Goal: Task Accomplishment & Management: Complete application form

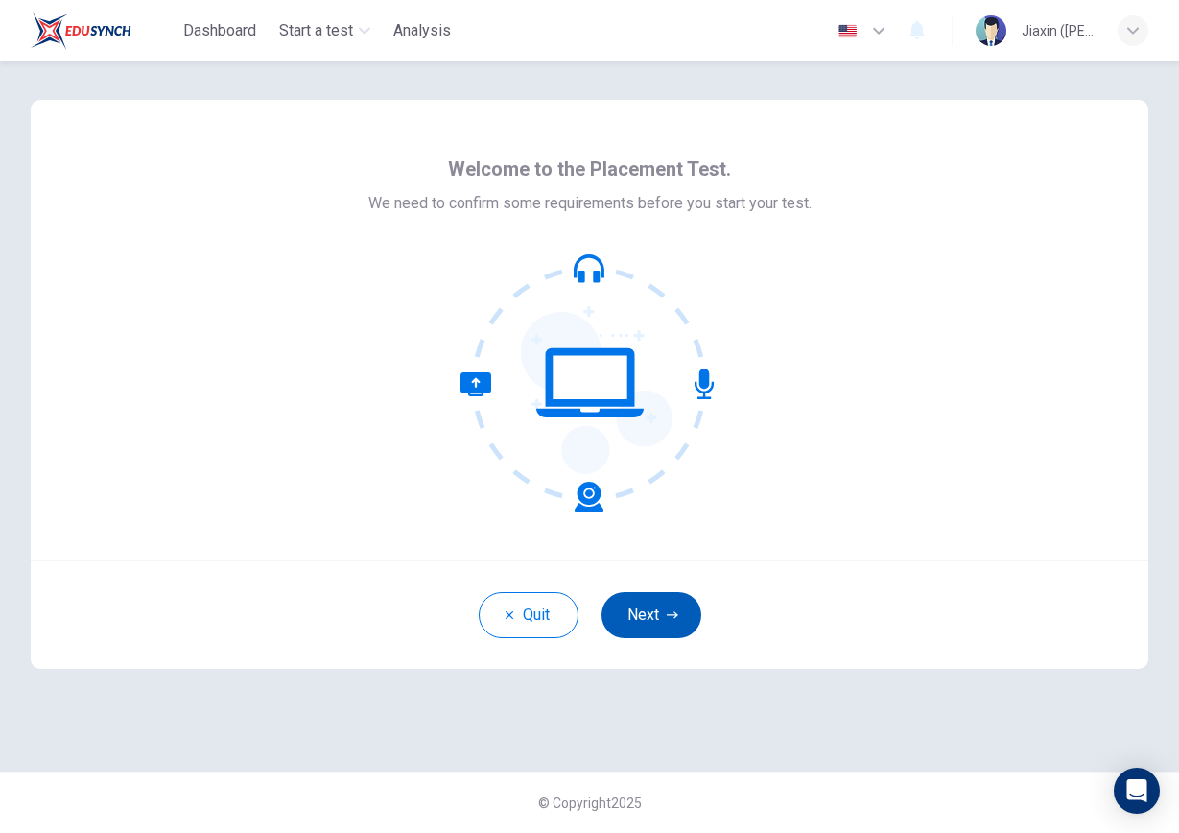
click at [664, 621] on button "Next" at bounding box center [652, 615] width 100 height 46
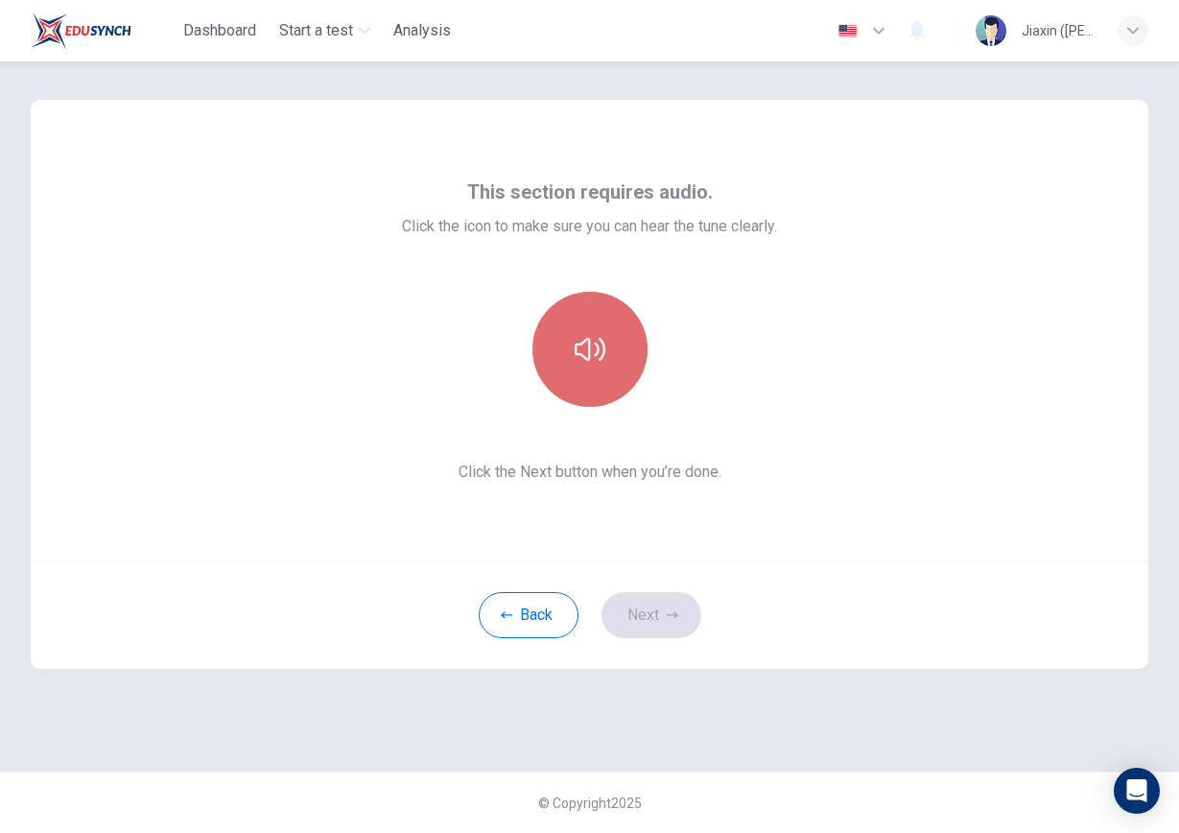
click at [622, 359] on button "button" at bounding box center [590, 349] width 115 height 115
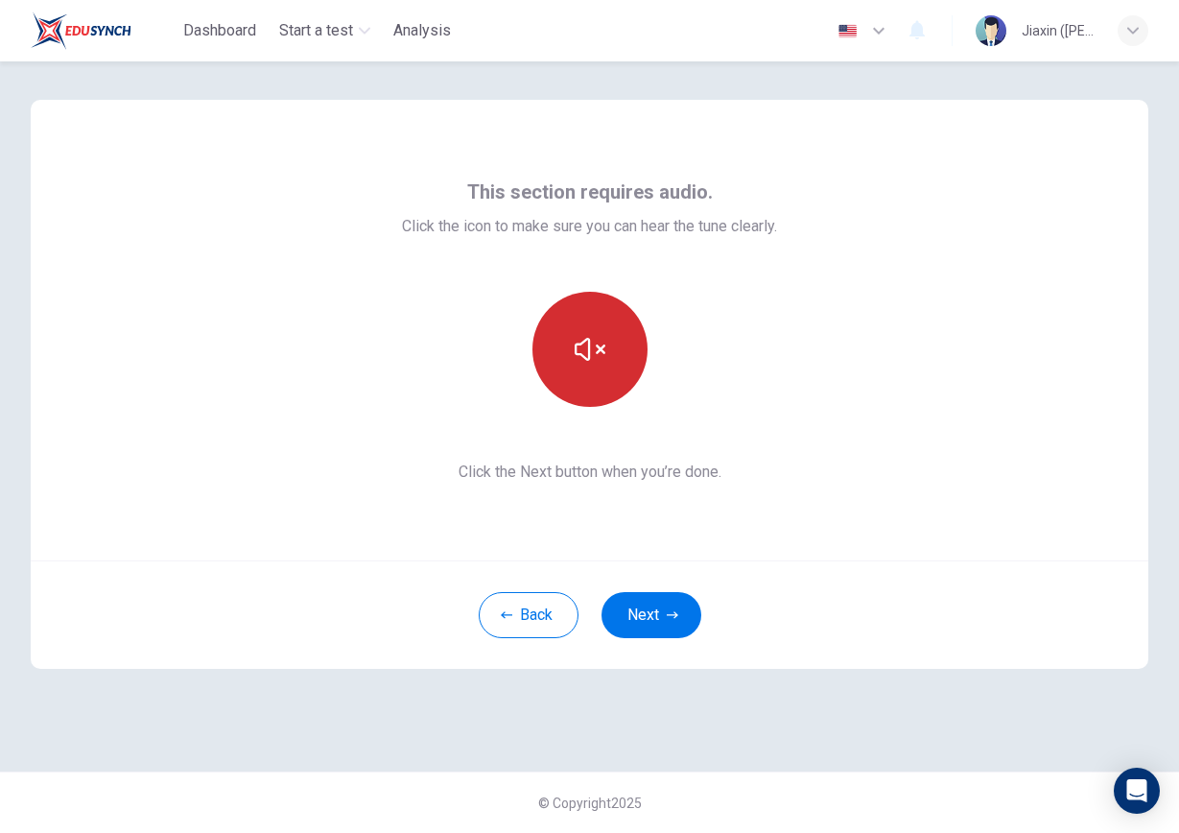
click at [621, 363] on button "button" at bounding box center [590, 349] width 115 height 115
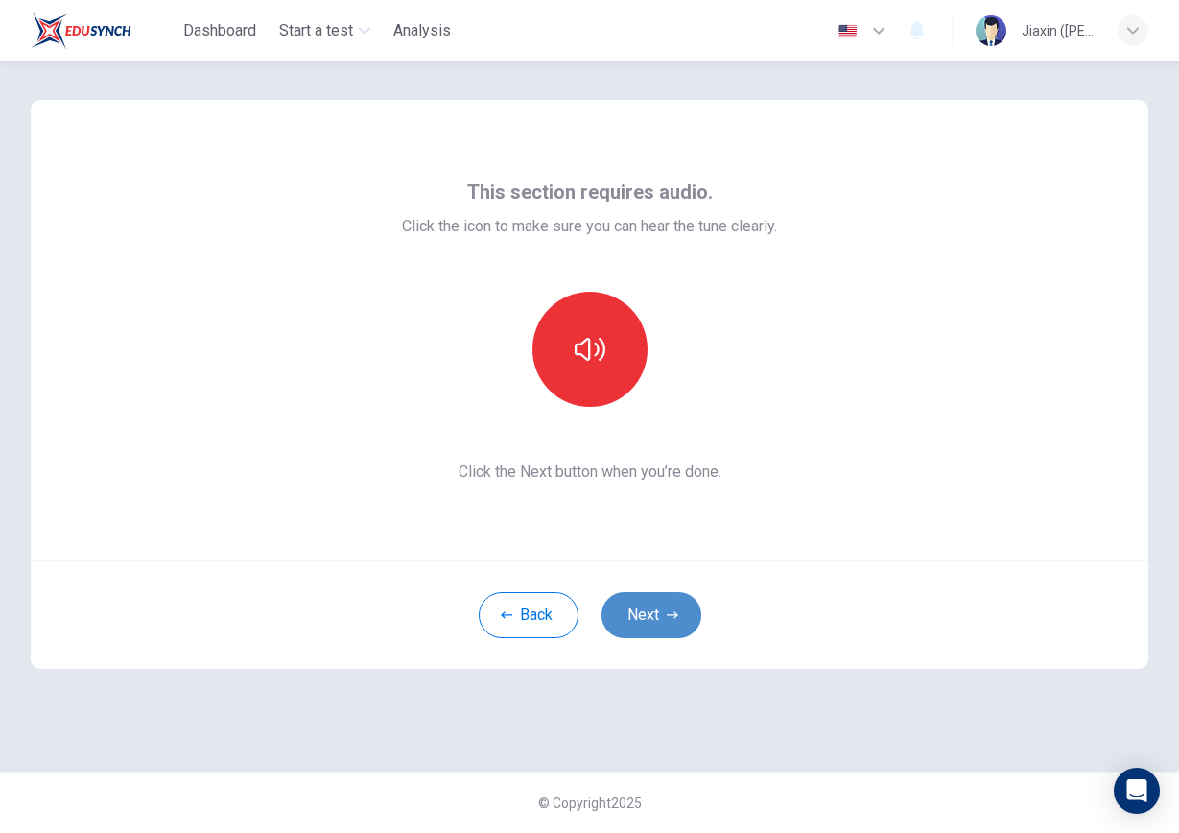
click at [639, 601] on button "Next" at bounding box center [652, 615] width 100 height 46
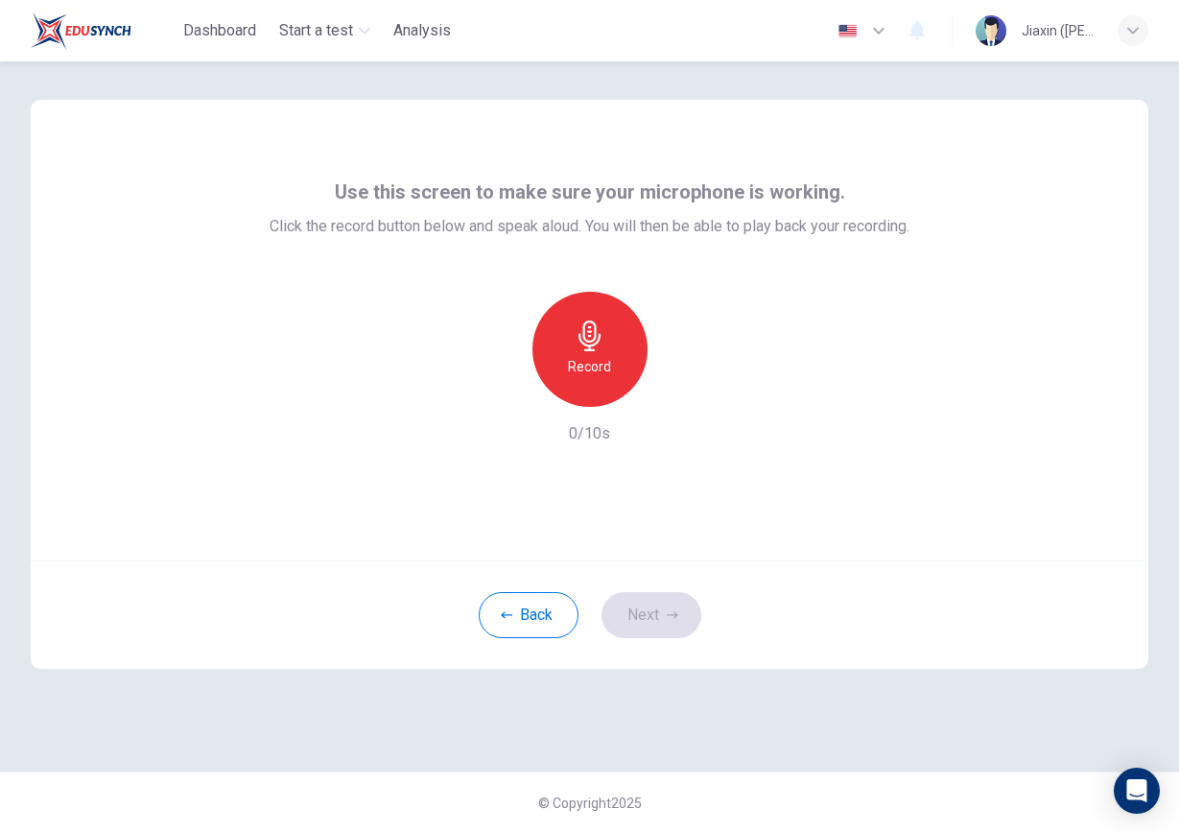
click at [587, 353] on div "Record" at bounding box center [590, 349] width 115 height 115
click at [587, 354] on div "Stop" at bounding box center [590, 349] width 115 height 115
click at [502, 387] on icon "button" at bounding box center [501, 391] width 17 height 17
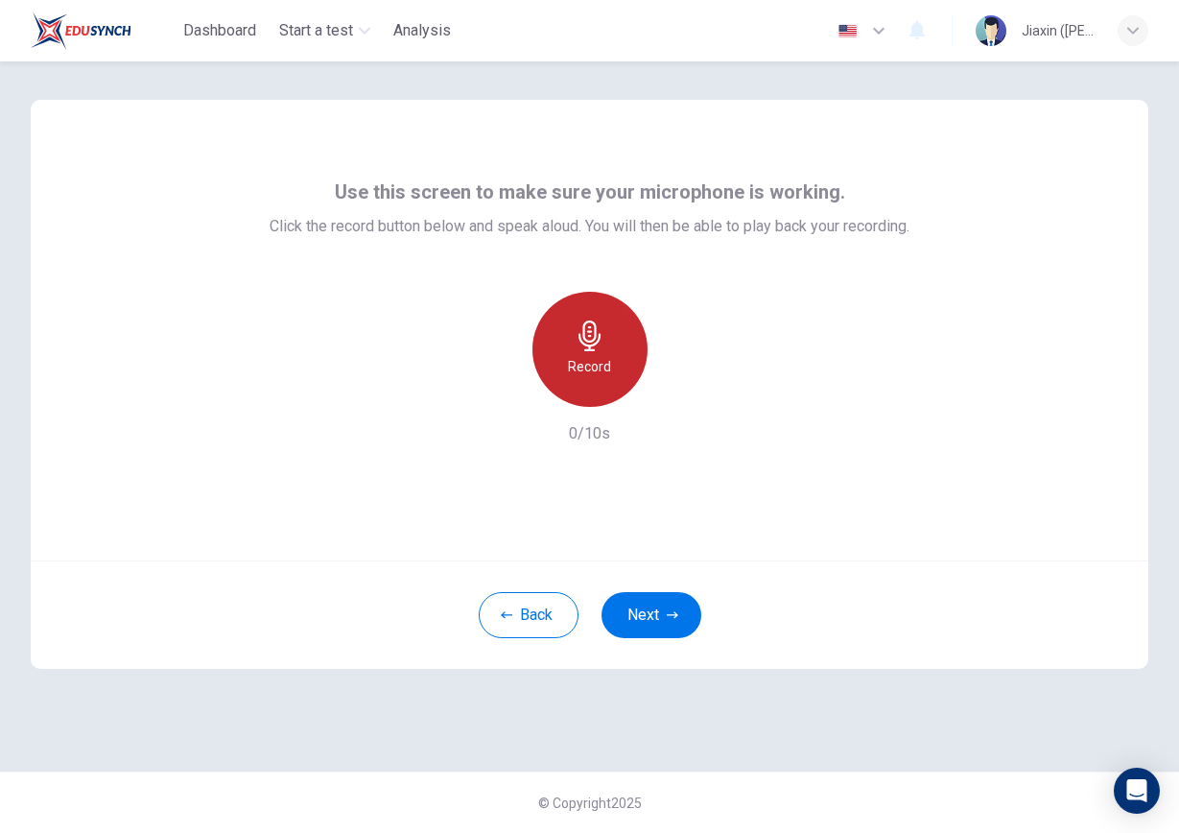
click at [616, 357] on div "Record" at bounding box center [590, 349] width 115 height 115
click at [616, 357] on div "Stop" at bounding box center [590, 349] width 115 height 115
click at [505, 392] on icon "button" at bounding box center [501, 391] width 17 height 17
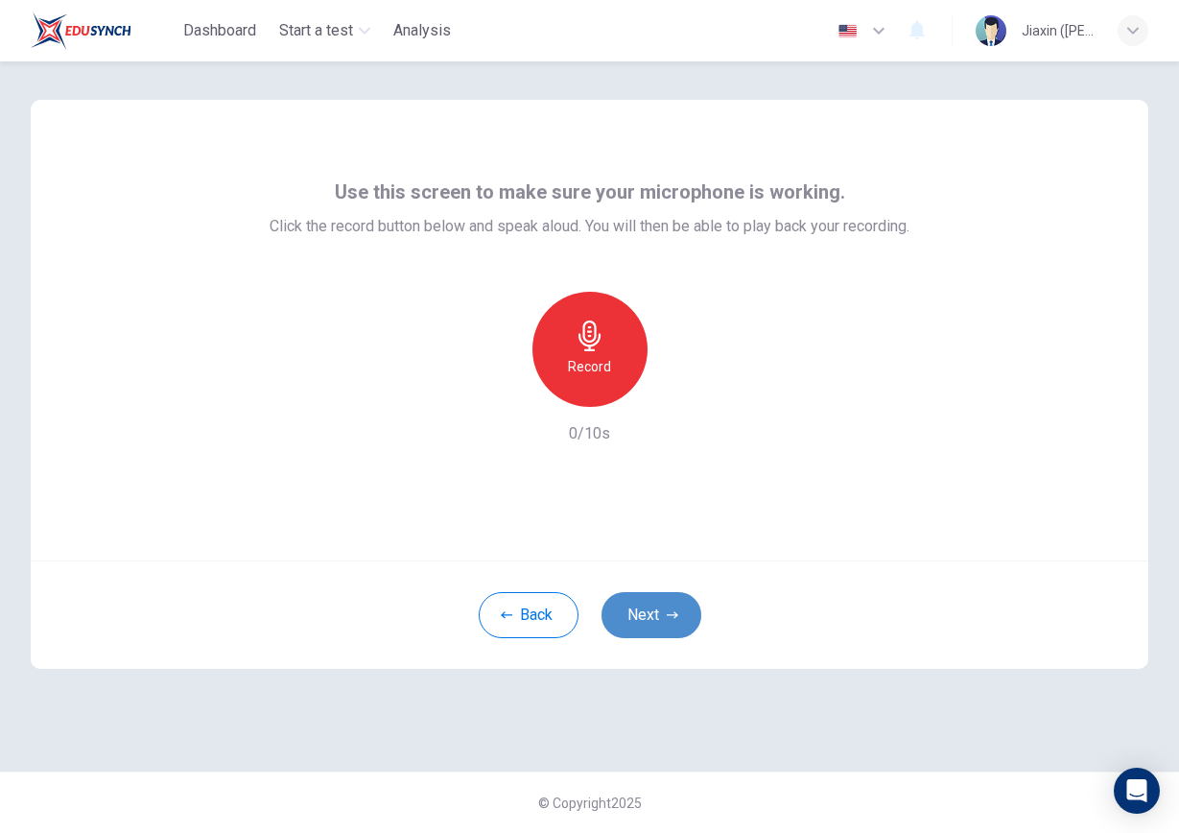
click at [635, 614] on button "Next" at bounding box center [652, 615] width 100 height 46
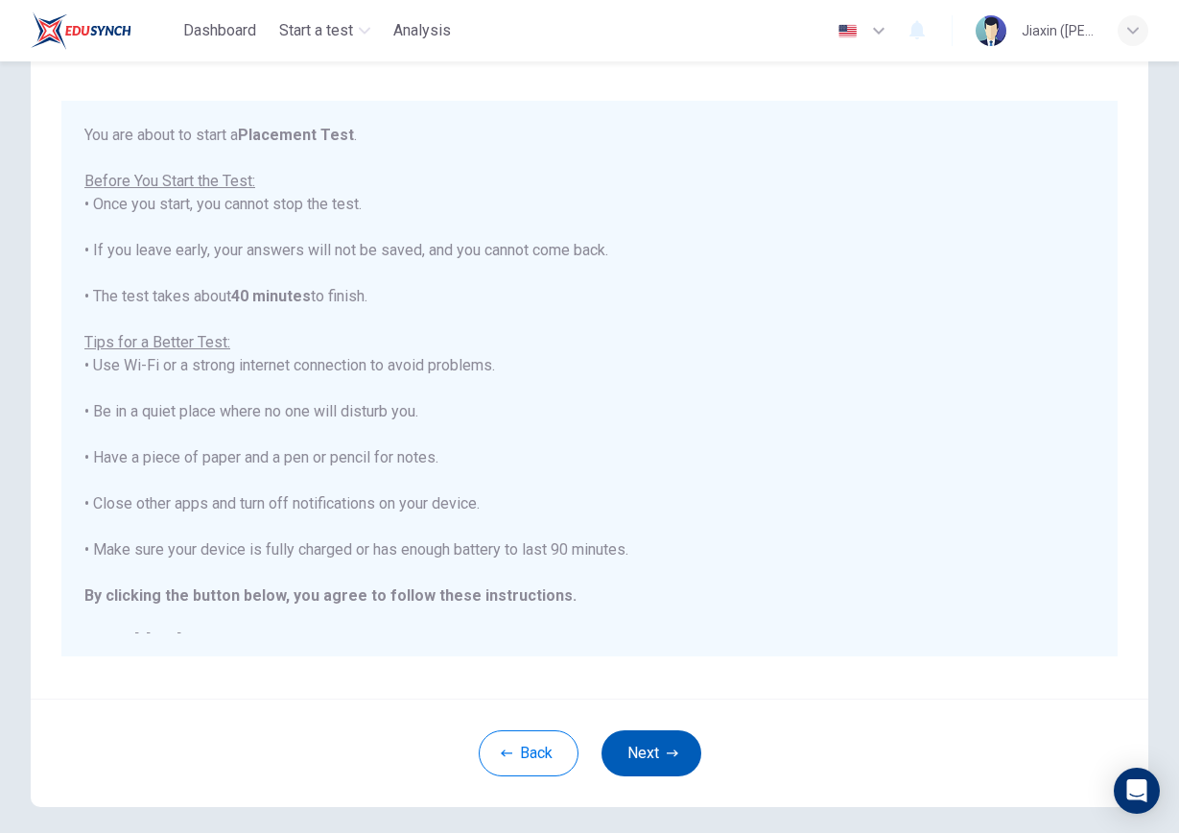
click at [643, 764] on button "Next" at bounding box center [652, 753] width 100 height 46
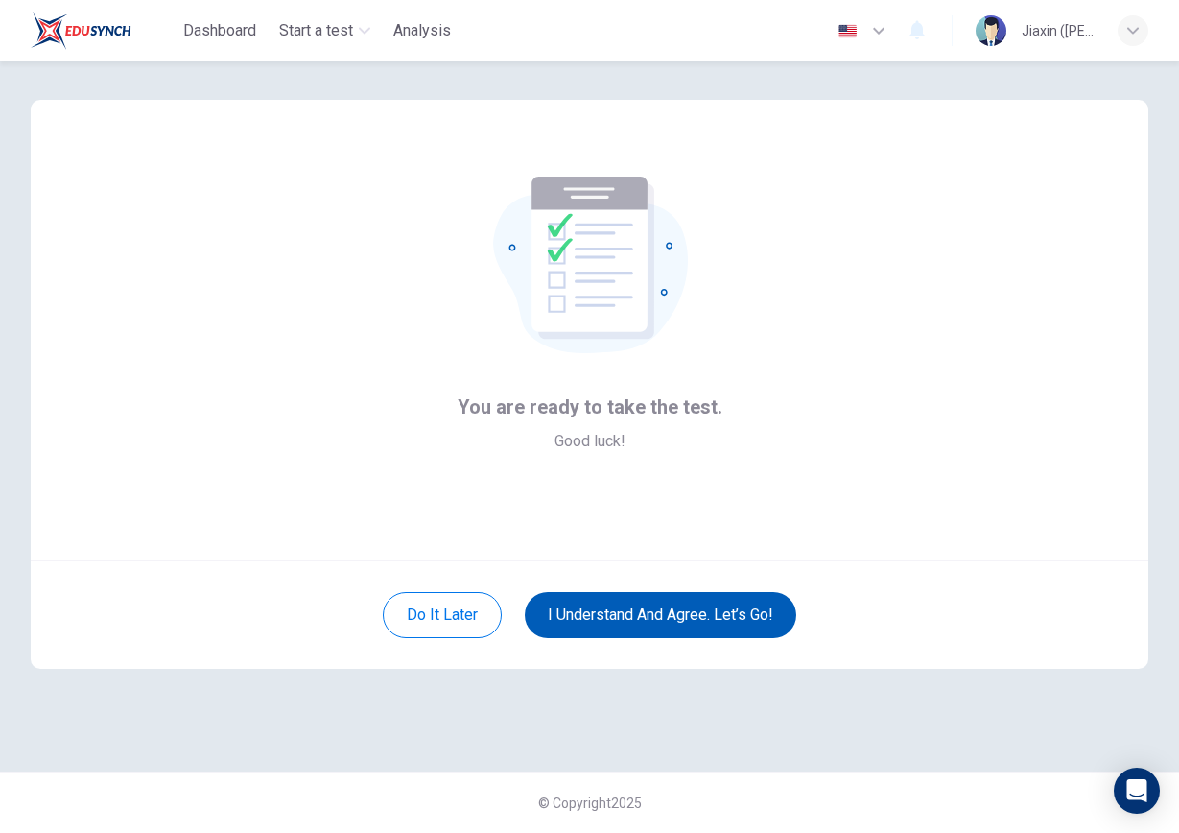
click at [729, 607] on button "I understand and agree. Let’s go!" at bounding box center [661, 615] width 272 height 46
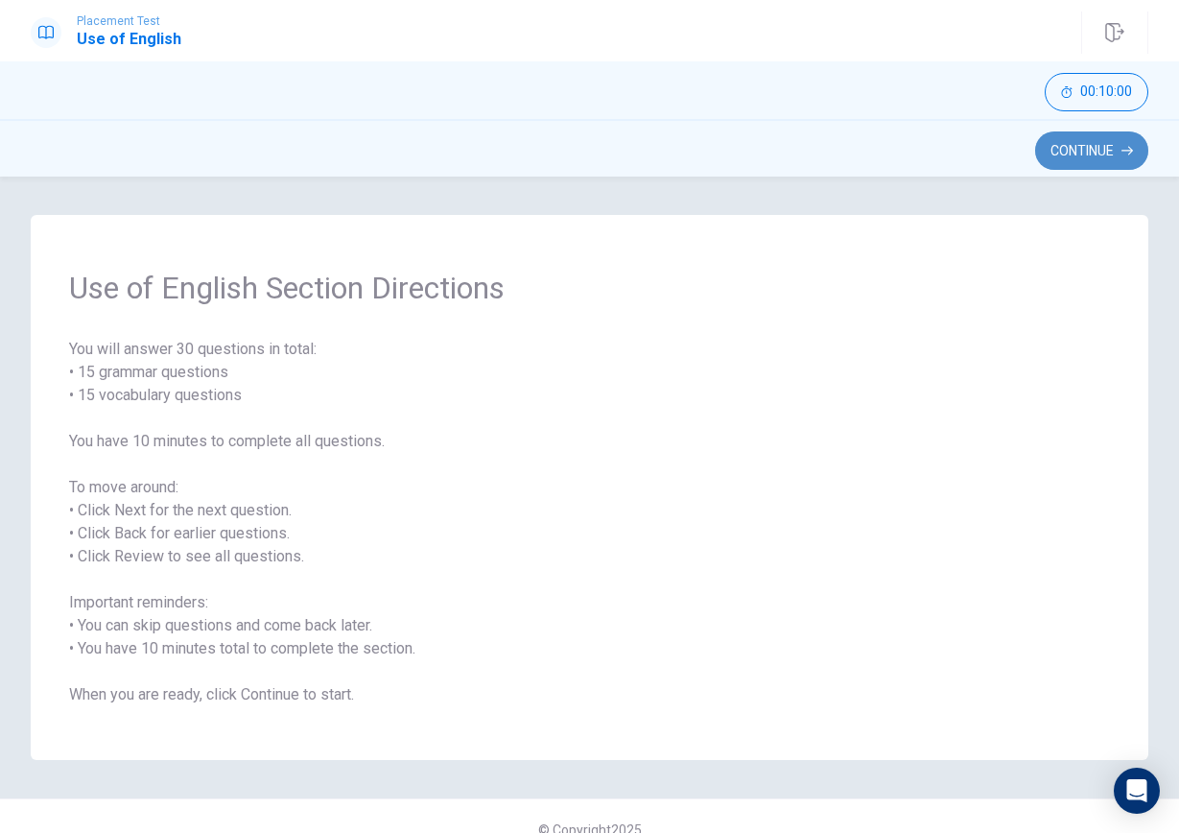
click at [1080, 149] on button "Continue" at bounding box center [1091, 150] width 113 height 38
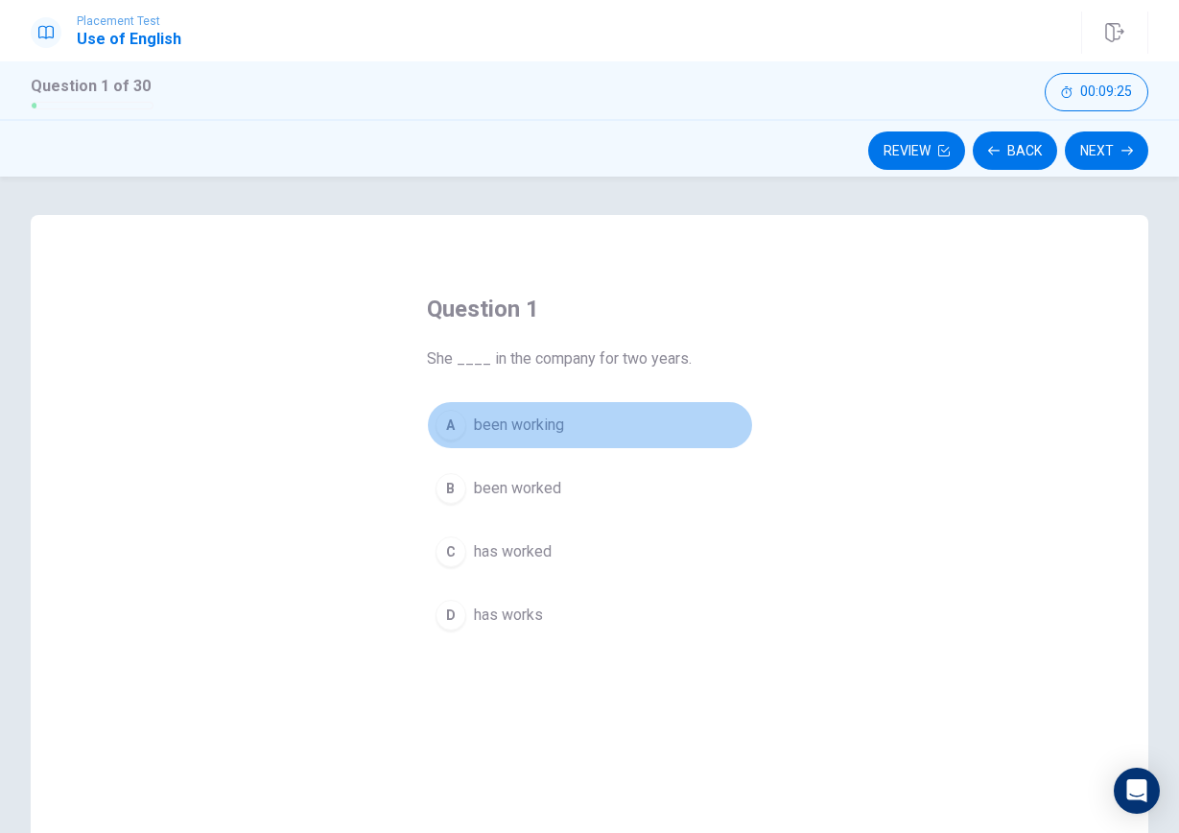
click at [451, 421] on div "A" at bounding box center [451, 425] width 31 height 31
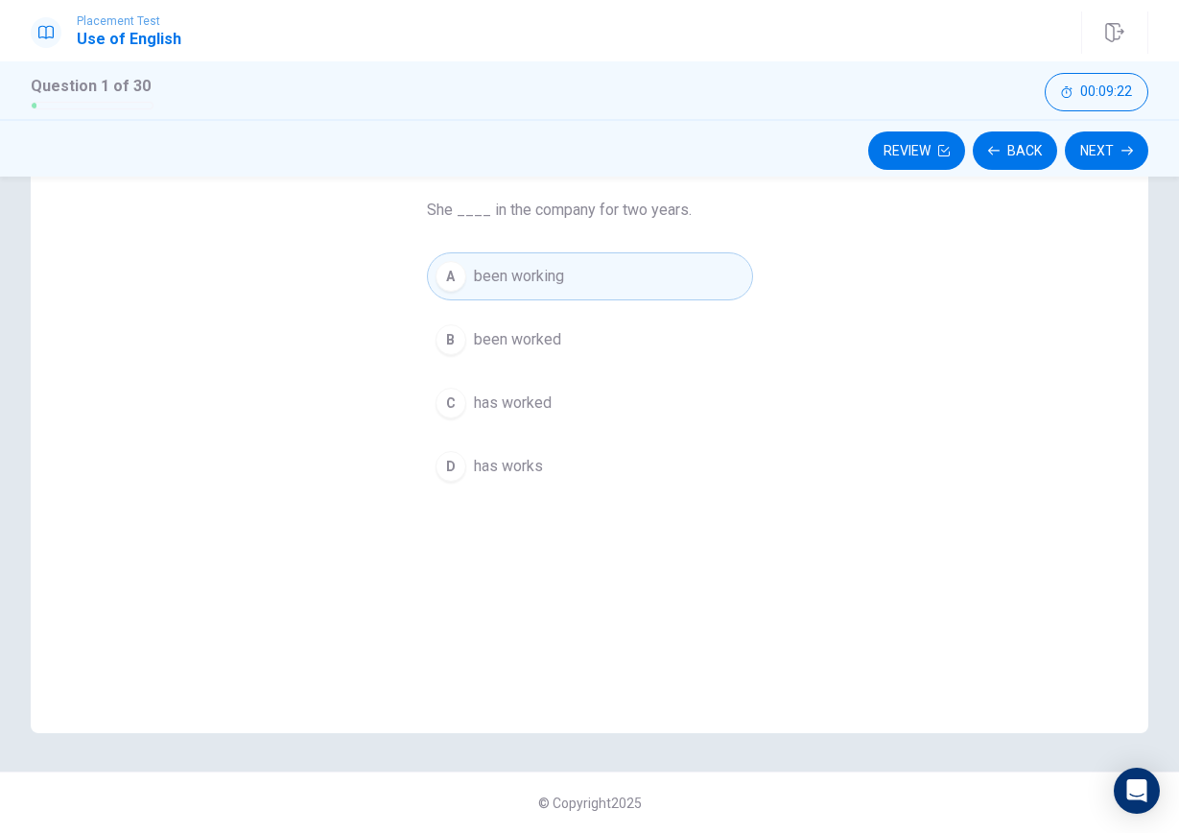
click at [1113, 131] on div "Review Back Next" at bounding box center [589, 148] width 1179 height 58
click at [1108, 143] on button "Next" at bounding box center [1106, 150] width 83 height 38
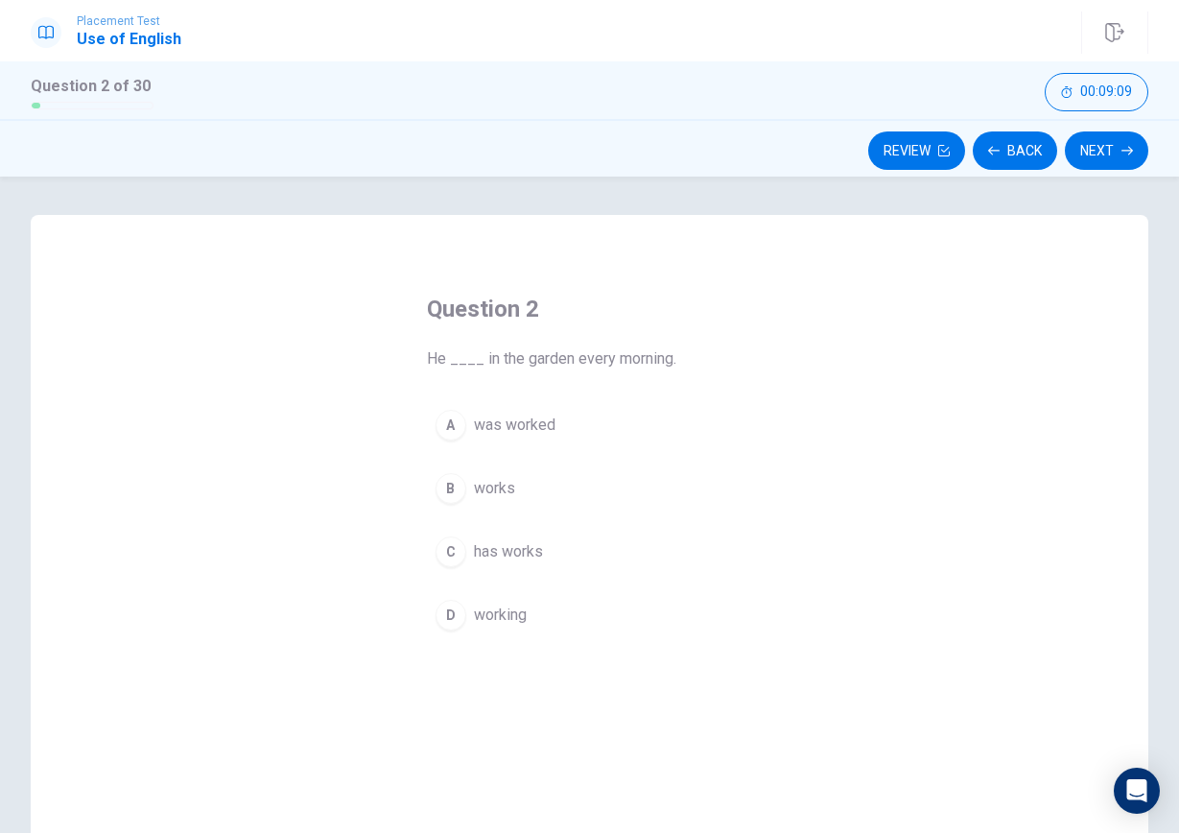
click at [510, 604] on span "working" at bounding box center [500, 615] width 53 height 23
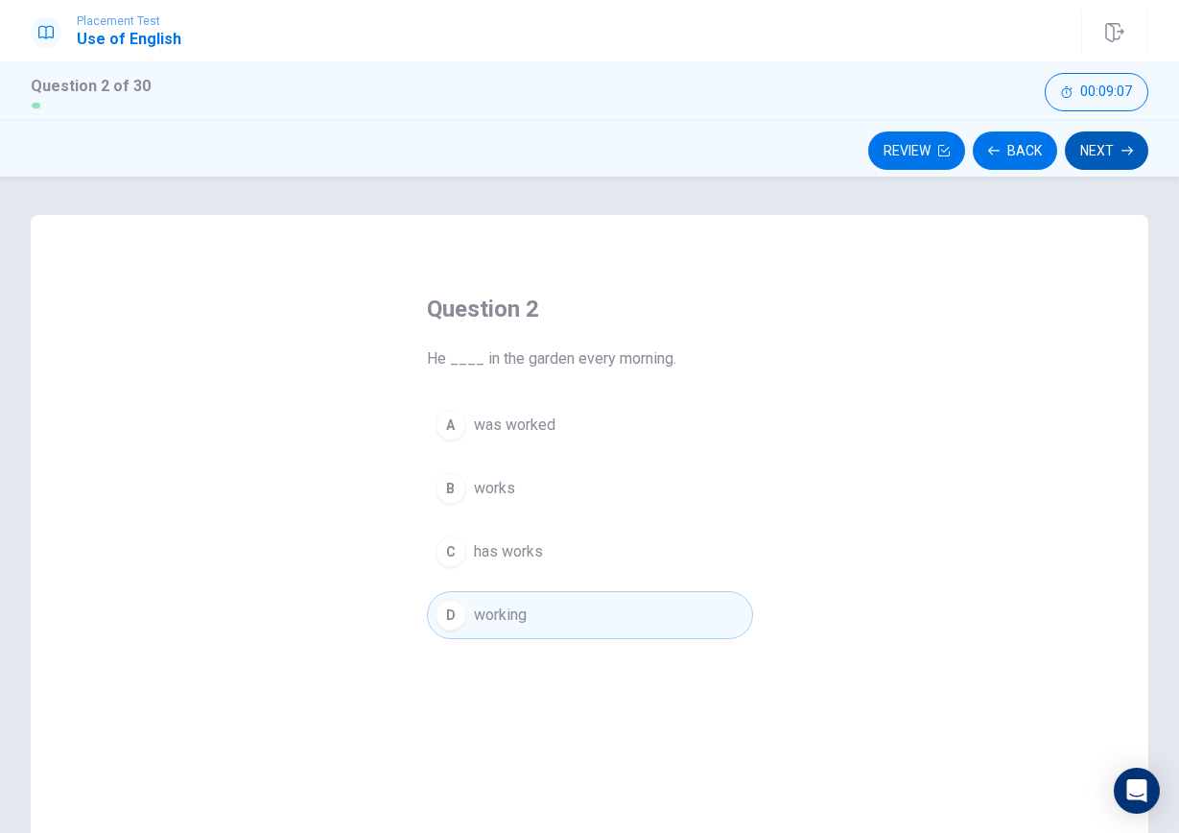
click at [1101, 144] on button "Next" at bounding box center [1106, 150] width 83 height 38
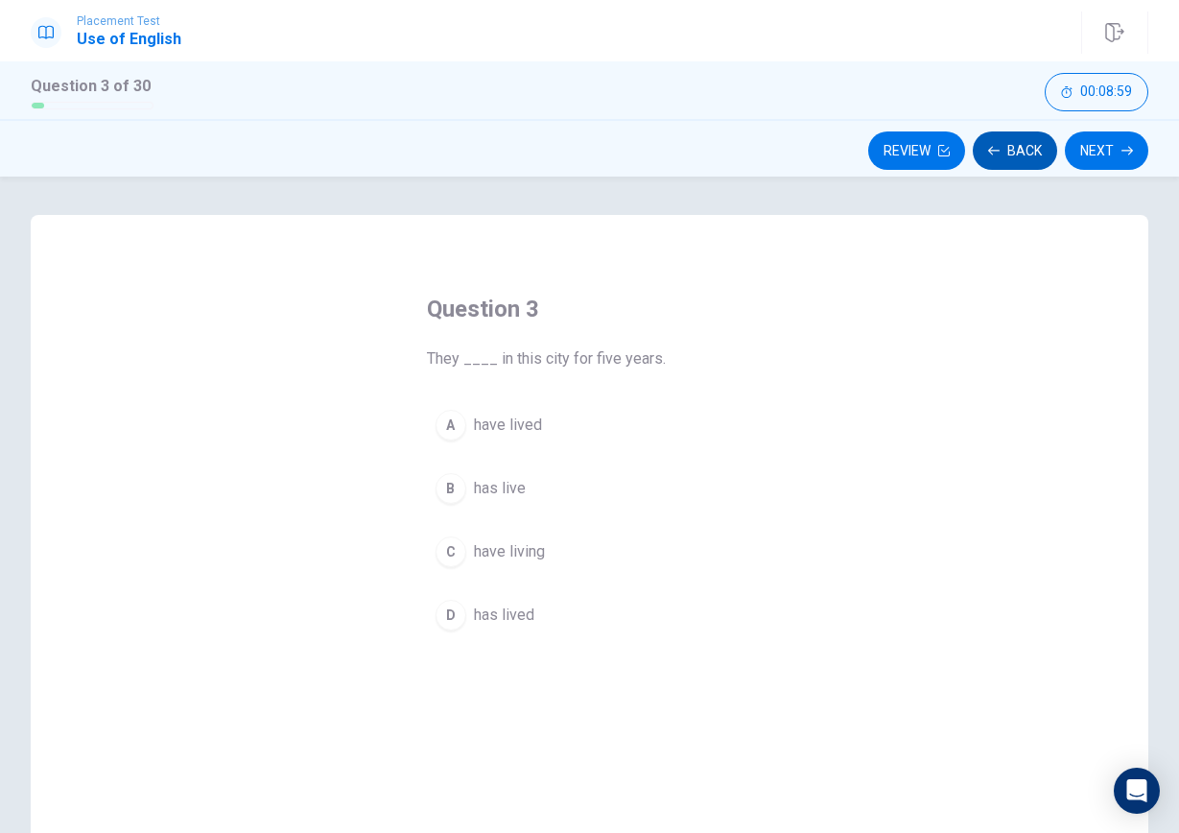
click at [998, 164] on button "Back" at bounding box center [1015, 150] width 84 height 38
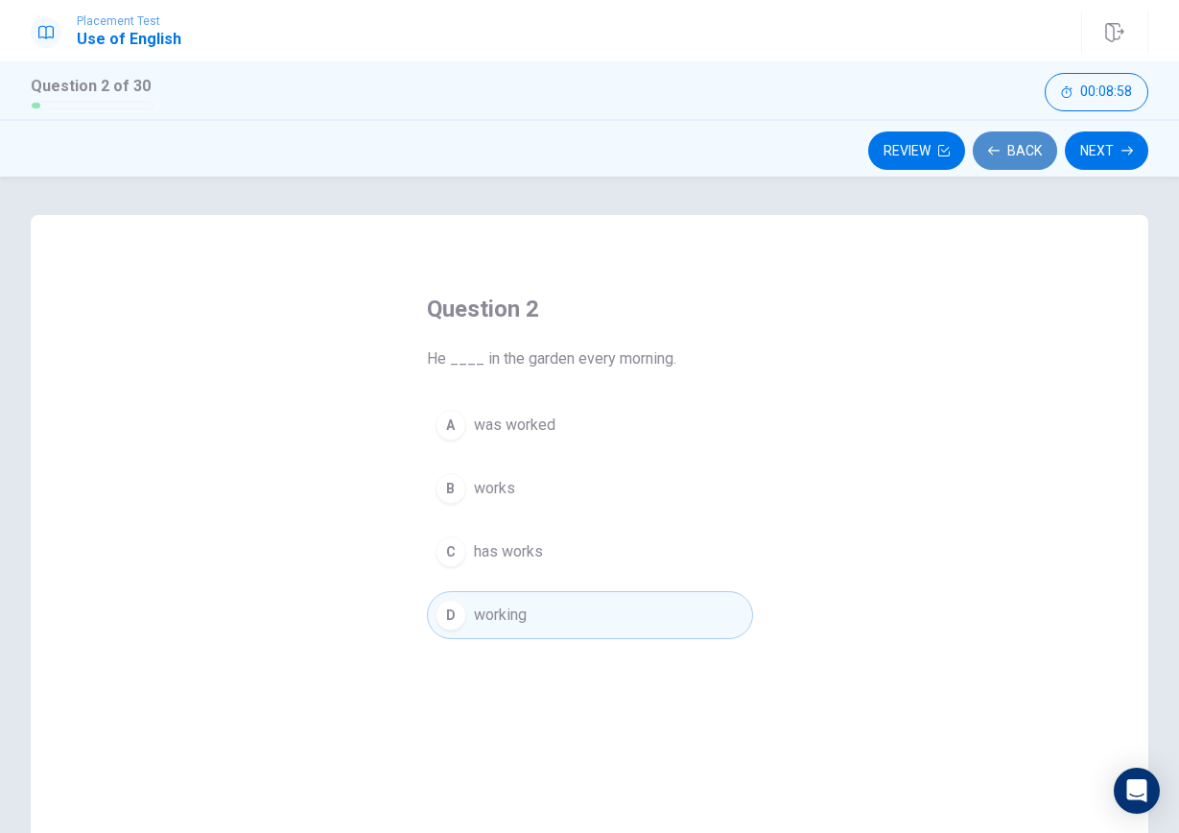
click at [998, 164] on button "Back" at bounding box center [1015, 150] width 84 height 38
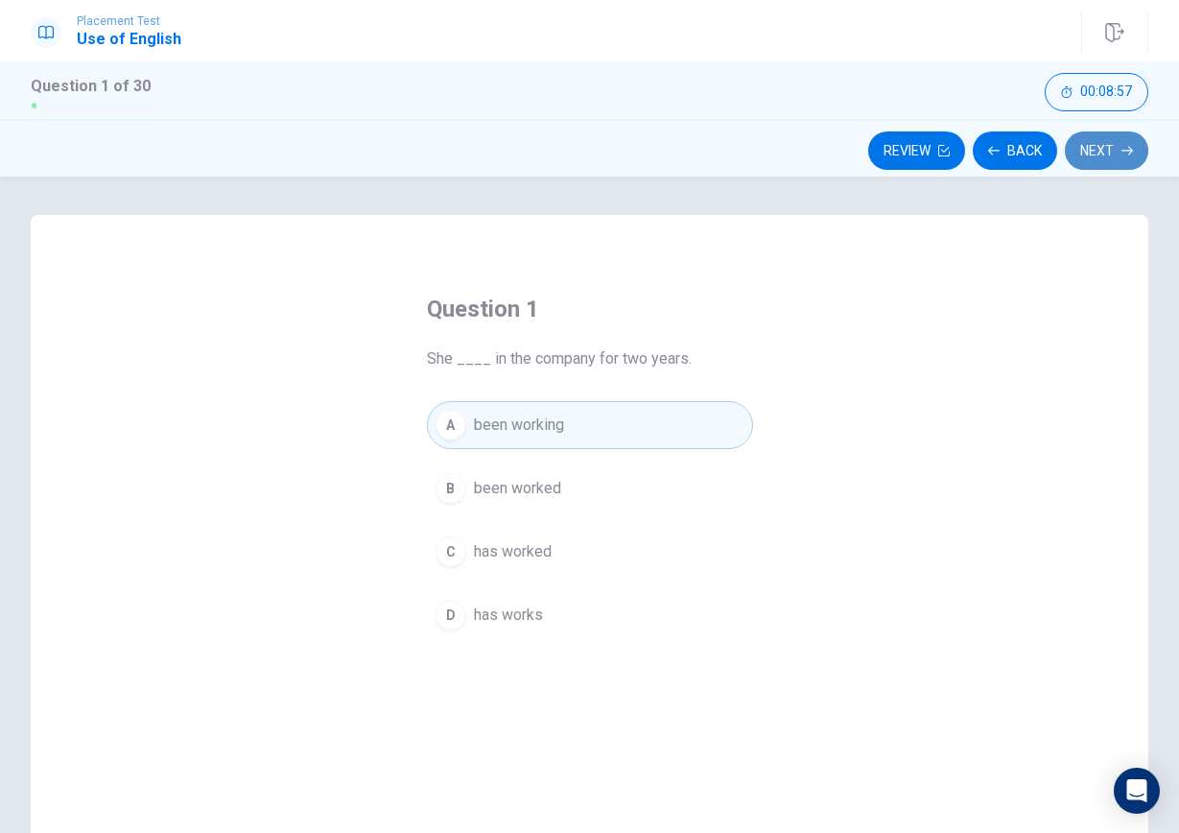
click at [1094, 152] on button "Next" at bounding box center [1106, 150] width 83 height 38
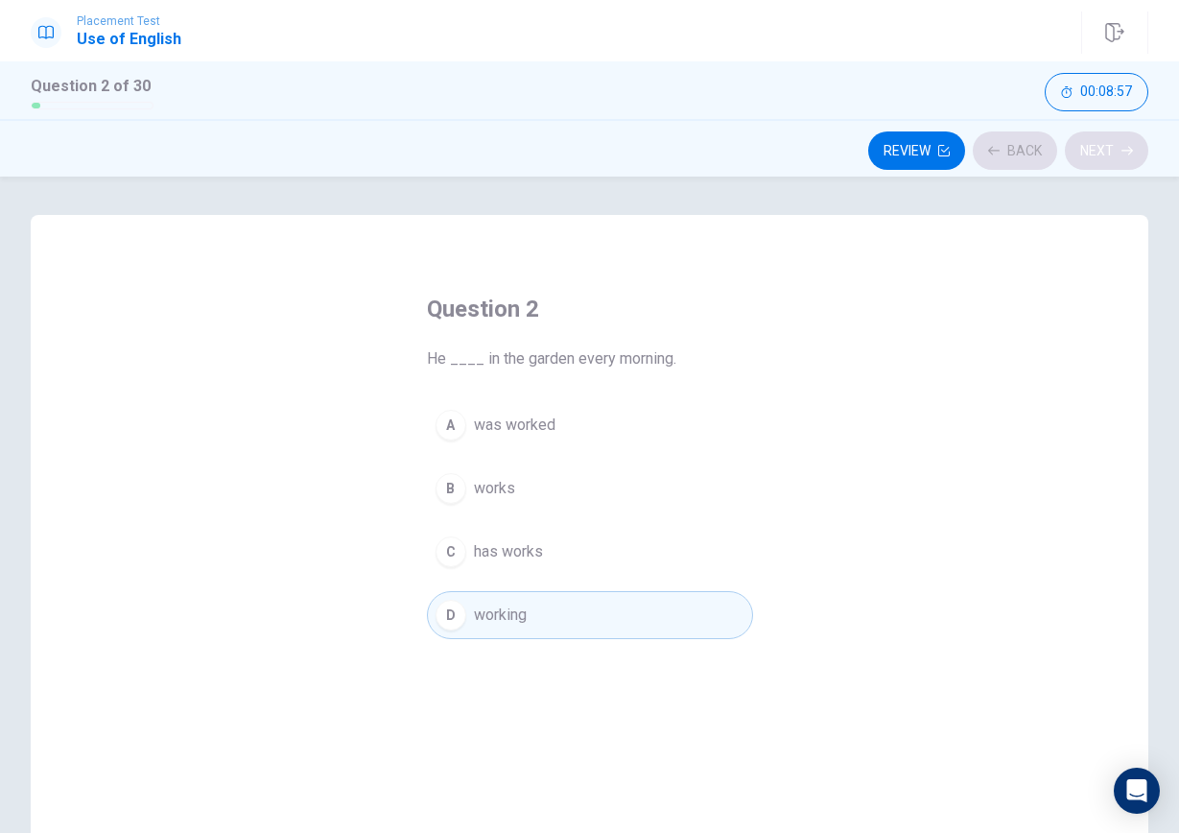
click at [1094, 152] on div "Review Back Next" at bounding box center [590, 150] width 1118 height 36
click at [1106, 147] on button "Next" at bounding box center [1106, 150] width 83 height 38
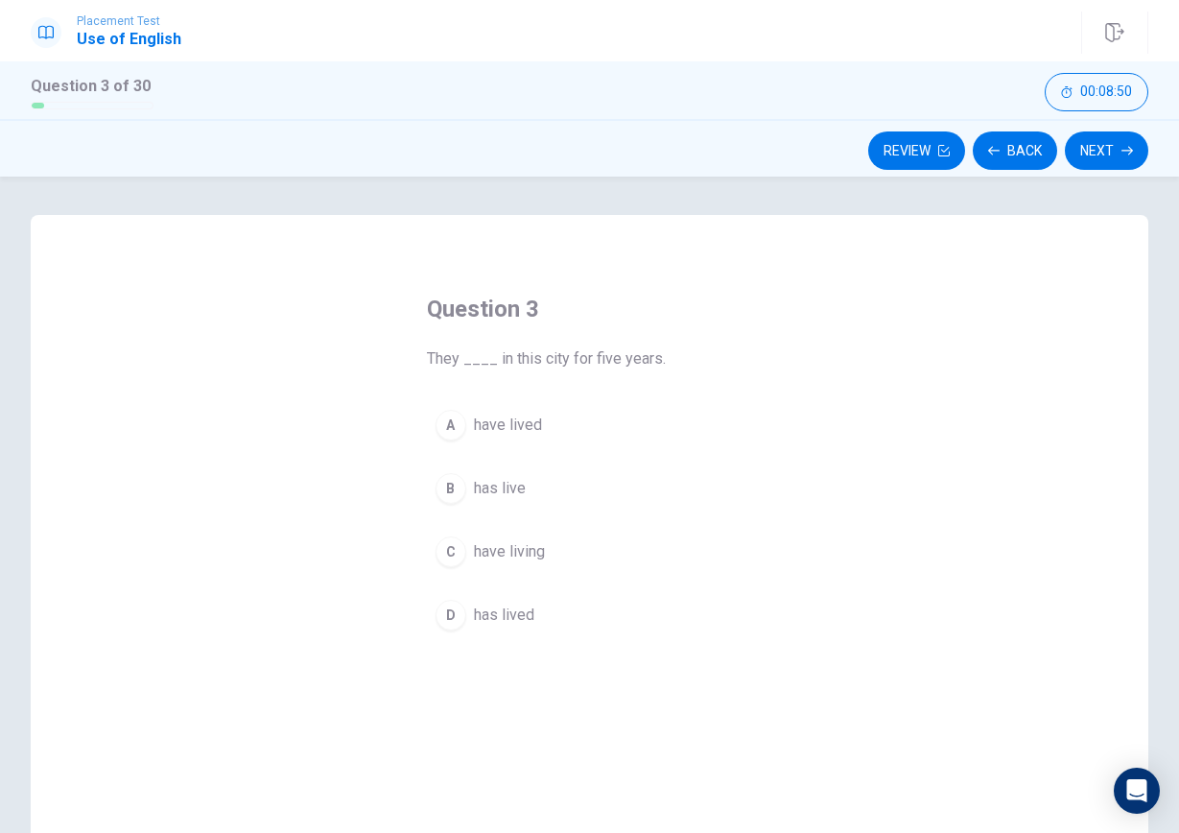
click at [470, 554] on button "C have living" at bounding box center [590, 552] width 326 height 48
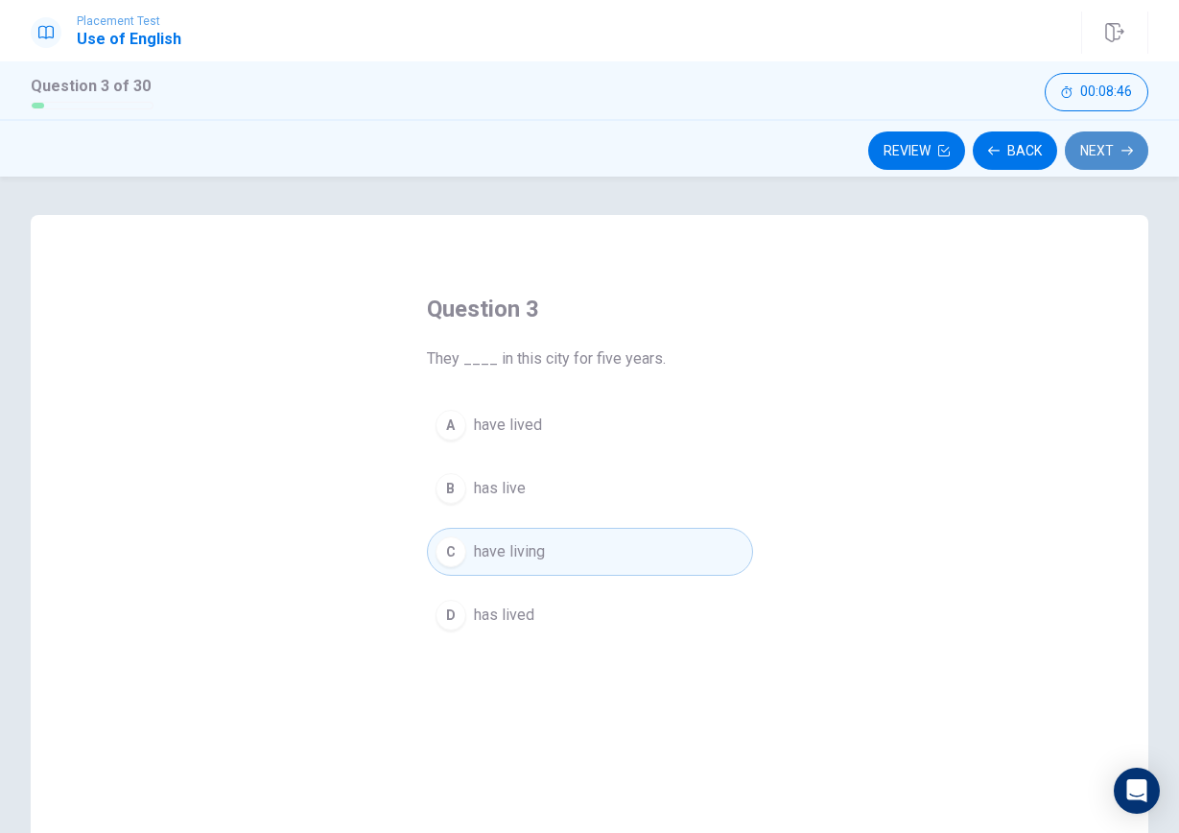
click at [1093, 157] on button "Next" at bounding box center [1106, 150] width 83 height 38
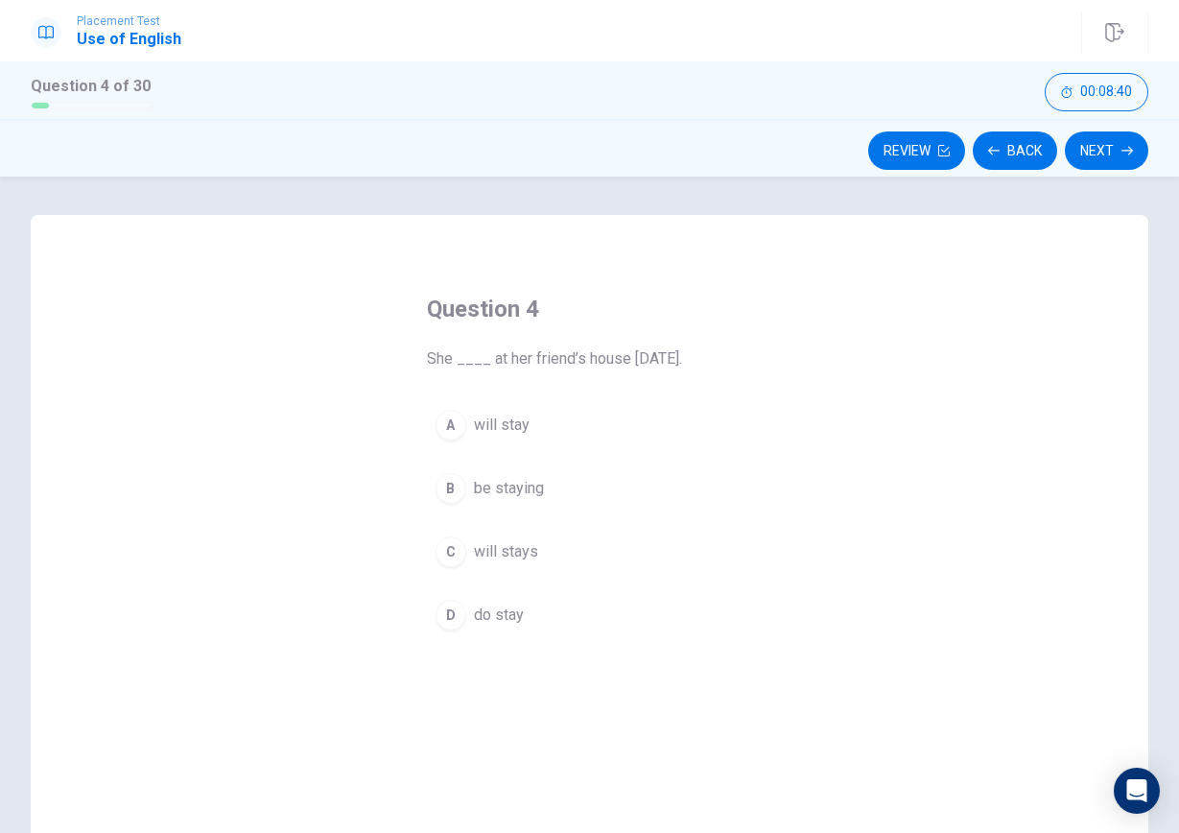
click at [560, 551] on button "C will stays" at bounding box center [590, 552] width 326 height 48
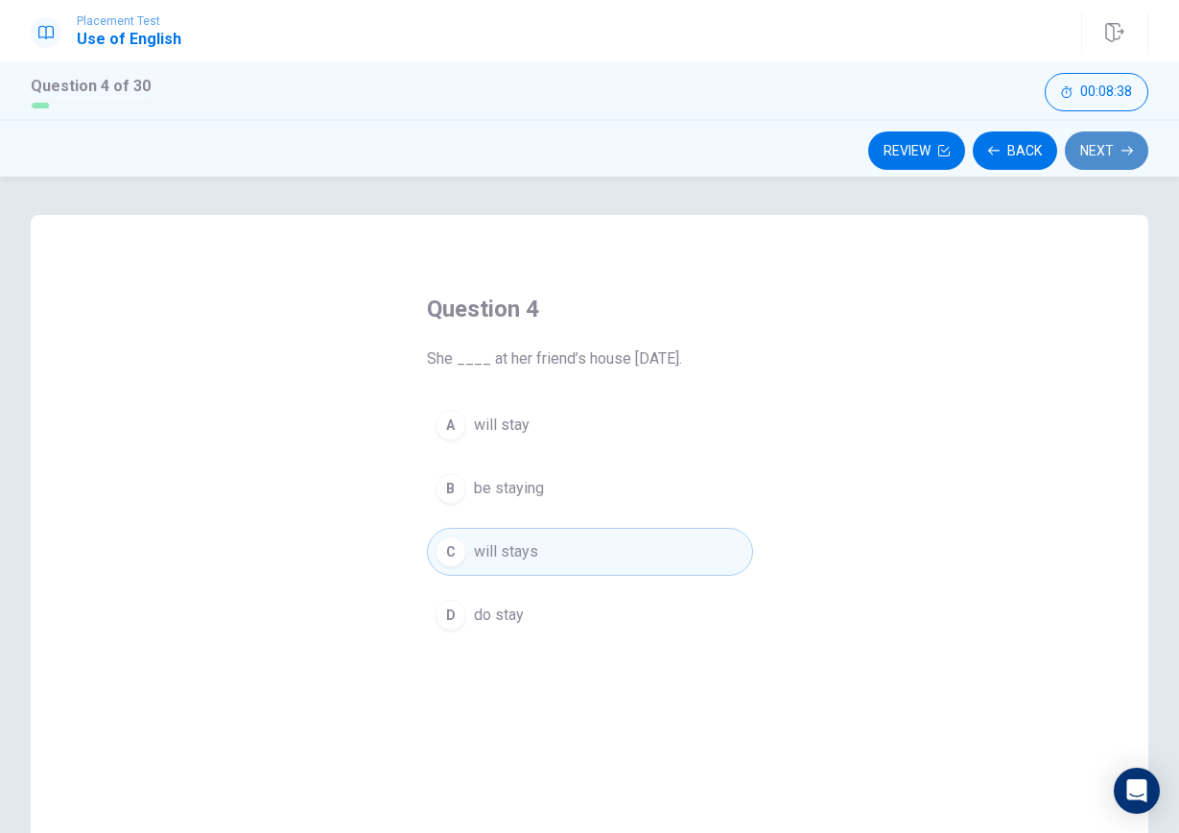
click at [1108, 157] on button "Next" at bounding box center [1106, 150] width 83 height 38
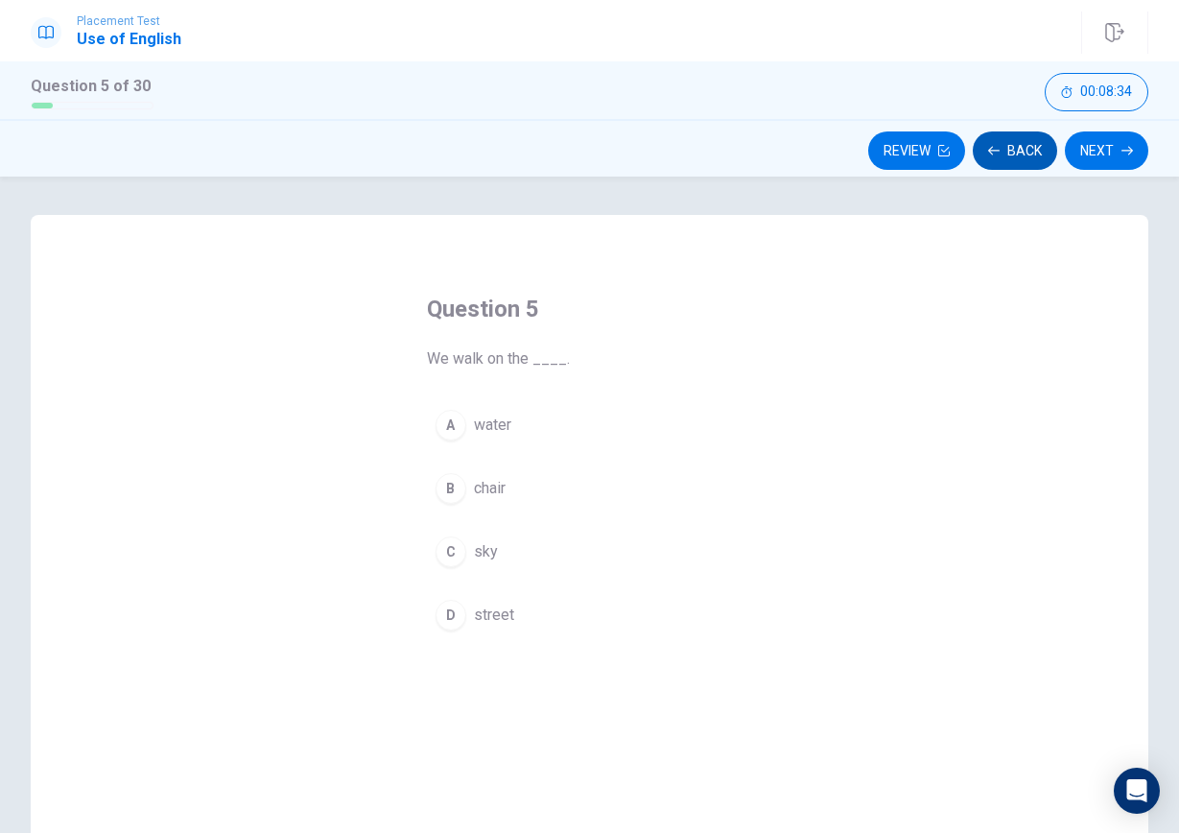
click at [1027, 160] on button "Back" at bounding box center [1015, 150] width 84 height 38
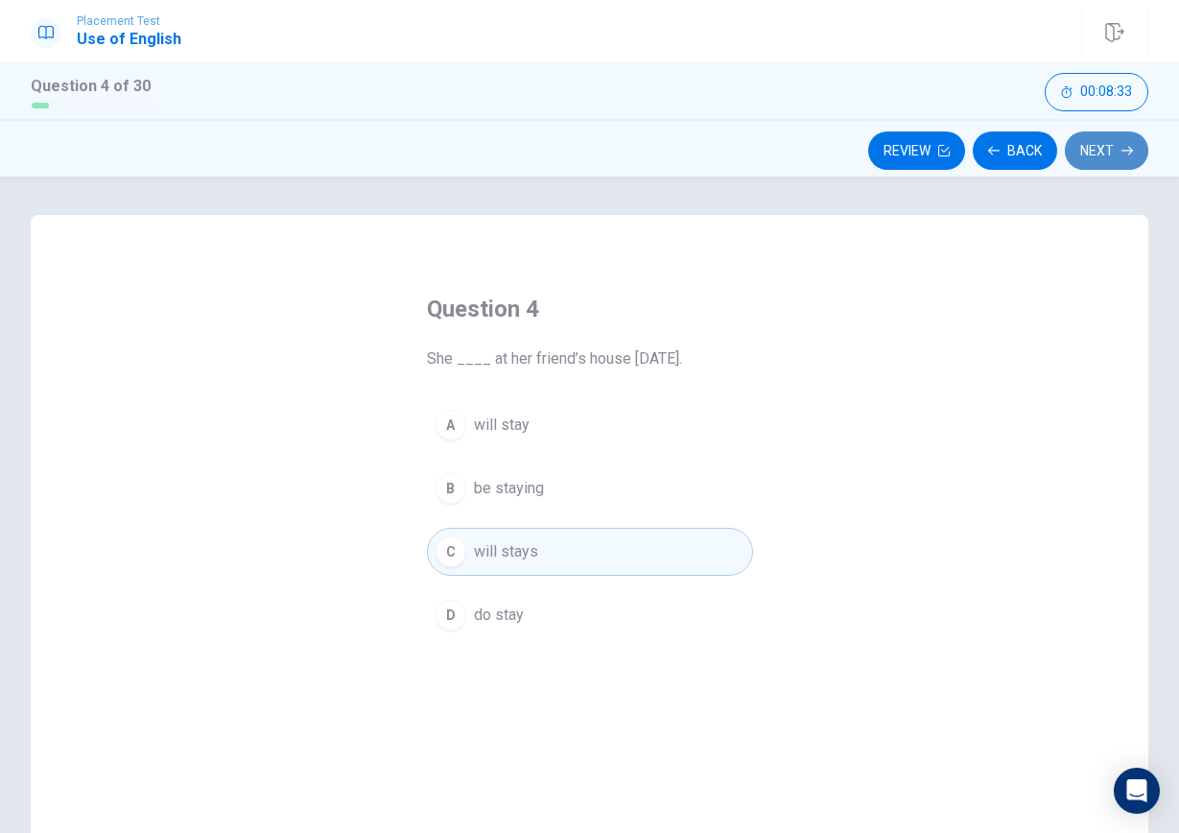
click at [1103, 156] on button "Next" at bounding box center [1106, 150] width 83 height 38
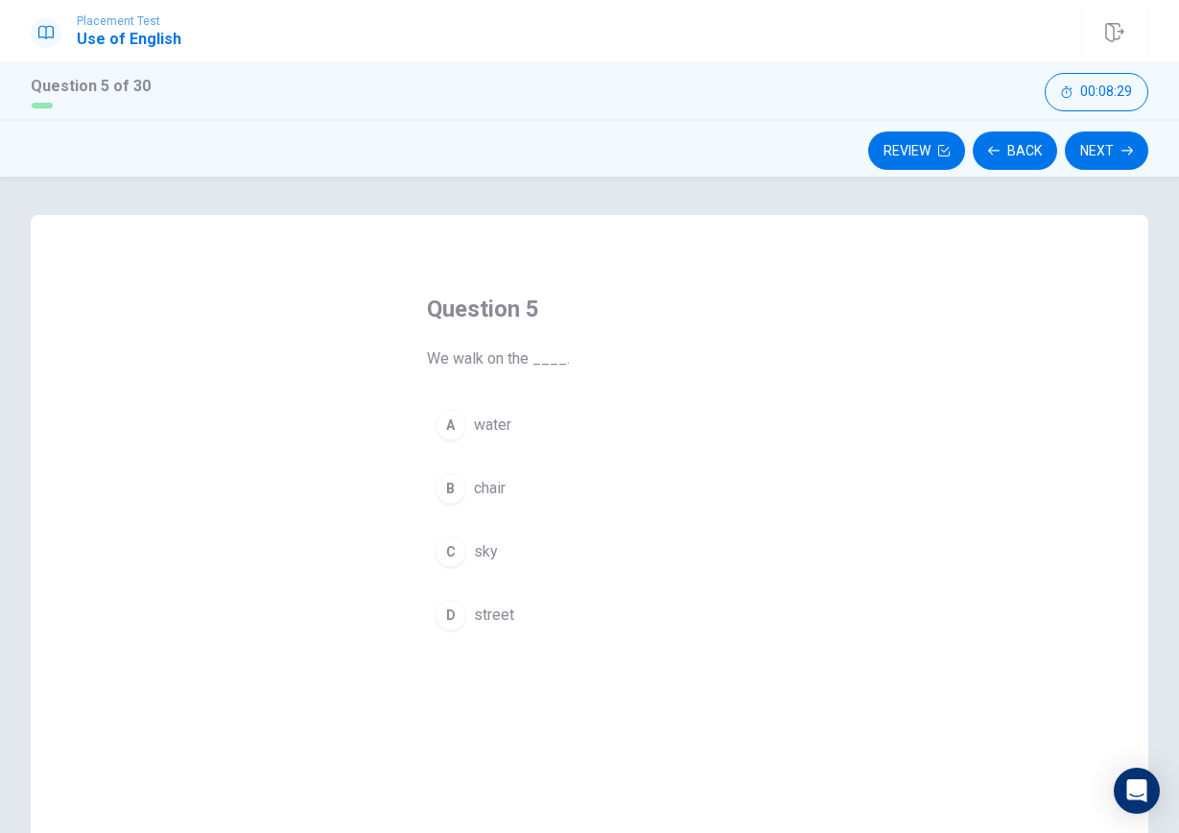
click at [538, 613] on button "D street" at bounding box center [590, 615] width 326 height 48
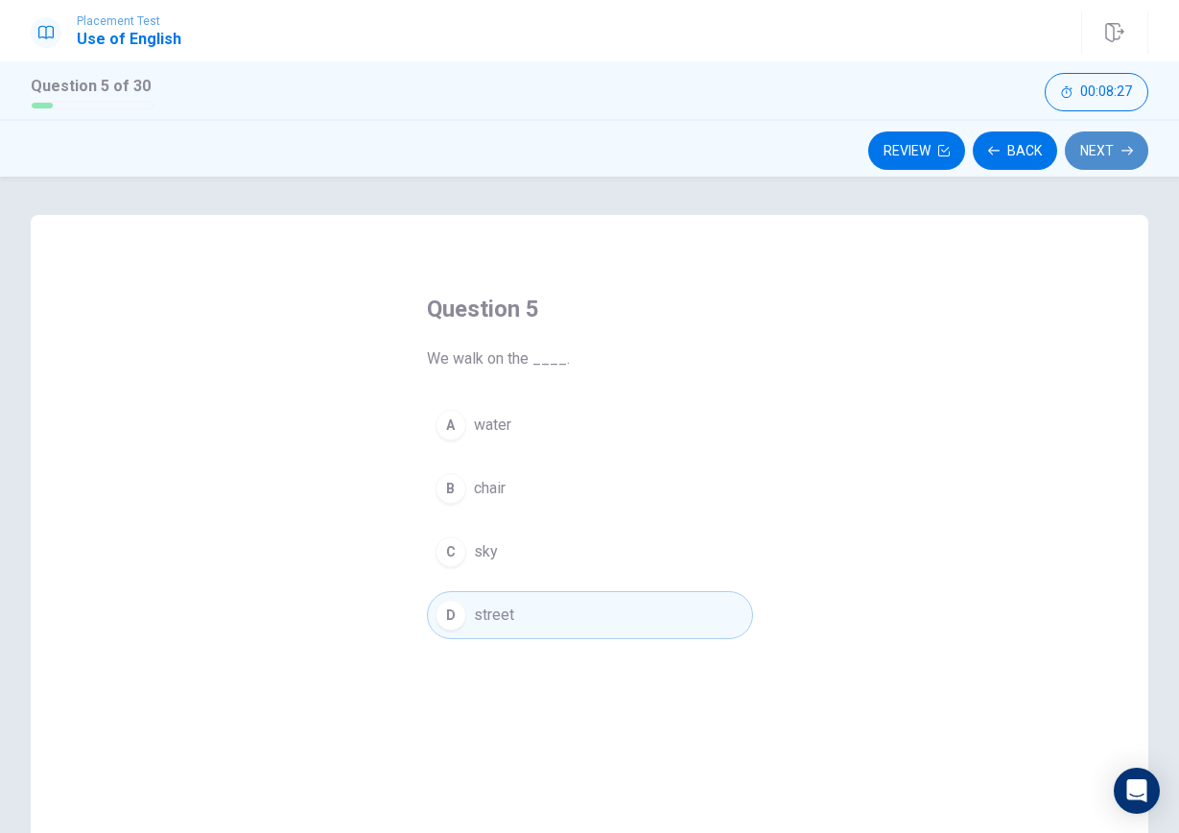
click at [1088, 168] on button "Next" at bounding box center [1106, 150] width 83 height 38
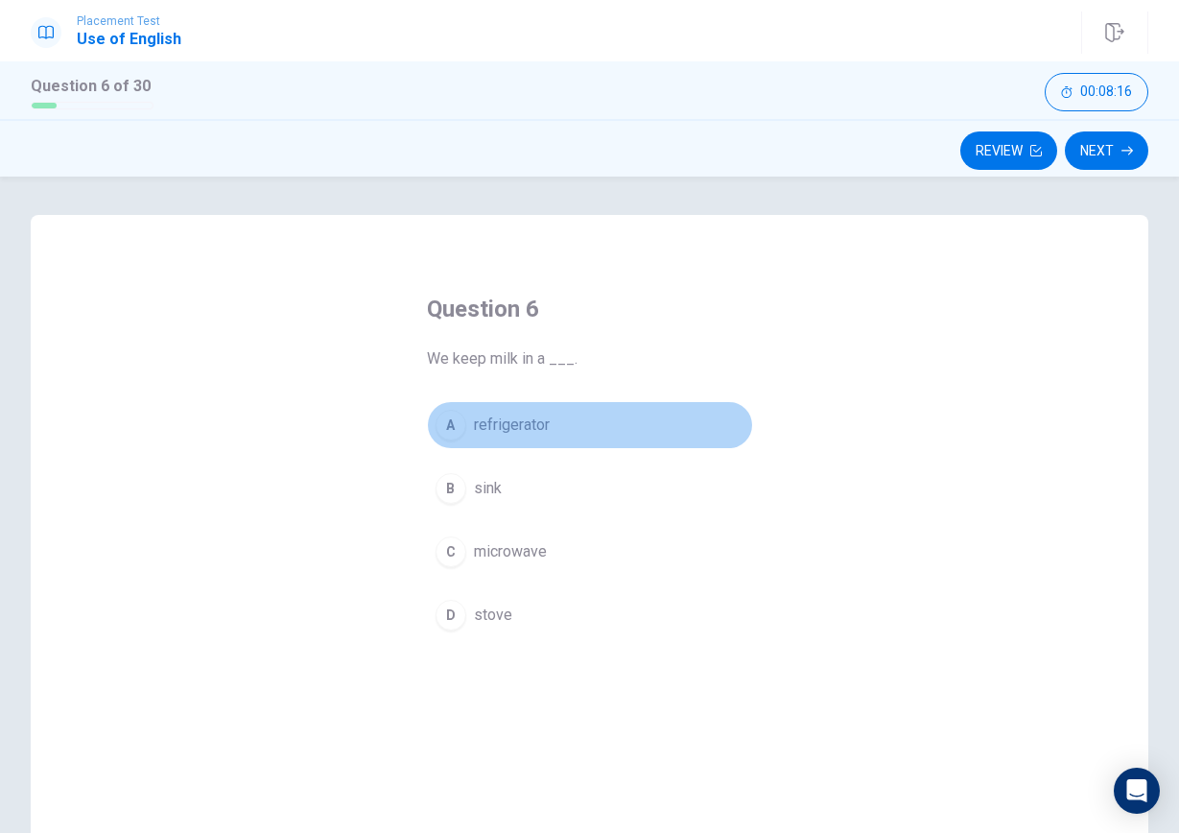
click at [574, 422] on button "A refrigerator" at bounding box center [590, 425] width 326 height 48
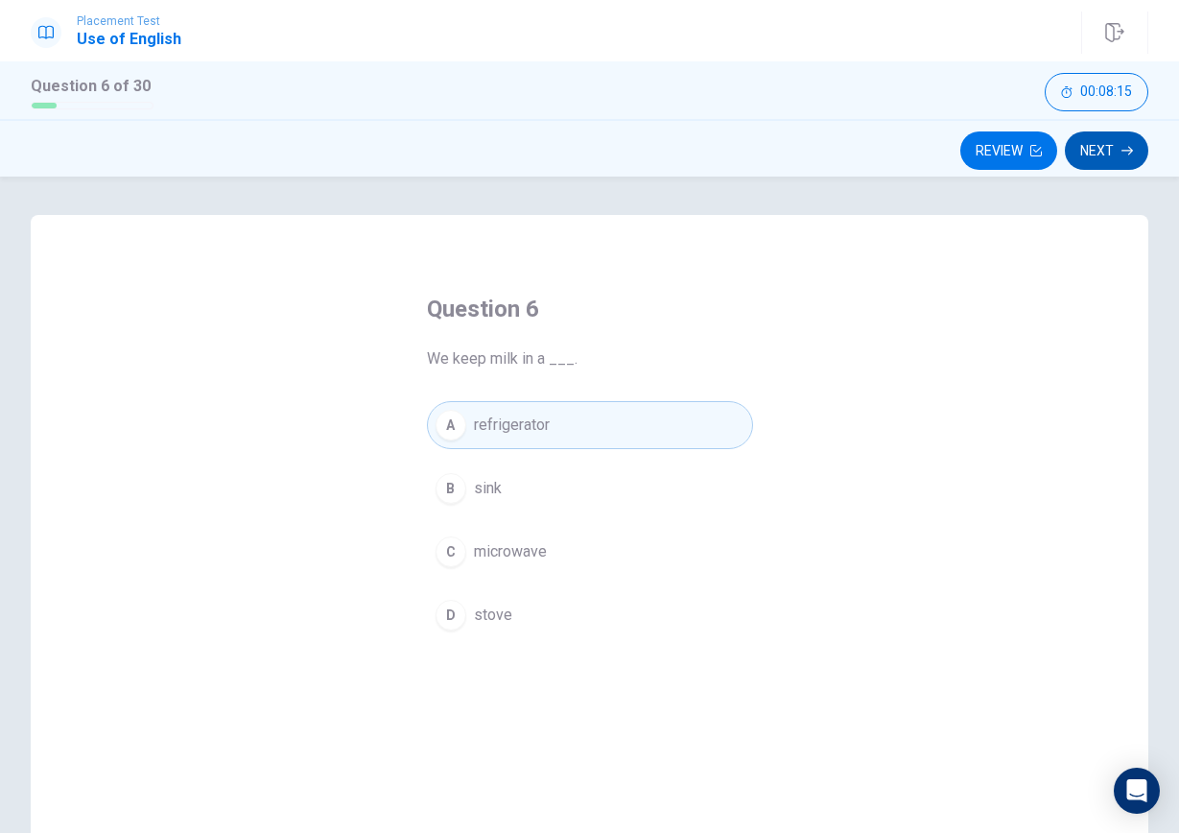
click at [1116, 144] on button "Next" at bounding box center [1106, 150] width 83 height 38
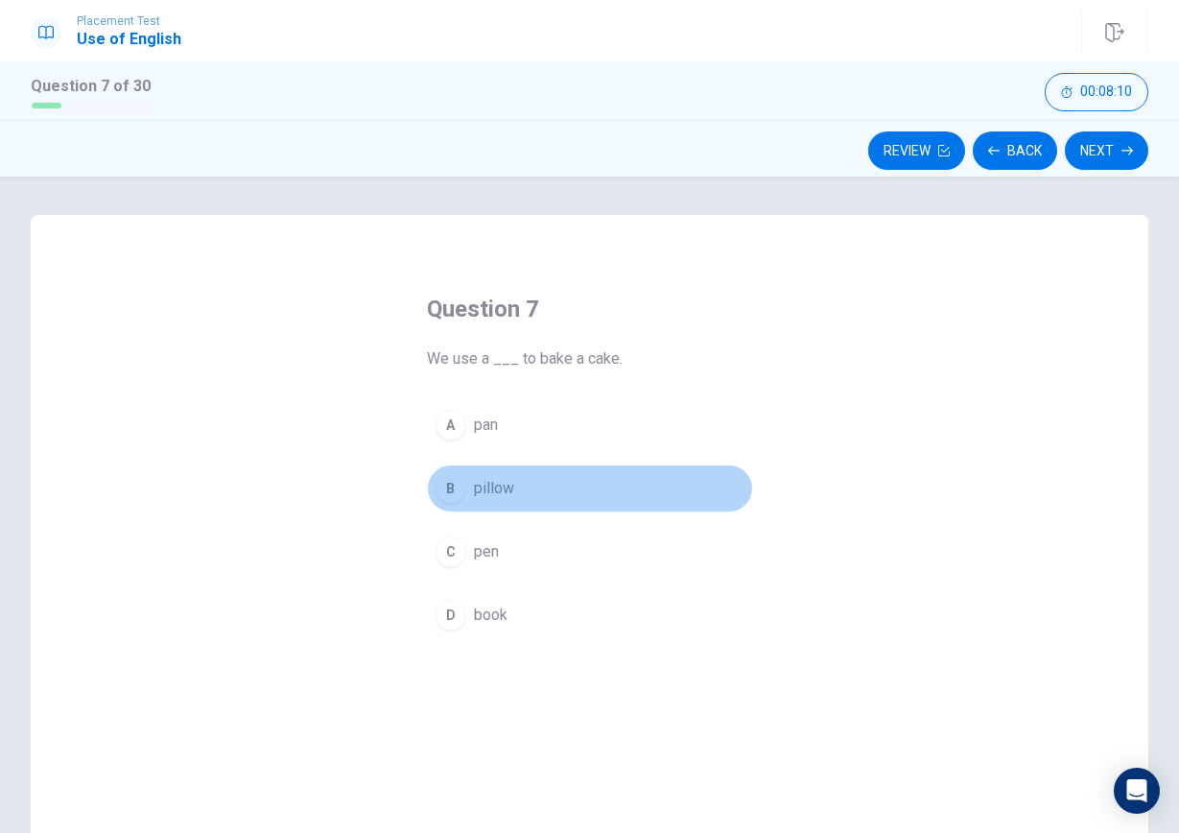
click at [502, 494] on span "pillow" at bounding box center [494, 488] width 40 height 23
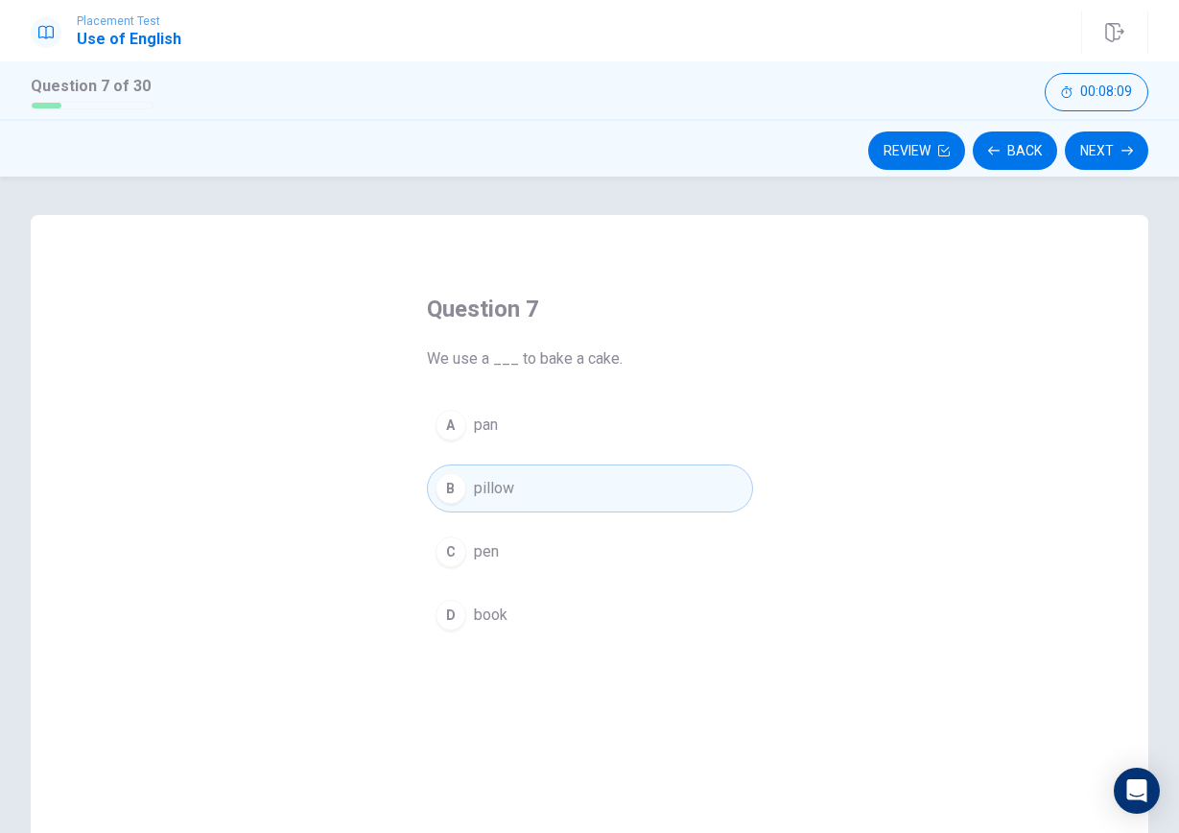
click at [491, 424] on span "pan" at bounding box center [486, 425] width 24 height 23
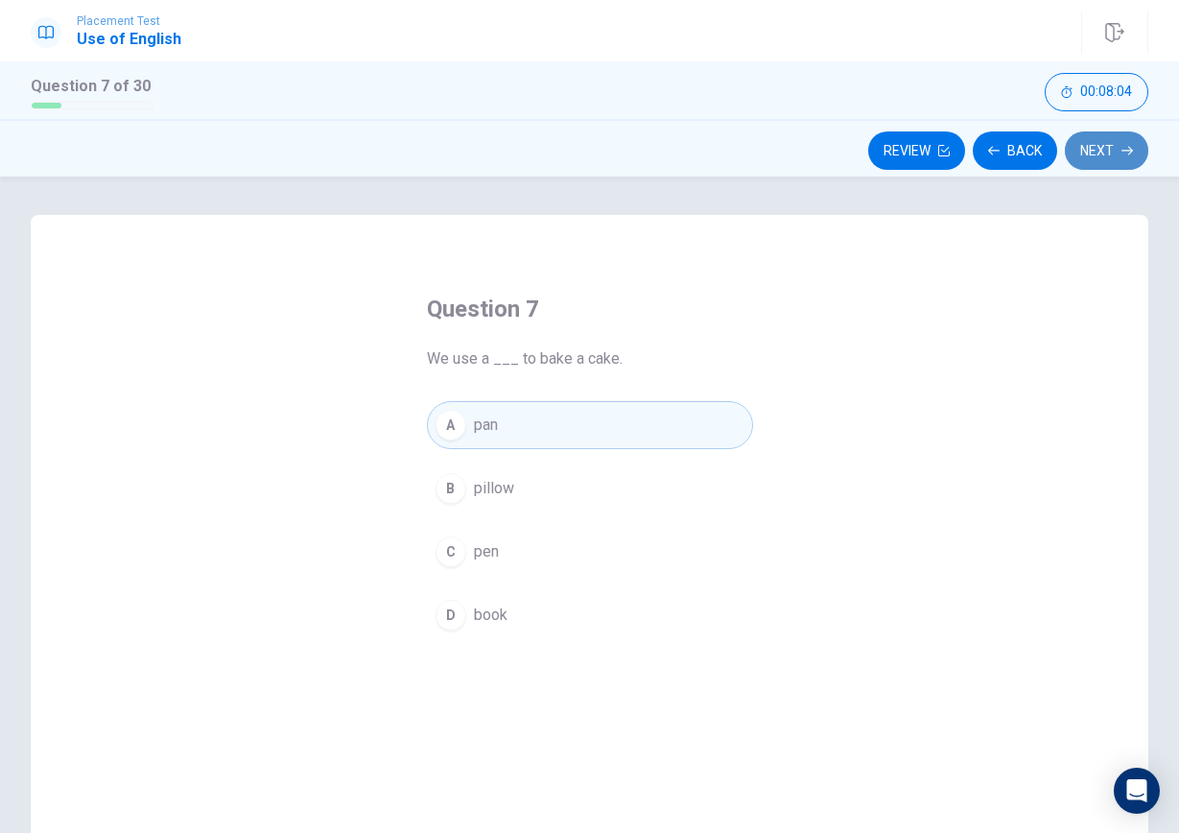
click at [1125, 147] on icon "button" at bounding box center [1128, 151] width 12 height 12
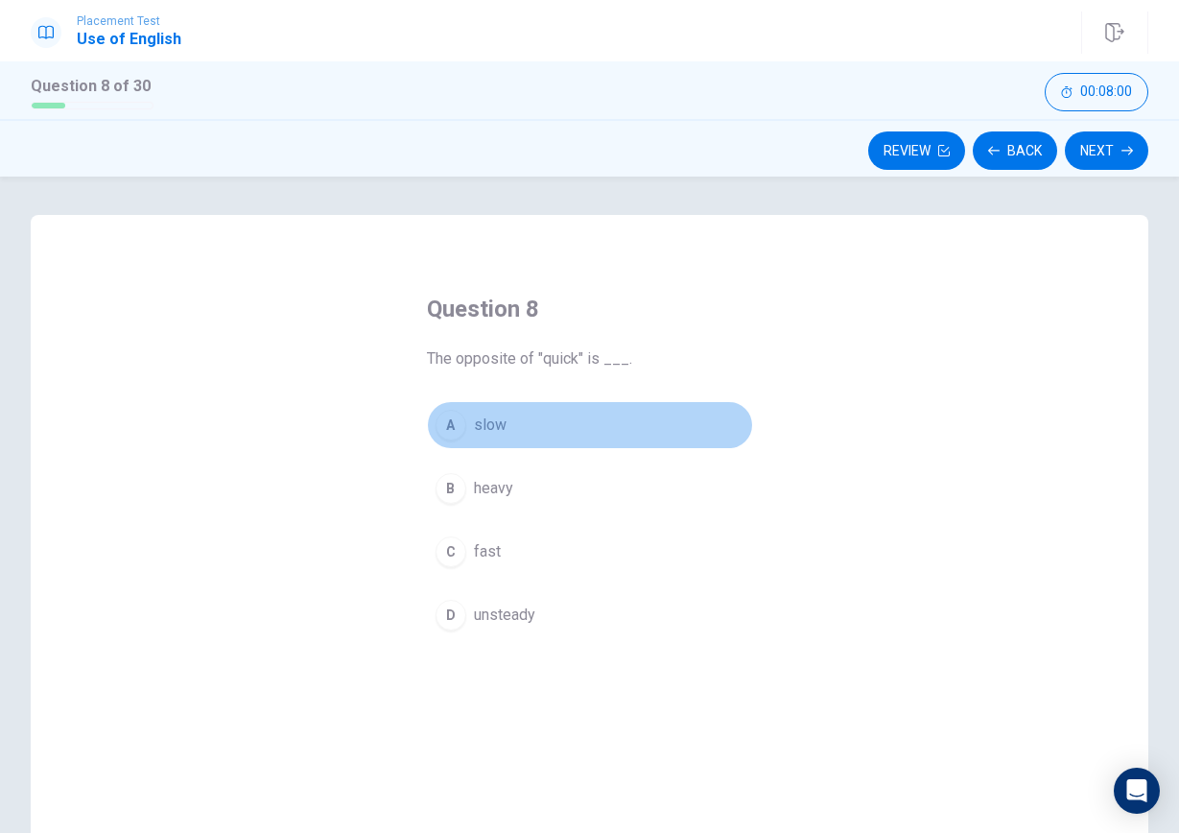
click at [525, 424] on button "A slow" at bounding box center [590, 425] width 326 height 48
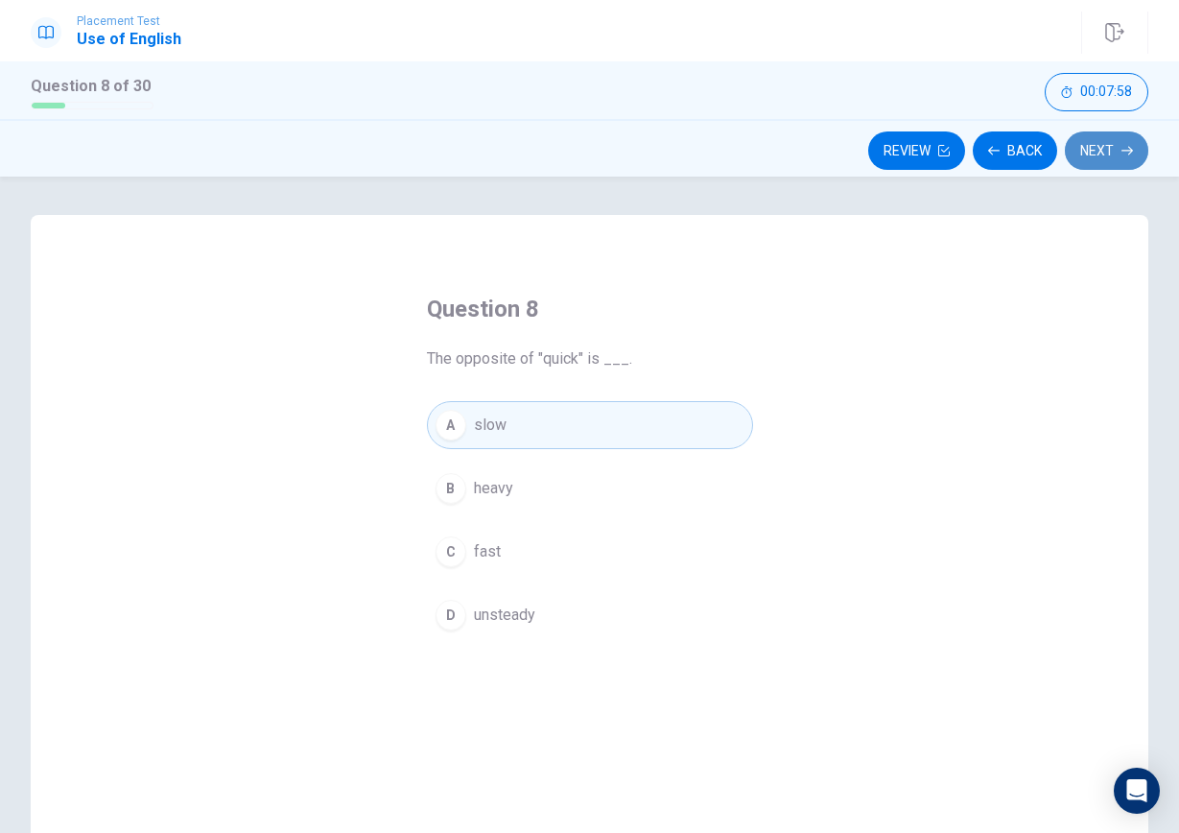
click at [1106, 155] on button "Next" at bounding box center [1106, 150] width 83 height 38
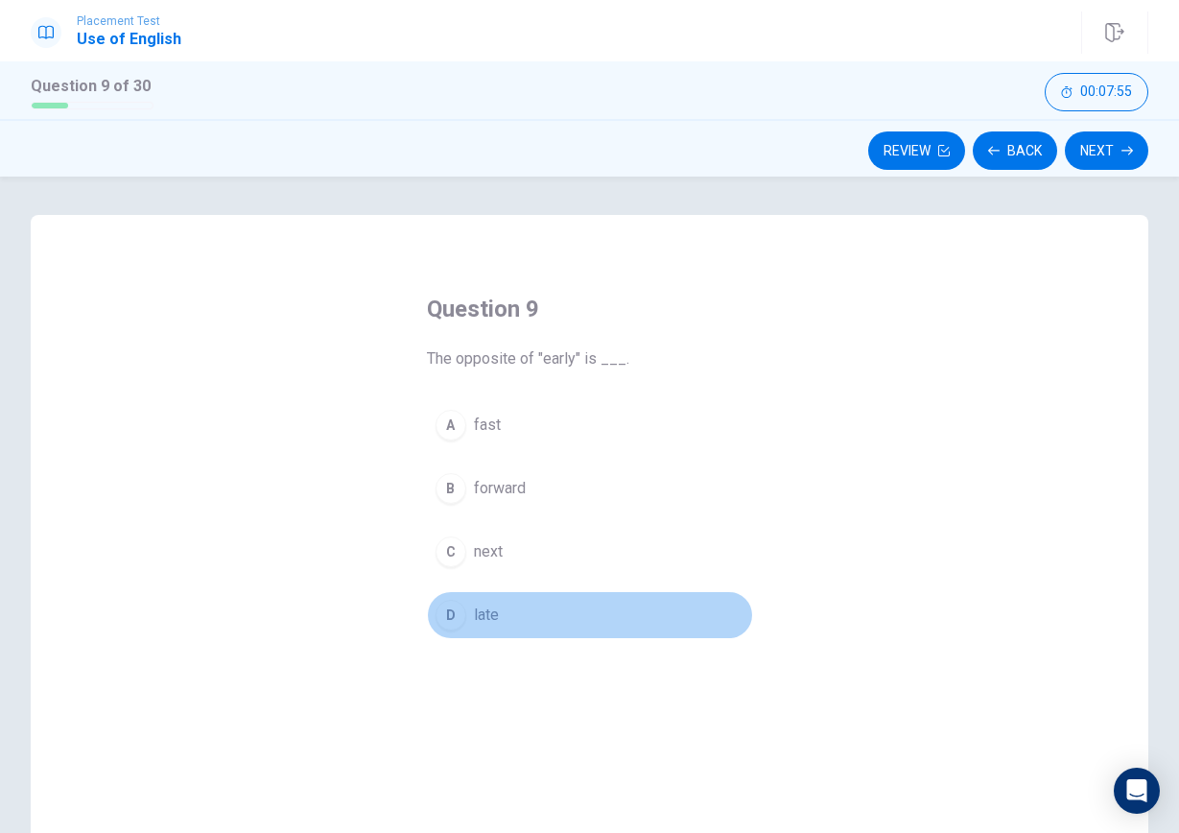
click at [502, 596] on button "D late" at bounding box center [590, 615] width 326 height 48
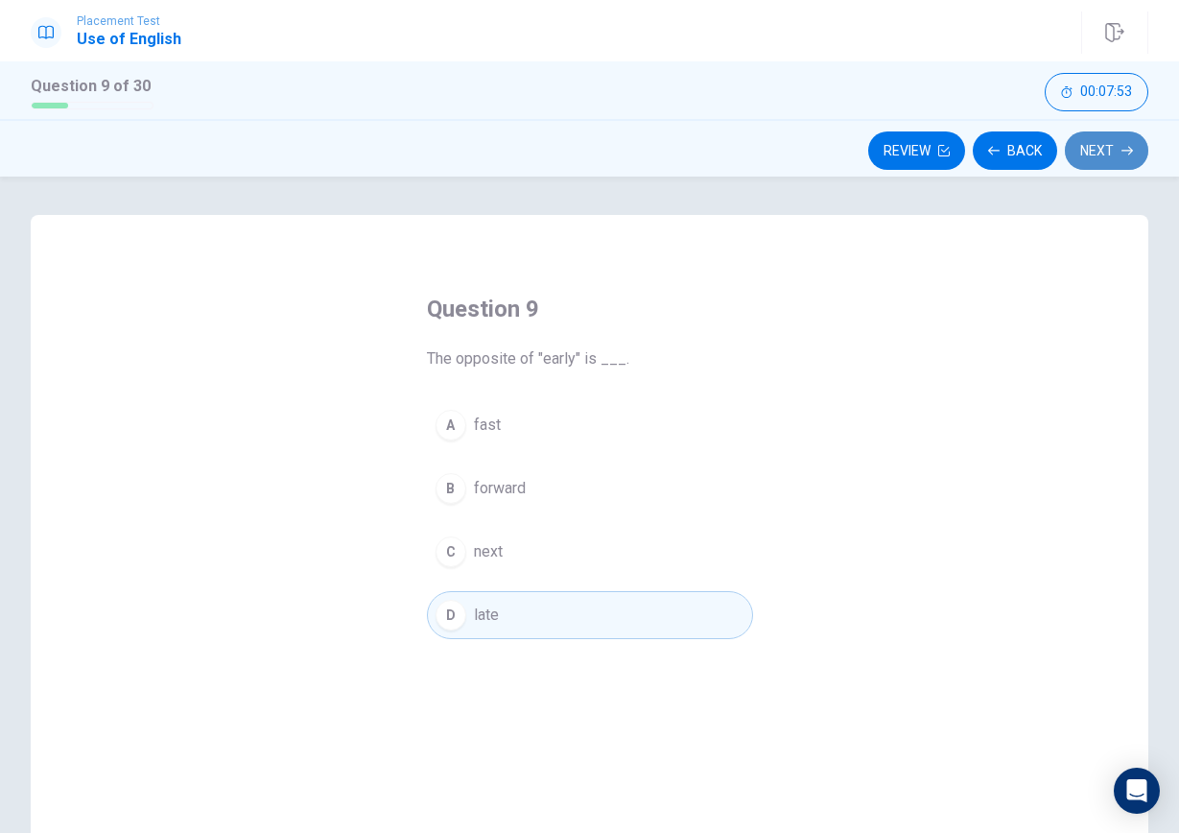
click at [1082, 154] on button "Next" at bounding box center [1106, 150] width 83 height 38
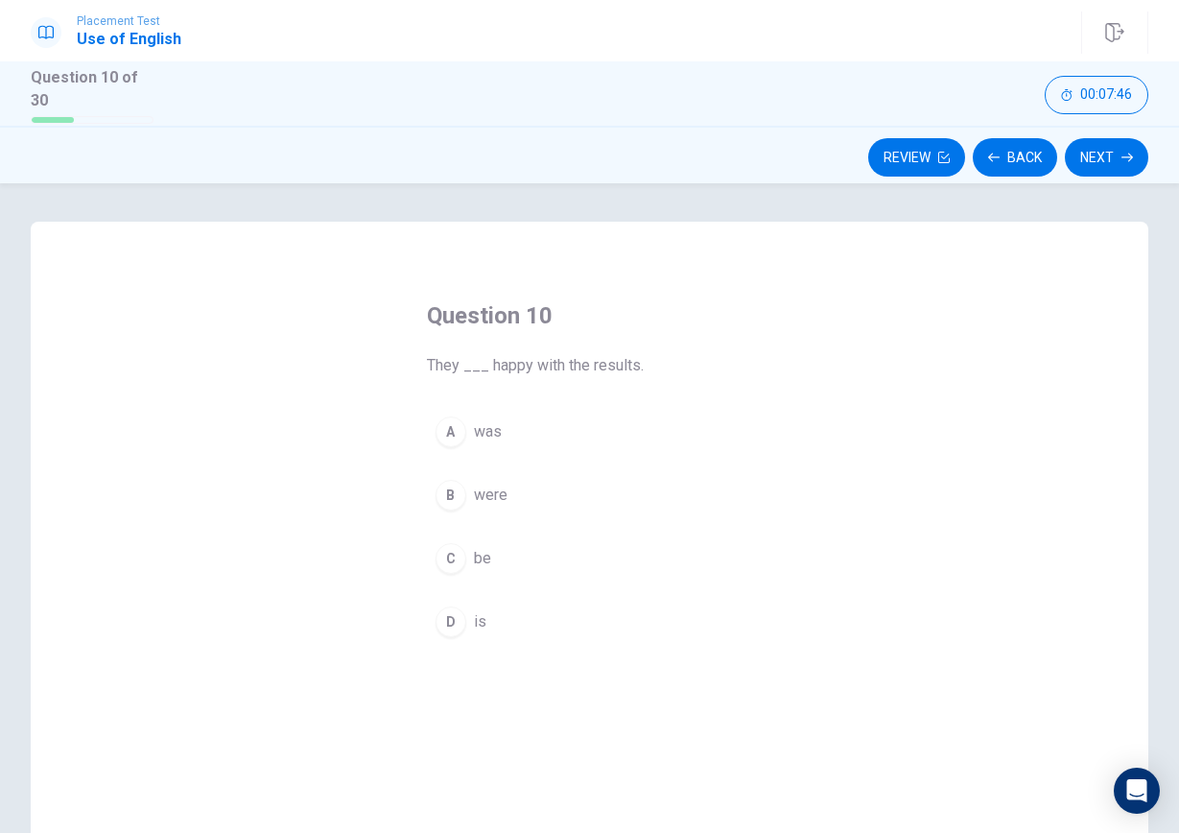
click at [519, 474] on button "B were" at bounding box center [590, 495] width 326 height 48
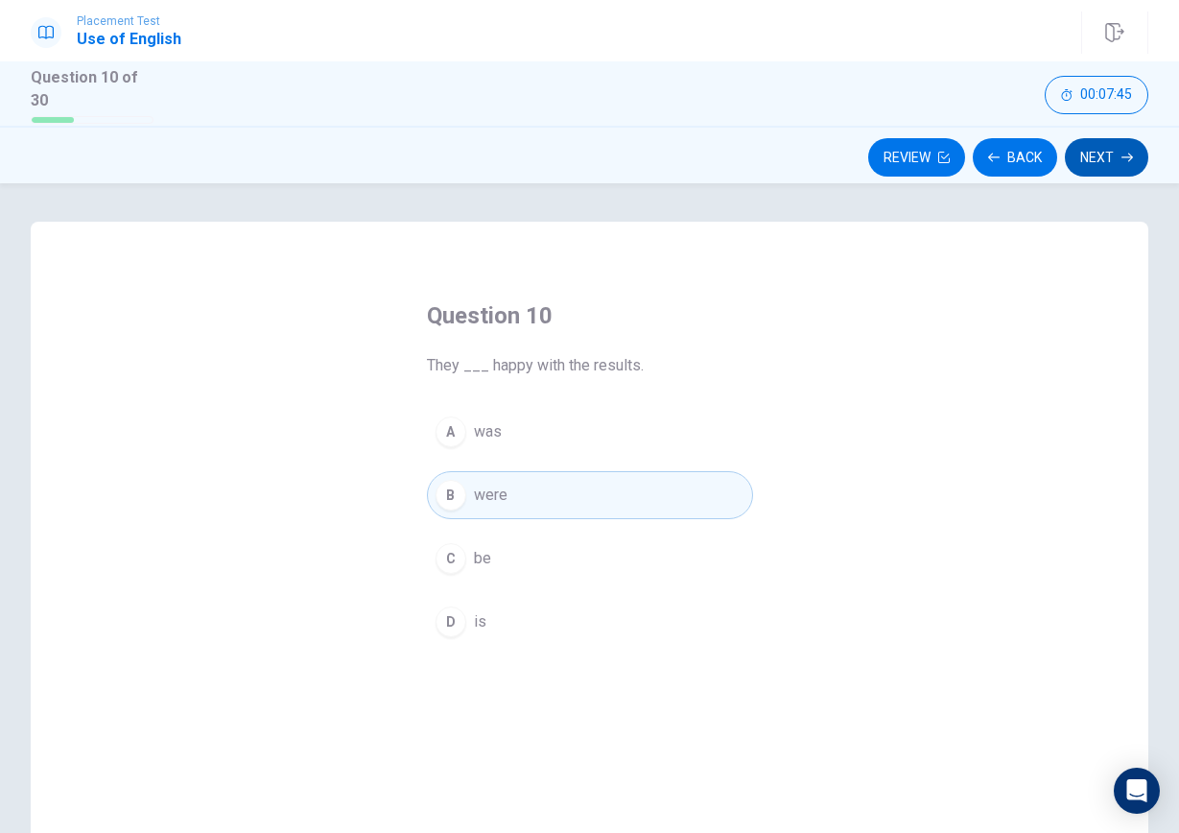
click at [1086, 164] on button "Next" at bounding box center [1106, 157] width 83 height 38
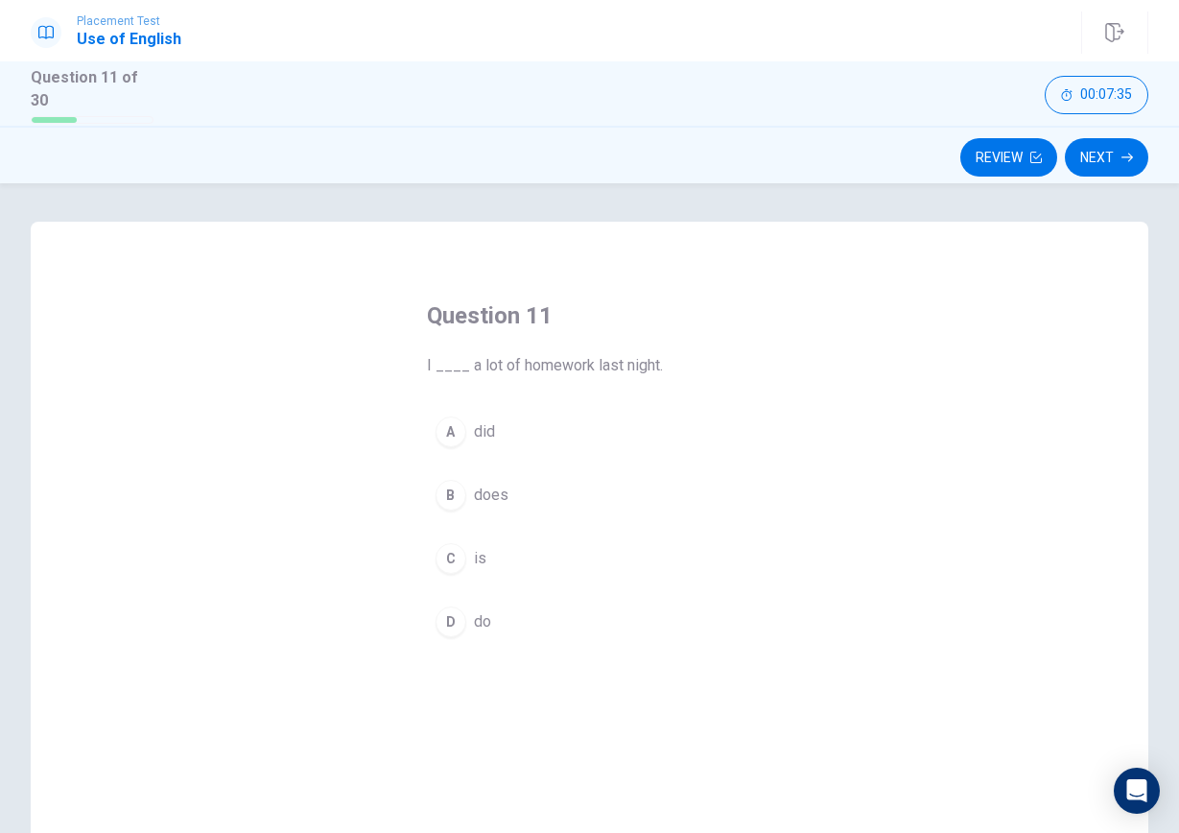
click at [505, 419] on button "A did" at bounding box center [590, 432] width 326 height 48
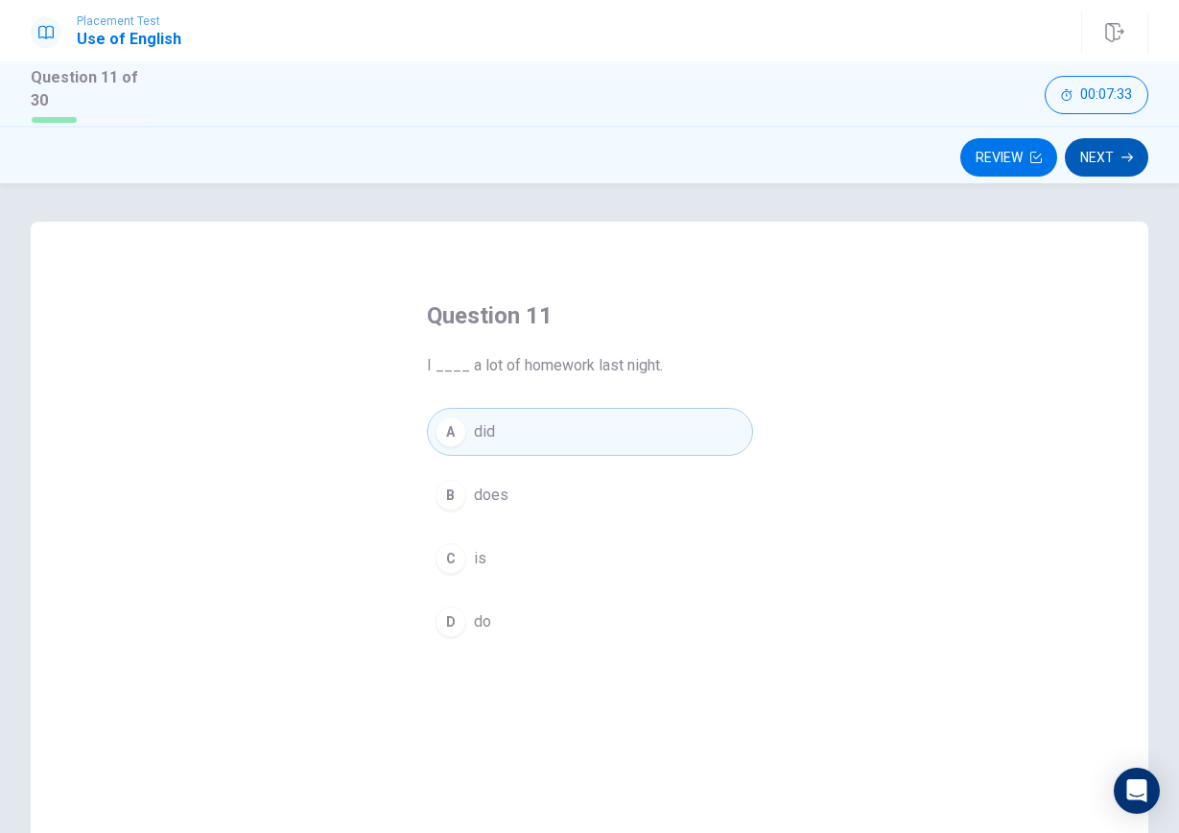
click at [1096, 158] on button "Next" at bounding box center [1106, 157] width 83 height 38
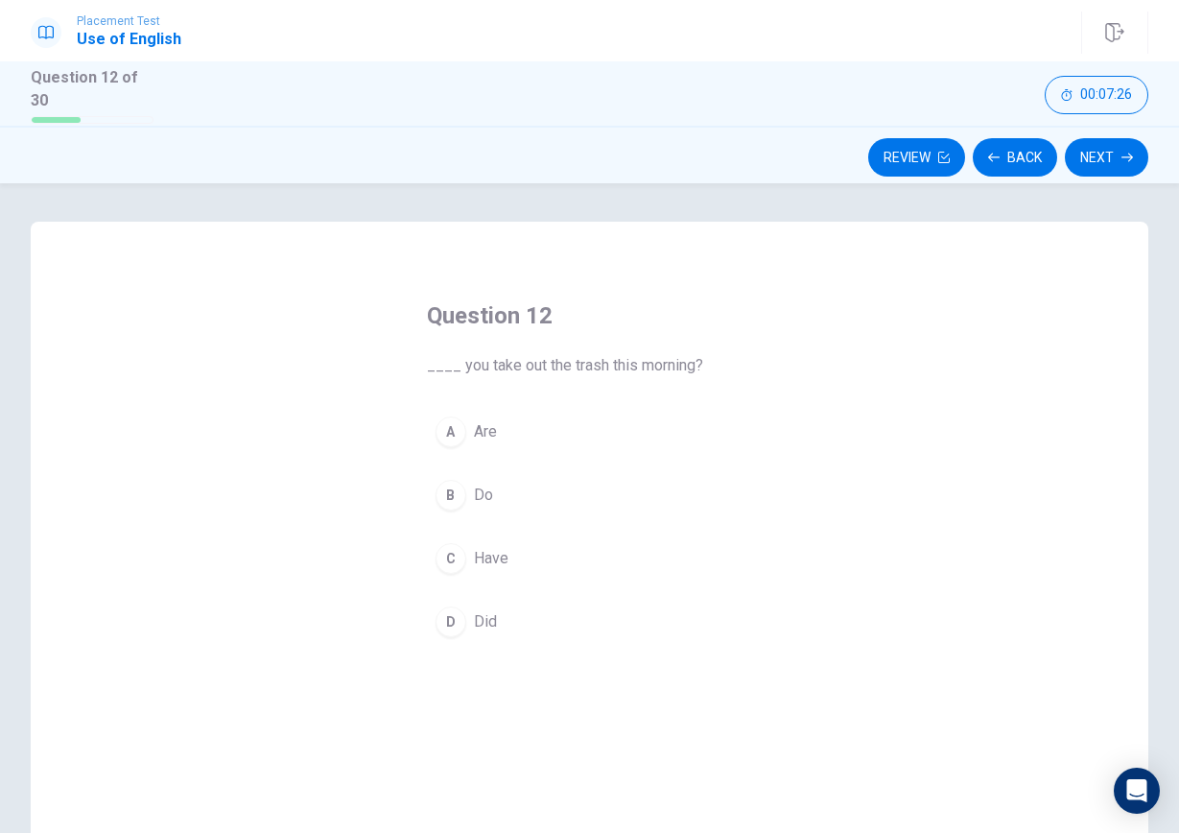
click at [518, 599] on button "D Did" at bounding box center [590, 622] width 326 height 48
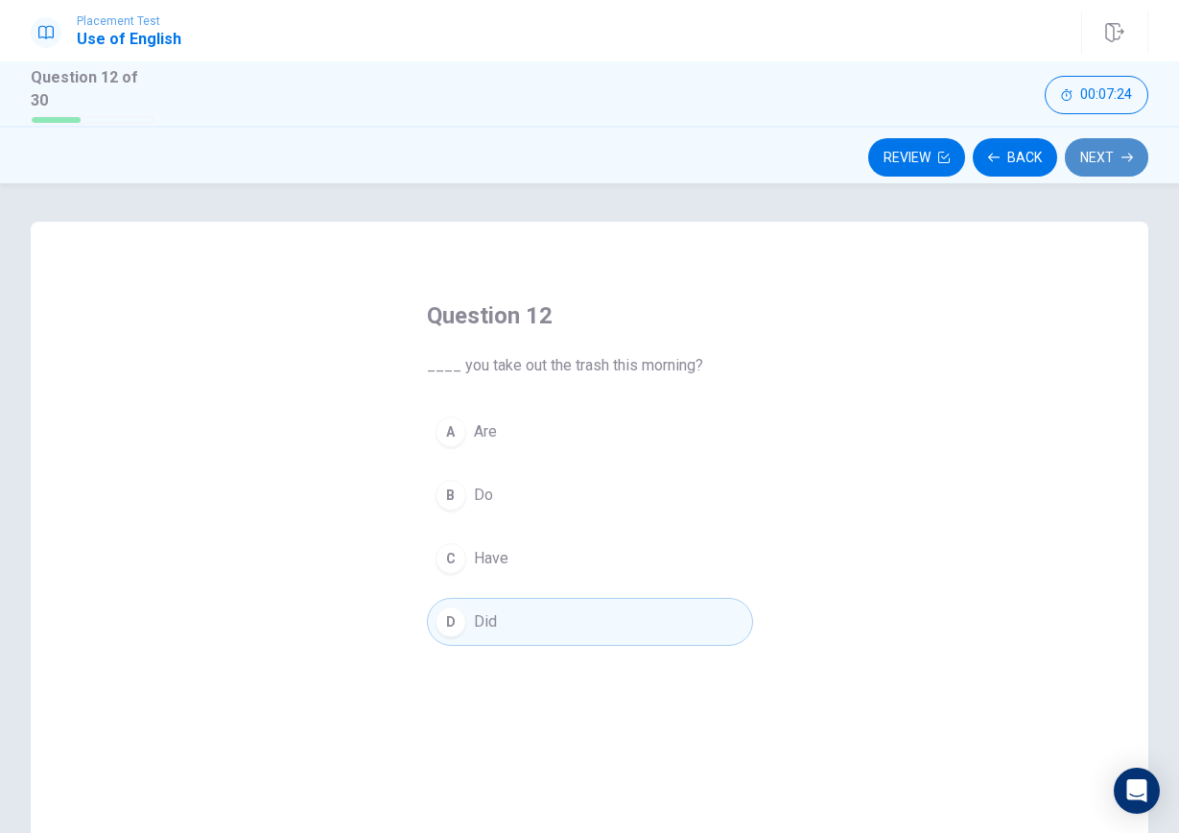
click at [1085, 144] on button "Next" at bounding box center [1106, 157] width 83 height 38
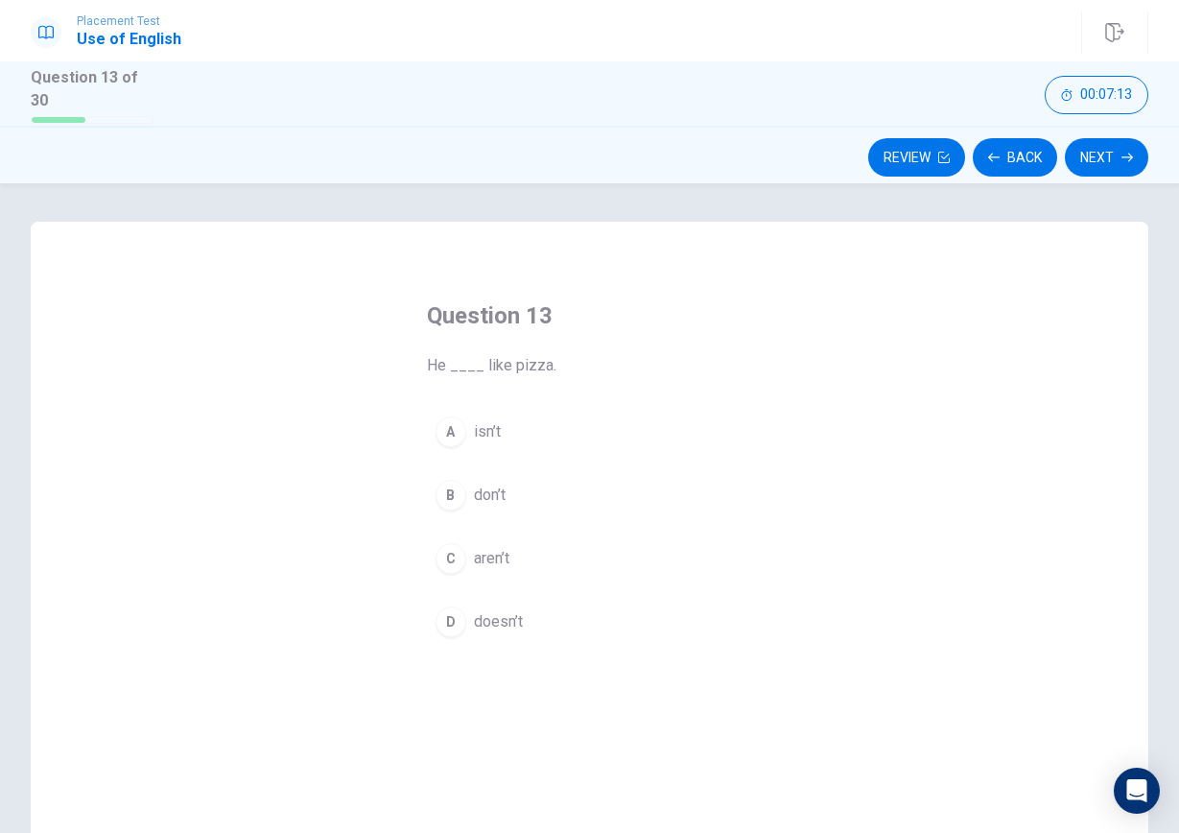
click at [514, 472] on button "B don’t" at bounding box center [590, 495] width 326 height 48
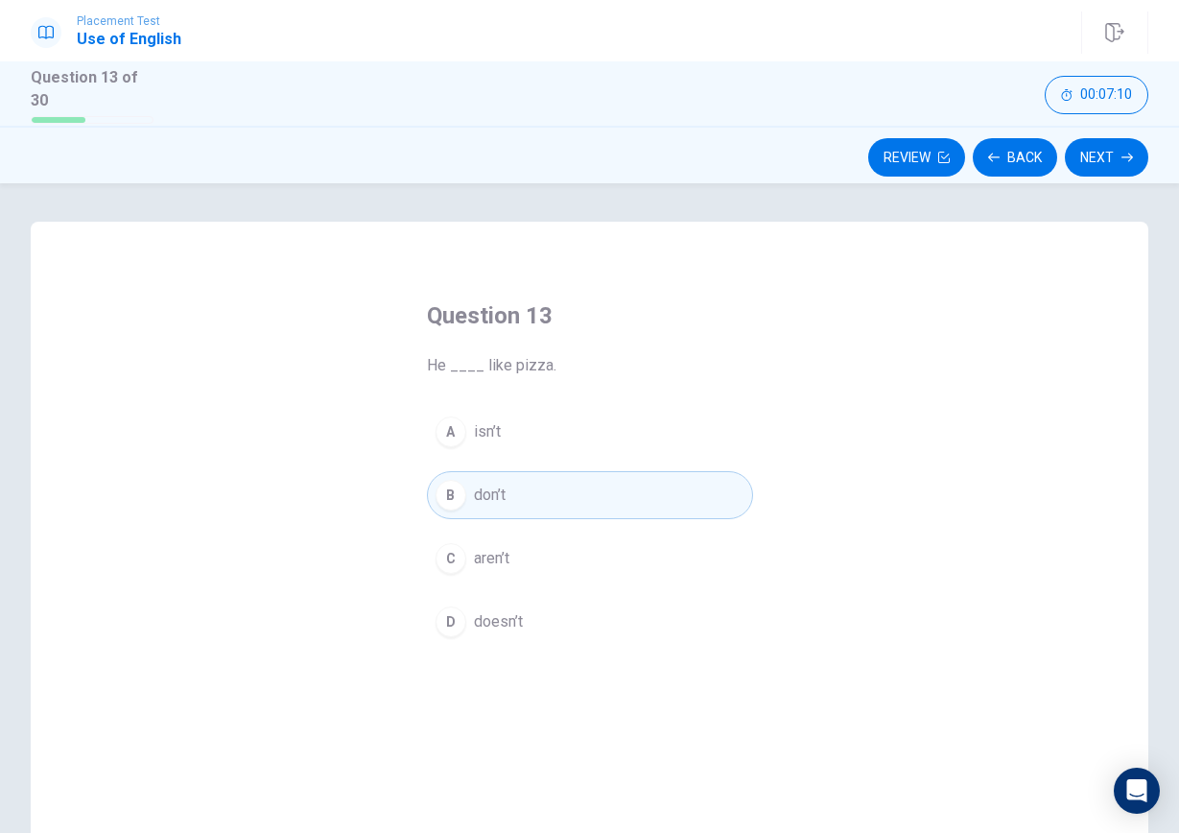
click at [534, 613] on button "D doesn’t" at bounding box center [590, 622] width 326 height 48
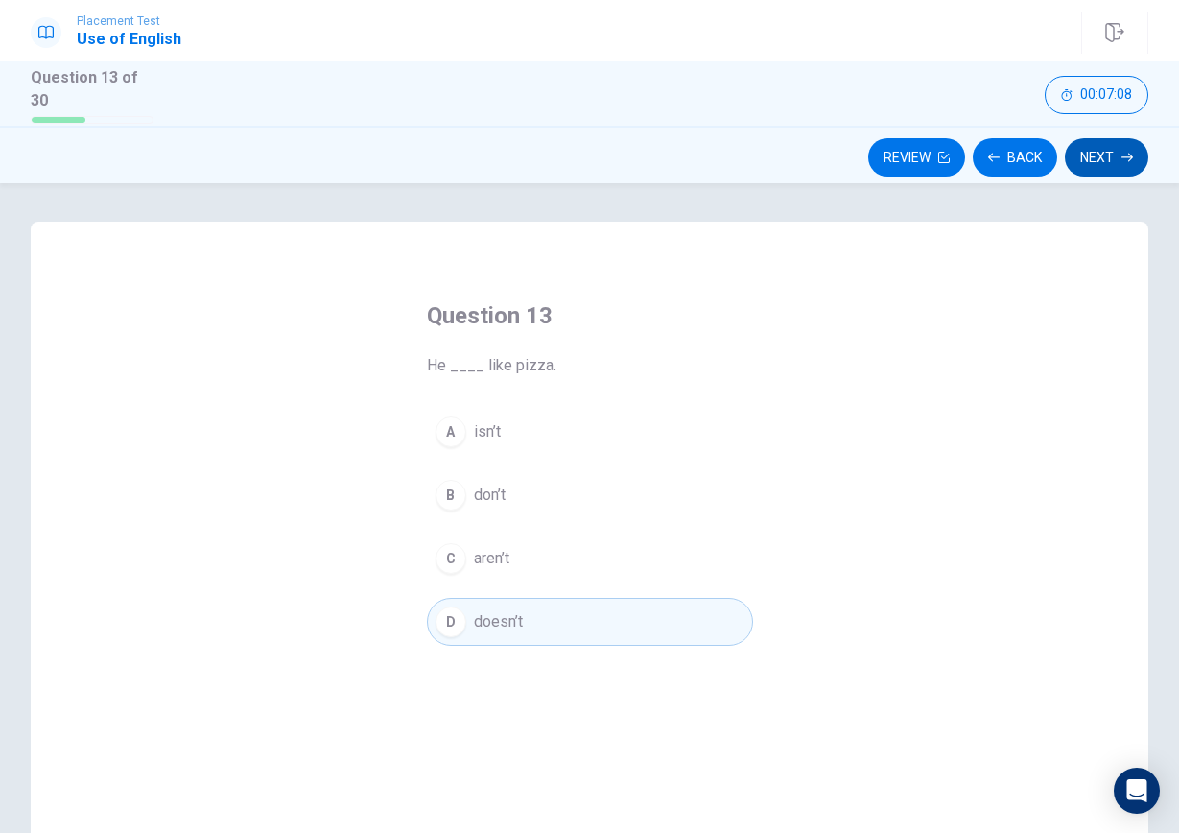
click at [1106, 146] on button "Next" at bounding box center [1106, 157] width 83 height 38
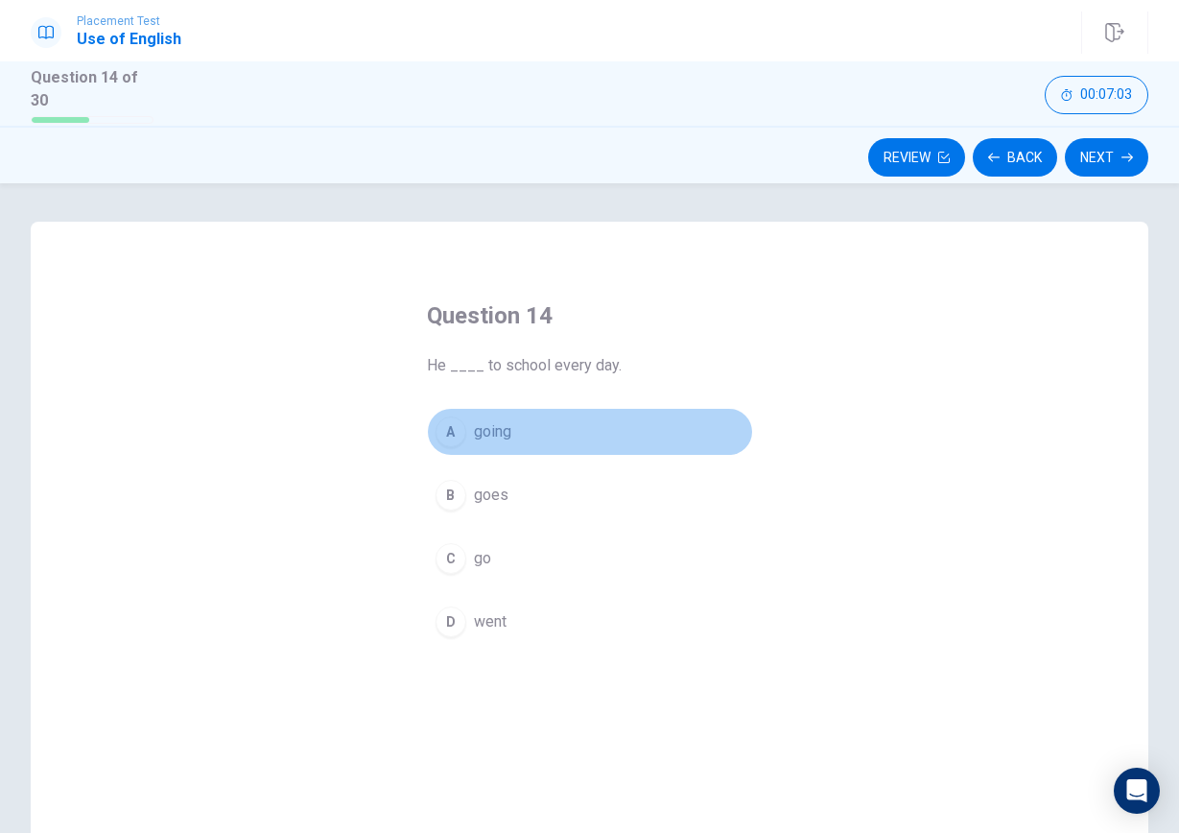
click at [495, 428] on span "going" at bounding box center [492, 431] width 37 height 23
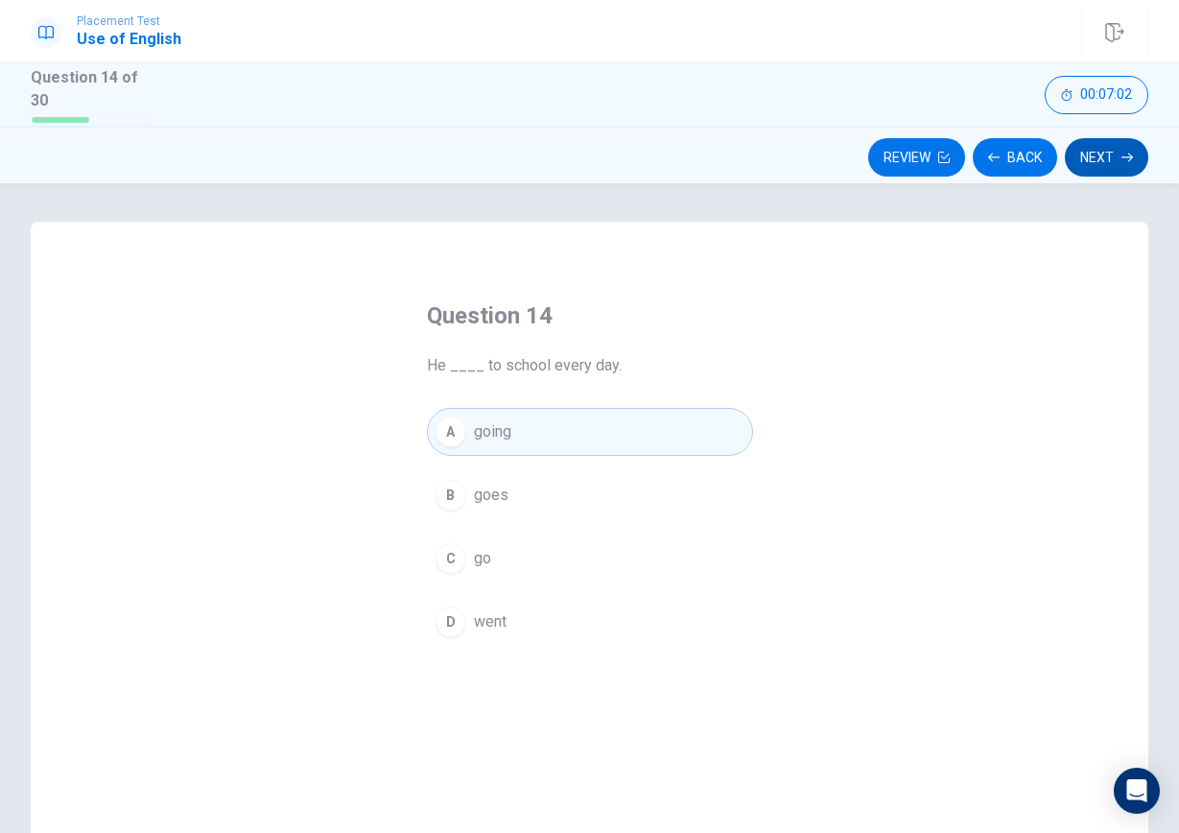
click at [1104, 145] on button "Next" at bounding box center [1106, 157] width 83 height 38
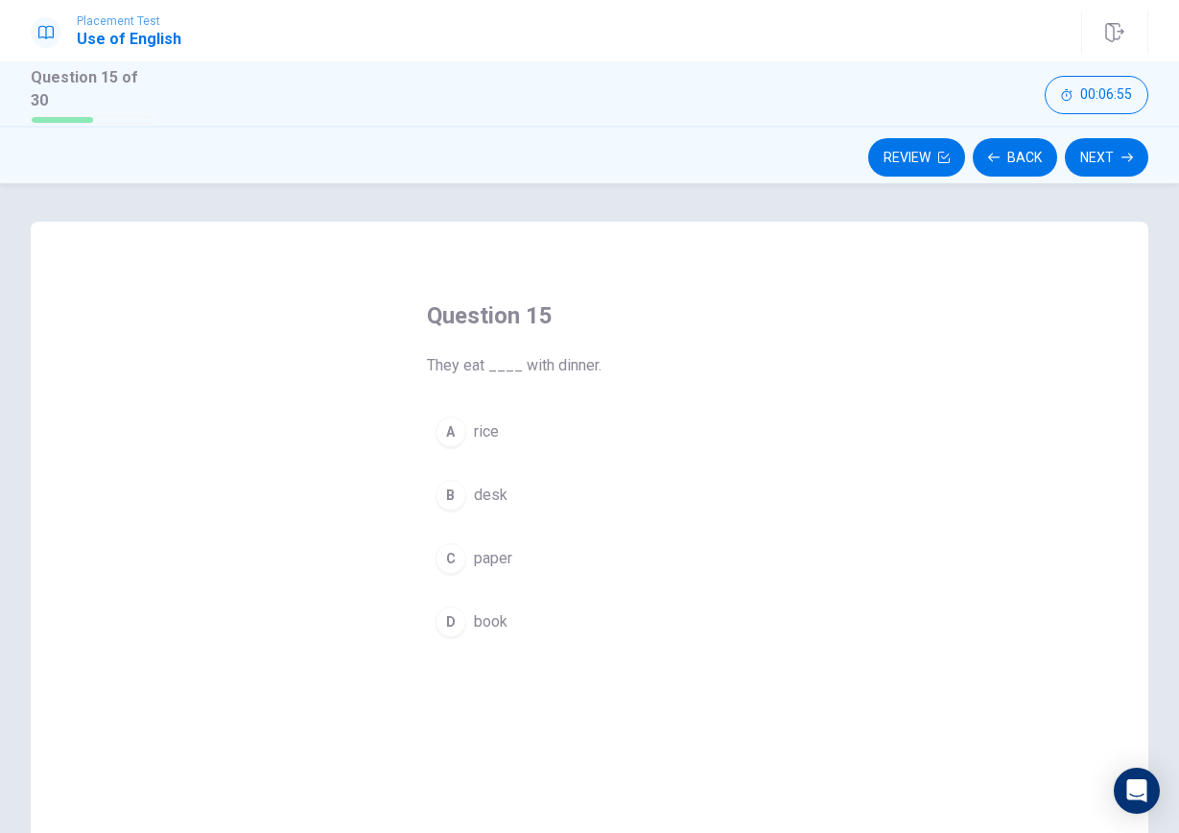
click at [493, 547] on span "paper" at bounding box center [493, 558] width 38 height 23
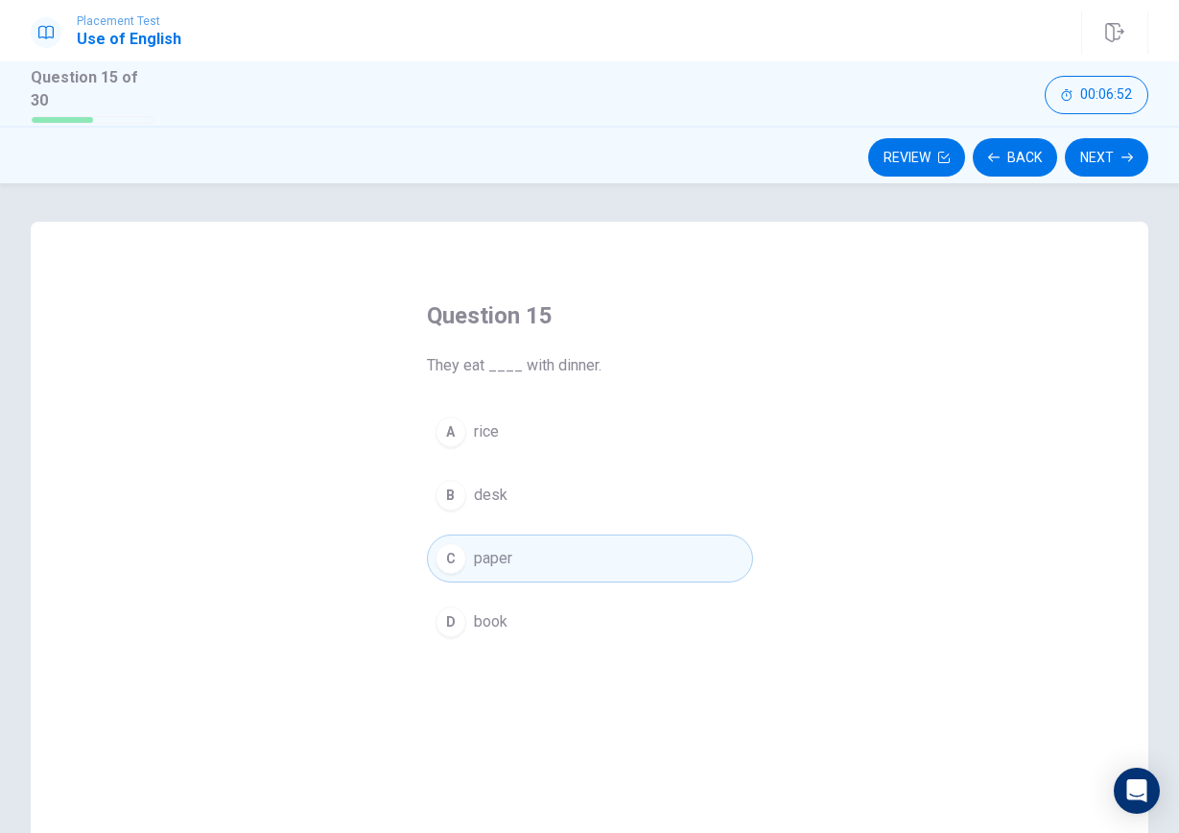
click at [663, 427] on button "A rice" at bounding box center [590, 432] width 326 height 48
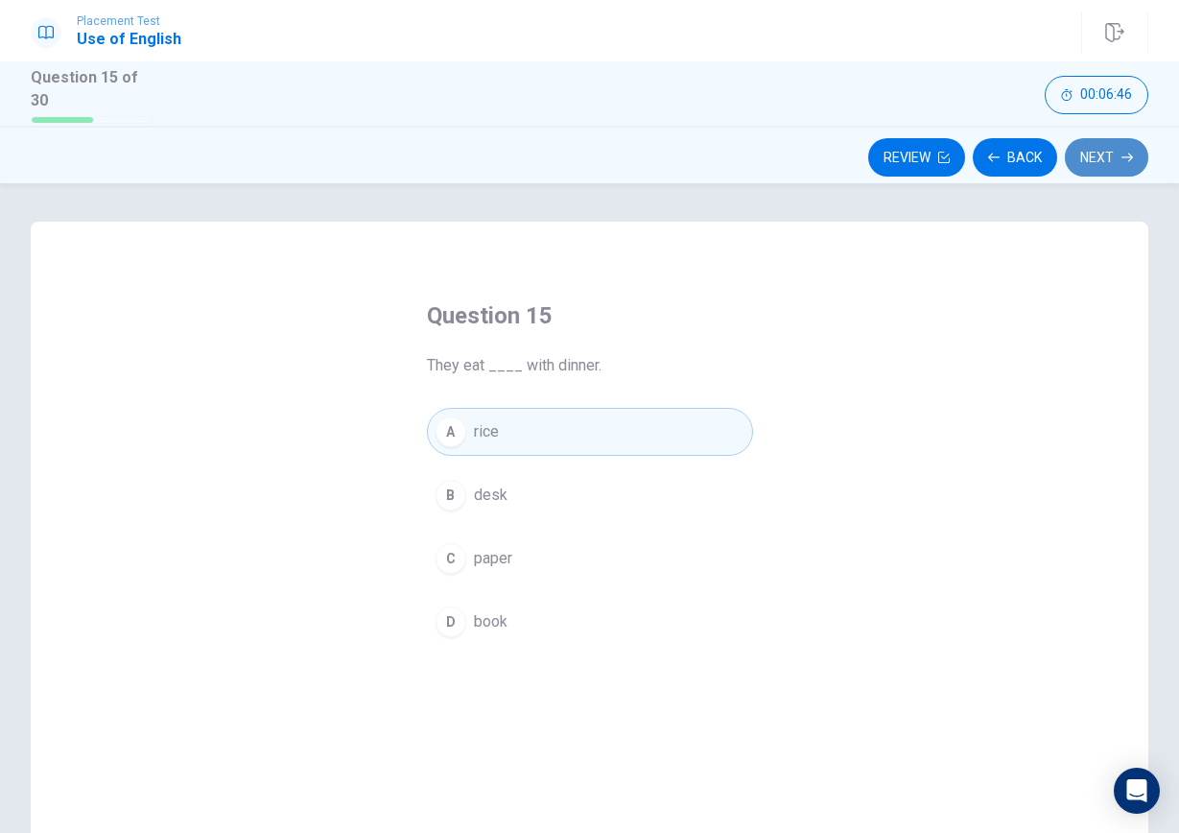
click at [1099, 148] on button "Next" at bounding box center [1106, 157] width 83 height 38
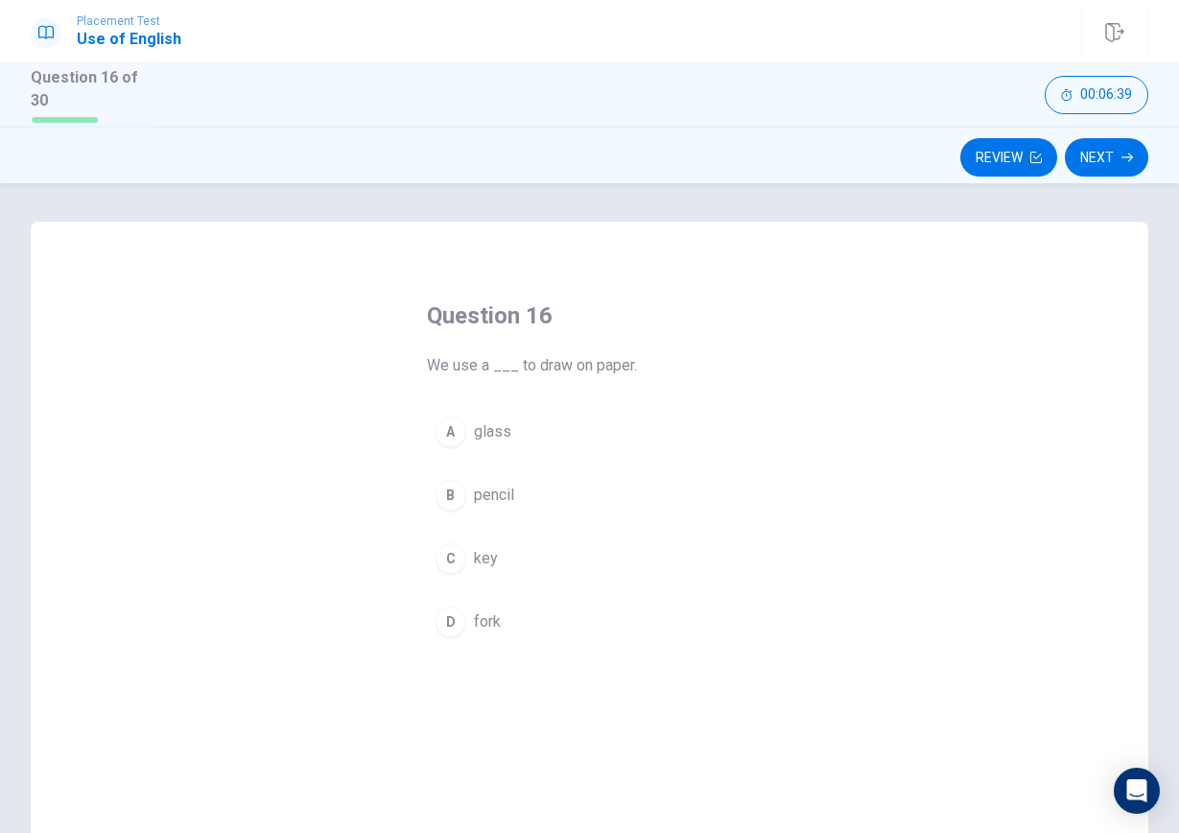
click at [506, 488] on span "pencil" at bounding box center [494, 495] width 40 height 23
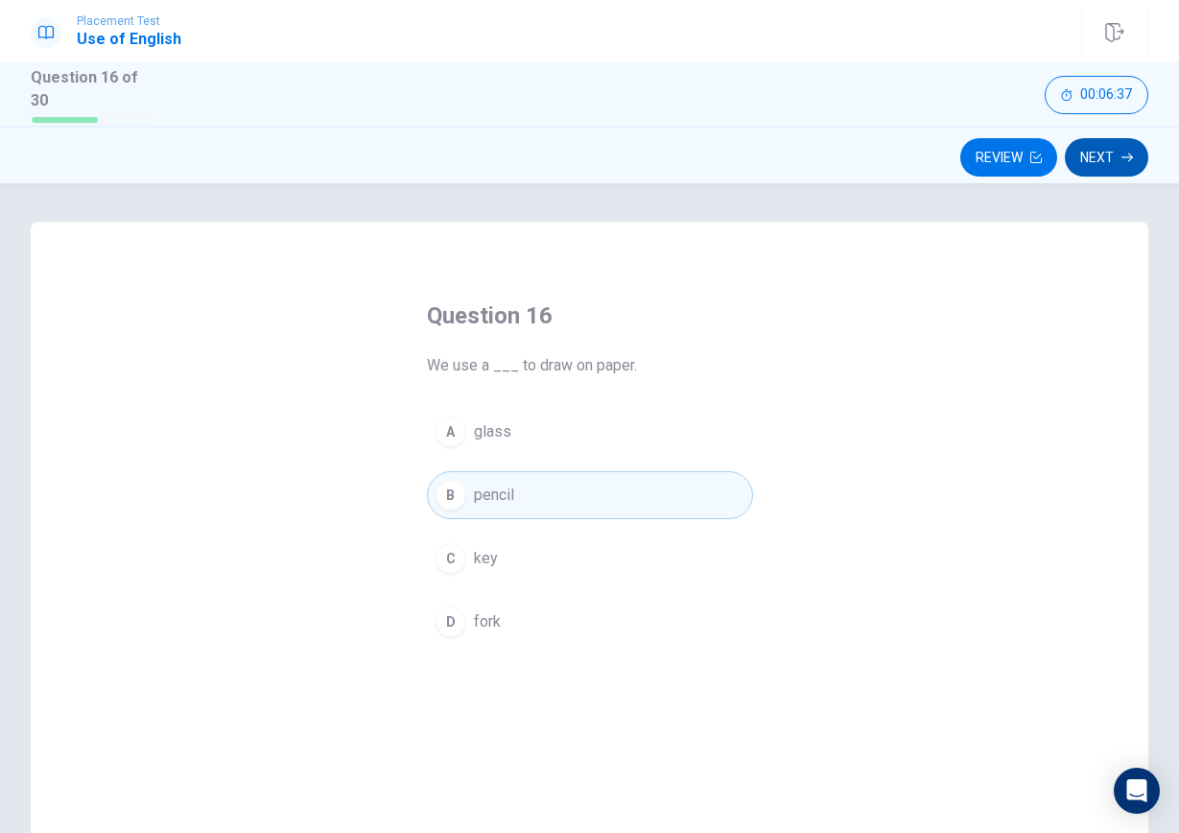
click at [1105, 148] on button "Next" at bounding box center [1106, 157] width 83 height 38
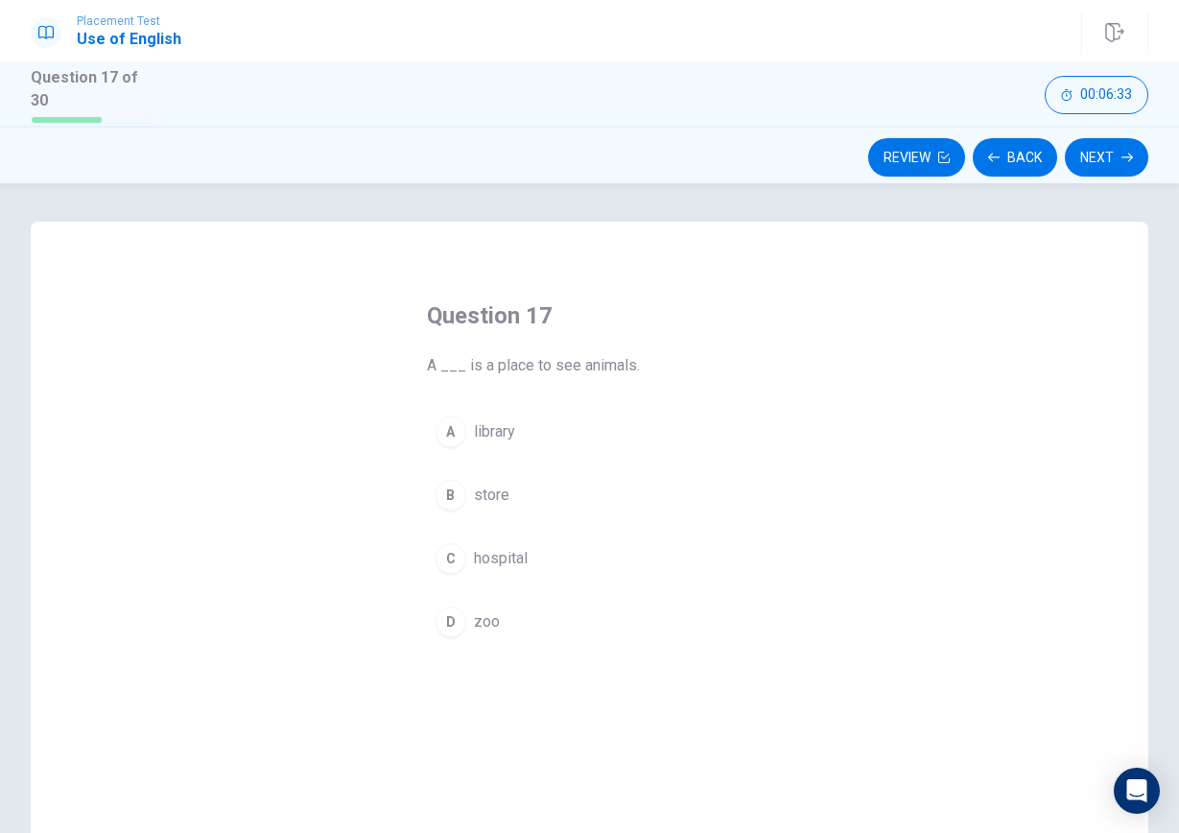
click at [489, 614] on span "zoo" at bounding box center [487, 621] width 26 height 23
click at [589, 615] on button "D zoo" at bounding box center [590, 622] width 326 height 48
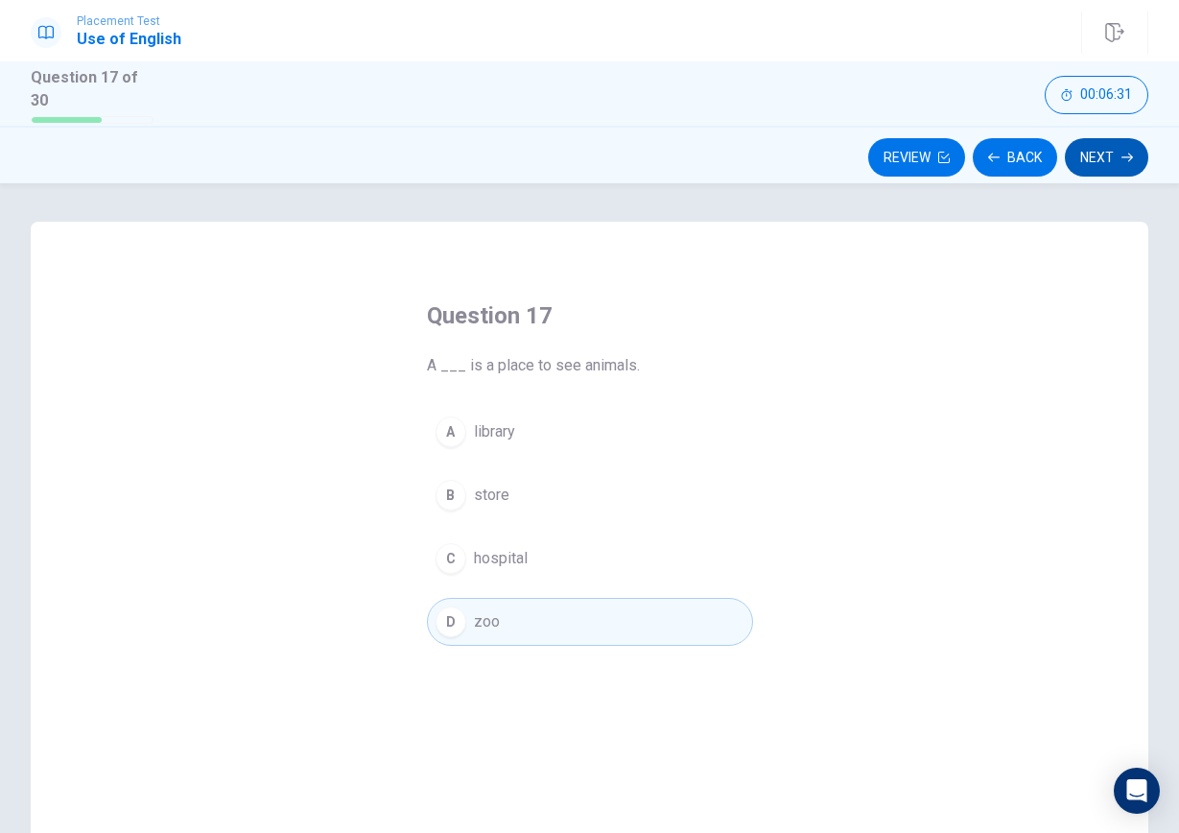
click at [1113, 155] on button "Next" at bounding box center [1106, 157] width 83 height 38
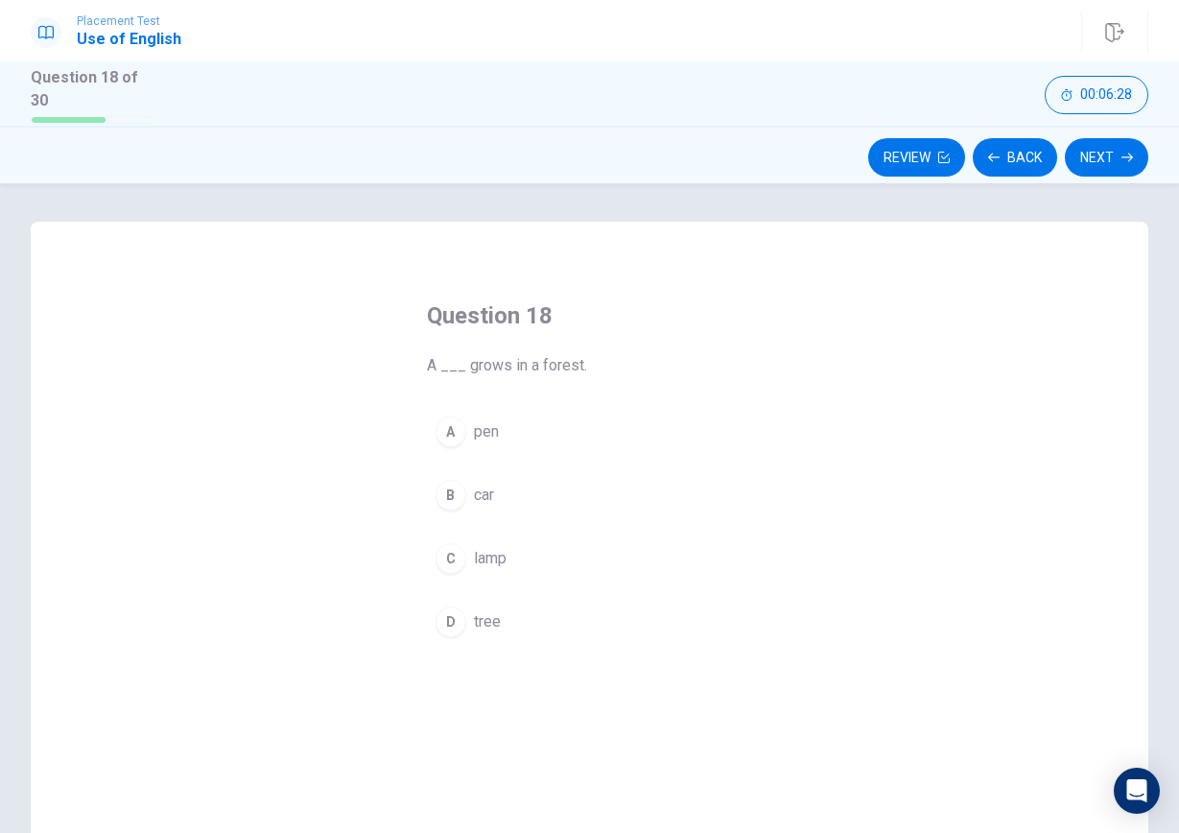
click at [536, 623] on button "D tree" at bounding box center [590, 622] width 326 height 48
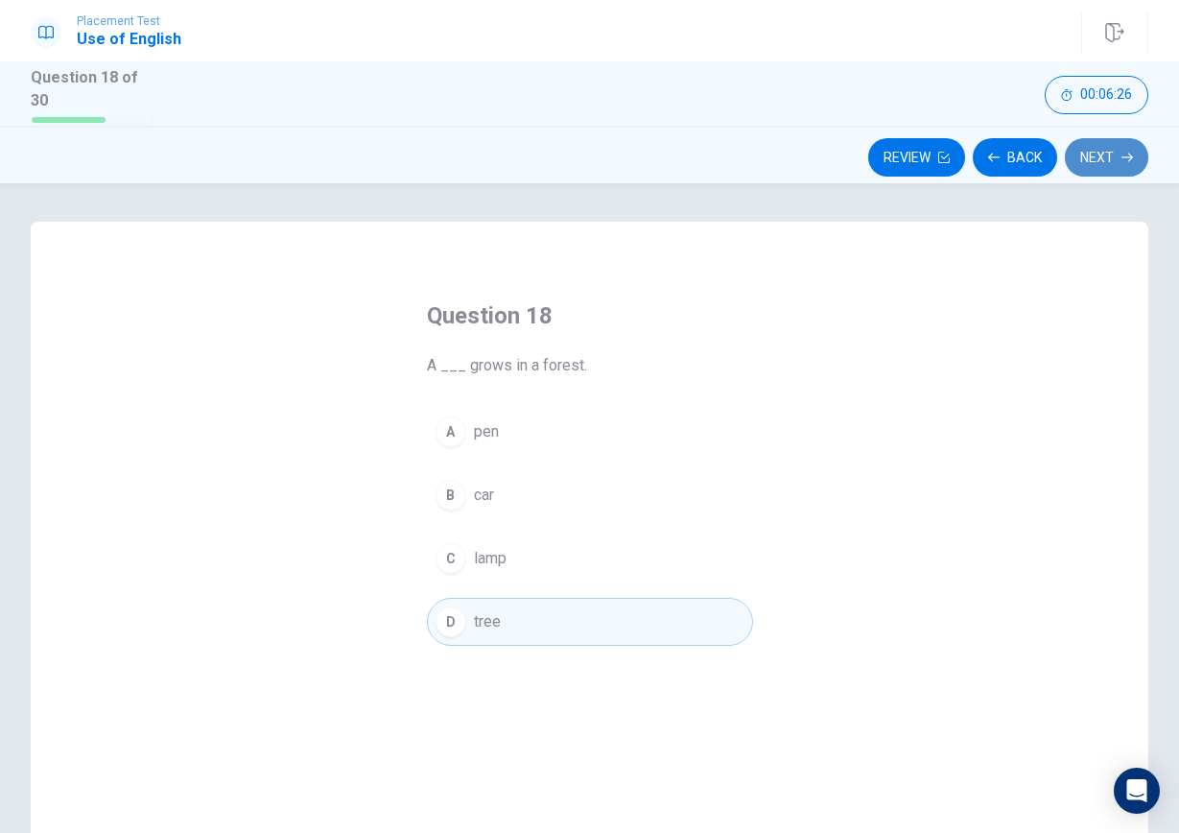
click at [1116, 147] on button "Next" at bounding box center [1106, 157] width 83 height 38
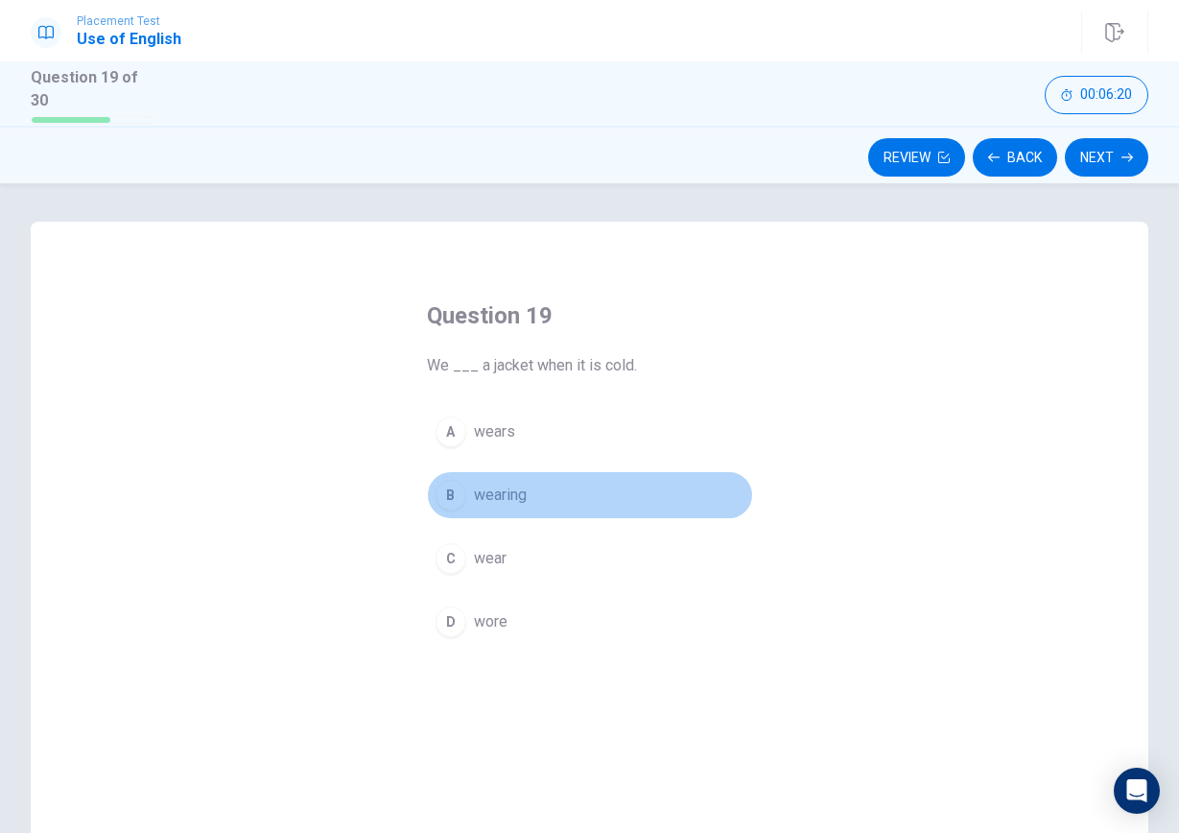
click at [581, 486] on button "B wearing" at bounding box center [590, 495] width 326 height 48
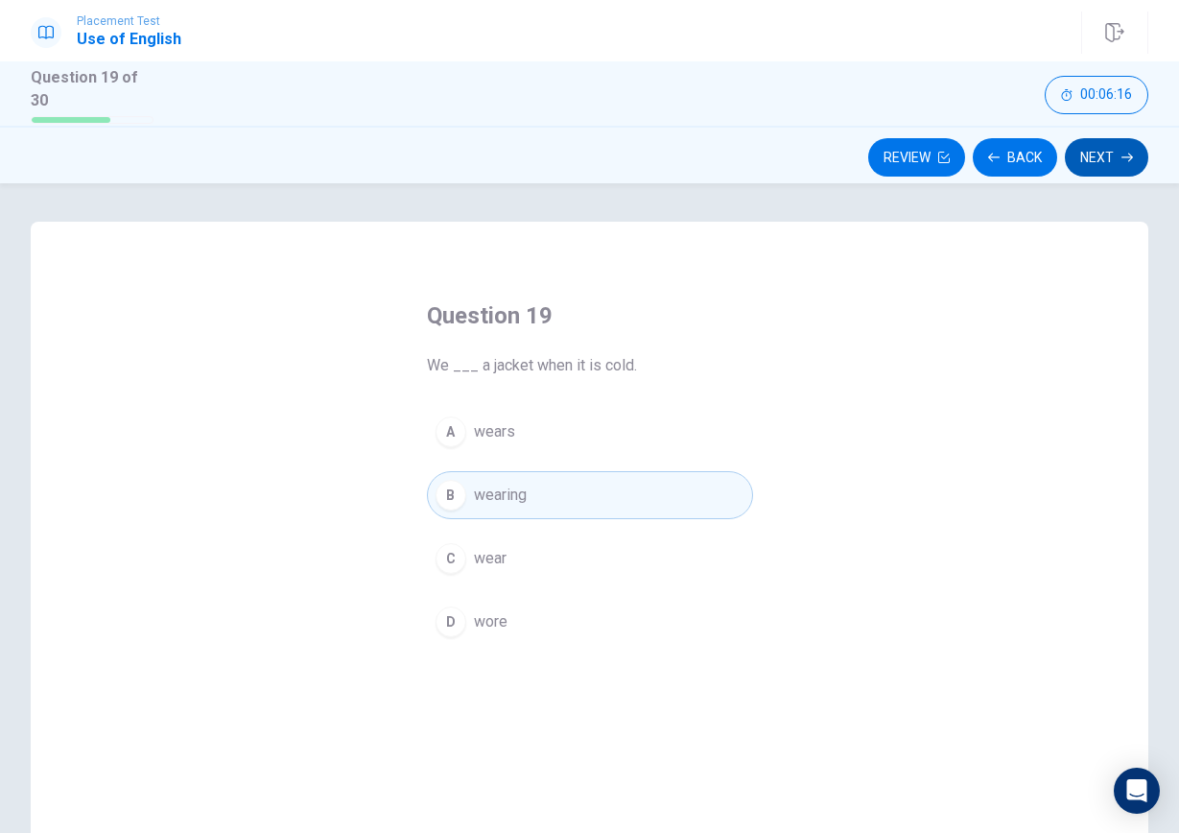
click at [1111, 147] on button "Next" at bounding box center [1106, 157] width 83 height 38
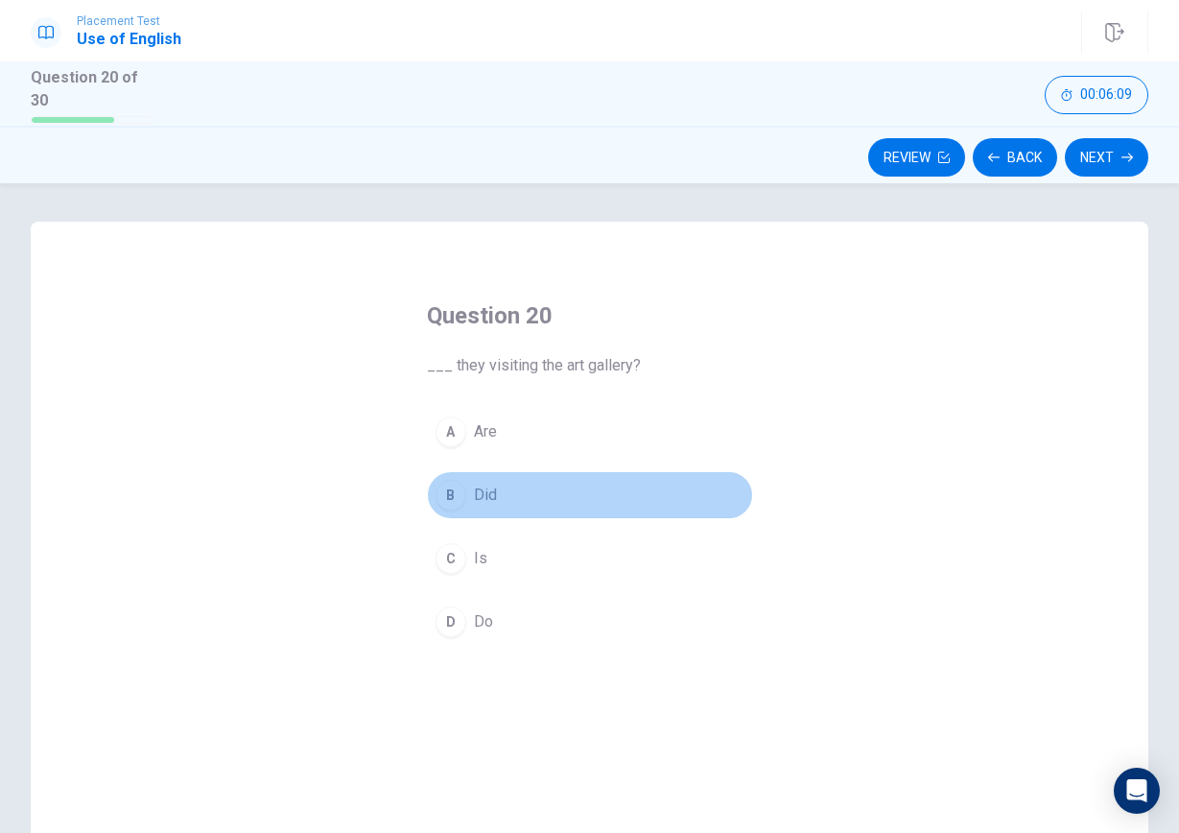
click at [542, 478] on button "B Did" at bounding box center [590, 495] width 326 height 48
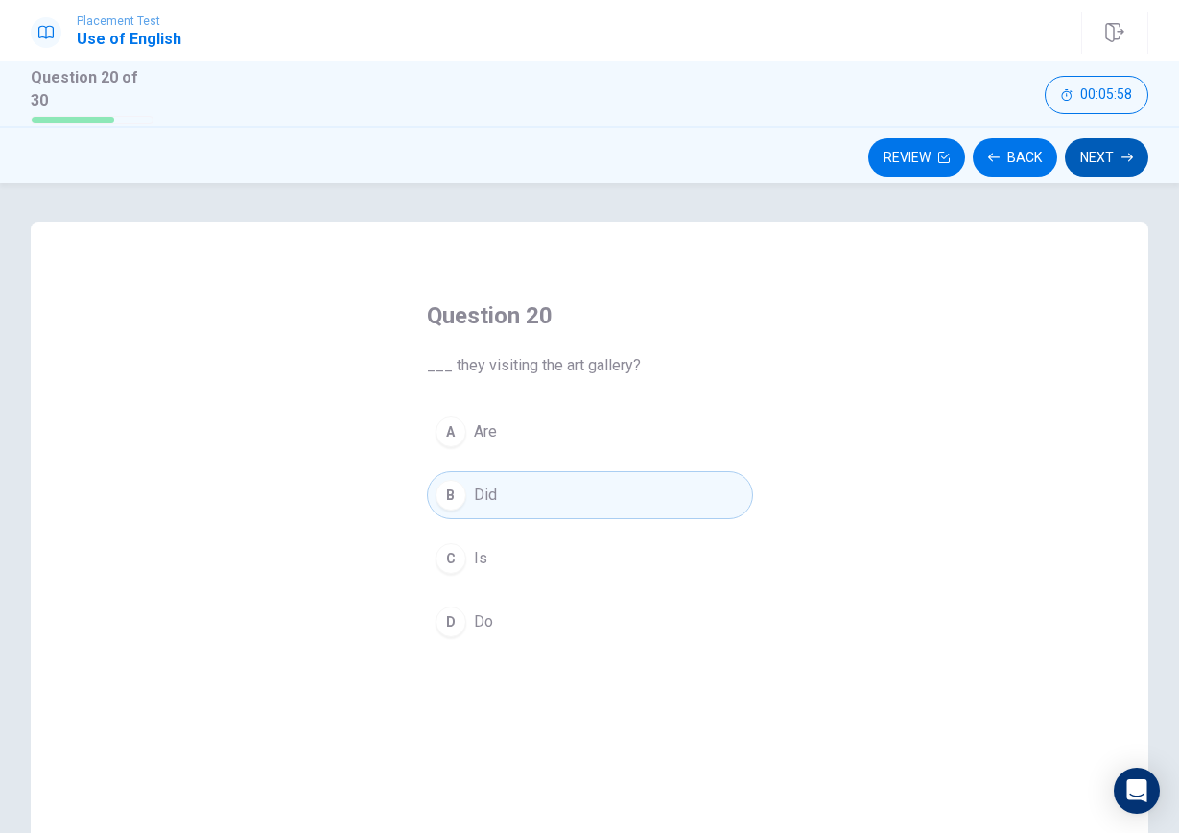
click at [1106, 148] on button "Next" at bounding box center [1106, 157] width 83 height 38
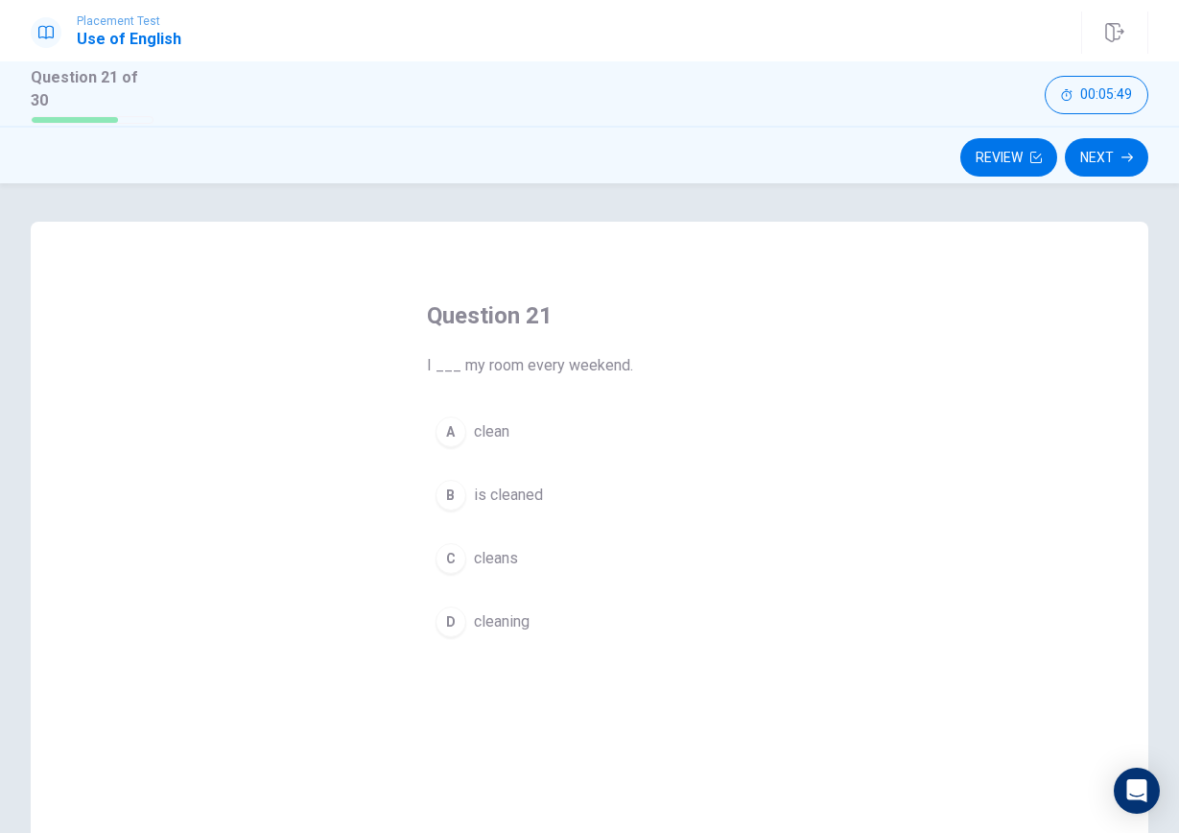
click at [515, 614] on span "cleaning" at bounding box center [502, 621] width 56 height 23
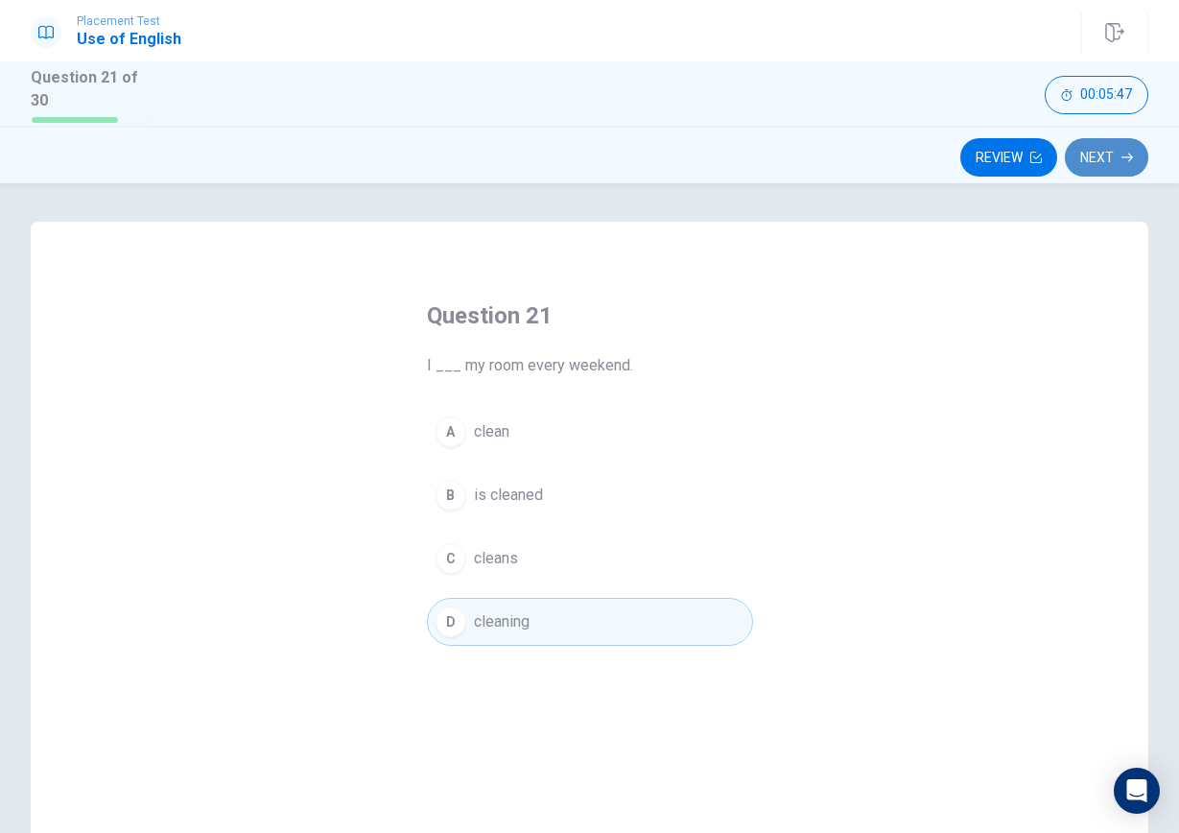
click at [1111, 150] on button "Next" at bounding box center [1106, 157] width 83 height 38
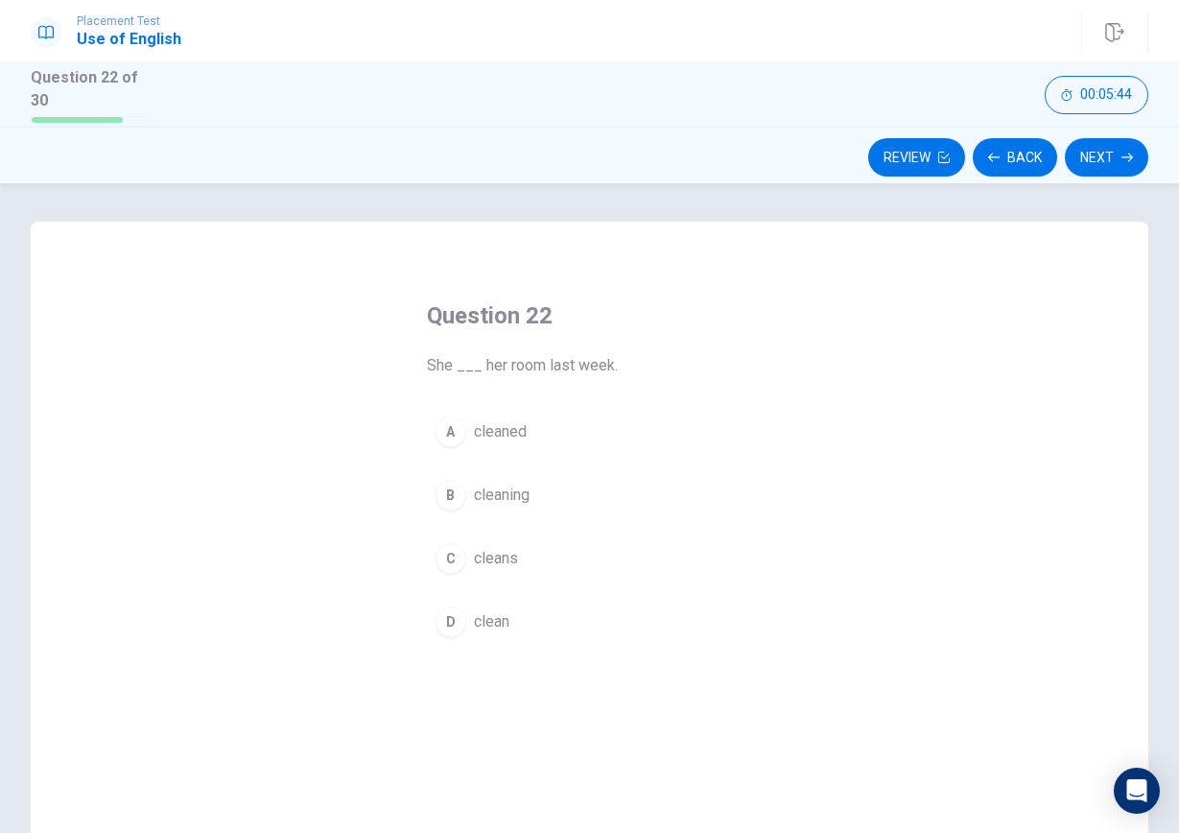
click at [542, 427] on button "A cleaned" at bounding box center [590, 432] width 326 height 48
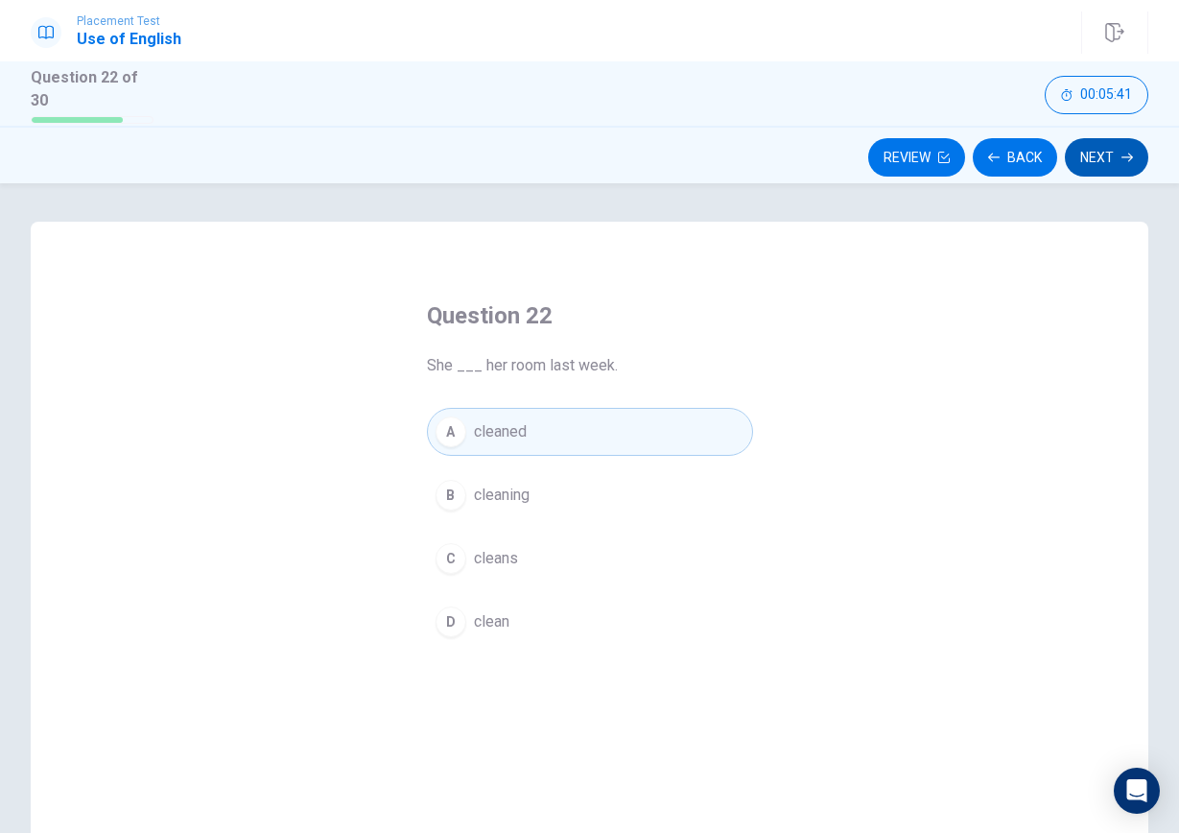
click at [1105, 139] on button "Next" at bounding box center [1106, 157] width 83 height 38
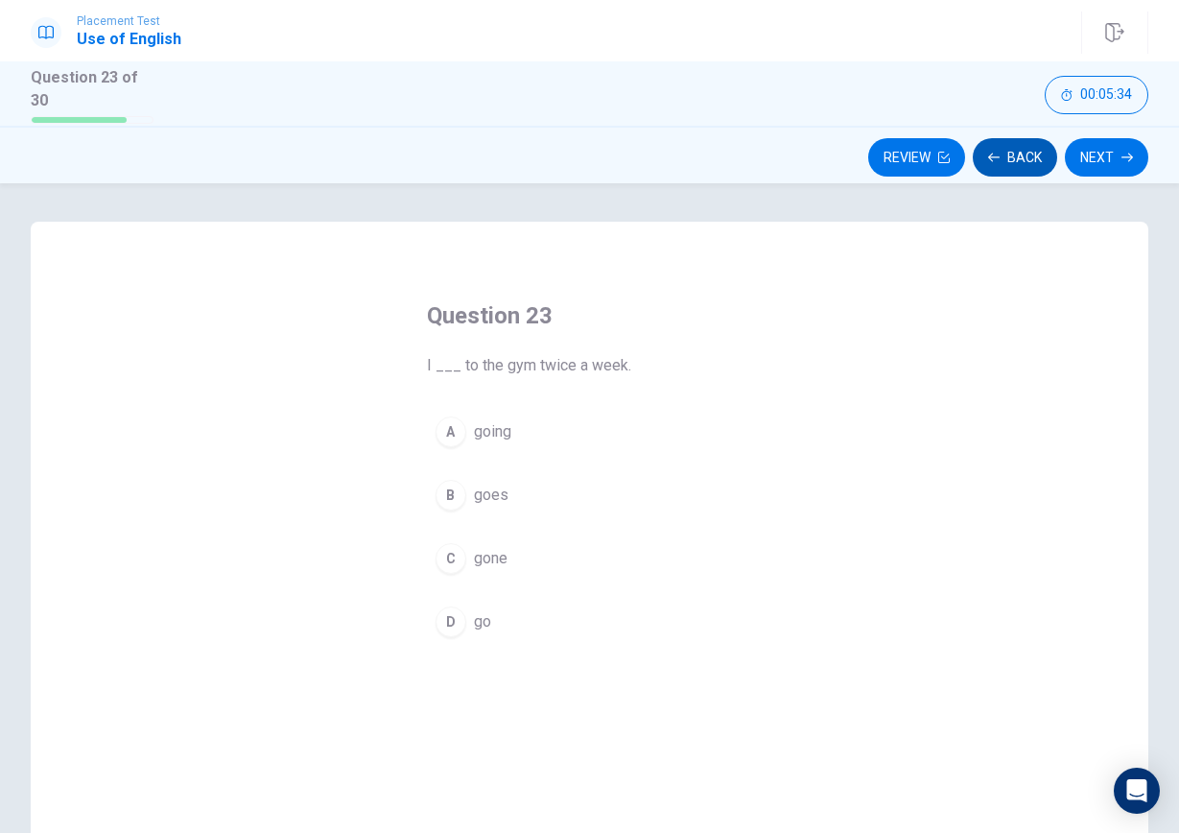
click at [1011, 151] on button "Back" at bounding box center [1015, 157] width 84 height 38
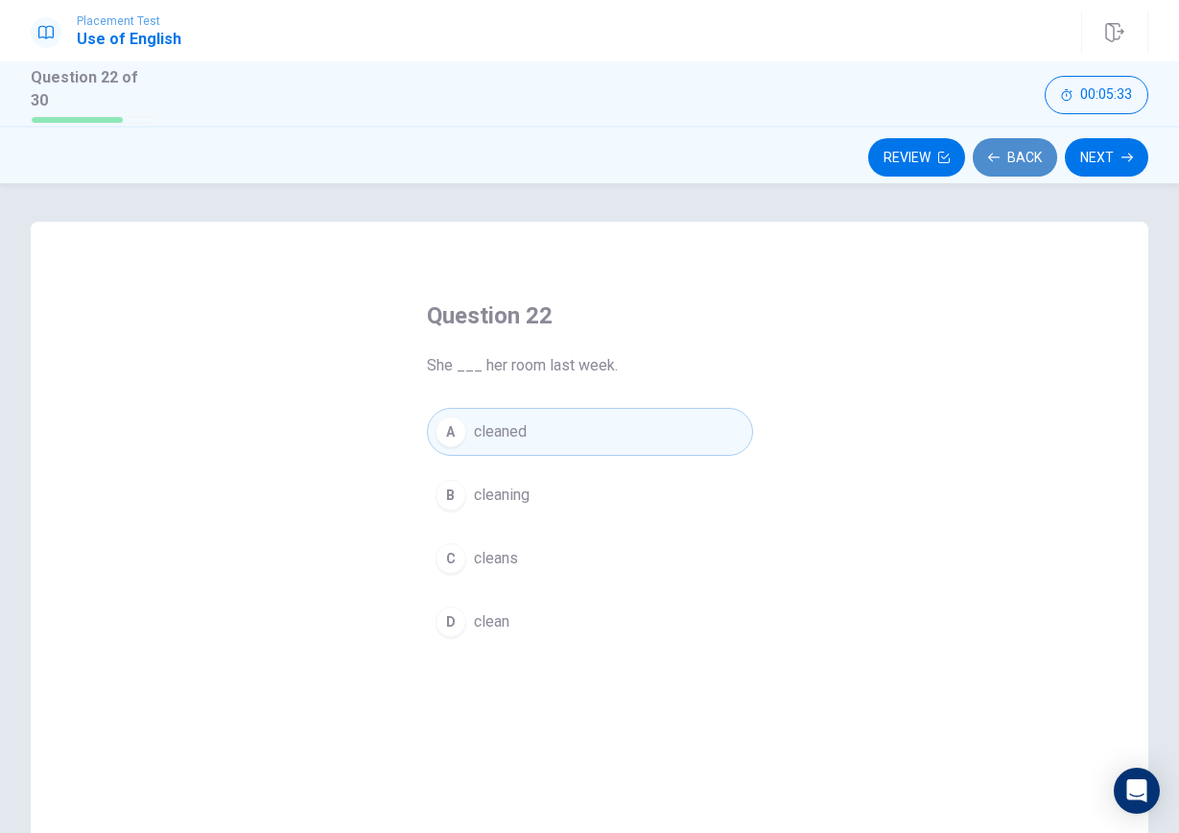
click at [1010, 153] on button "Back" at bounding box center [1015, 157] width 84 height 38
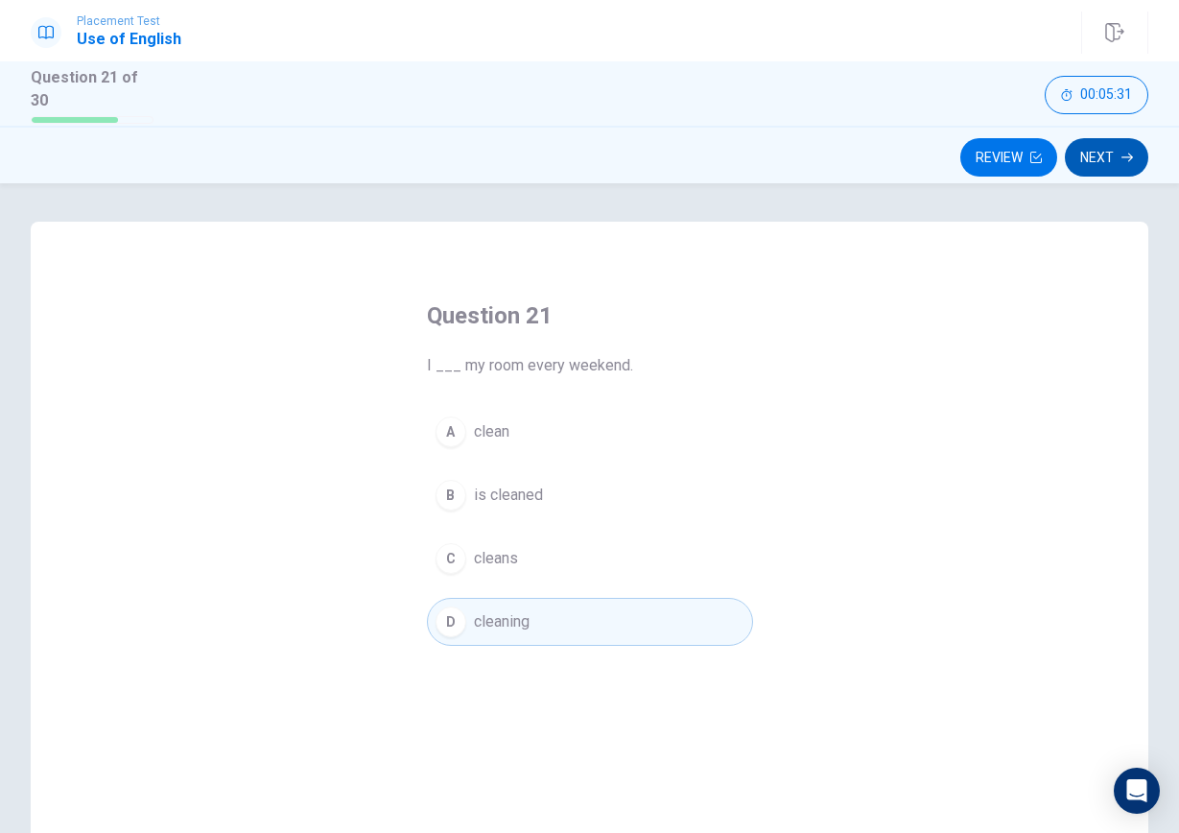
click at [1106, 159] on button "Next" at bounding box center [1106, 157] width 83 height 38
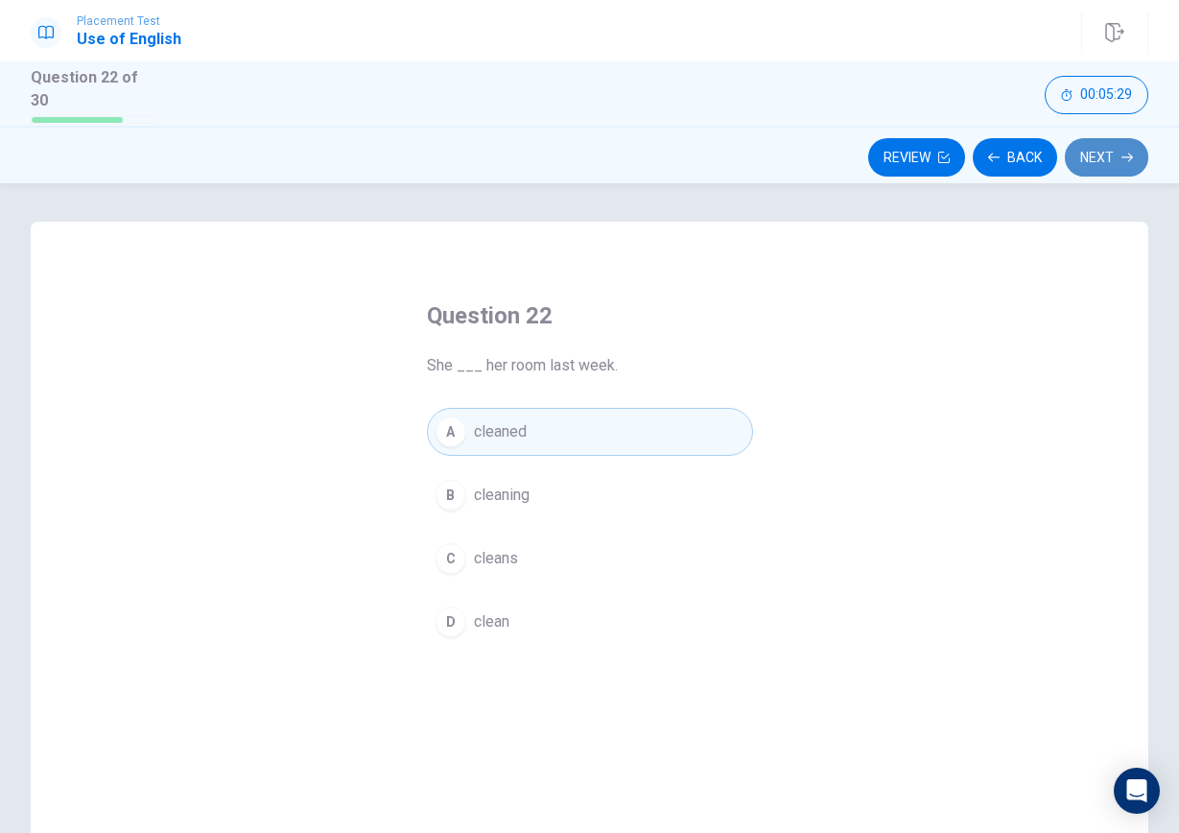
click at [1106, 159] on button "Next" at bounding box center [1106, 157] width 83 height 38
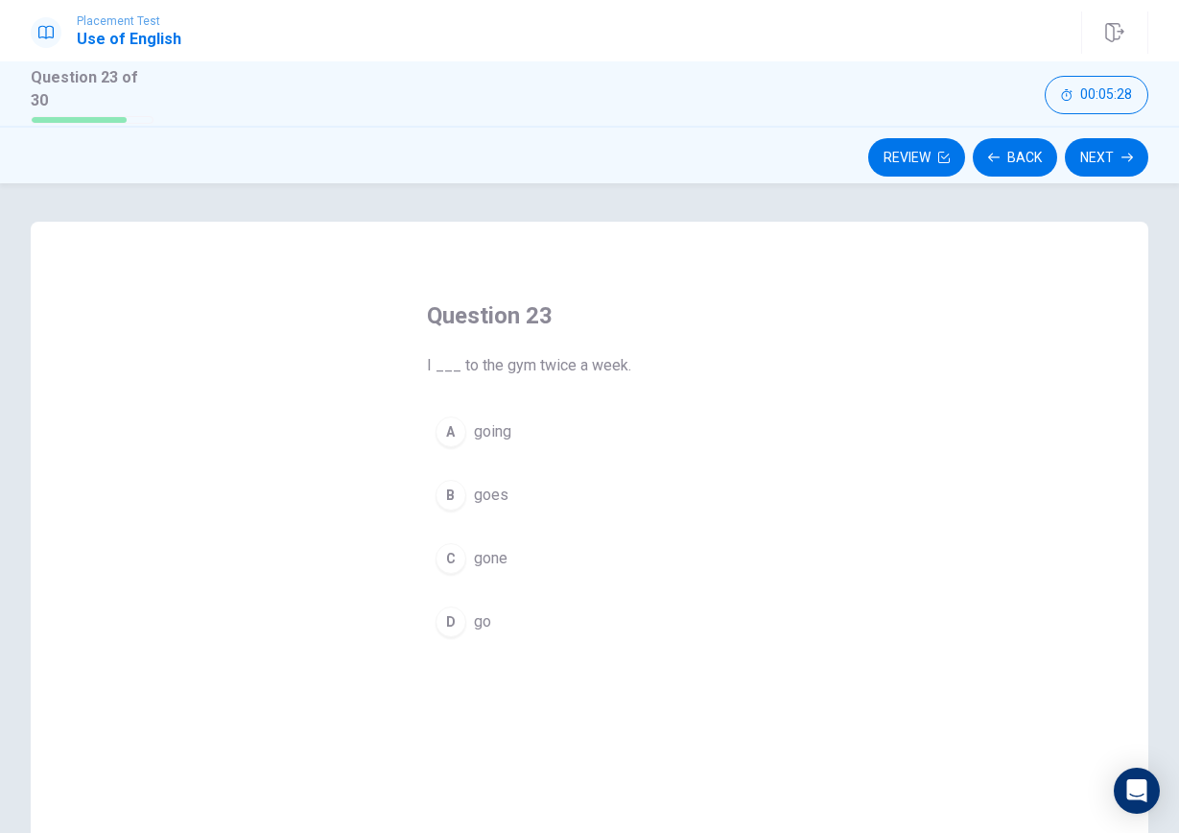
click at [555, 490] on button "B goes" at bounding box center [590, 495] width 326 height 48
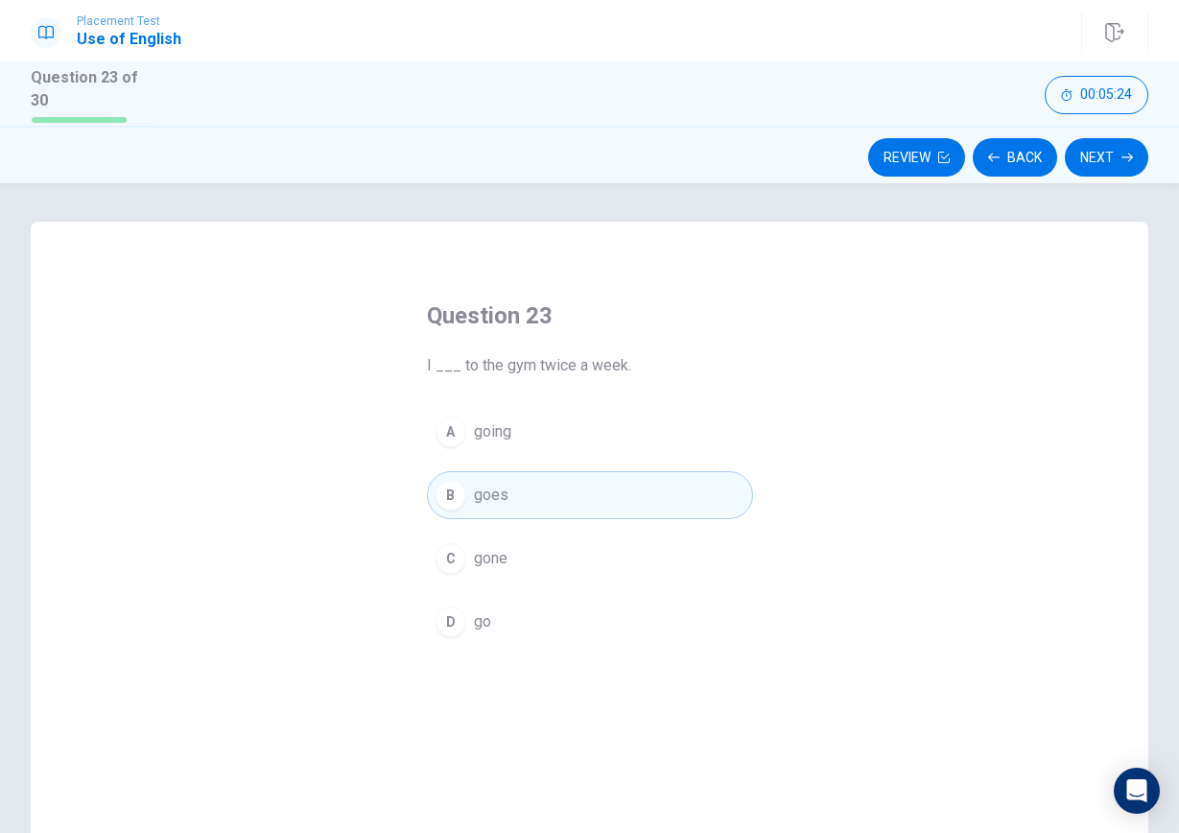
click at [829, 458] on div "Question 23 I ___ to the gym twice a week. A going B goes C gone D go" at bounding box center [590, 555] width 1118 height 667
click at [832, 431] on div "Question 23 I ___ to the gym twice a week. A going B goes C gone D go" at bounding box center [590, 555] width 1118 height 667
click at [810, 410] on div "Question 23 I ___ to the gym twice a week. A going B goes C gone D go" at bounding box center [590, 555] width 1118 height 667
click at [810, 423] on div "Question 23 I ___ to the gym twice a week. A going B goes C gone D go" at bounding box center [590, 555] width 1118 height 667
click at [528, 427] on button "A going" at bounding box center [590, 432] width 326 height 48
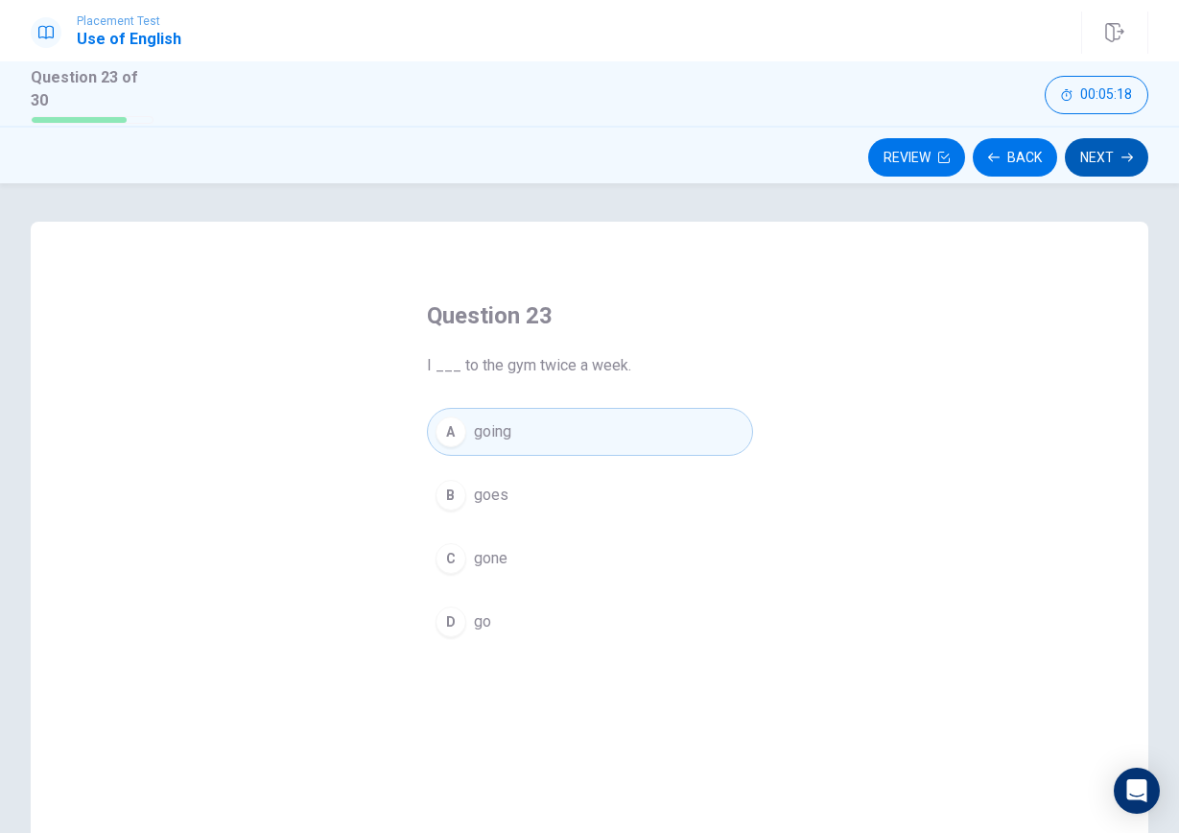
click at [1109, 144] on button "Next" at bounding box center [1106, 157] width 83 height 38
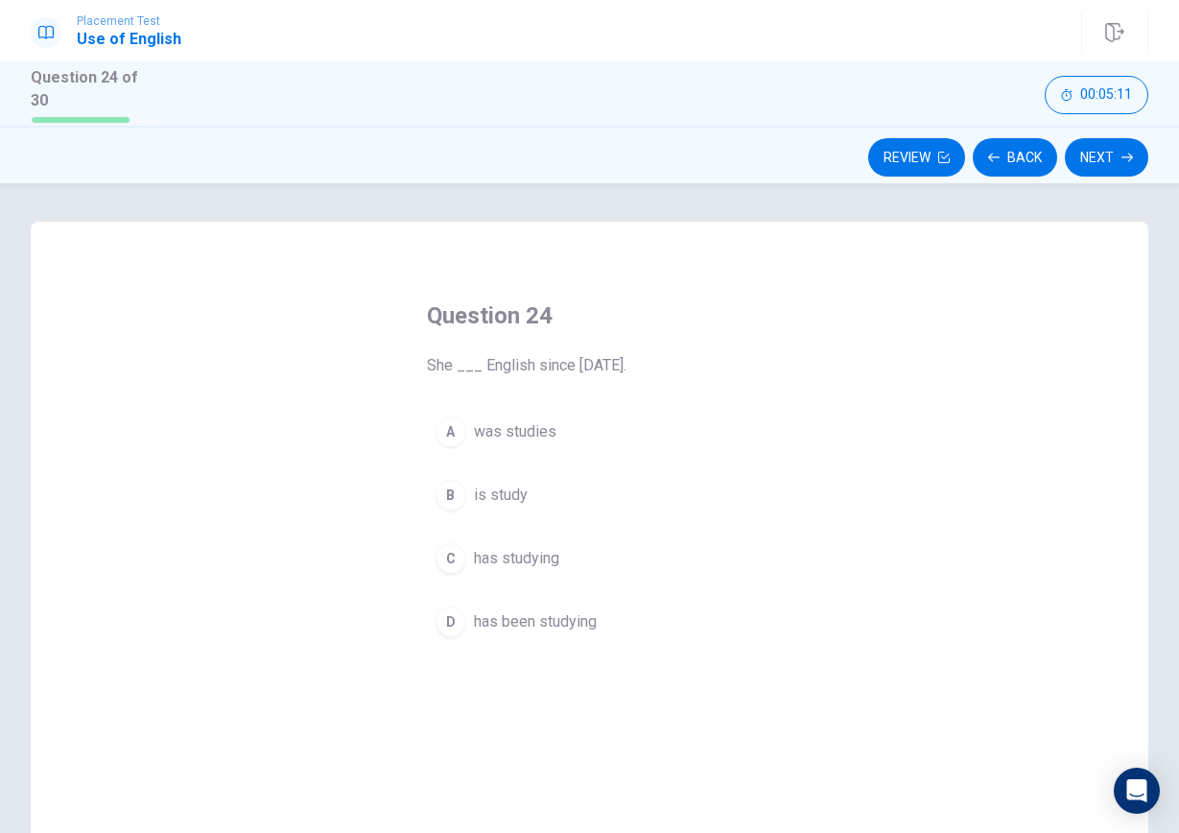
click at [619, 598] on button "D has been studying" at bounding box center [590, 622] width 326 height 48
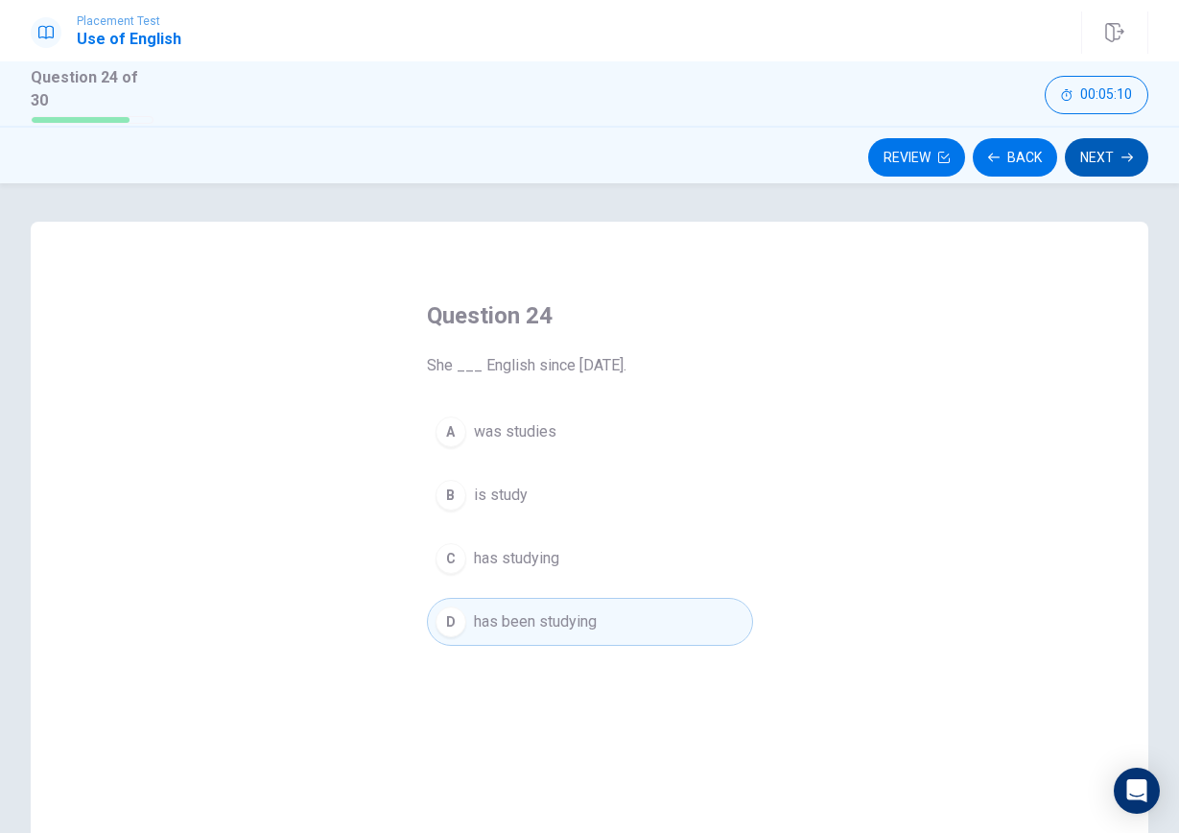
click at [1075, 155] on button "Next" at bounding box center [1106, 157] width 83 height 38
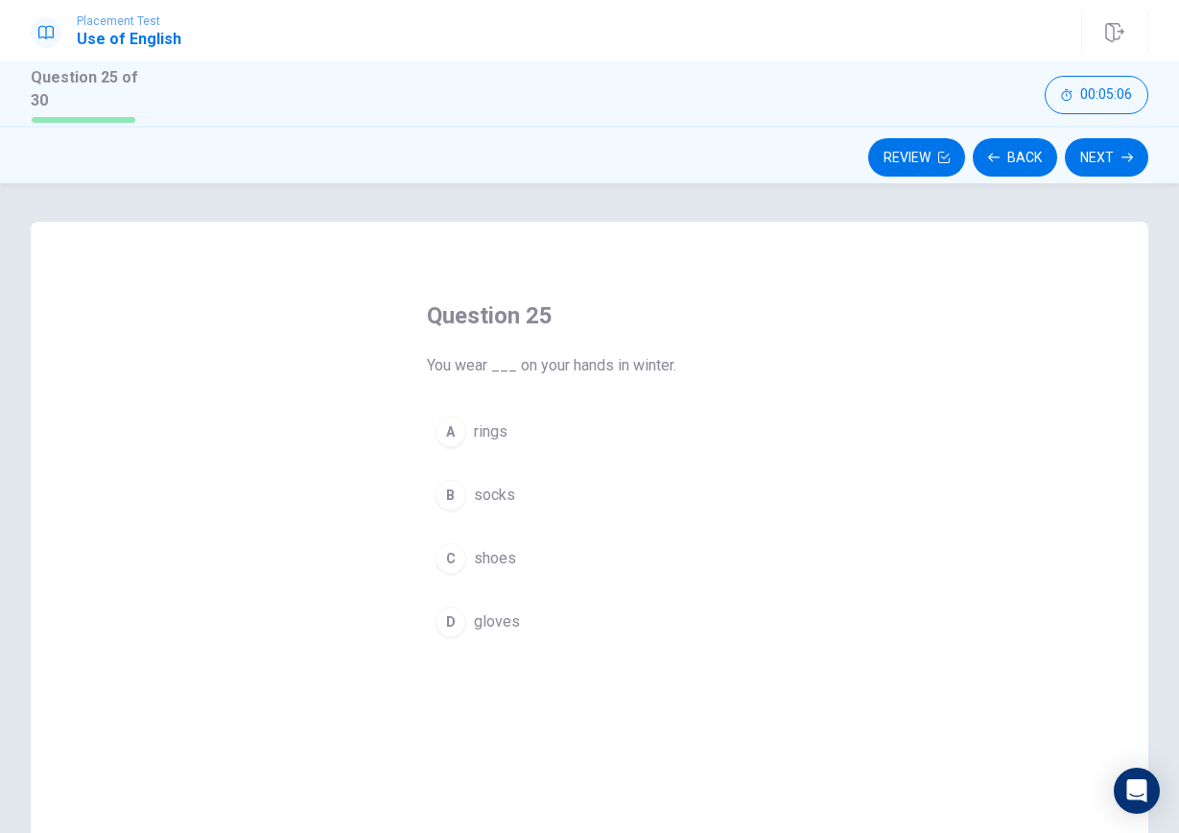
click at [520, 624] on button "D gloves" at bounding box center [590, 622] width 326 height 48
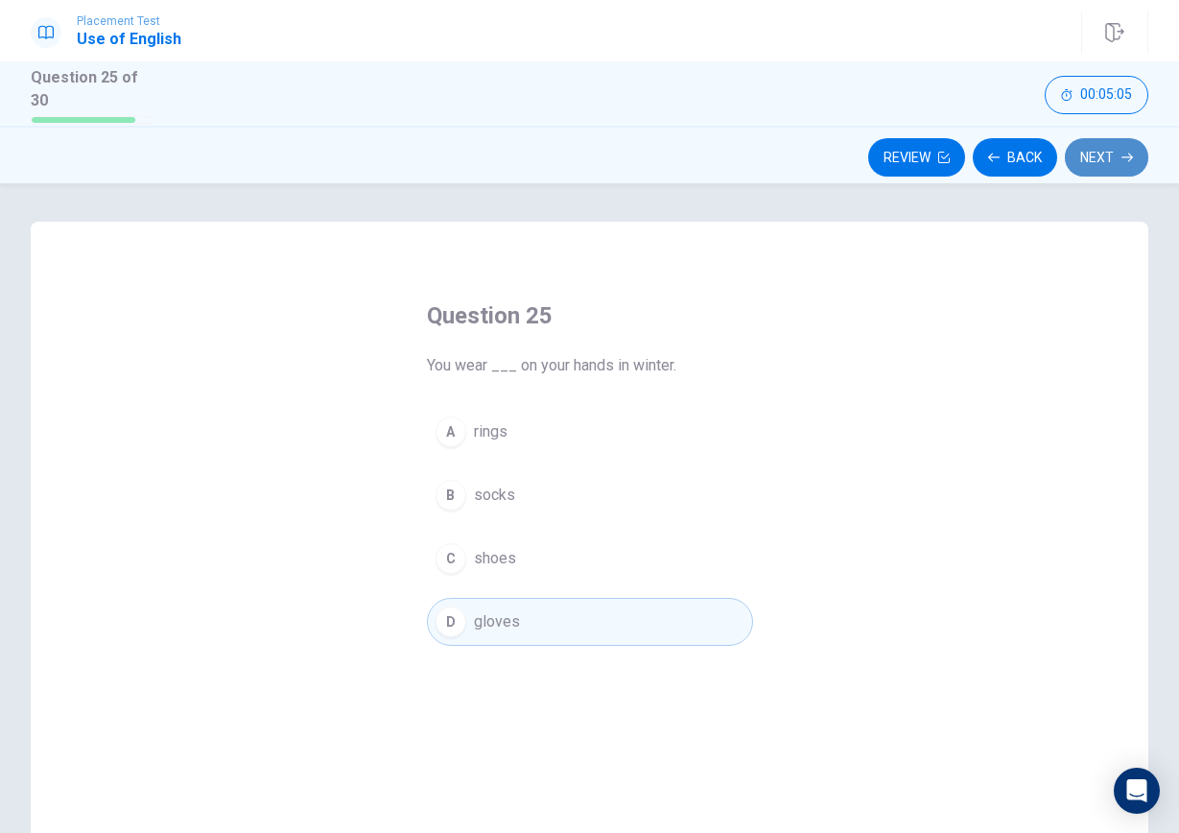
click at [1096, 148] on button "Next" at bounding box center [1106, 157] width 83 height 38
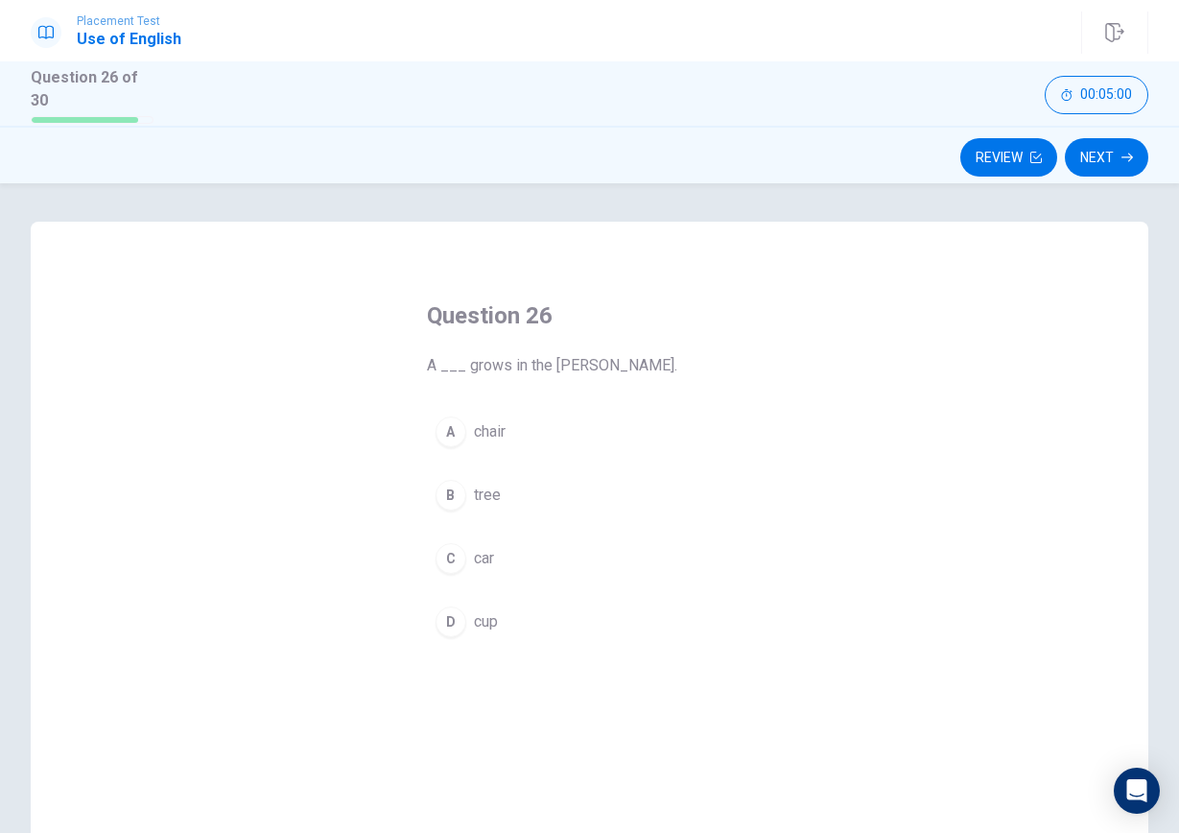
click at [518, 496] on button "B tree" at bounding box center [590, 495] width 326 height 48
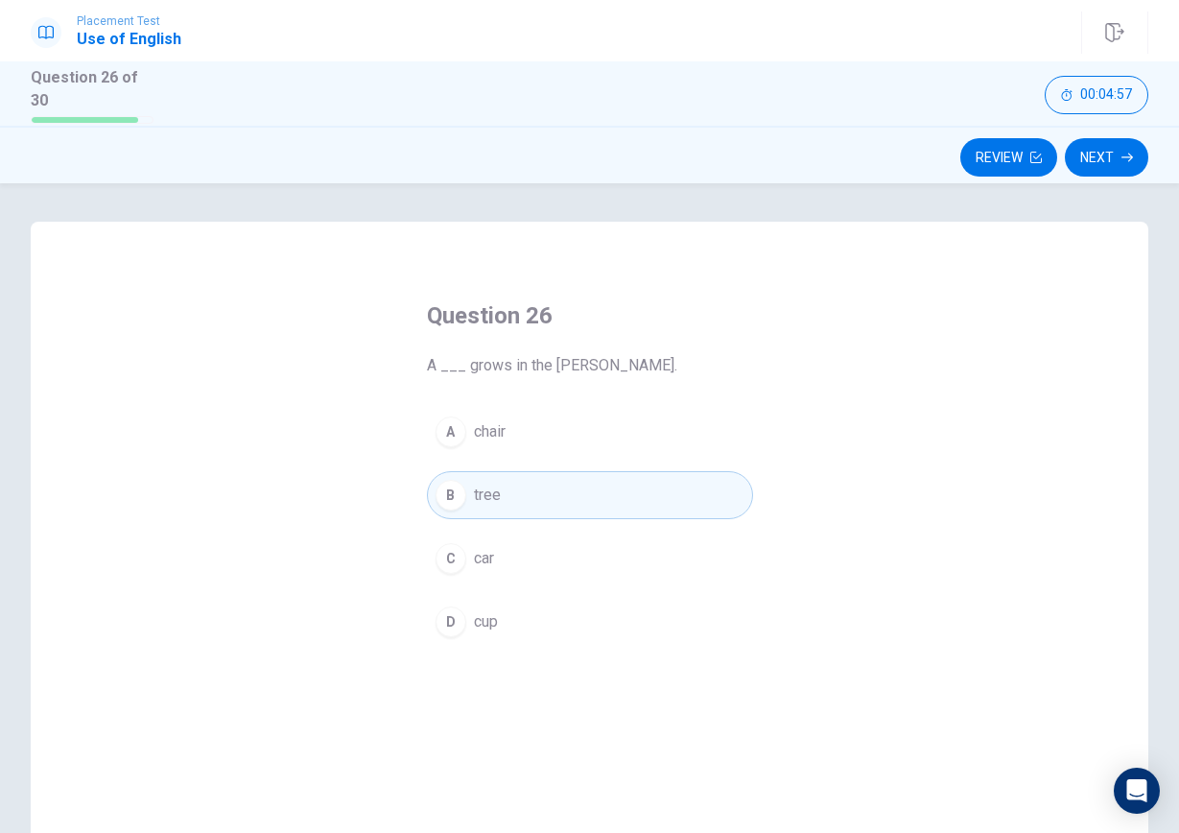
click at [593, 431] on button "A chair" at bounding box center [590, 432] width 326 height 48
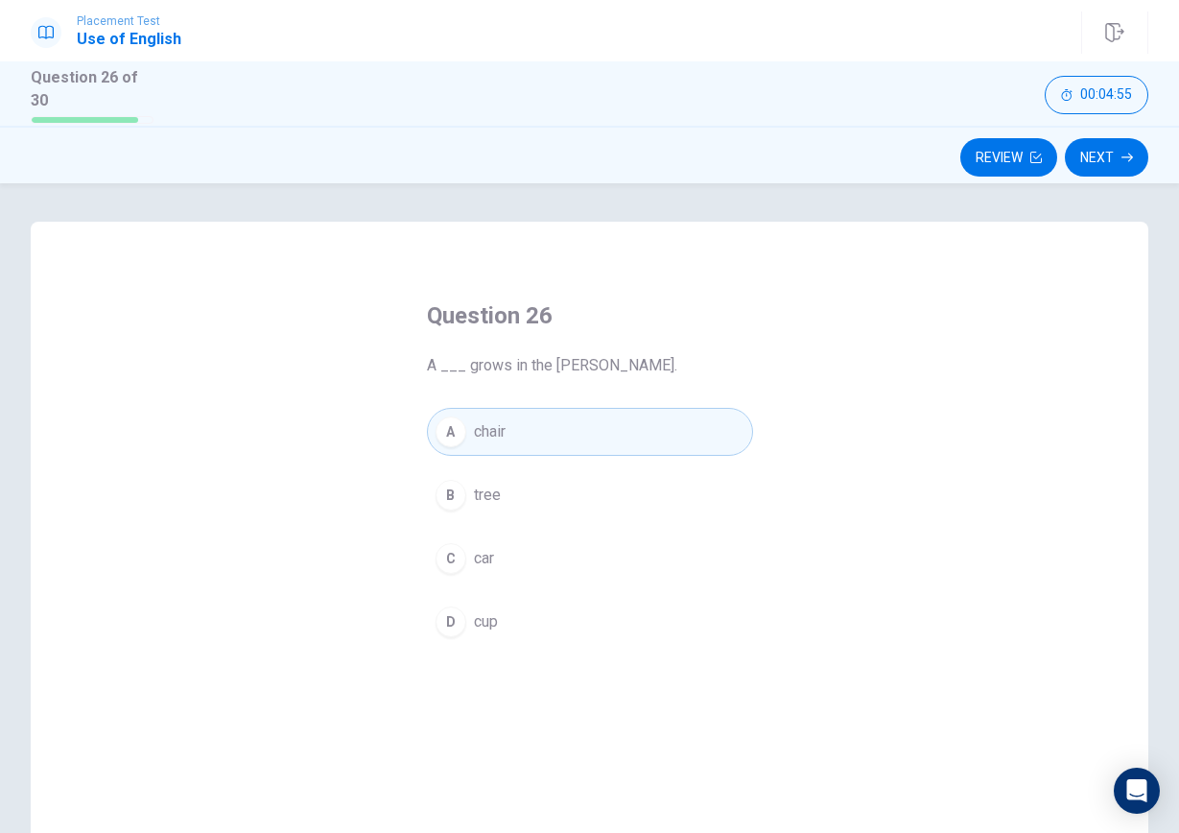
click at [580, 511] on button "B tree" at bounding box center [590, 495] width 326 height 48
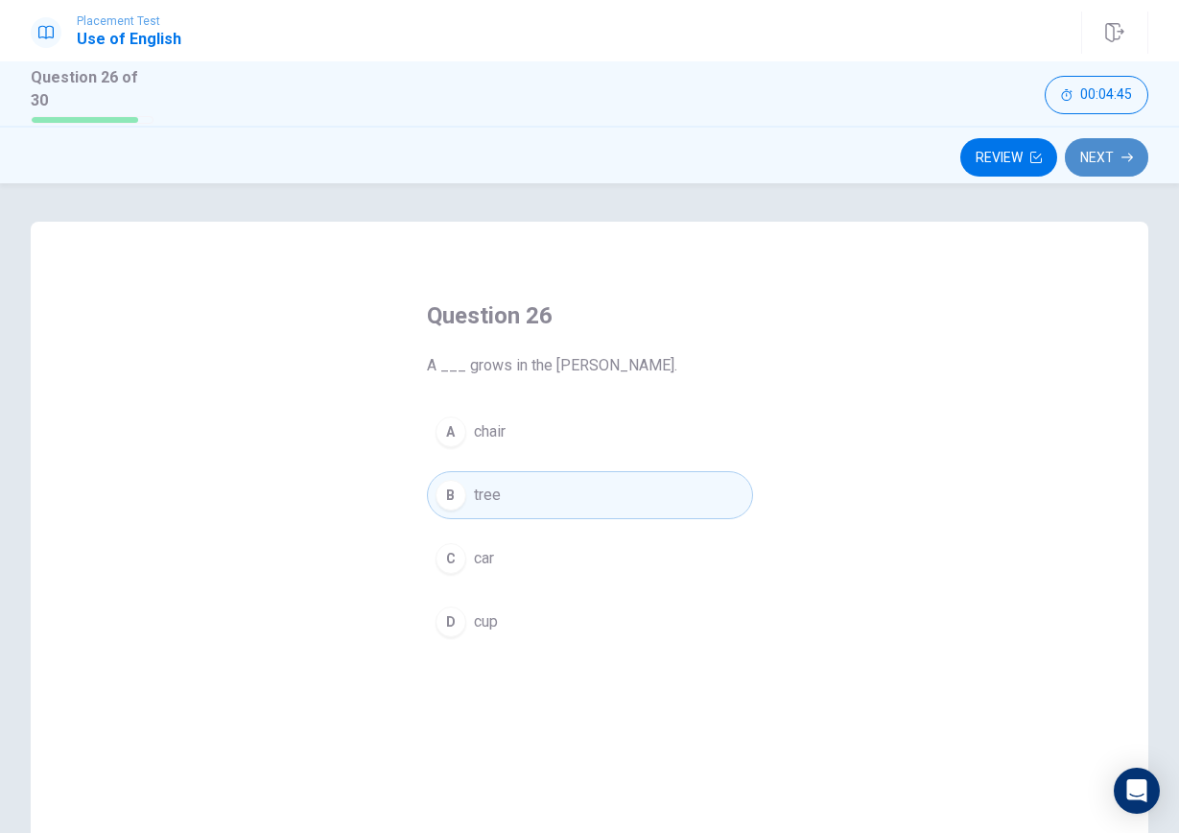
click at [1094, 149] on button "Next" at bounding box center [1106, 157] width 83 height 38
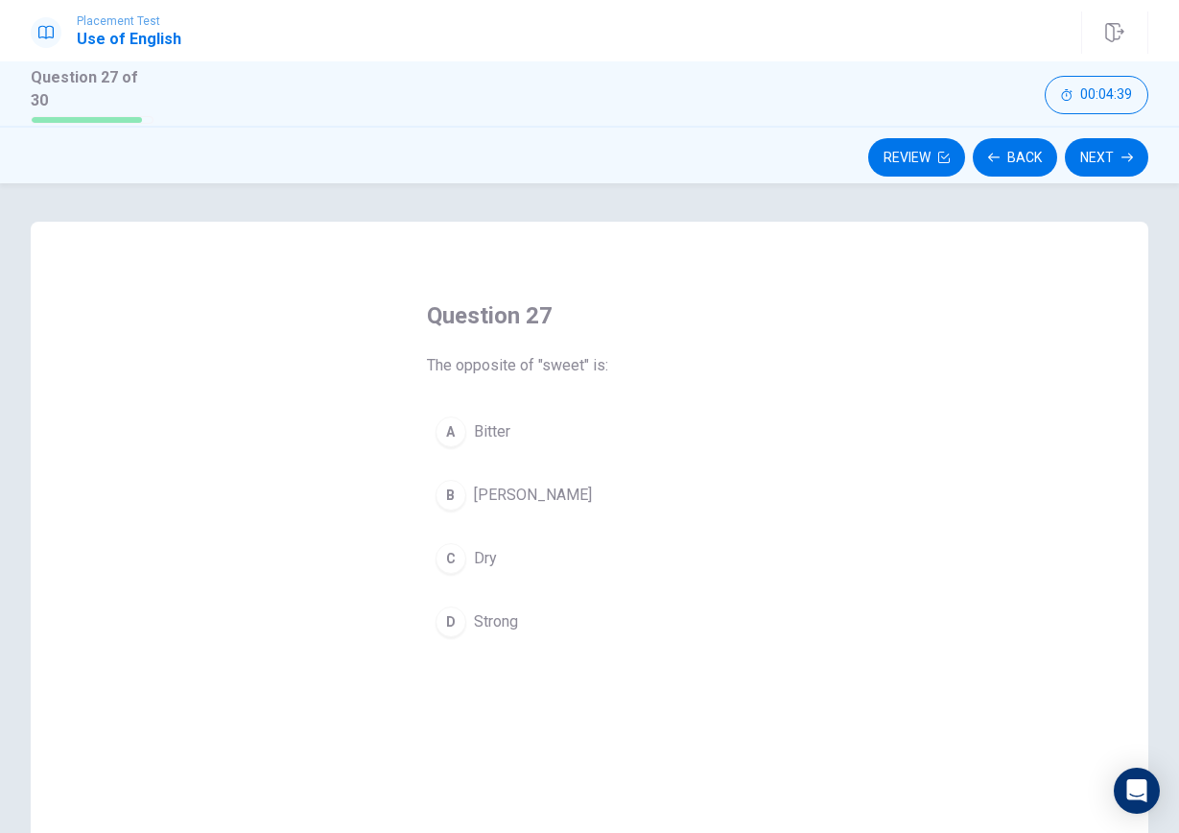
click at [545, 494] on button "B [PERSON_NAME]" at bounding box center [590, 495] width 326 height 48
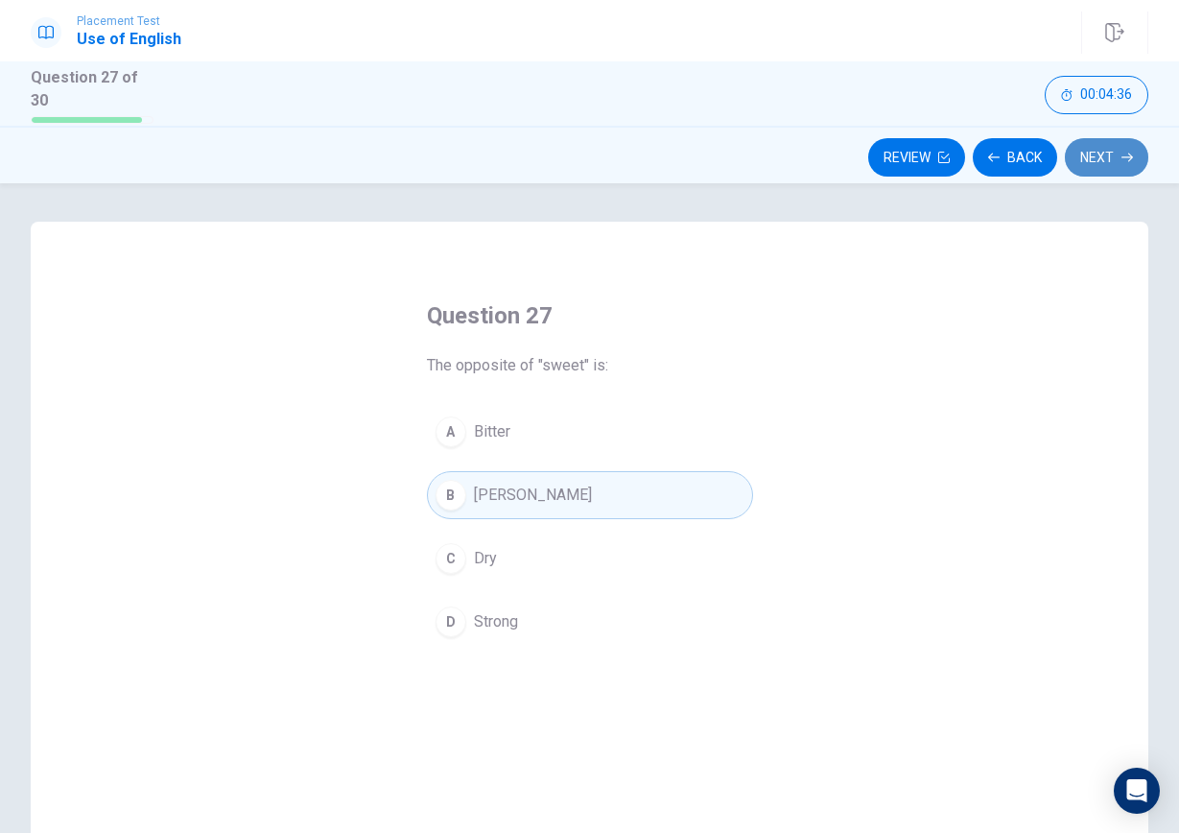
click at [1093, 142] on button "Next" at bounding box center [1106, 157] width 83 height 38
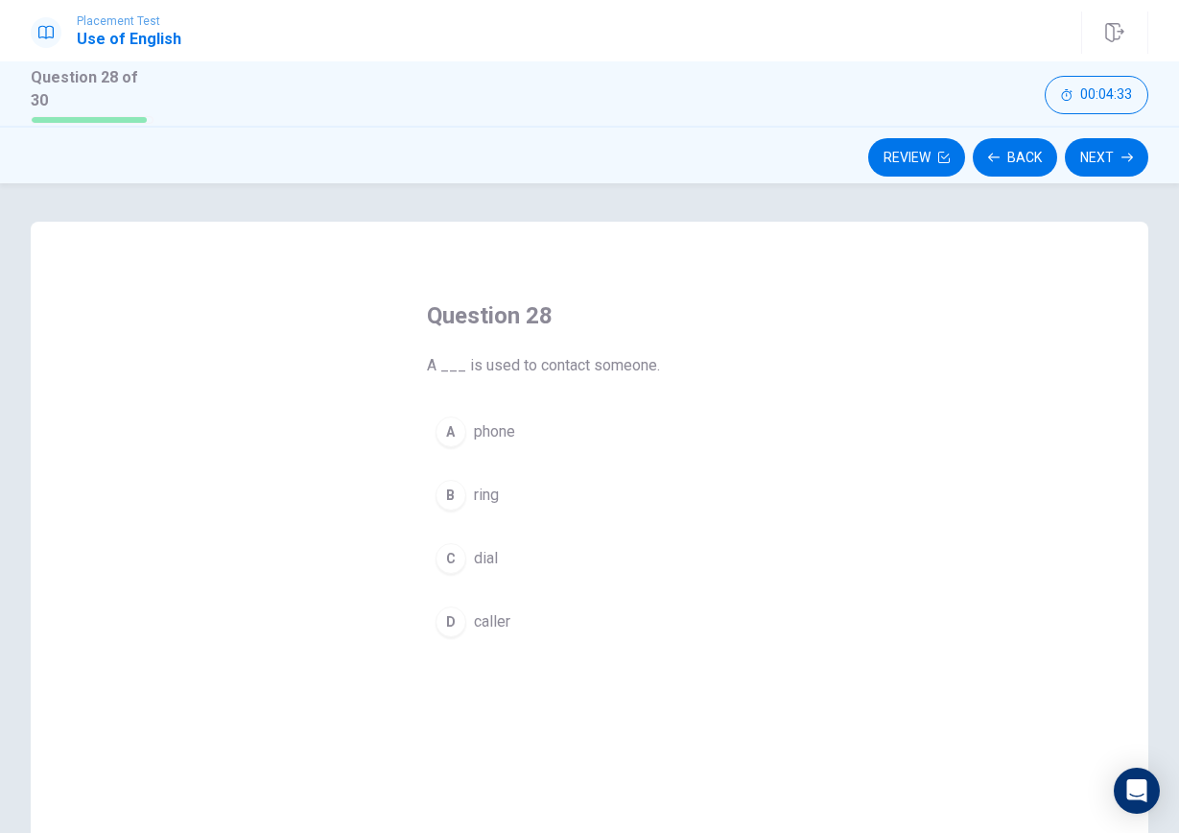
click at [652, 420] on button "A phone" at bounding box center [590, 432] width 326 height 48
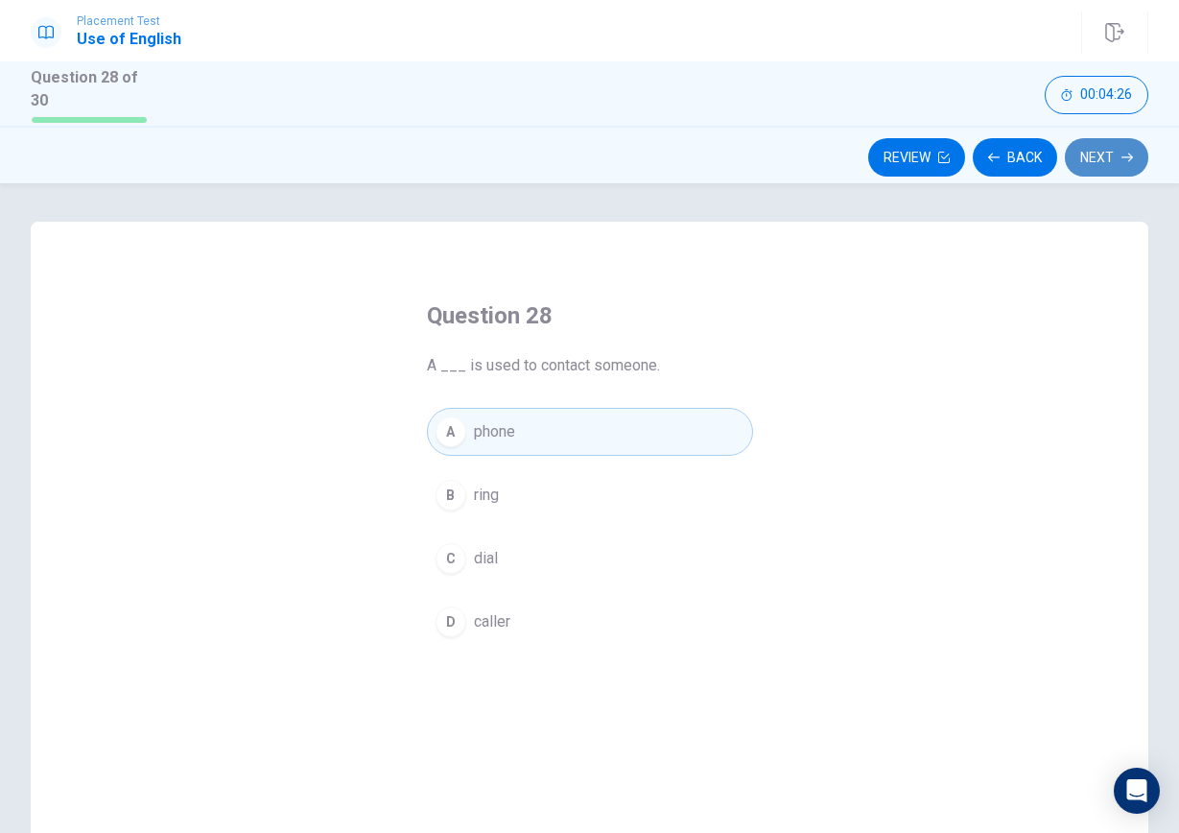
click at [1102, 141] on button "Next" at bounding box center [1106, 157] width 83 height 38
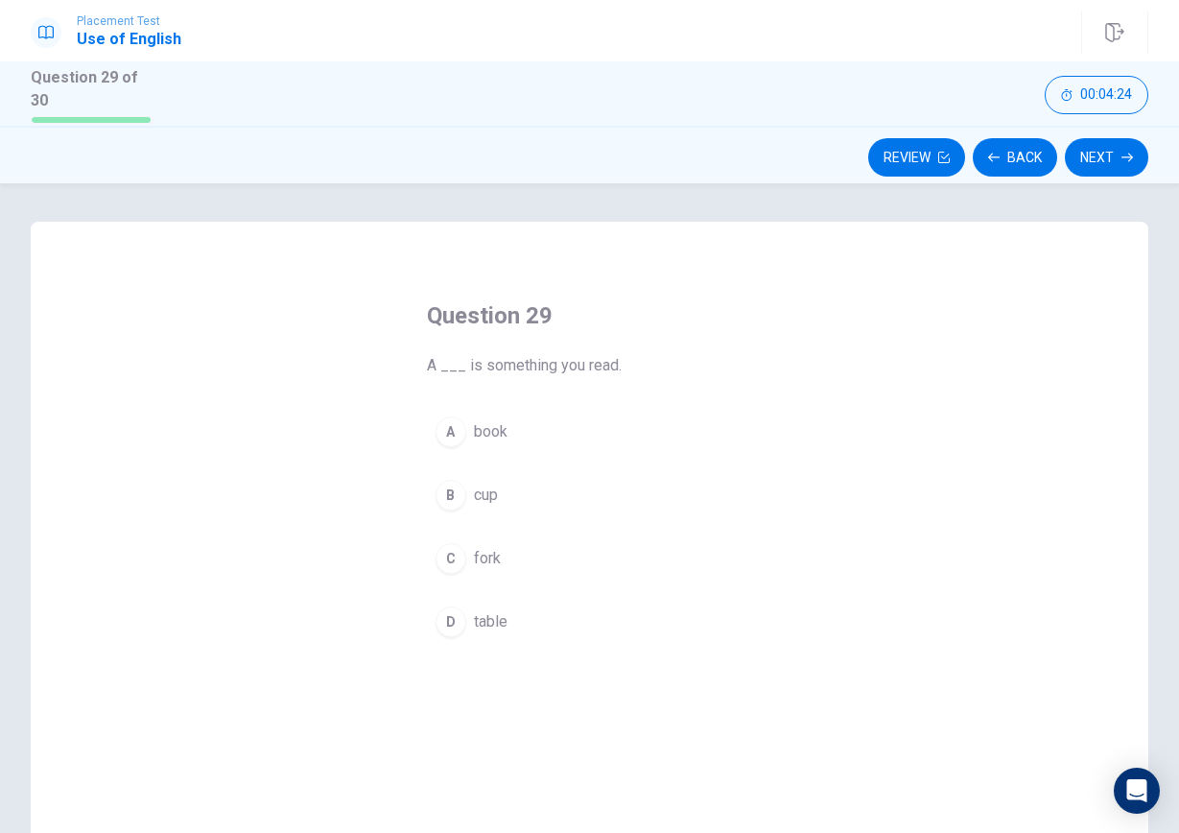
click at [551, 425] on button "A book" at bounding box center [590, 432] width 326 height 48
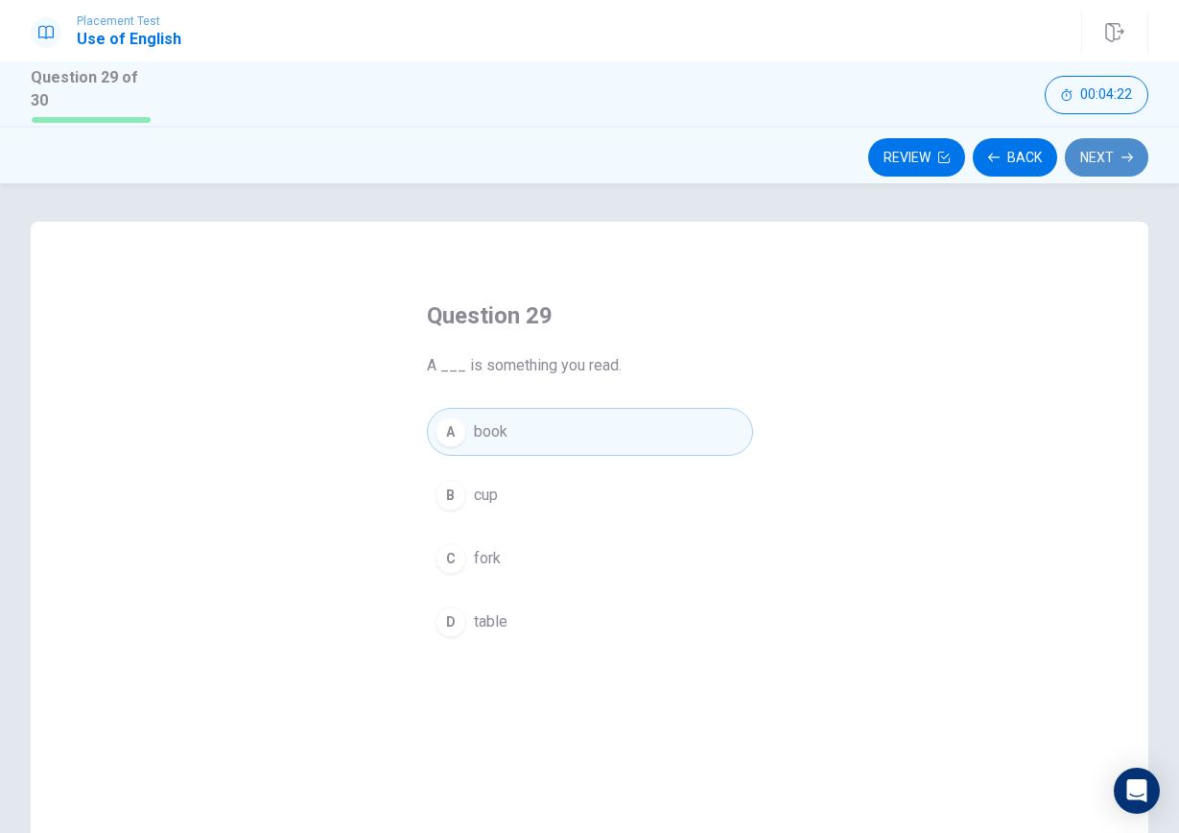
click at [1107, 142] on button "Next" at bounding box center [1106, 157] width 83 height 38
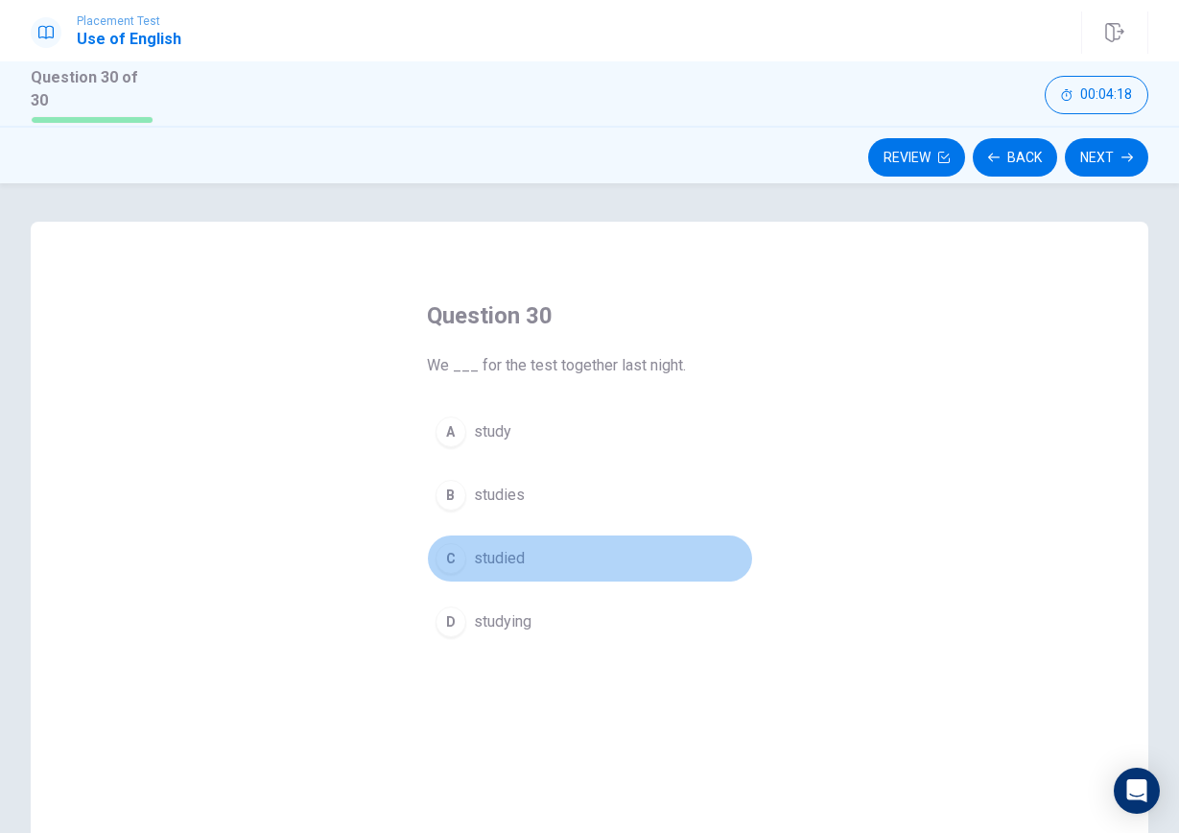
click at [542, 561] on button "C studied" at bounding box center [590, 559] width 326 height 48
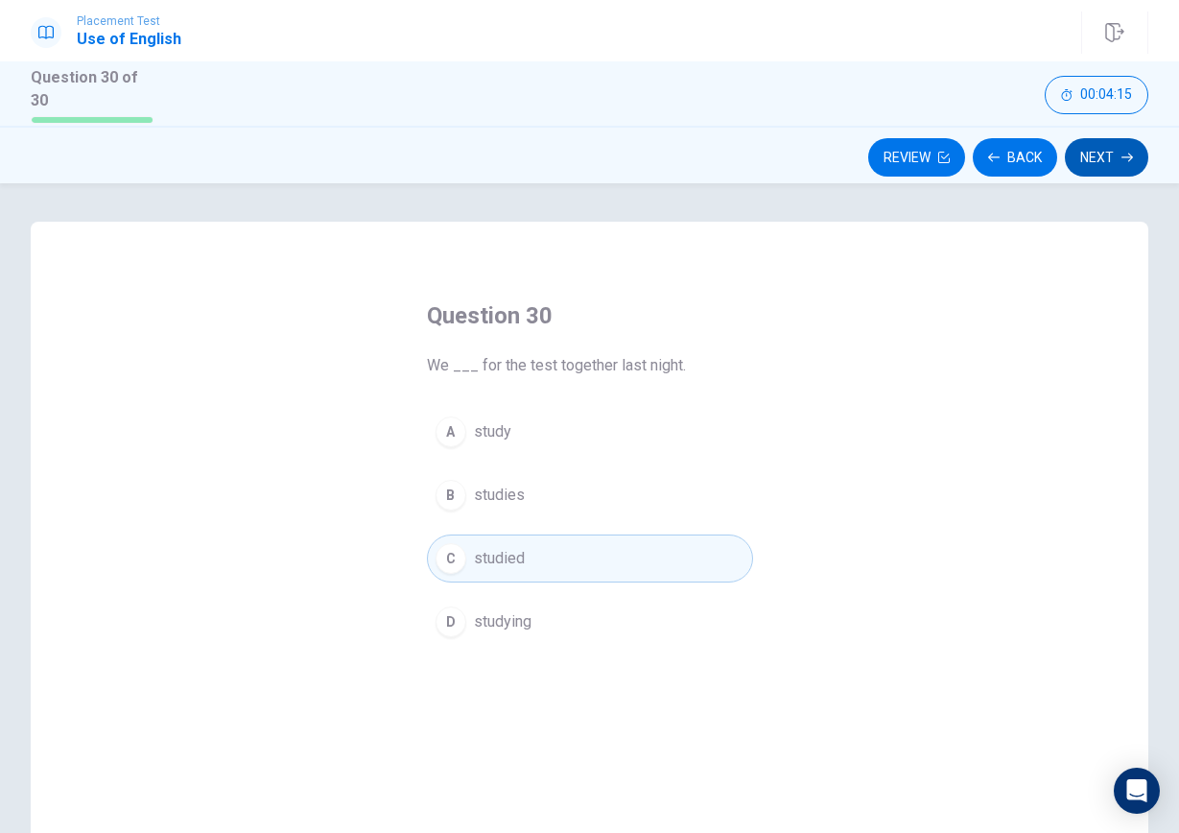
click at [1102, 142] on button "Next" at bounding box center [1106, 157] width 83 height 38
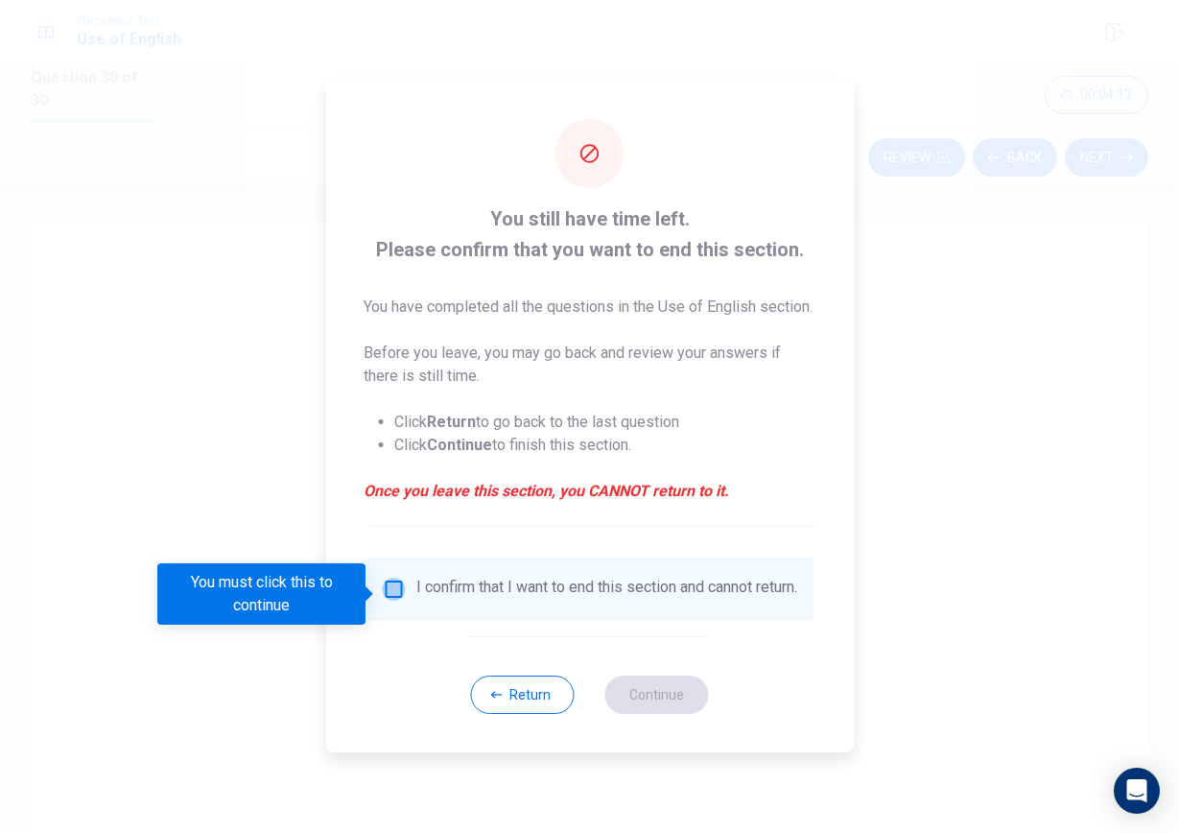
click at [392, 594] on input "You must click this to continue" at bounding box center [393, 589] width 23 height 23
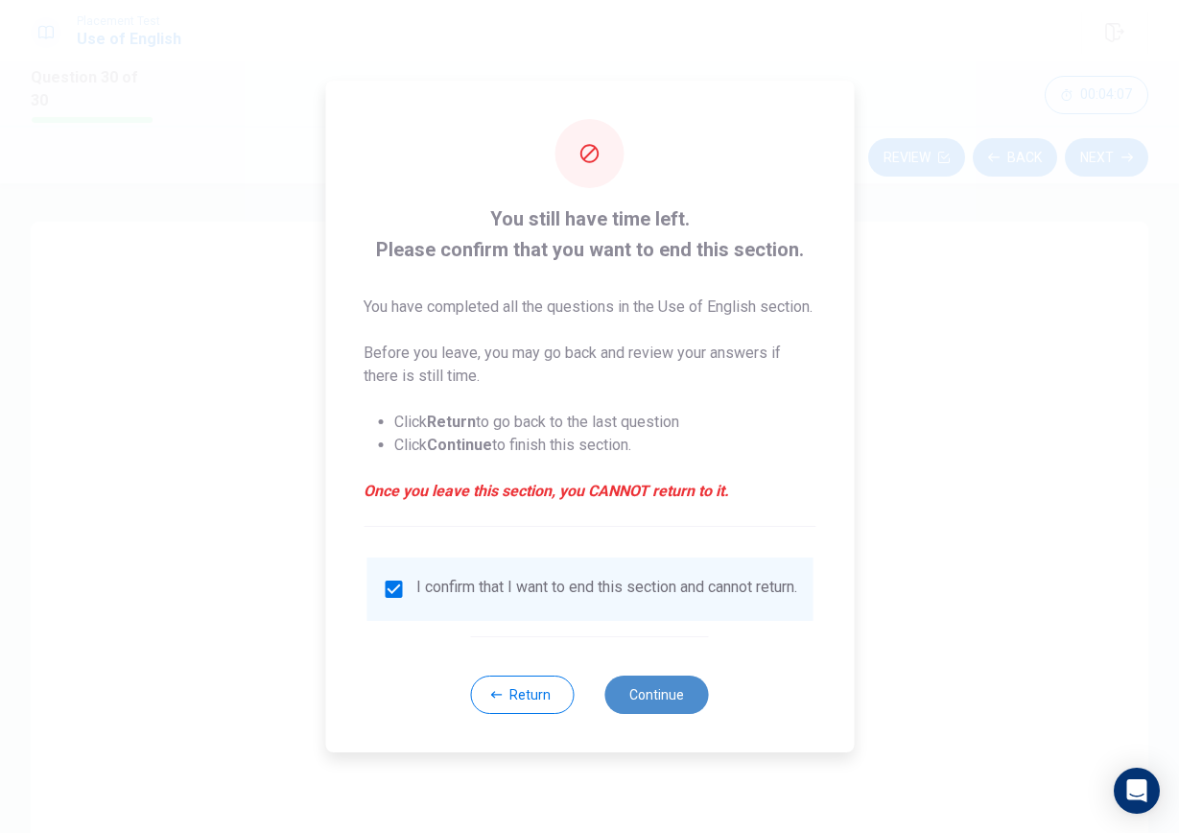
click at [644, 702] on button "Continue" at bounding box center [658, 695] width 104 height 38
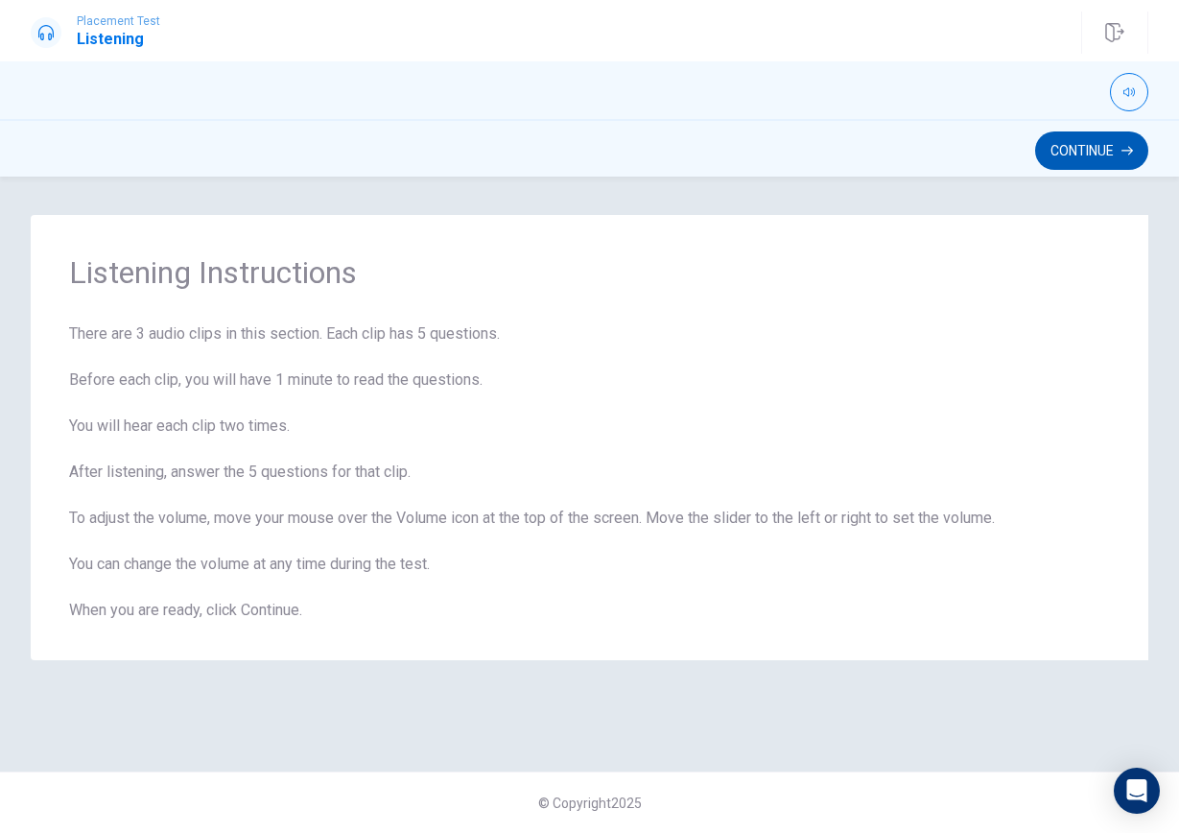
click at [1066, 142] on button "Continue" at bounding box center [1091, 150] width 113 height 38
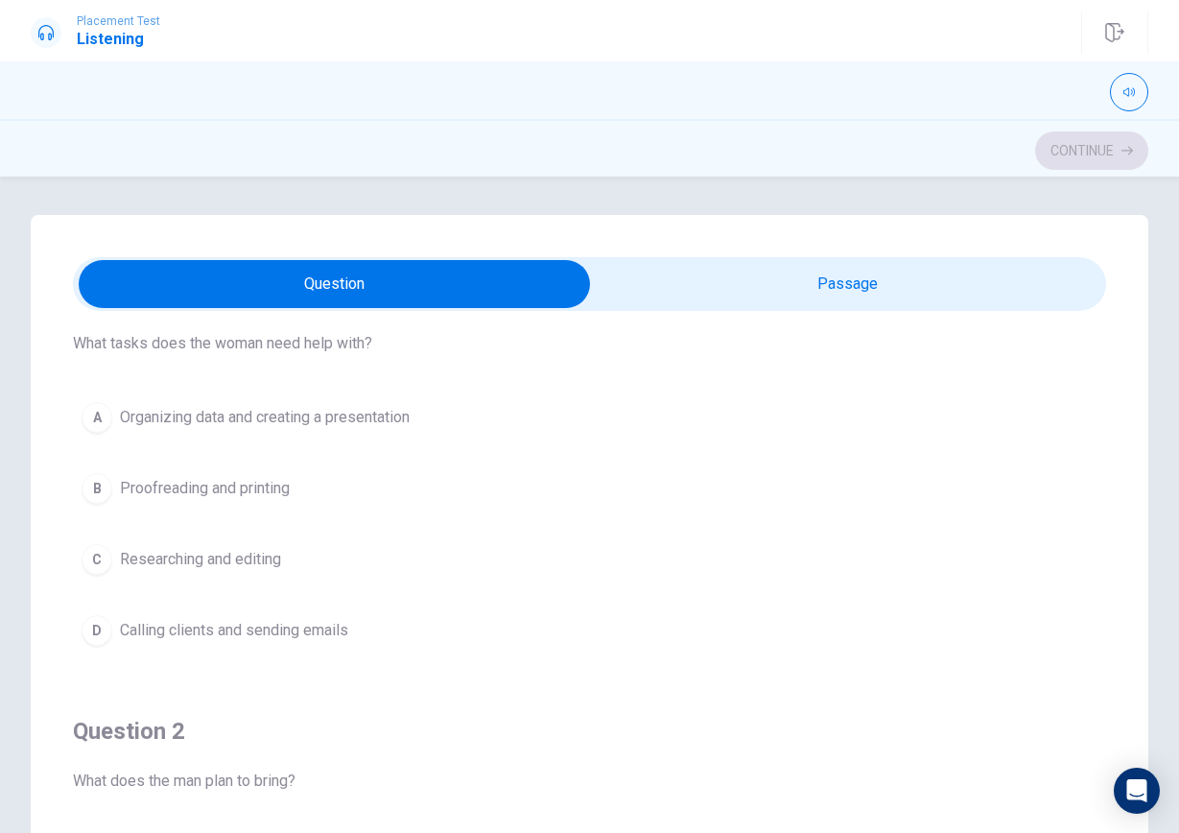
scroll to position [53, 0]
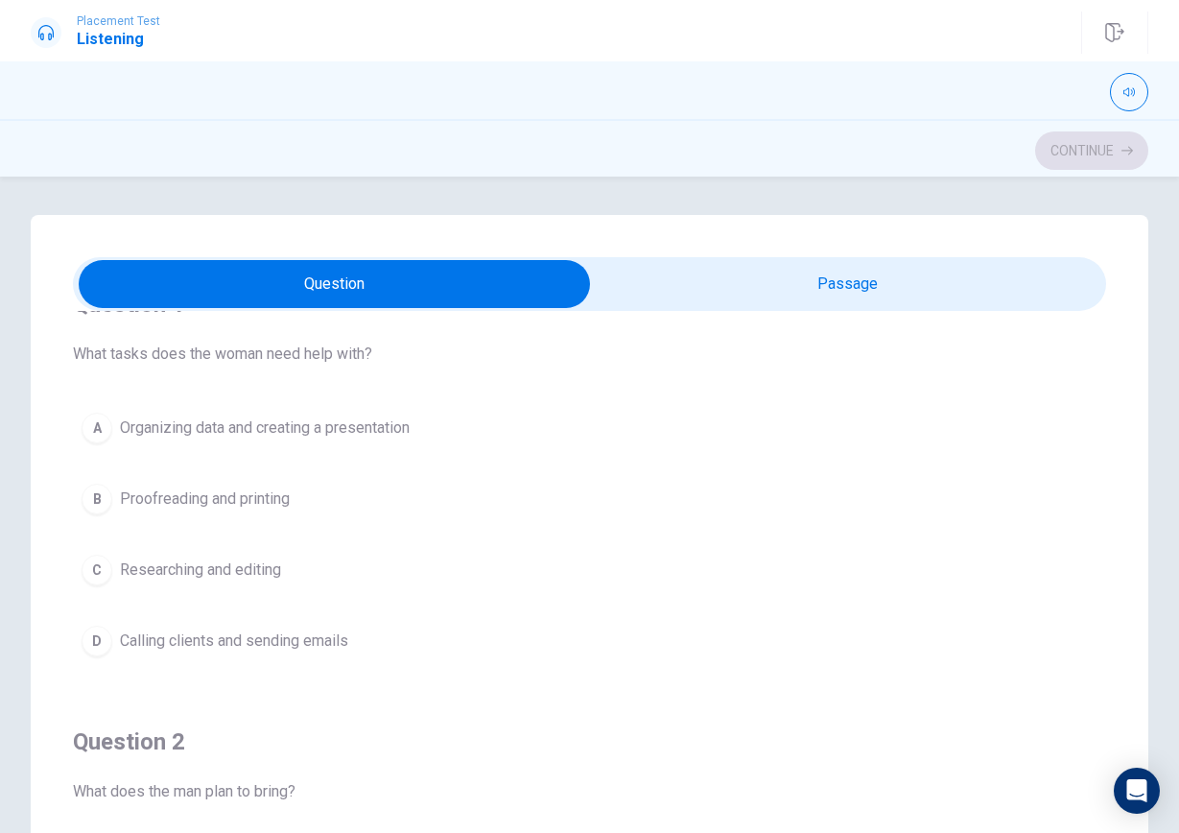
click at [368, 437] on span "Organizing data and creating a presentation" at bounding box center [265, 427] width 290 height 23
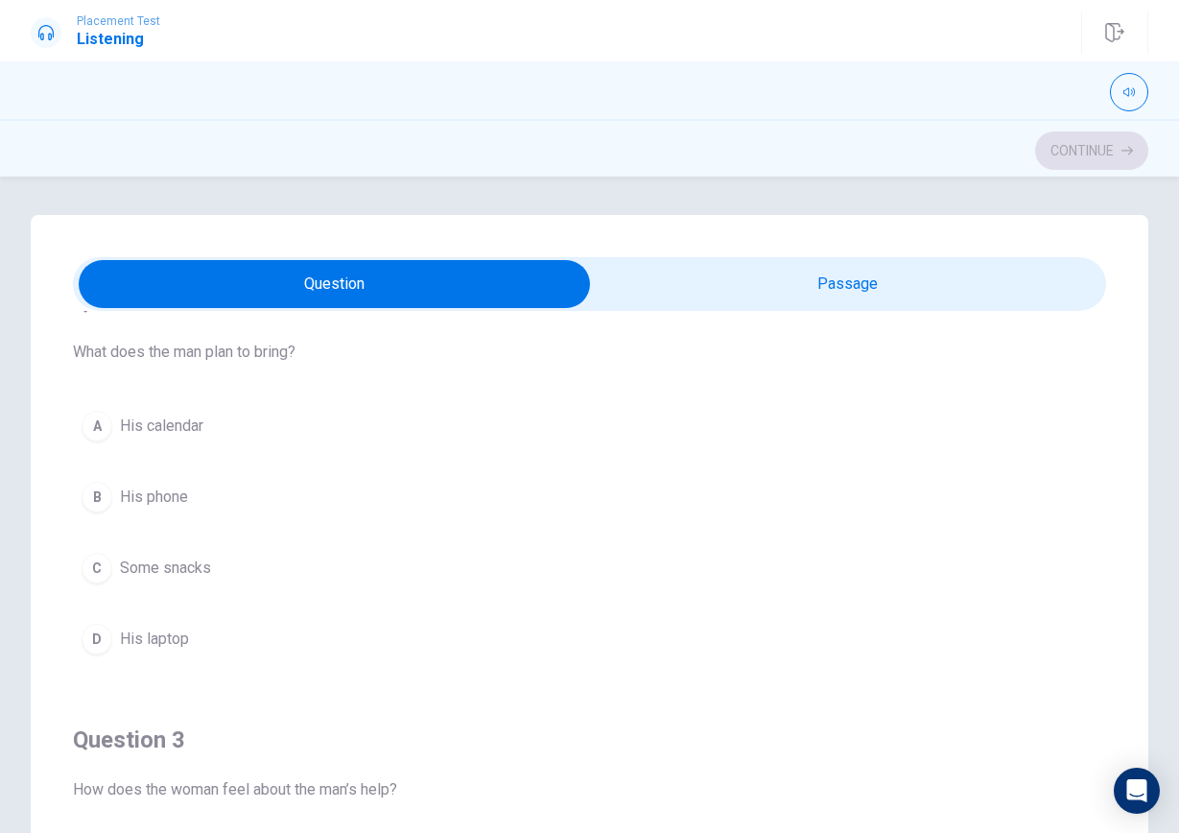
click at [315, 620] on button "D His laptop" at bounding box center [590, 639] width 1034 height 48
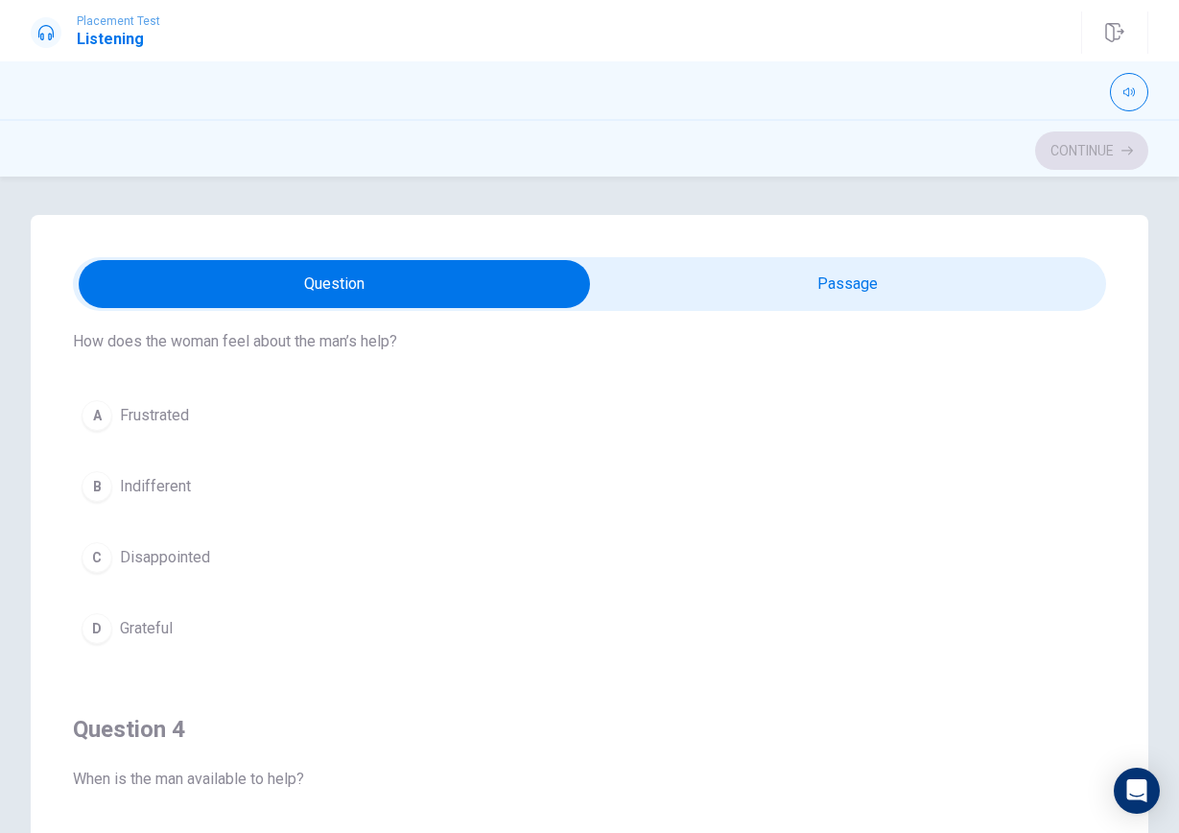
click at [240, 625] on button "D Grateful" at bounding box center [590, 629] width 1034 height 48
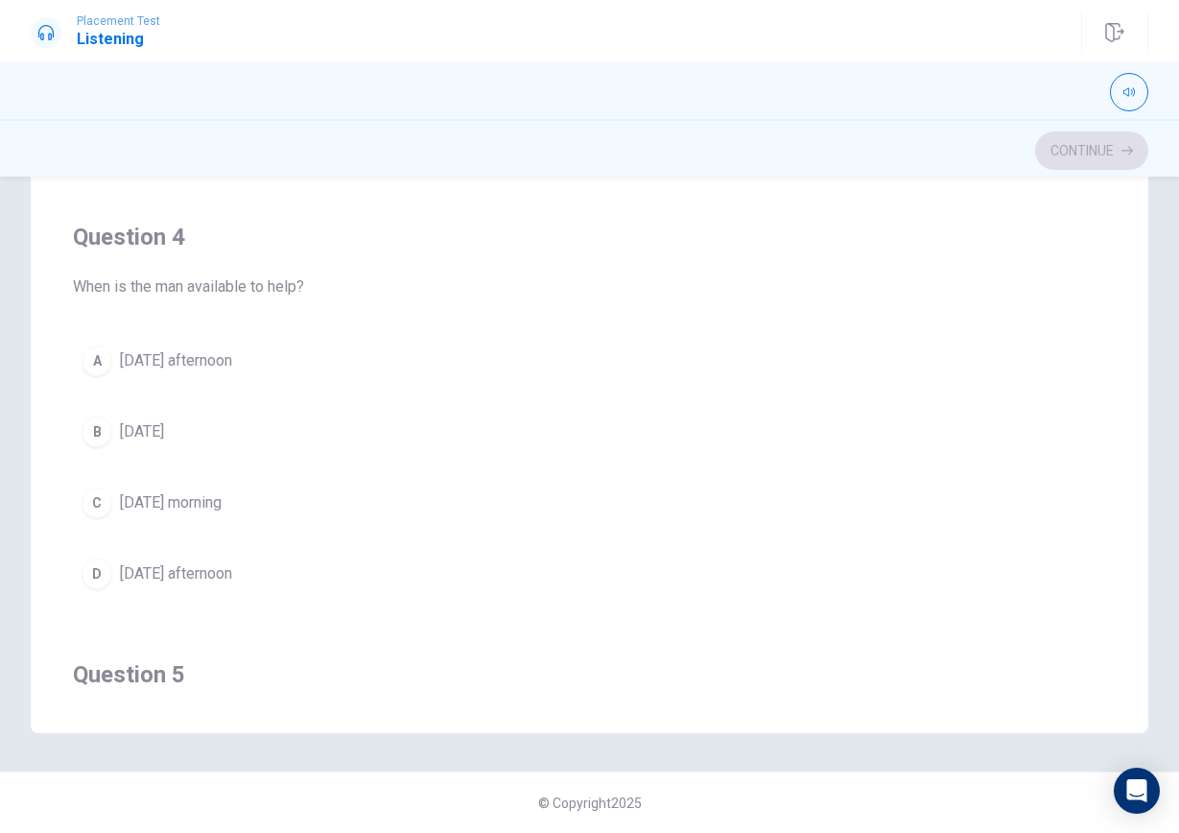
scroll to position [1184, 0]
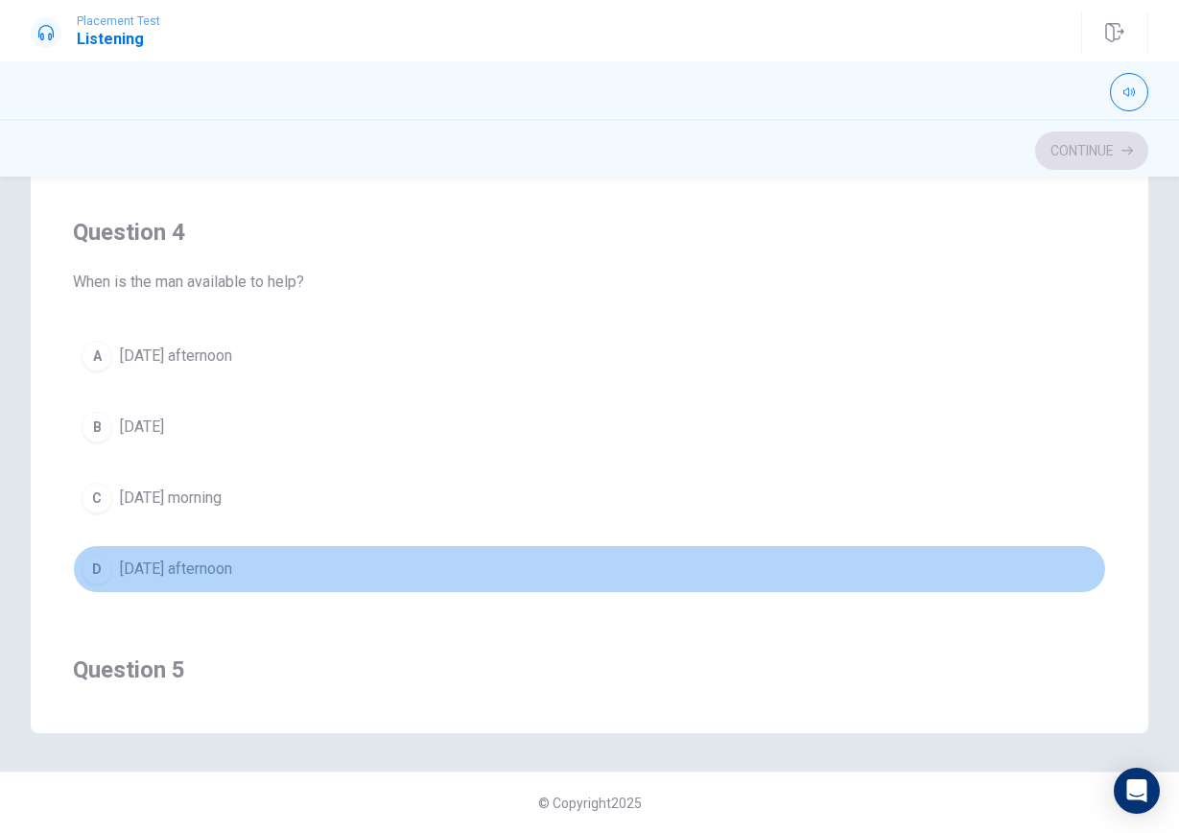
click at [531, 563] on button "D [DATE] afternoon" at bounding box center [590, 569] width 1034 height 48
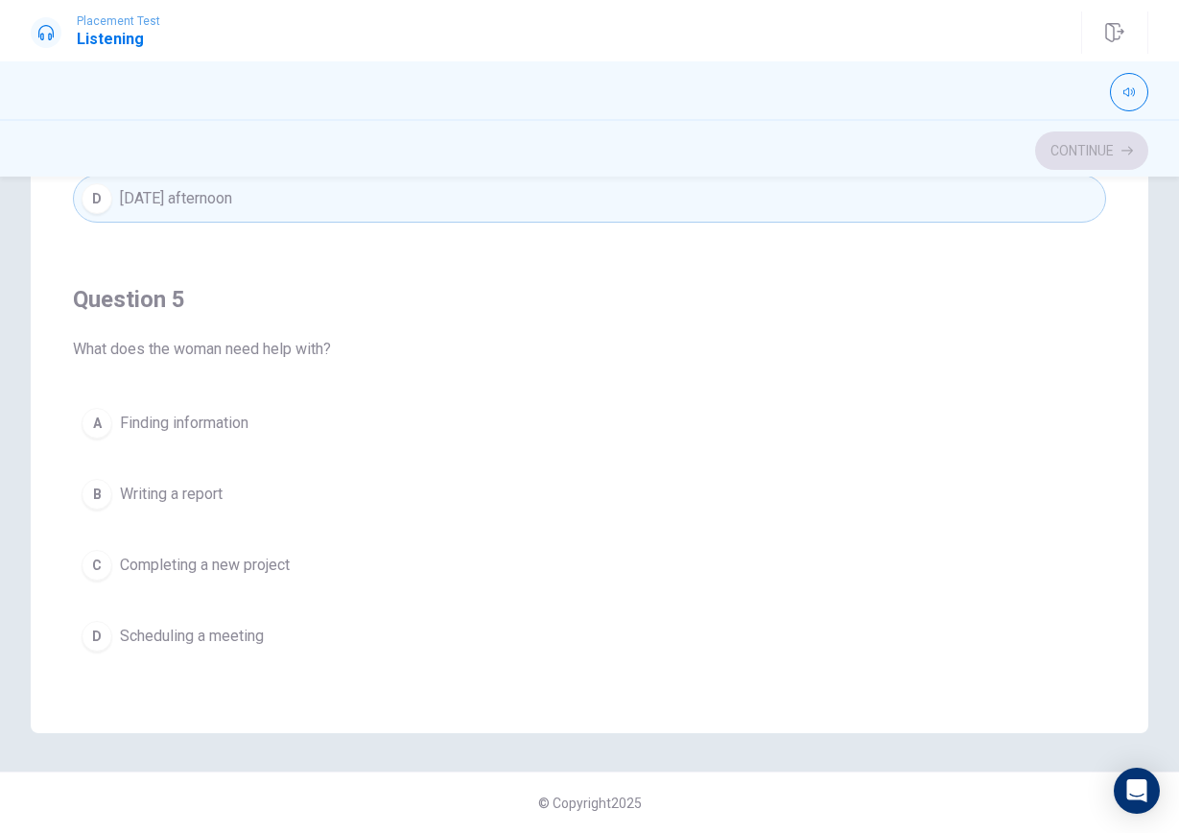
scroll to position [0, 0]
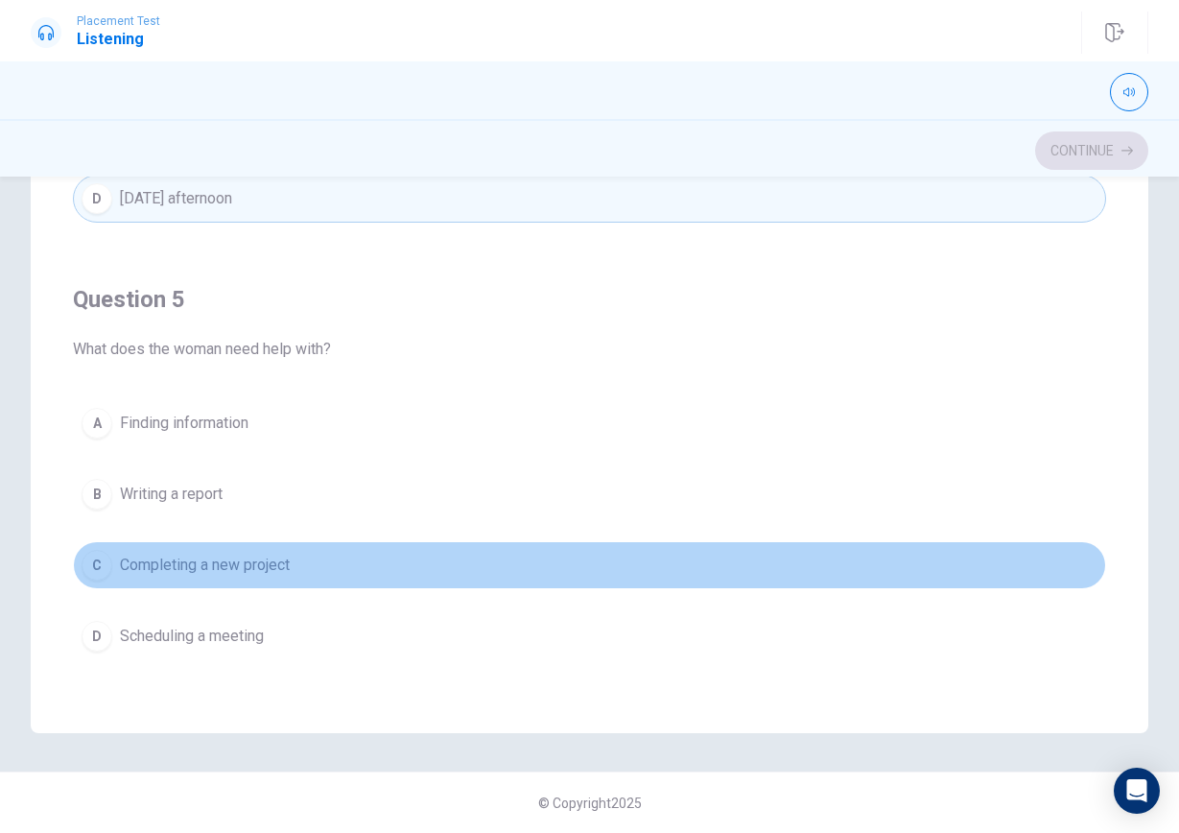
click at [479, 575] on button "C Completing a new project" at bounding box center [590, 565] width 1034 height 48
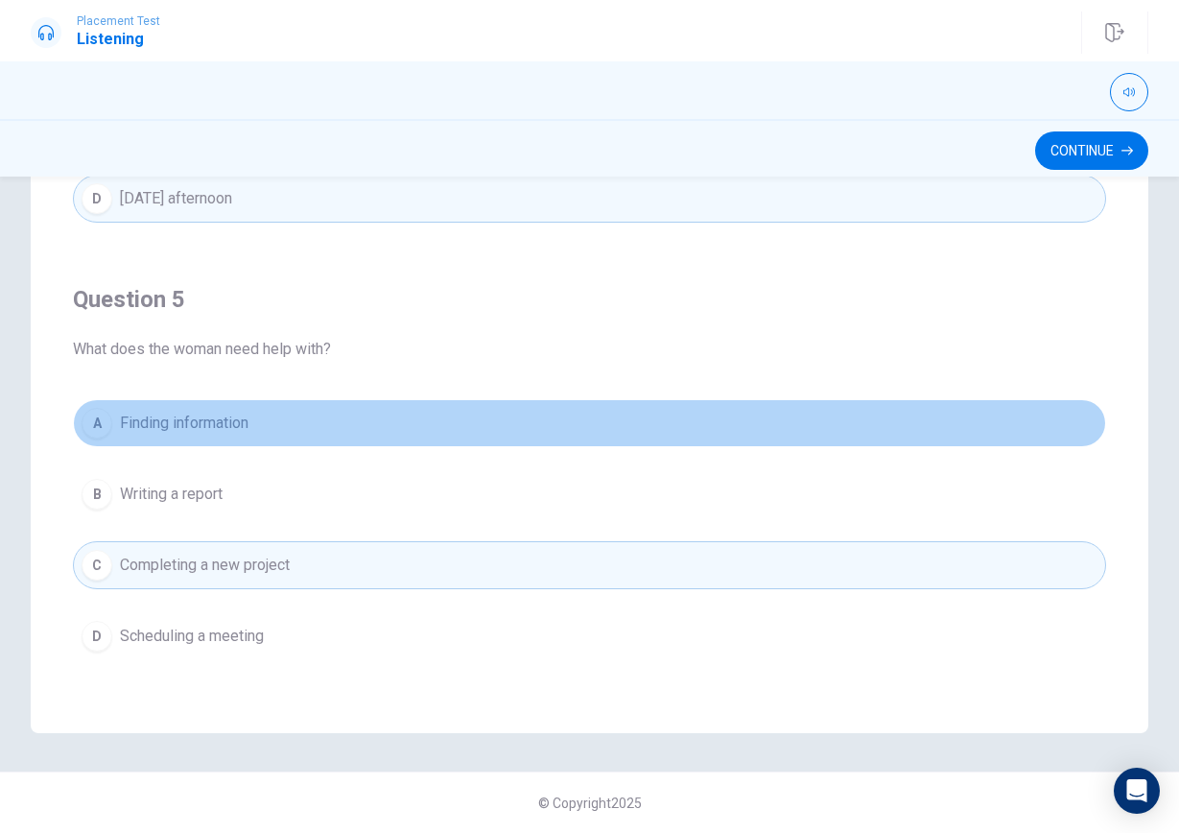
click at [486, 422] on button "A Finding information" at bounding box center [590, 423] width 1034 height 48
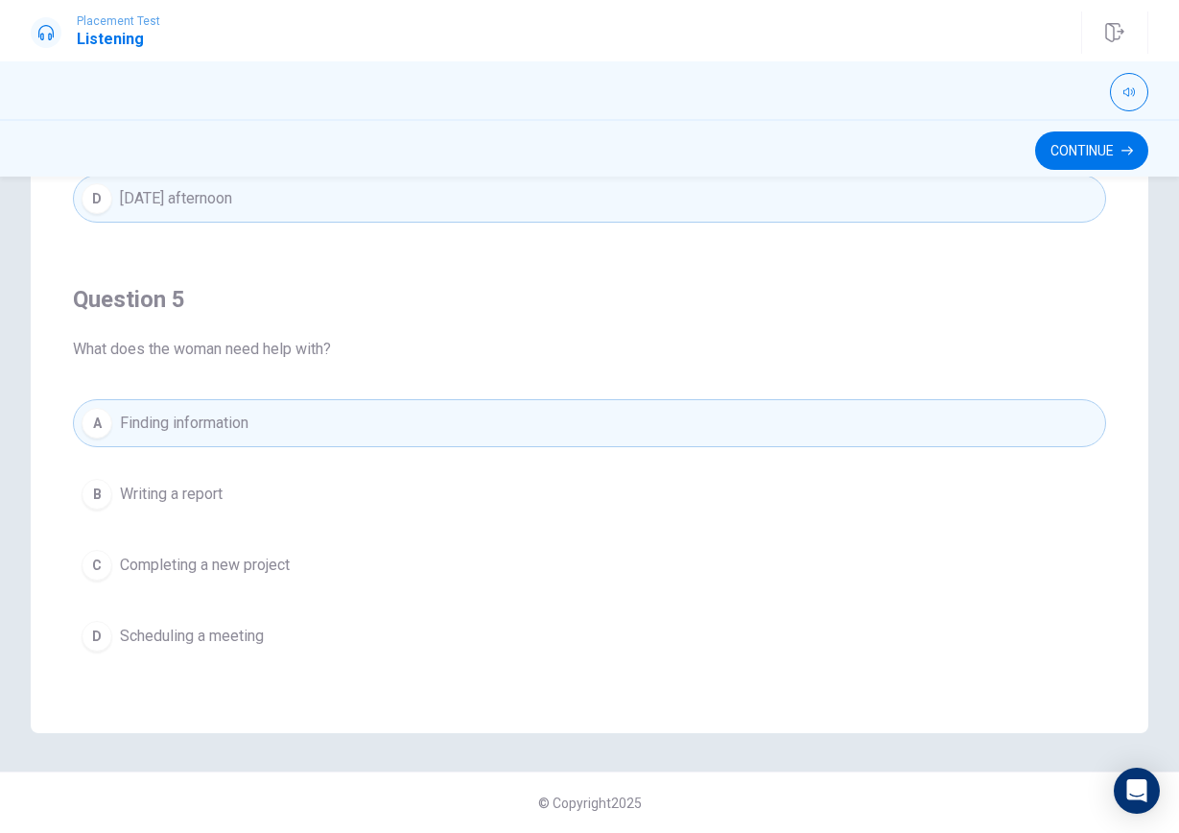
click at [473, 507] on button "B Writing a report" at bounding box center [590, 494] width 1034 height 48
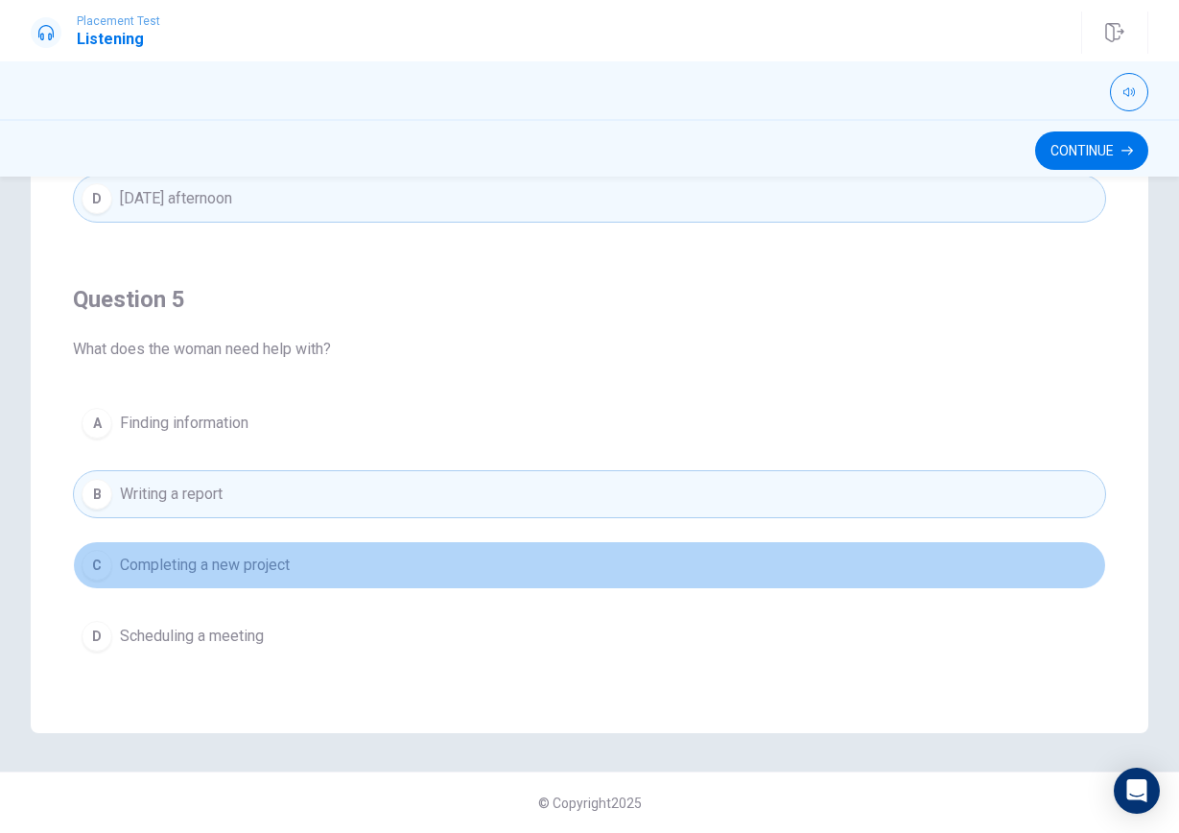
click at [476, 551] on button "C Completing a new project" at bounding box center [590, 565] width 1034 height 48
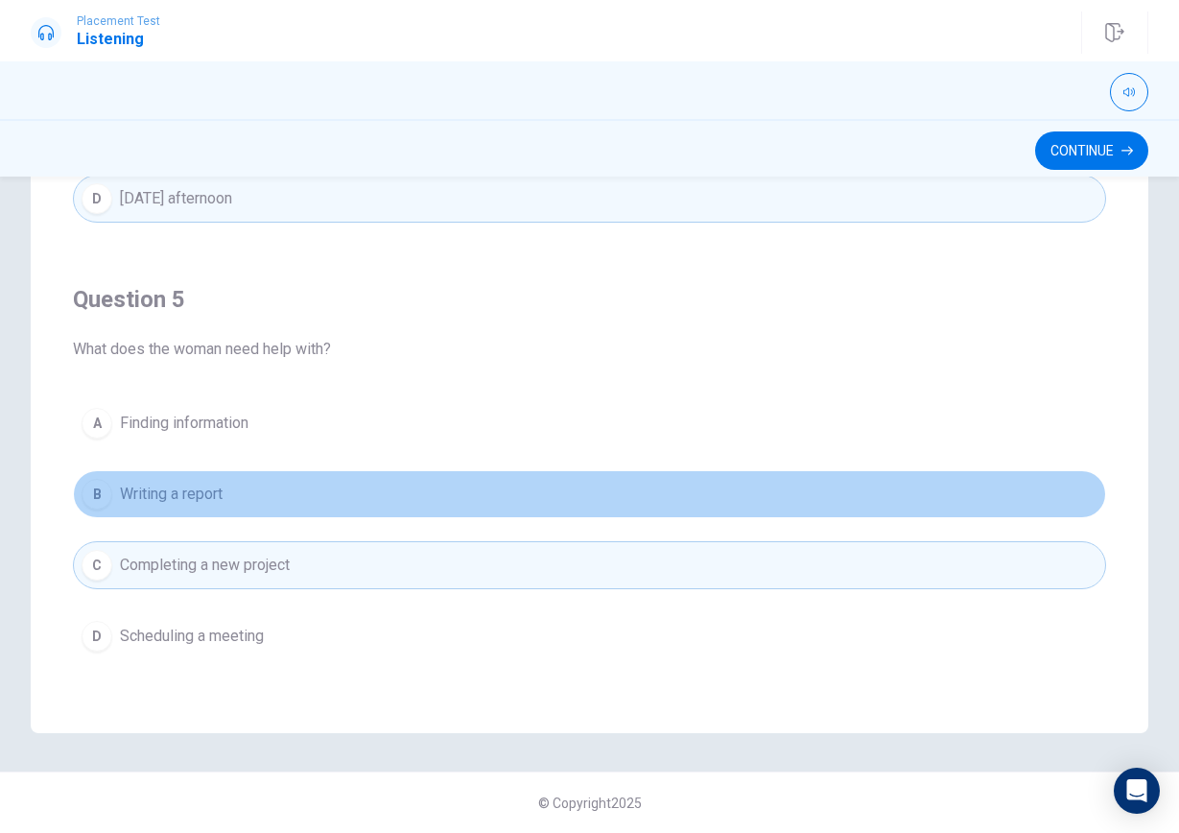
click at [481, 494] on button "B Writing a report" at bounding box center [590, 494] width 1034 height 48
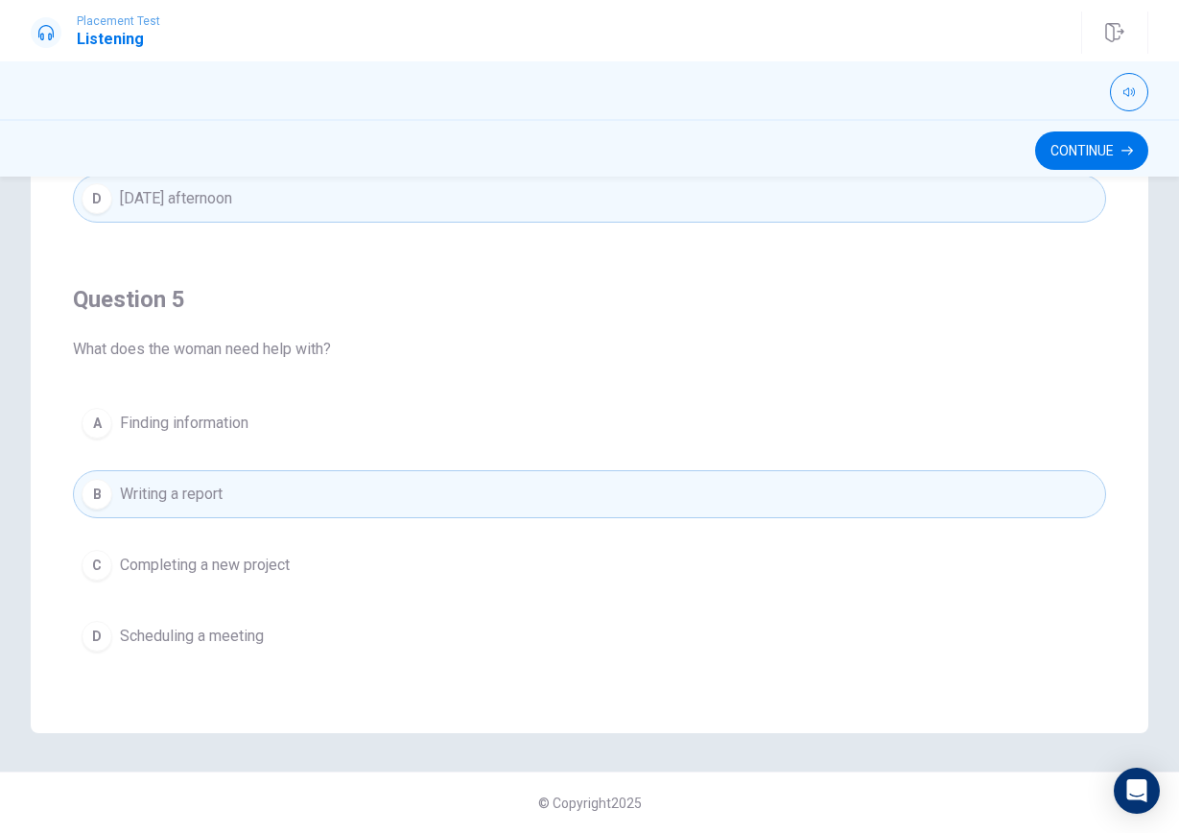
click at [822, 413] on button "A Finding information" at bounding box center [590, 423] width 1034 height 48
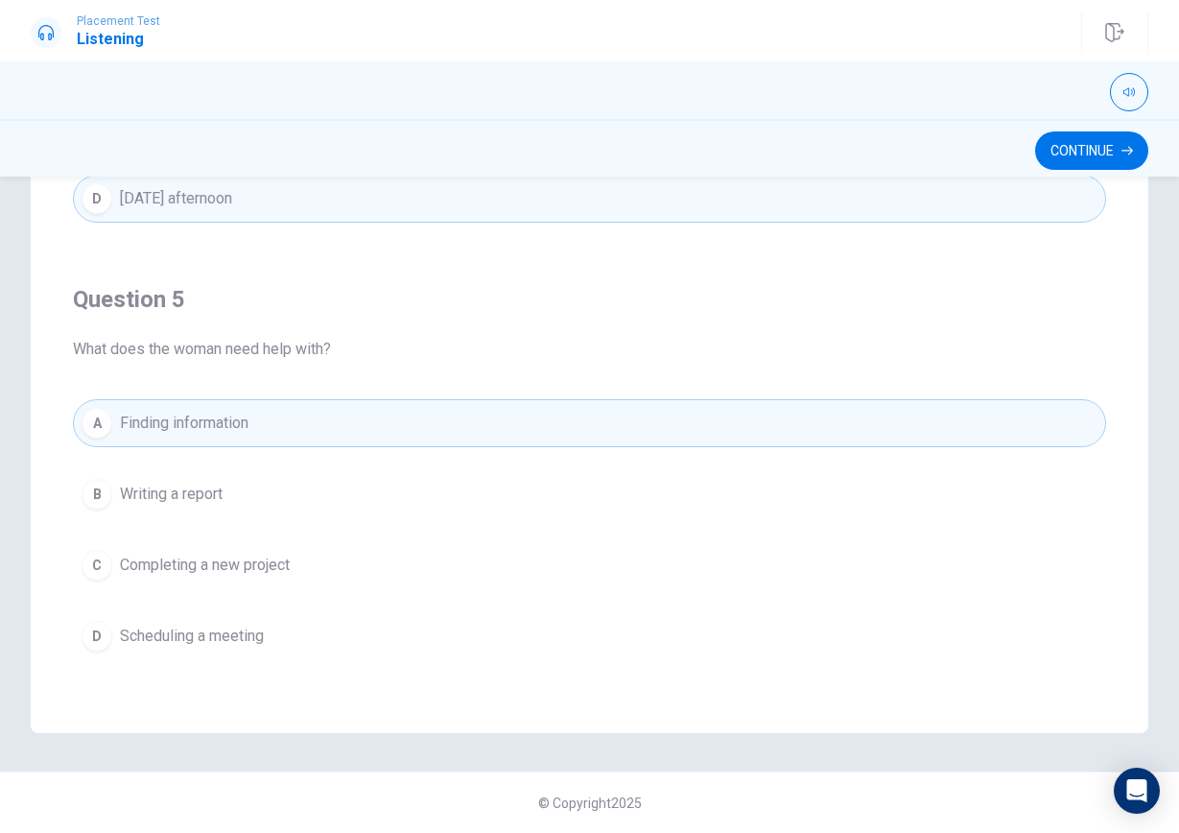
scroll to position [1555, 0]
click at [880, 465] on div "A Finding information B Writing a report C Completing a new project D Schedulin…" at bounding box center [590, 529] width 1034 height 261
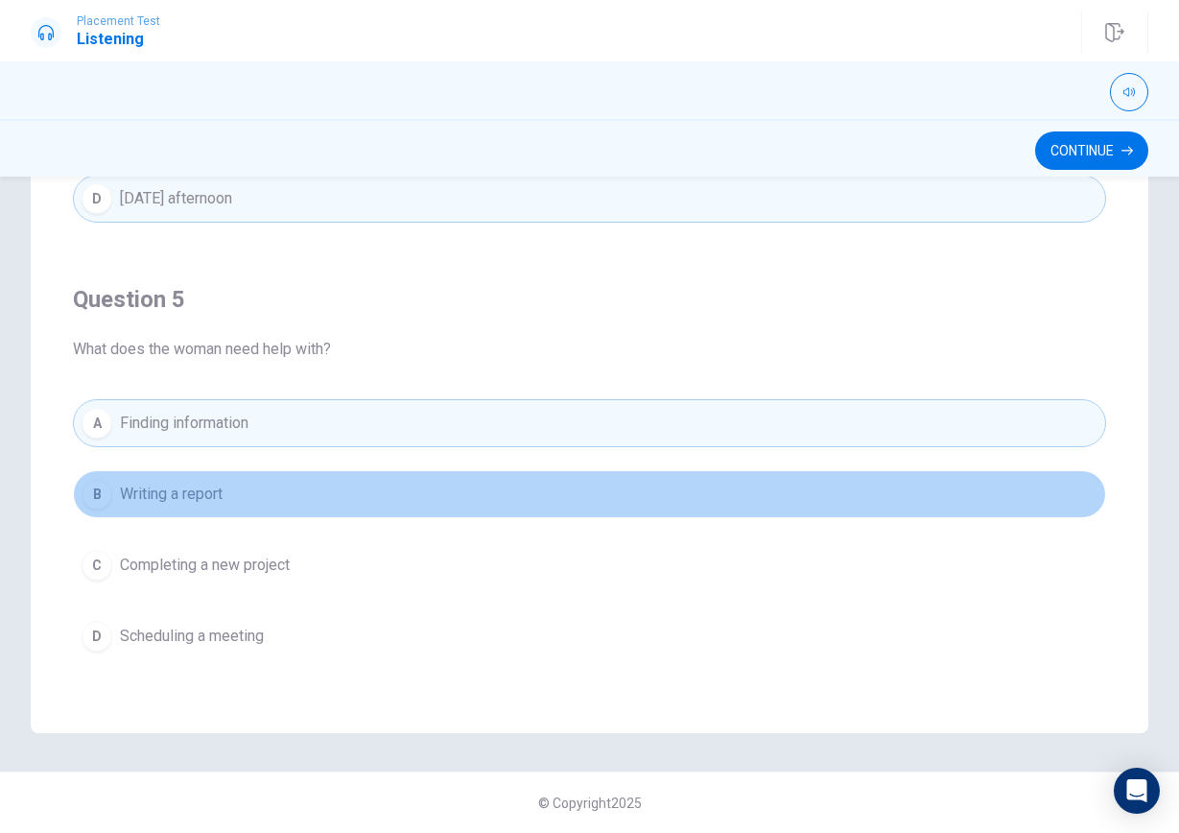
click at [874, 486] on button "B Writing a report" at bounding box center [590, 494] width 1034 height 48
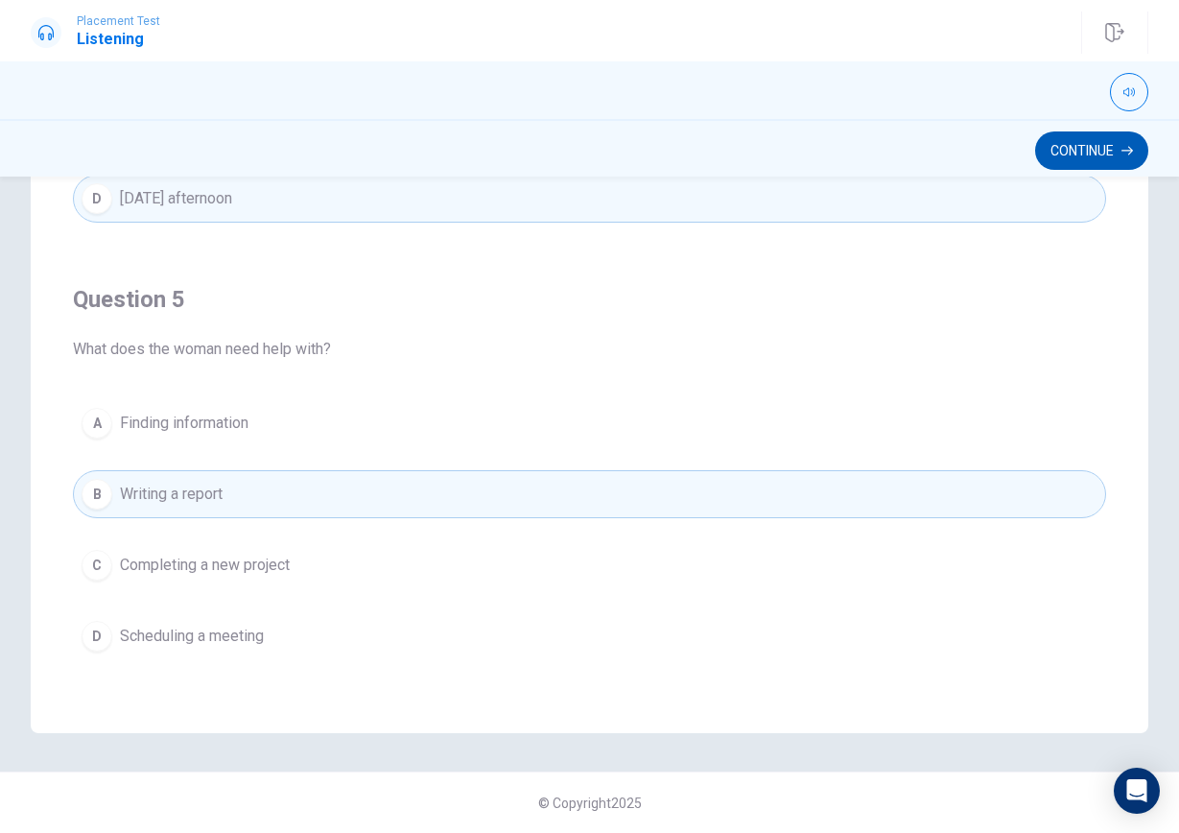
click at [1119, 154] on button "Continue" at bounding box center [1091, 150] width 113 height 38
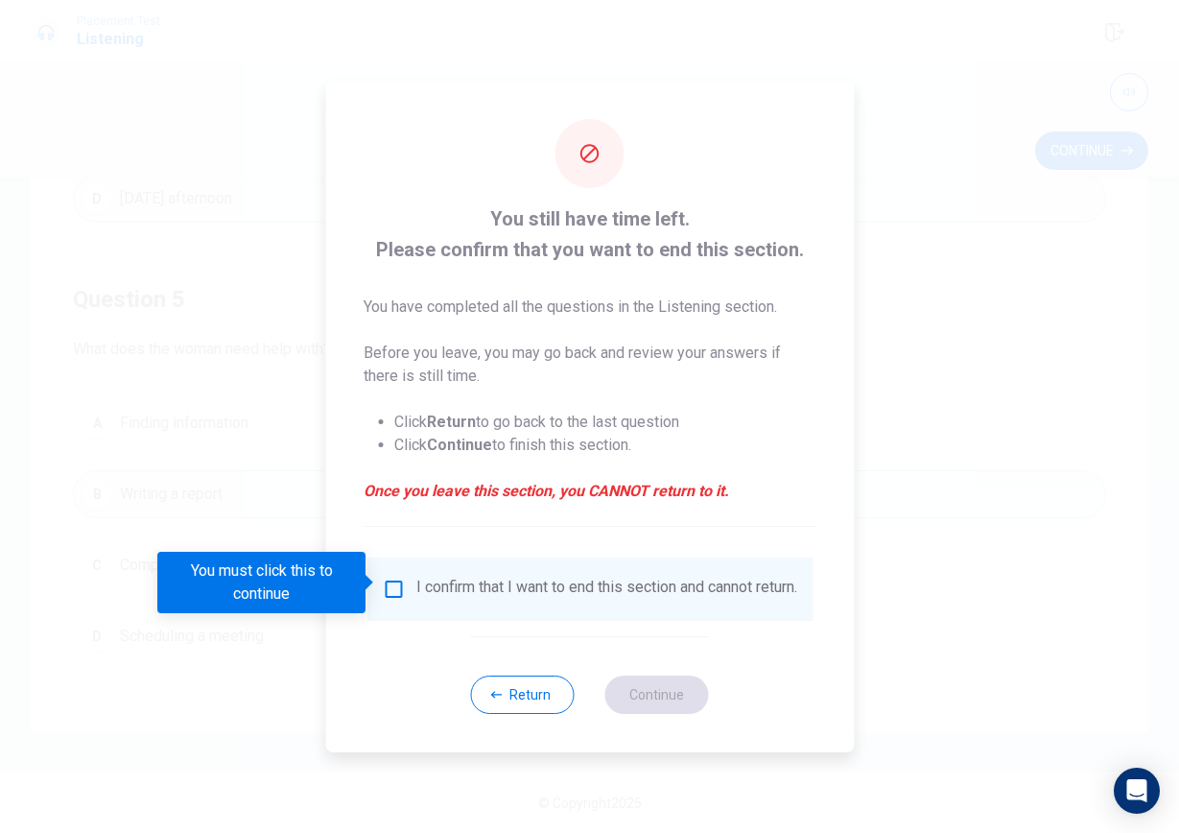
click at [356, 591] on div "You must click this to continue" at bounding box center [261, 582] width 208 height 61
click at [449, 582] on div "I confirm that I want to end this section and cannot return." at bounding box center [606, 589] width 381 height 23
click at [416, 585] on div "I confirm that I want to end this section and cannot return." at bounding box center [606, 589] width 381 height 23
click at [372, 591] on div "You must click this to continue" at bounding box center [268, 582] width 222 height 61
click at [382, 591] on input "You must click this to continue" at bounding box center [393, 589] width 23 height 23
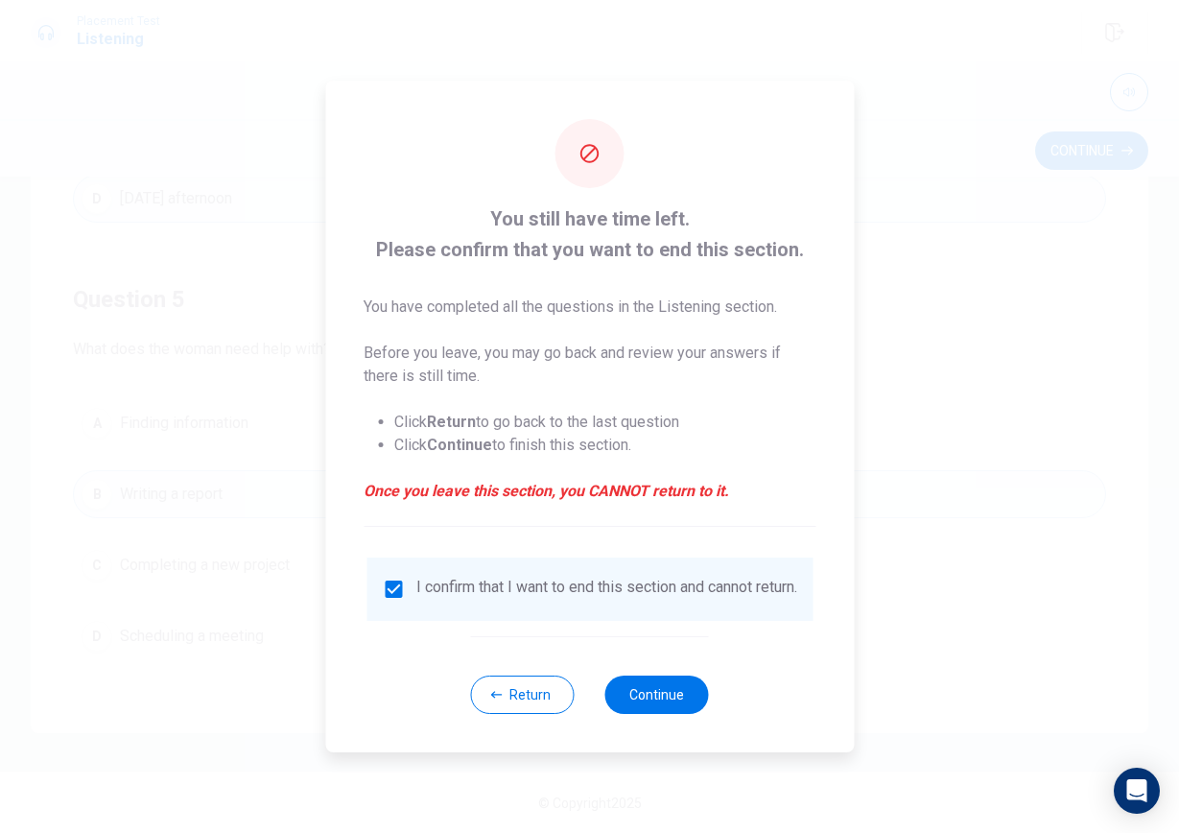
click at [662, 679] on div "Return Continue" at bounding box center [590, 694] width 238 height 116
click at [662, 699] on button "Continue" at bounding box center [658, 695] width 104 height 38
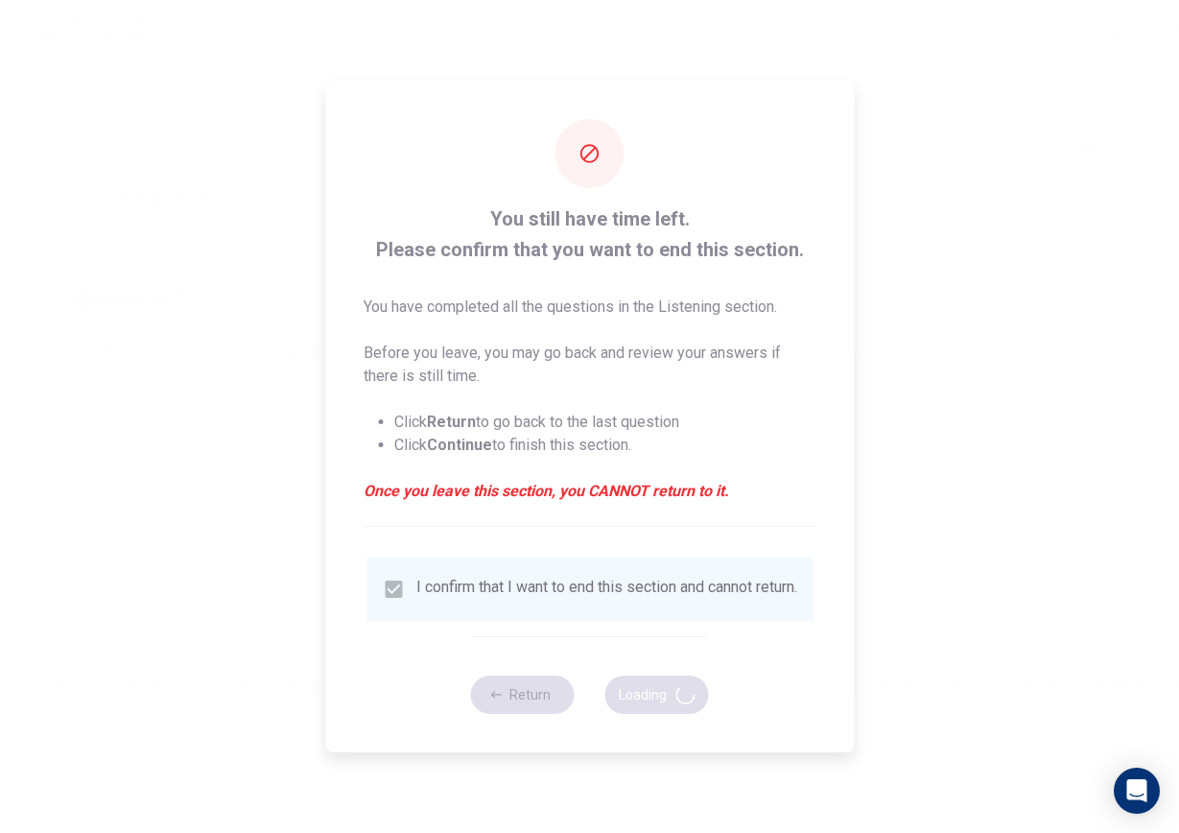
scroll to position [0, 0]
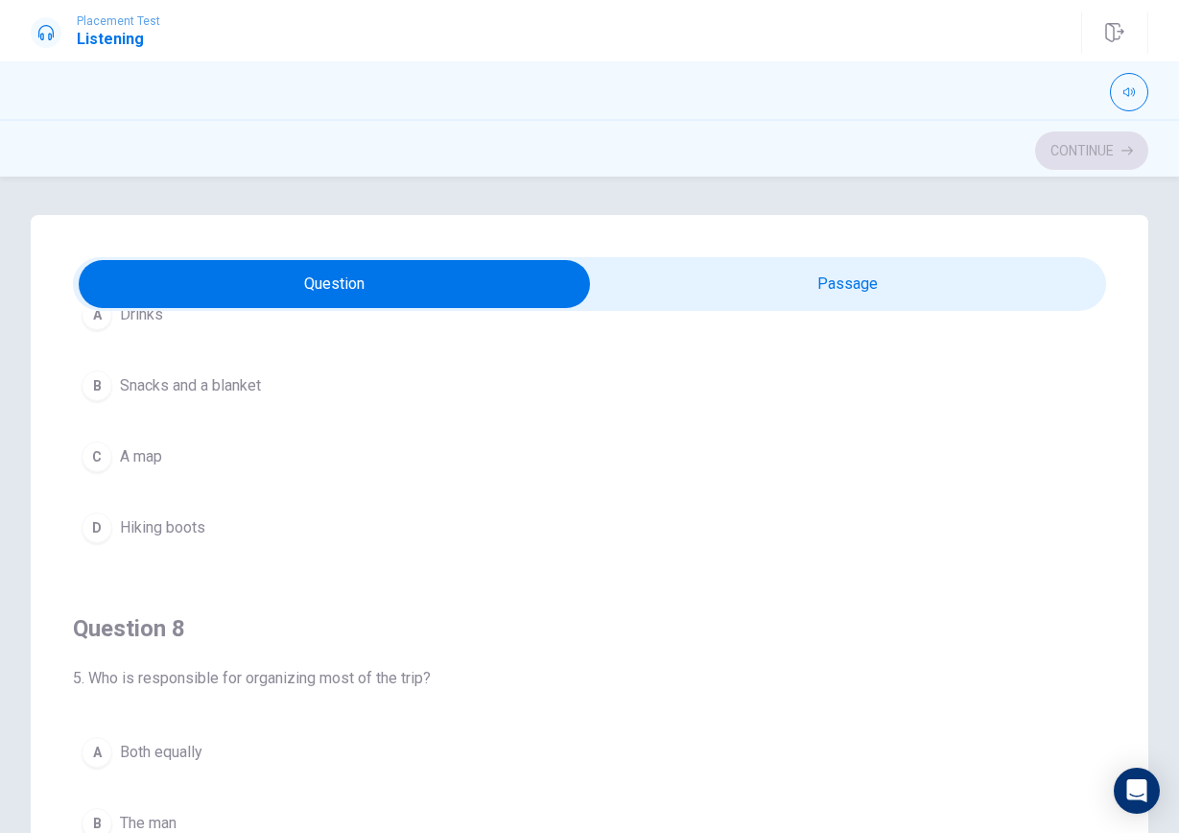
click at [649, 266] on input "checkbox" at bounding box center [335, 284] width 1551 height 48
checkbox input "true"
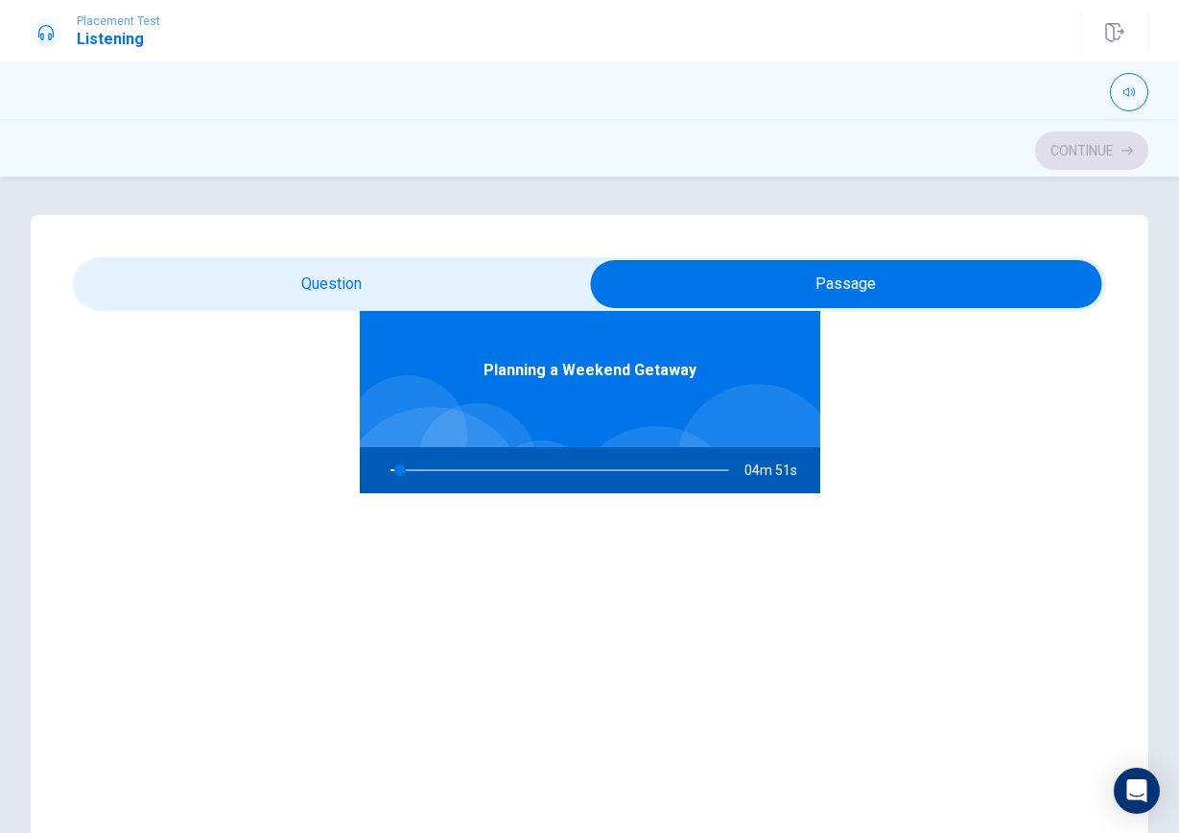
scroll to position [107, 0]
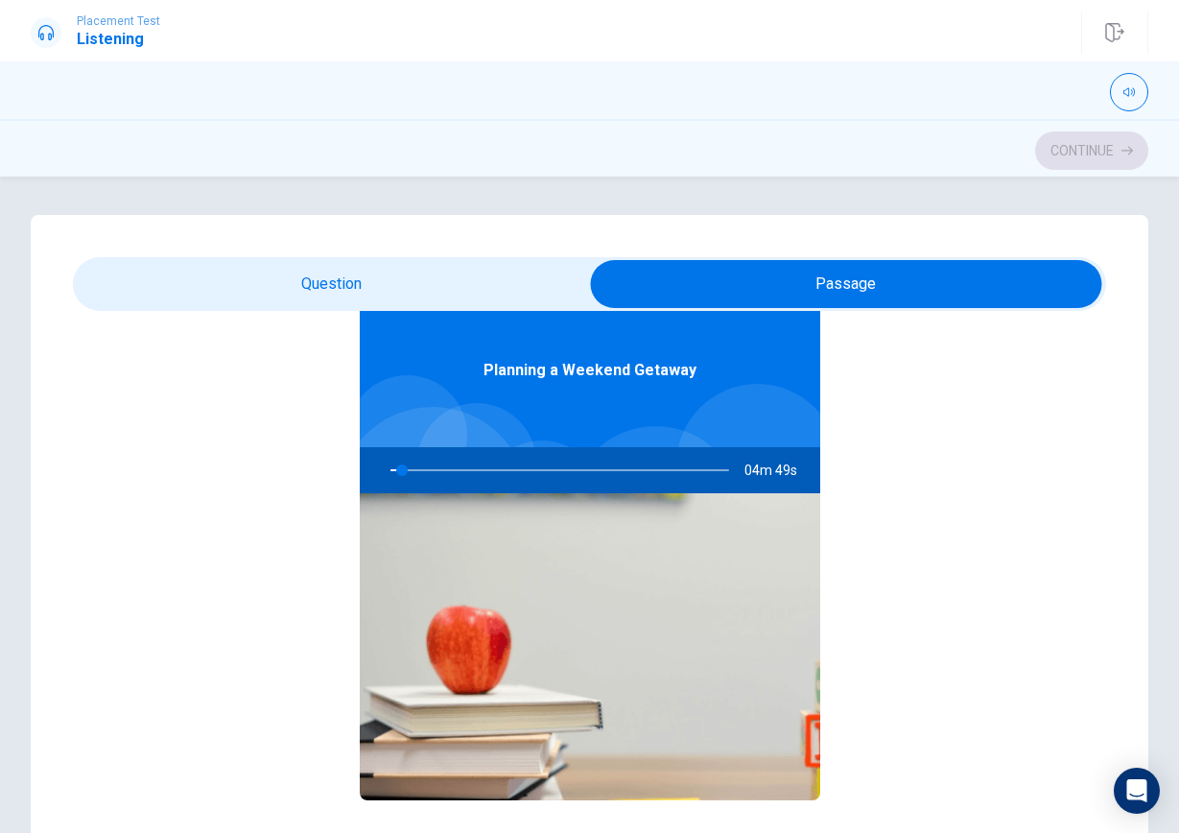
type input "4"
click at [491, 263] on input "checkbox" at bounding box center [846, 284] width 1551 height 48
checkbox input "false"
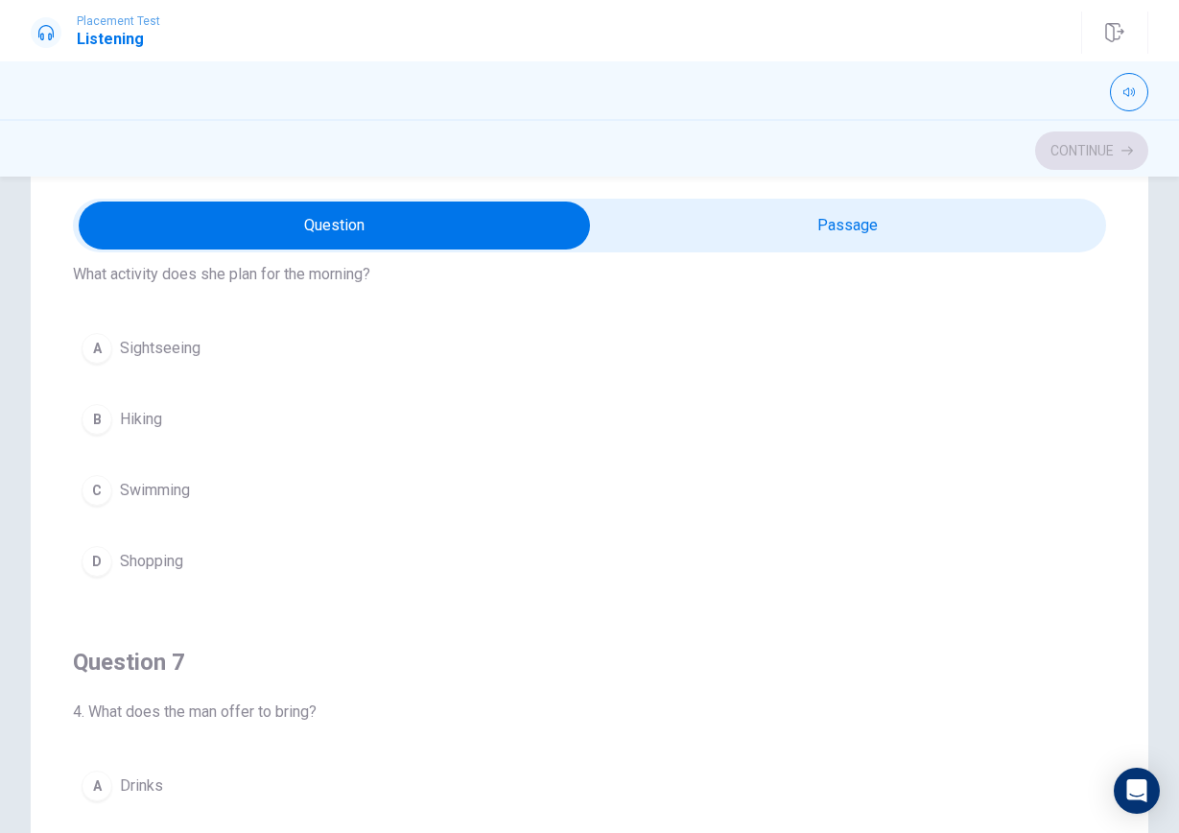
scroll to position [26, 0]
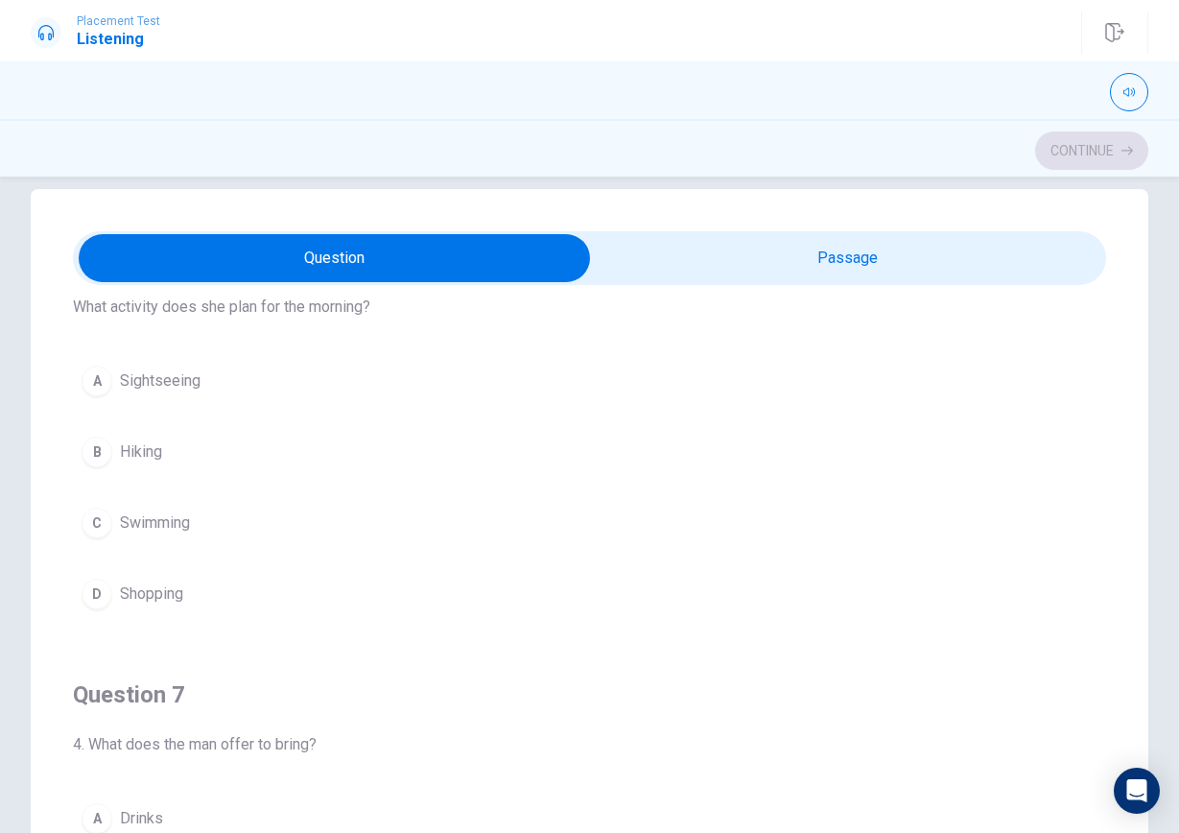
type input "27"
click at [648, 276] on input "checkbox" at bounding box center [335, 258] width 1551 height 48
checkbox input "true"
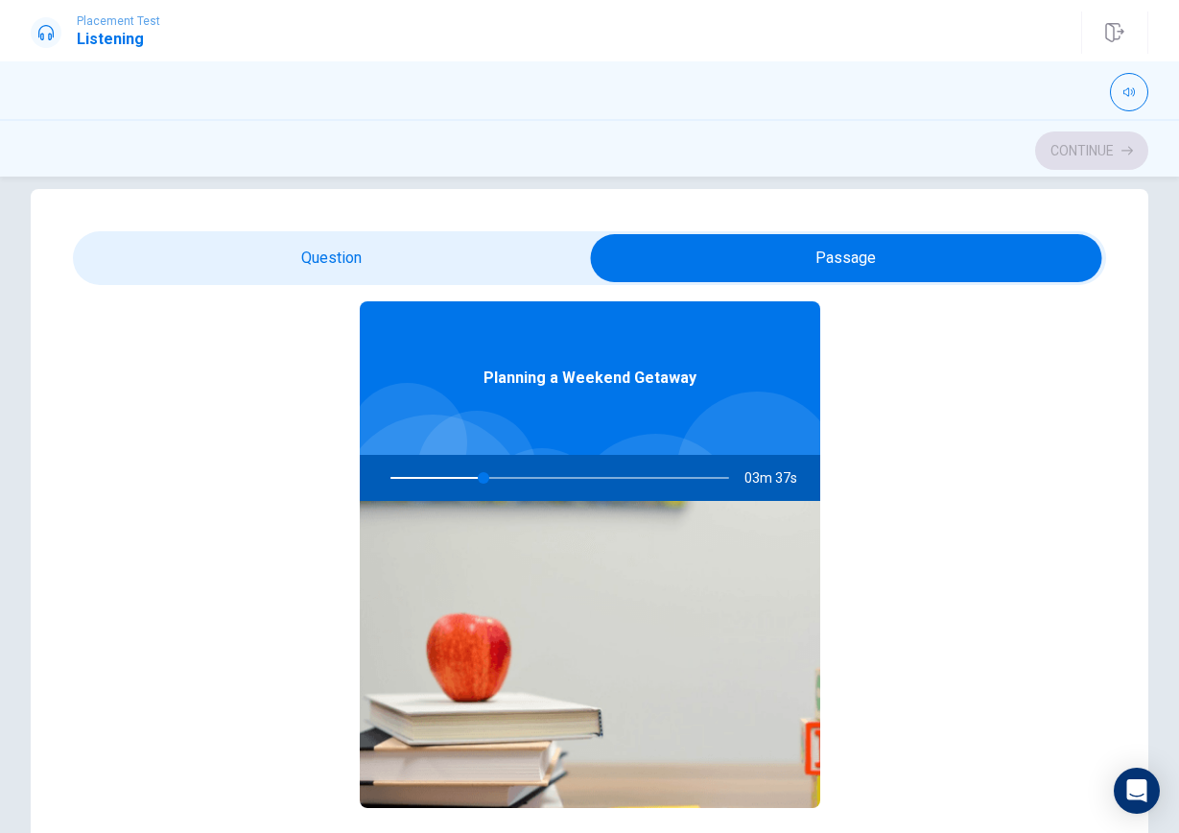
type input "28"
click at [455, 255] on input "checkbox" at bounding box center [846, 258] width 1551 height 48
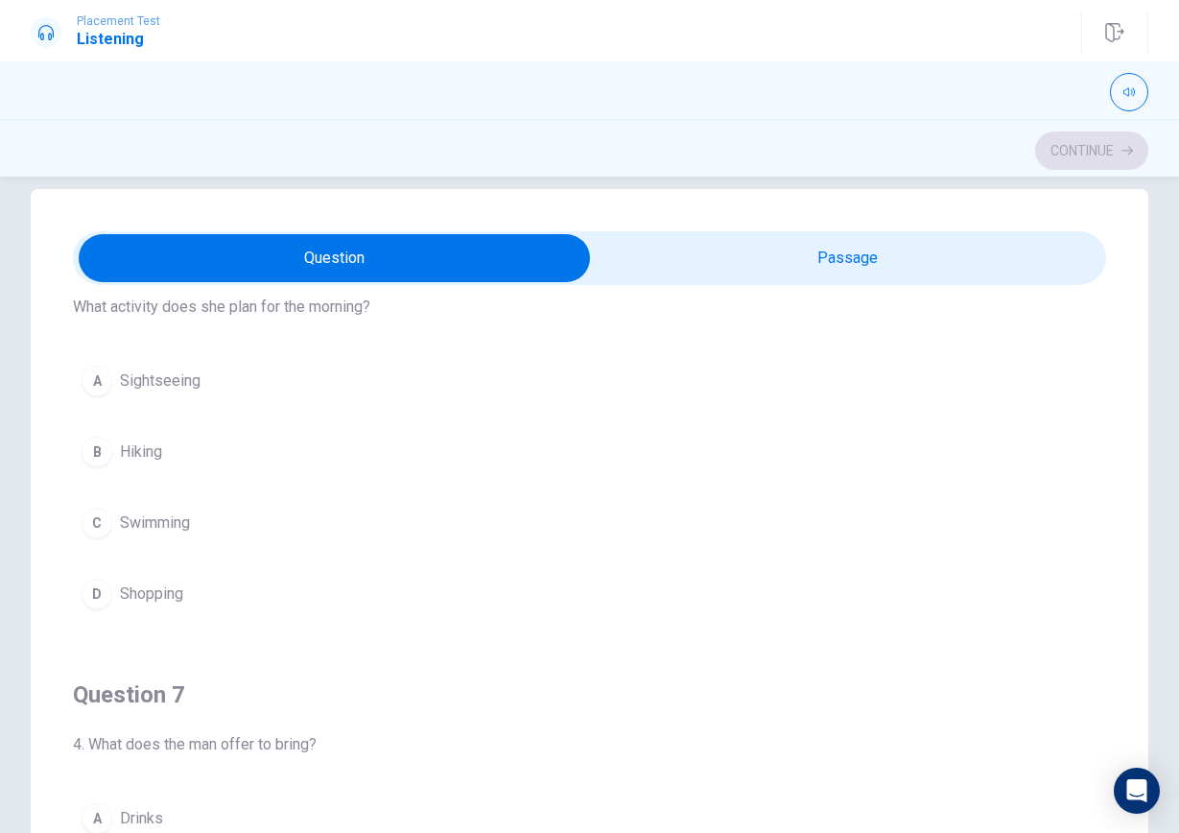
click at [225, 449] on button "B Hiking" at bounding box center [590, 452] width 1034 height 48
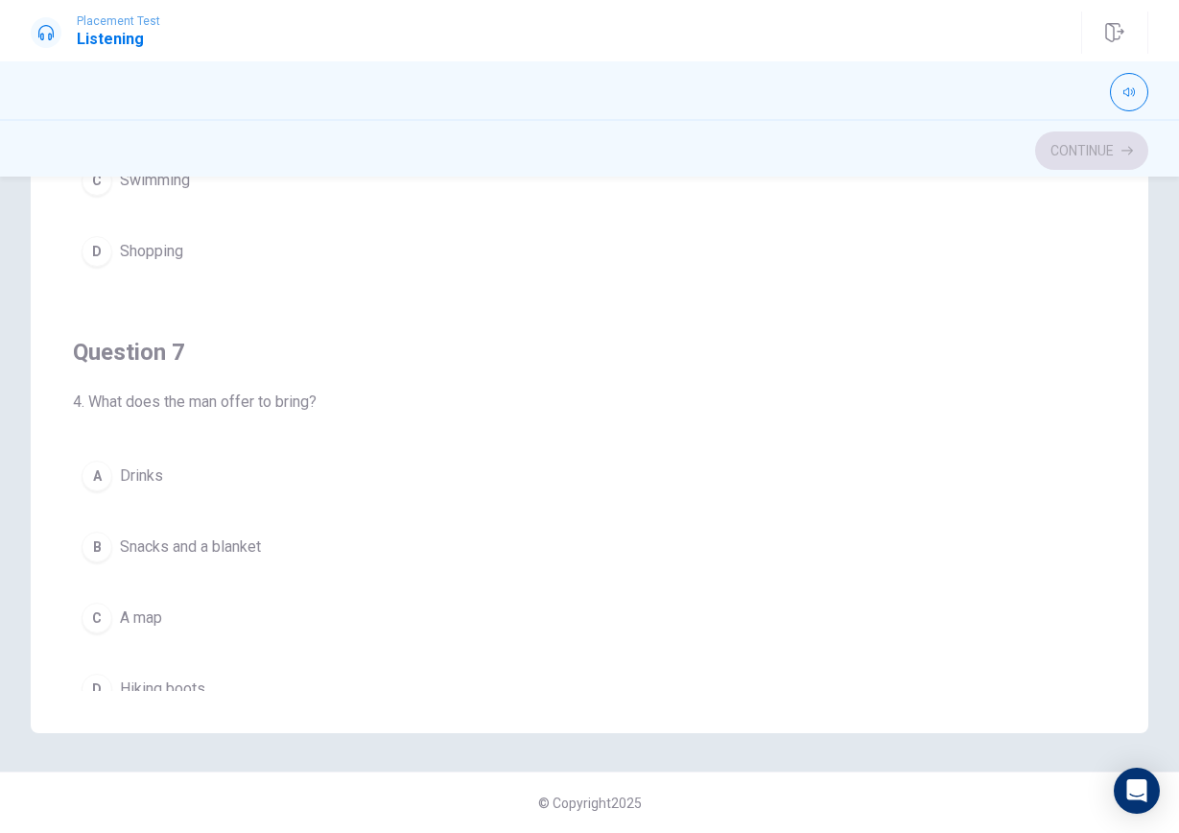
scroll to position [255, 0]
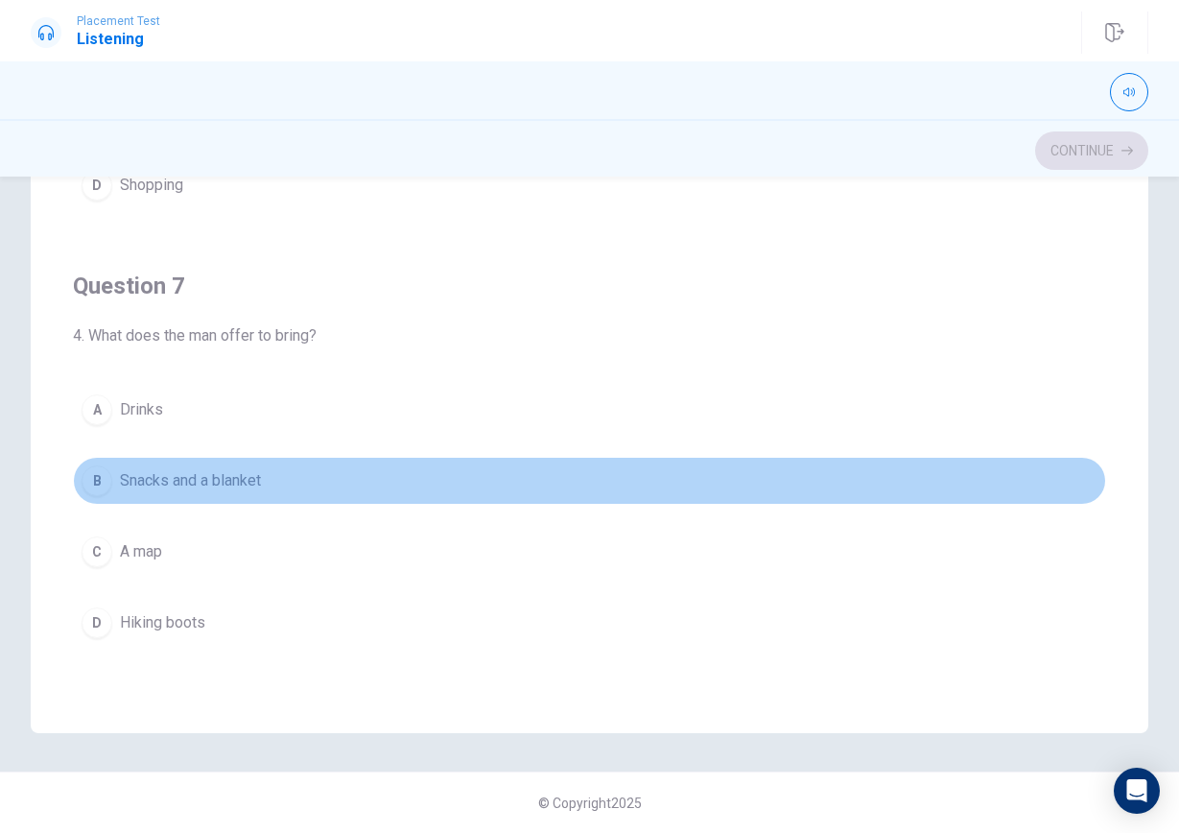
click at [277, 470] on button "B Snacks and a blanket" at bounding box center [590, 481] width 1034 height 48
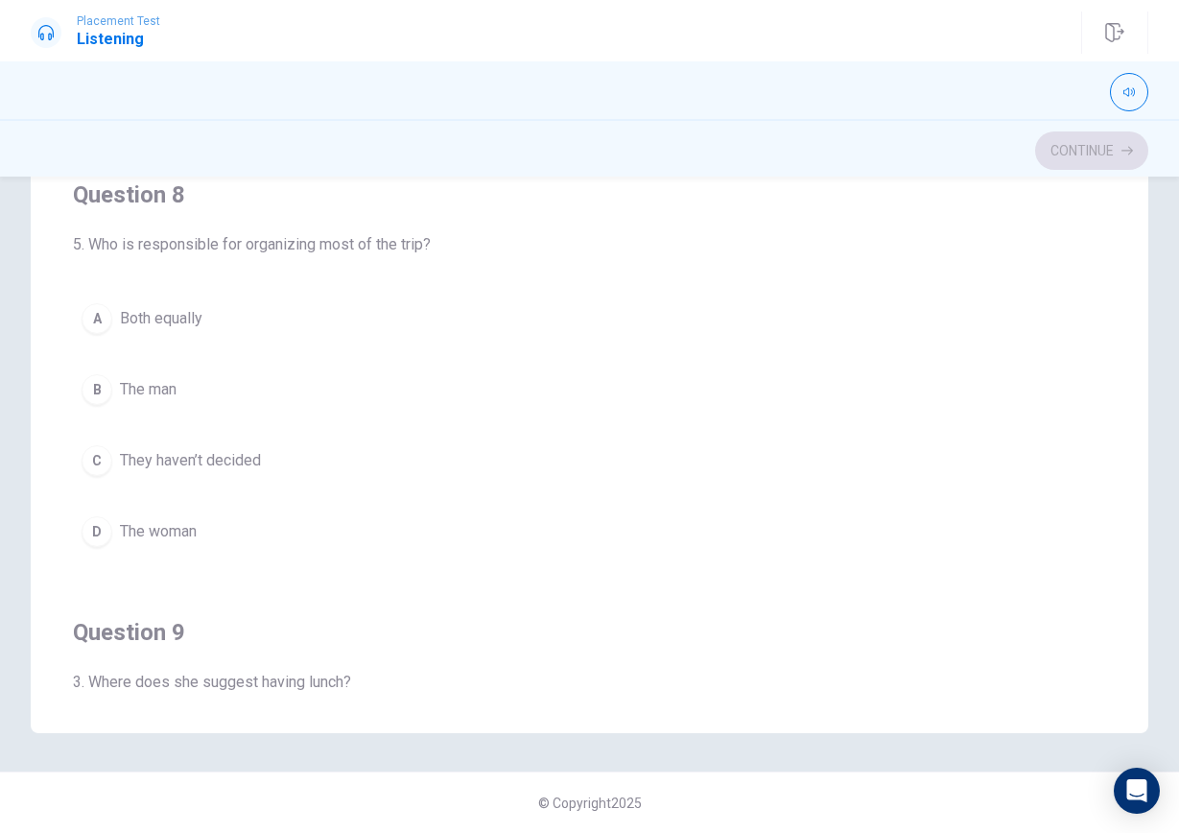
scroll to position [788, 0]
click at [260, 532] on button "D The woman" at bounding box center [590, 528] width 1034 height 48
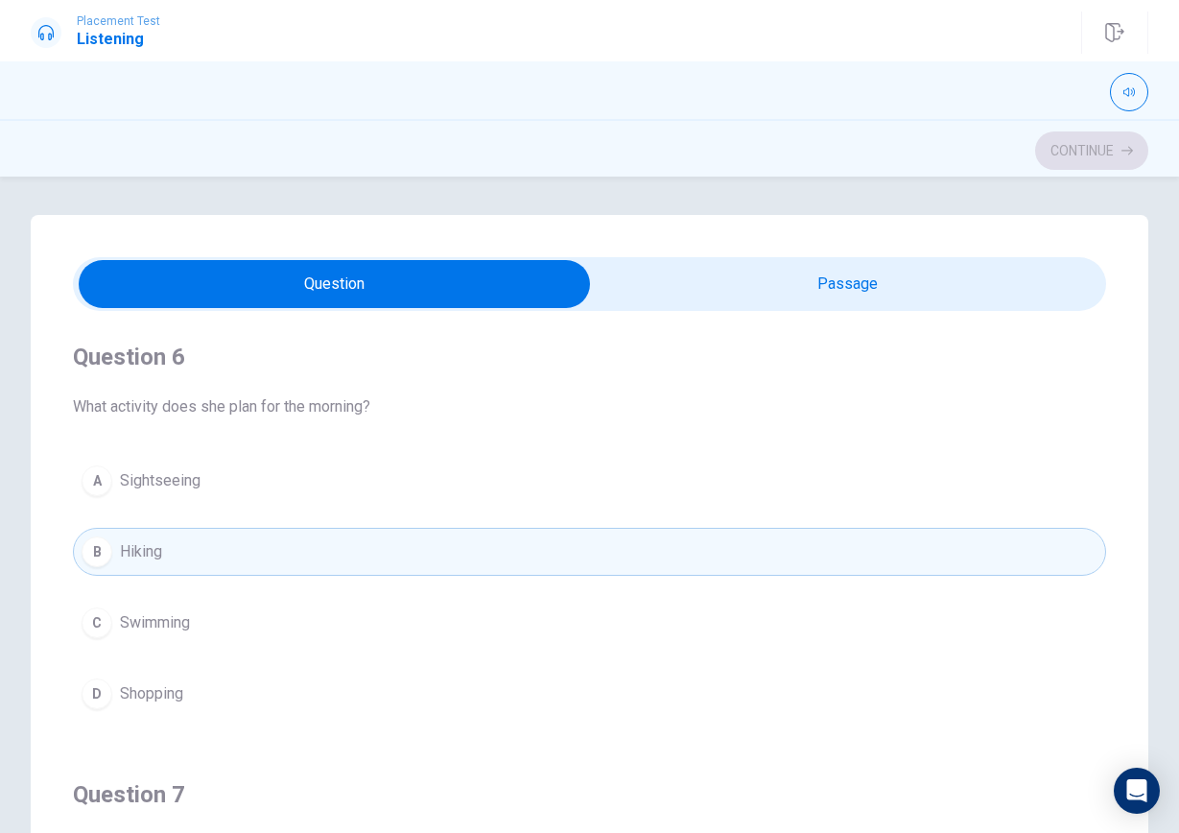
scroll to position [0, 0]
click at [802, 275] on input "checkbox" at bounding box center [335, 284] width 1551 height 48
checkbox input "true"
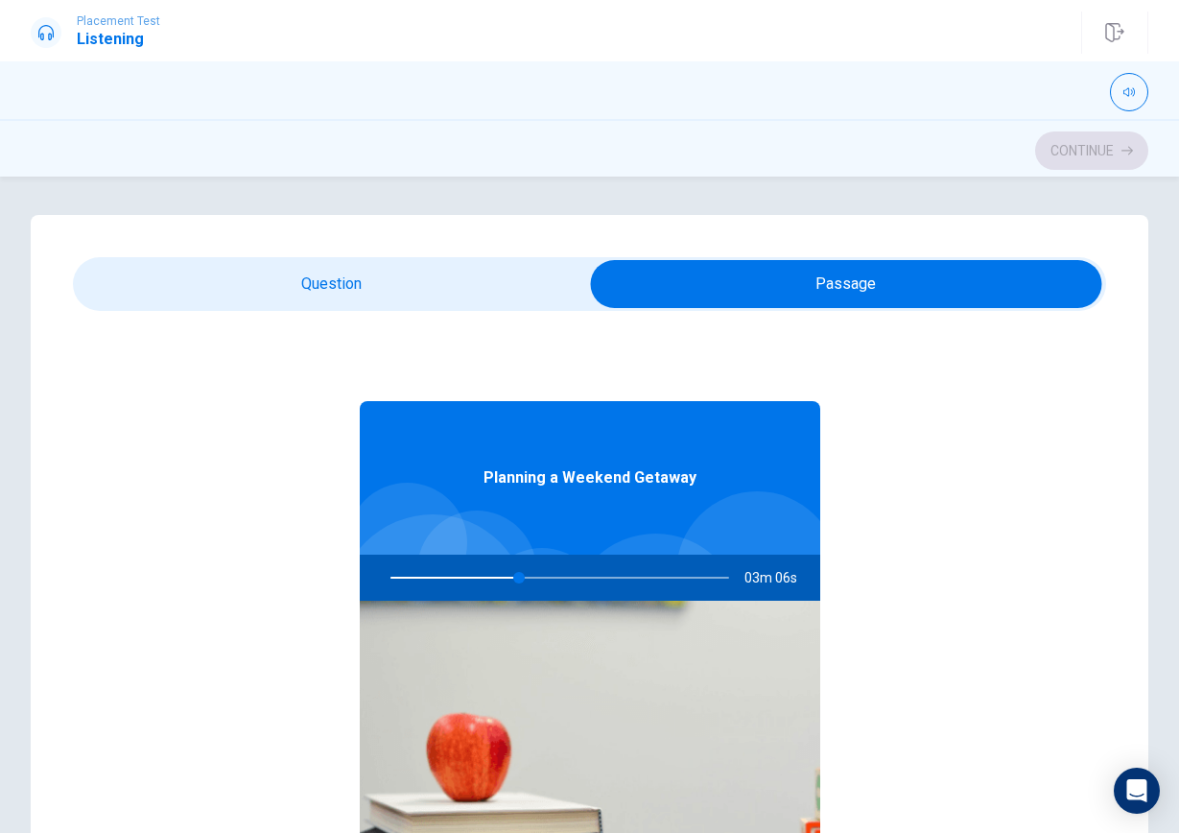
type input "38"
click at [436, 273] on input "checkbox" at bounding box center [846, 284] width 1551 height 48
checkbox input "false"
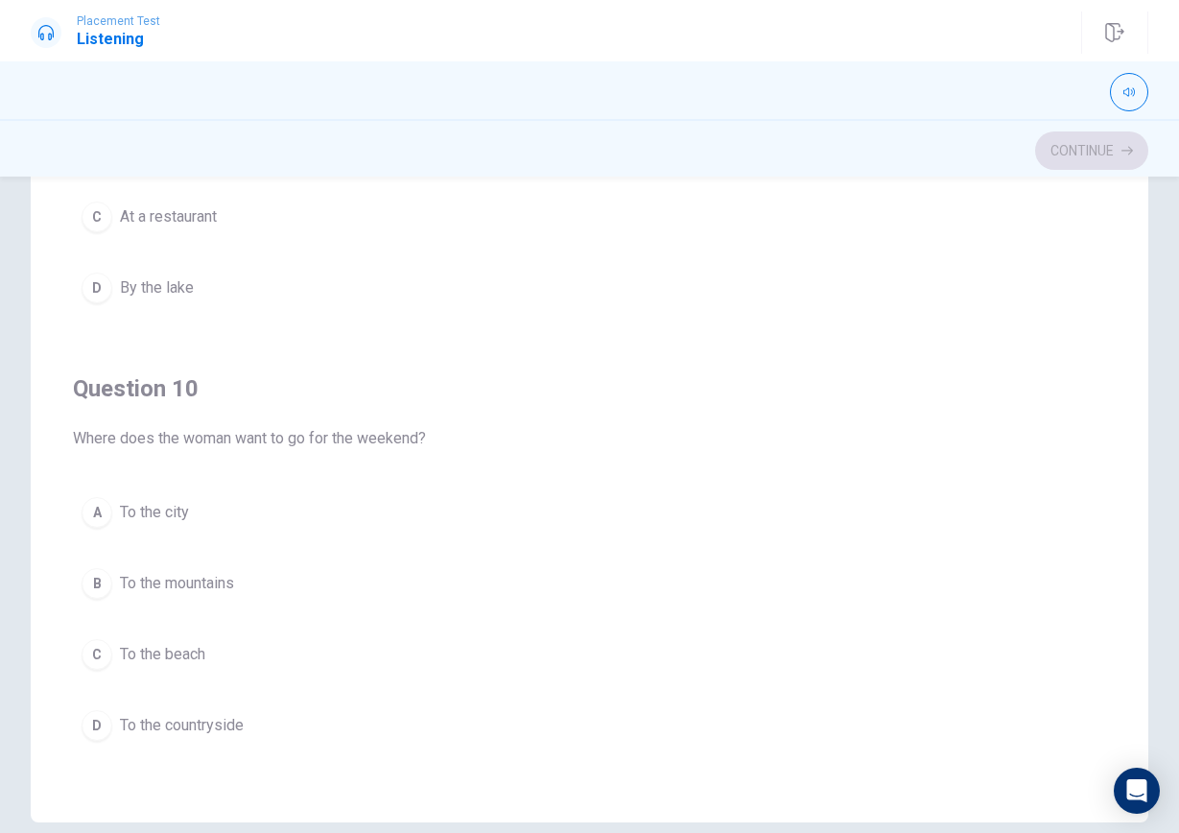
scroll to position [172, 0]
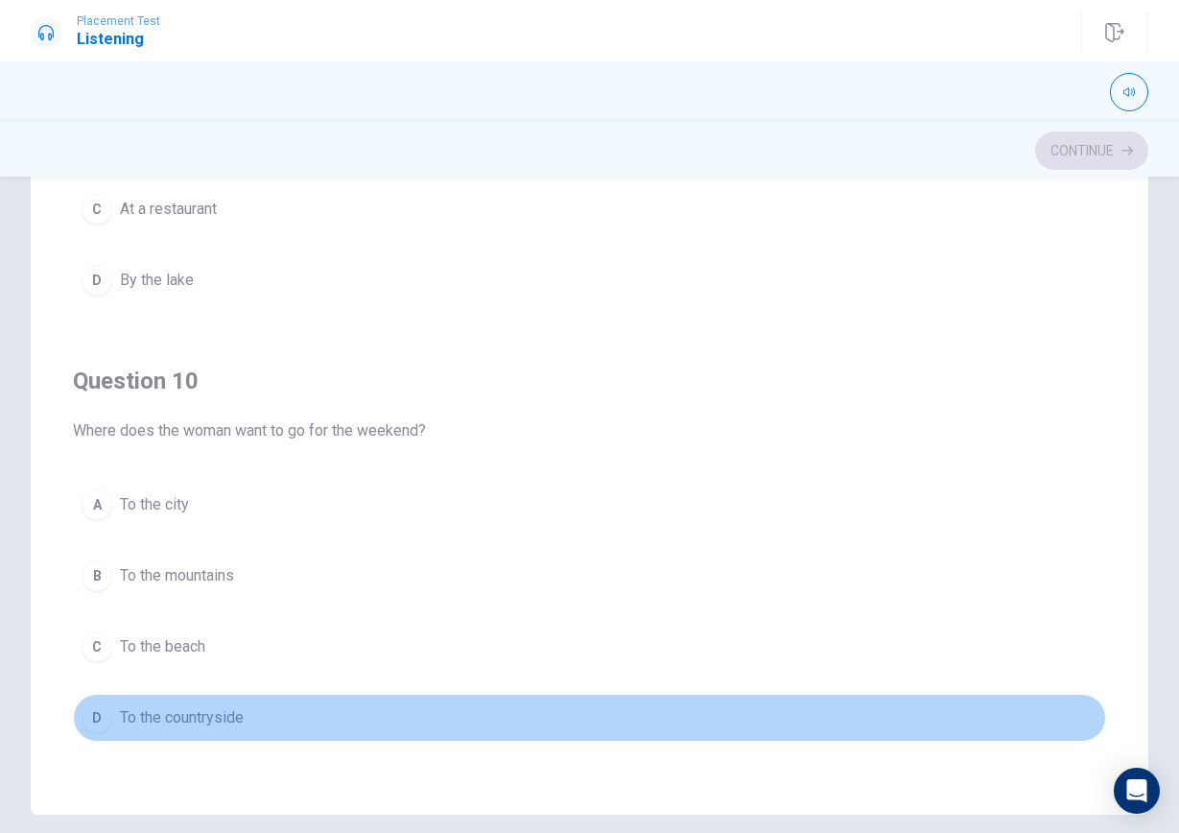
click at [489, 700] on button "D To the countryside" at bounding box center [590, 718] width 1034 height 48
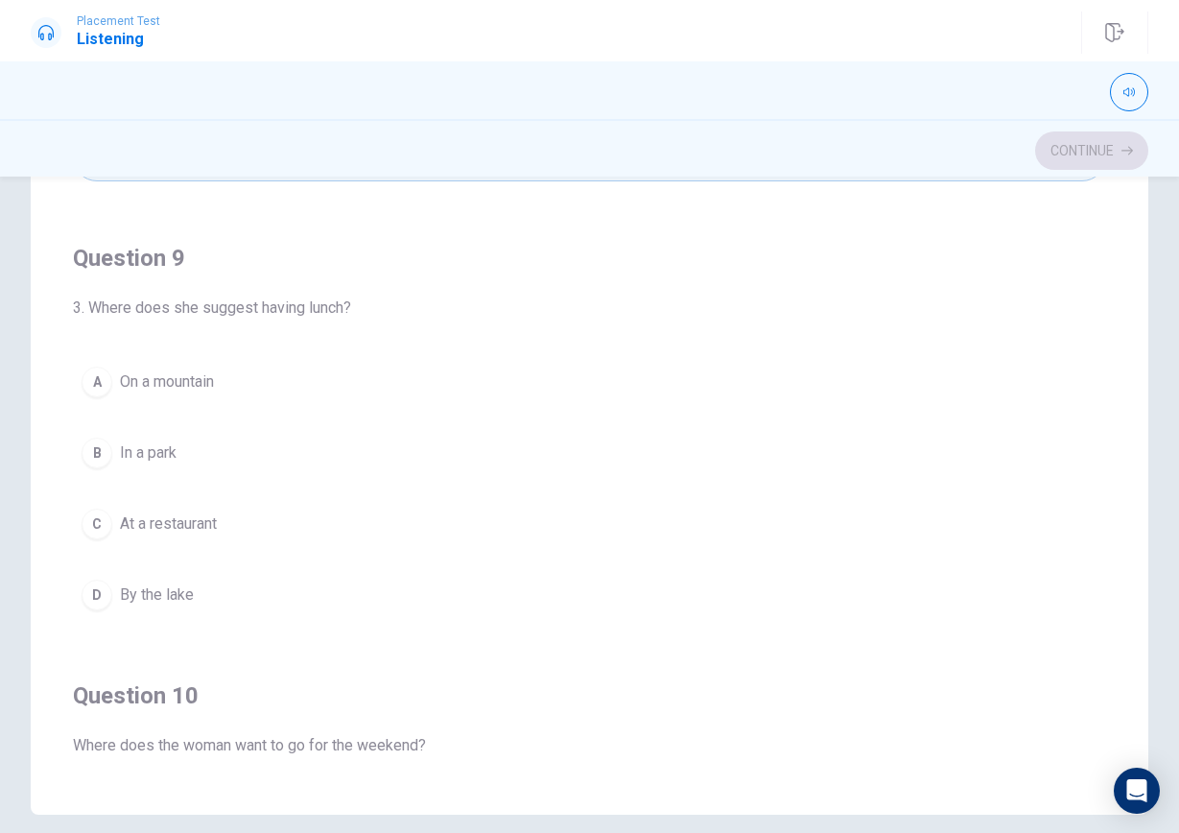
scroll to position [1238, 0]
click at [391, 613] on button "D By the lake" at bounding box center [590, 597] width 1034 height 48
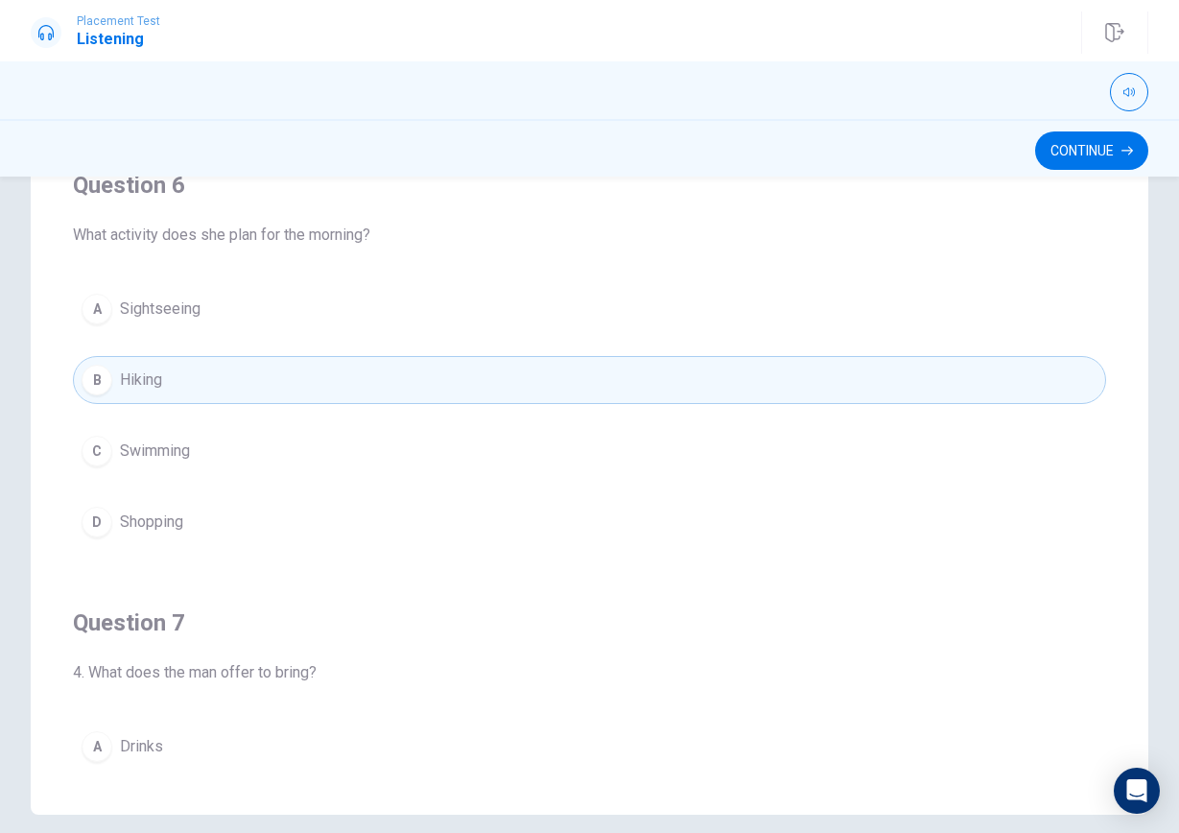
scroll to position [0, 0]
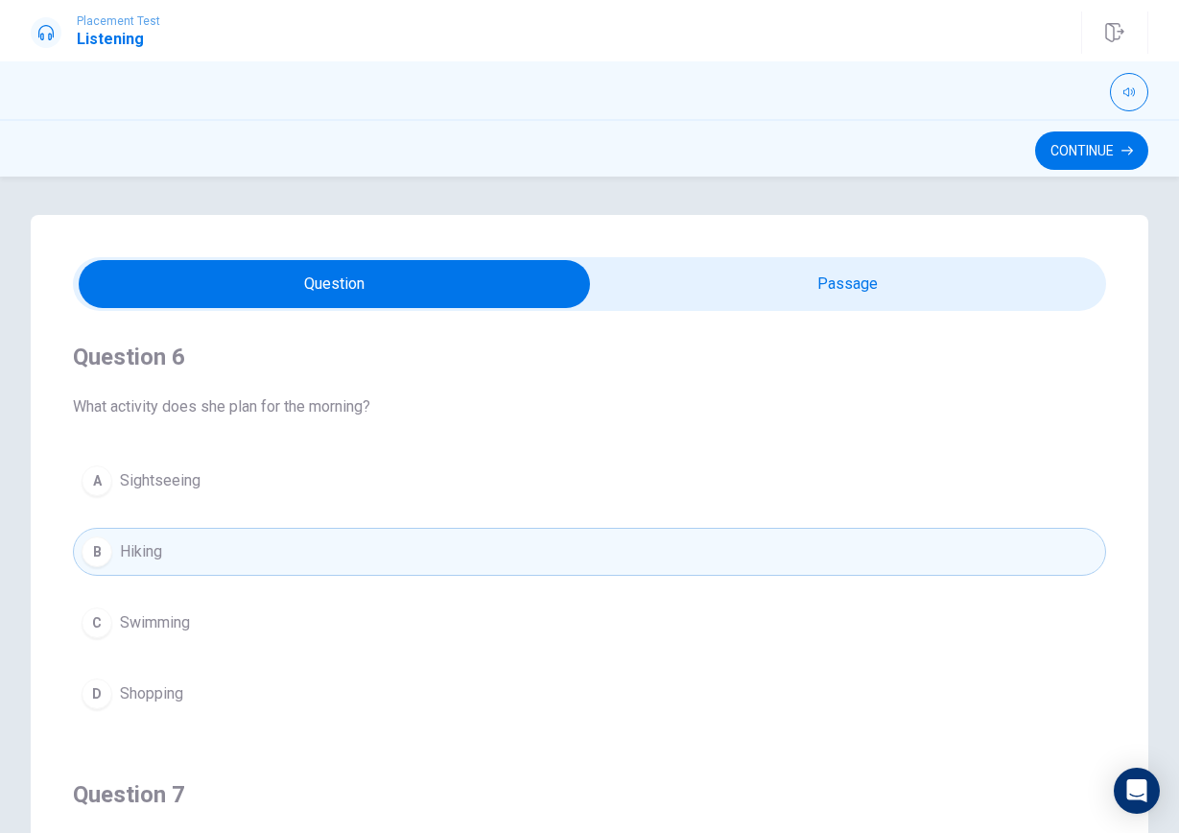
type input "46"
click at [704, 296] on input "checkbox" at bounding box center [335, 284] width 1551 height 48
checkbox input "true"
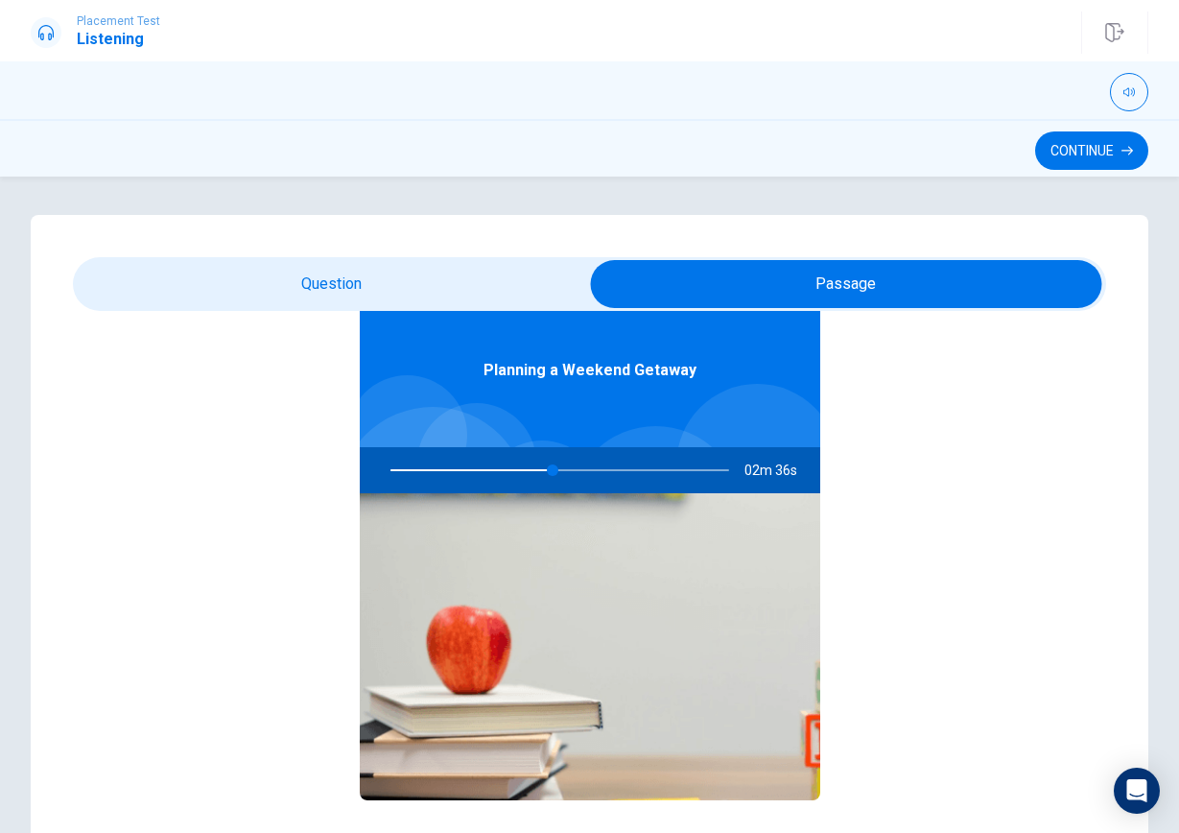
scroll to position [107, 0]
click at [571, 469] on div at bounding box center [556, 470] width 377 height 46
type input "50"
drag, startPoint x: 558, startPoint y: 472, endPoint x: 439, endPoint y: 260, distance: 243.2
click at [439, 260] on div "Question 6 What activity does she plan for the morning? A Sightseeing B Hiking …" at bounding box center [590, 601] width 1118 height 772
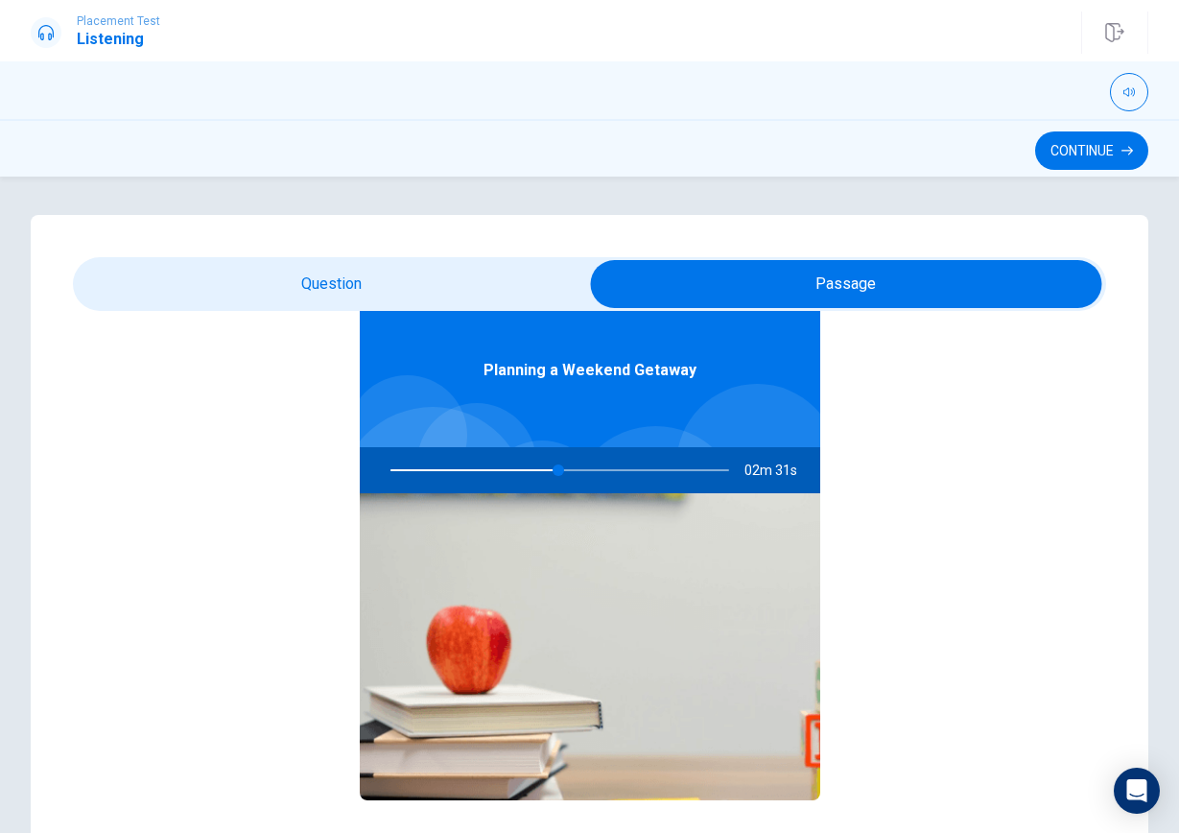
click at [420, 266] on input "checkbox" at bounding box center [846, 284] width 1551 height 48
checkbox input "false"
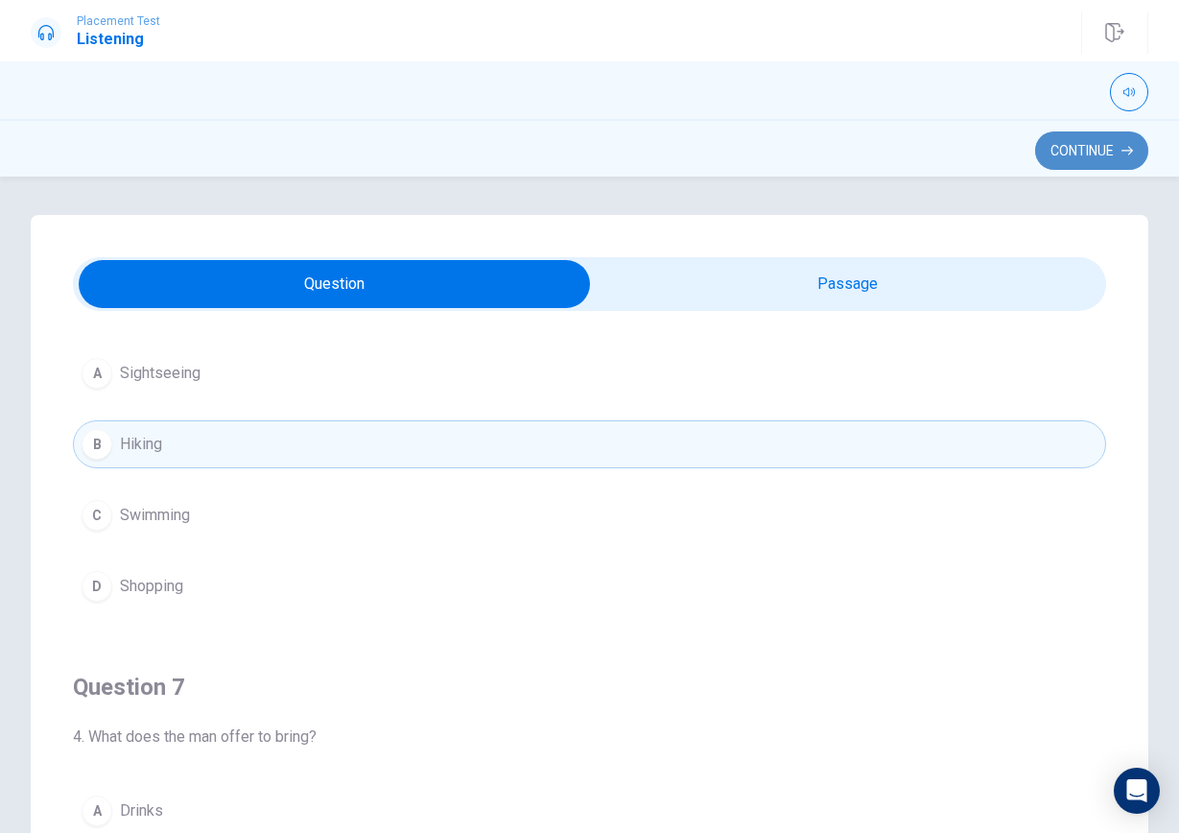
click at [1117, 143] on button "Continue" at bounding box center [1091, 150] width 113 height 38
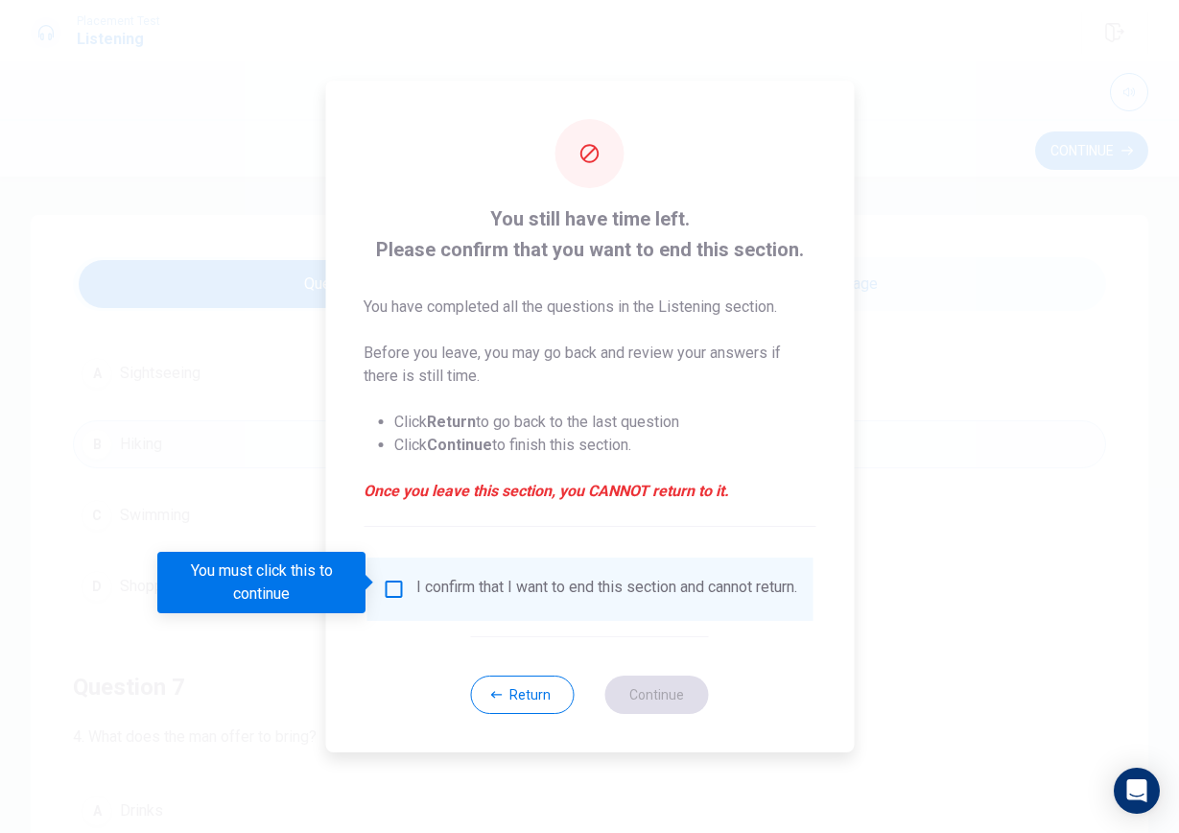
click at [420, 578] on div "I confirm that I want to end this section and cannot return." at bounding box center [606, 589] width 381 height 23
click at [388, 592] on input "You must click this to continue" at bounding box center [393, 589] width 23 height 23
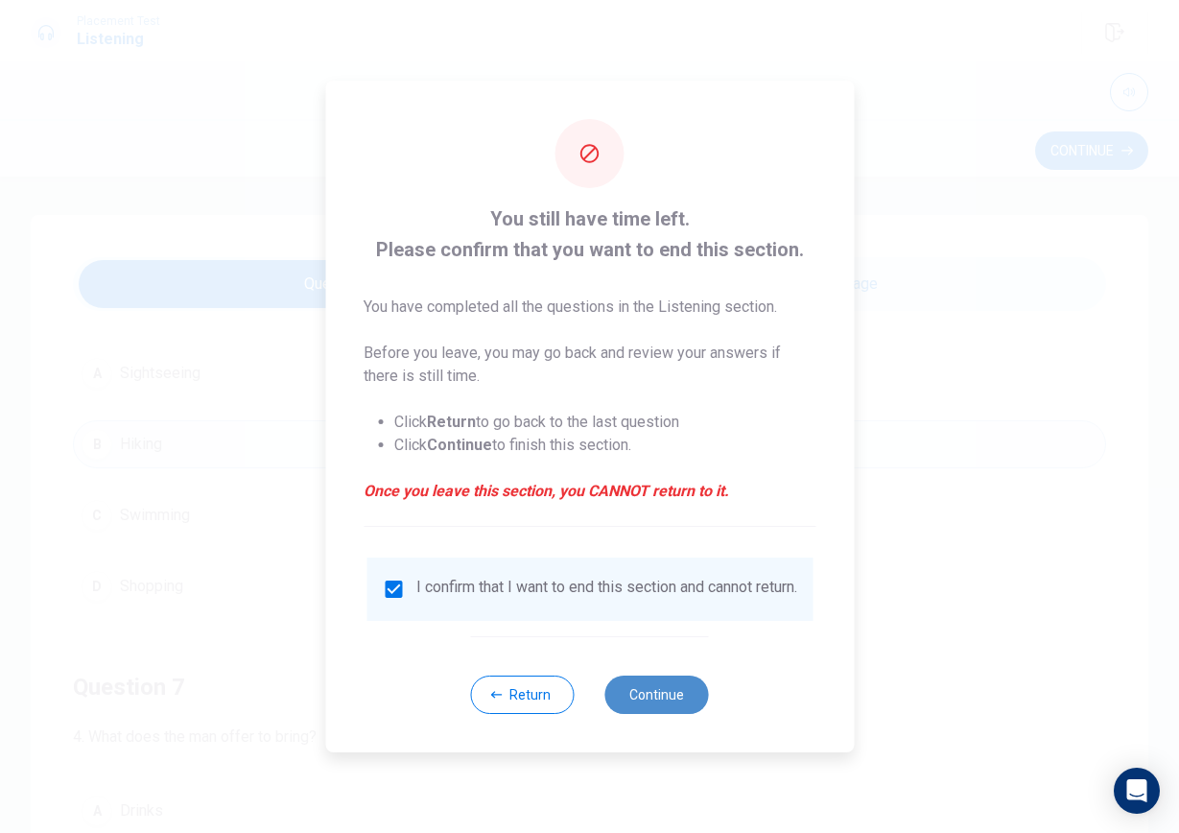
click at [672, 702] on button "Continue" at bounding box center [658, 695] width 104 height 38
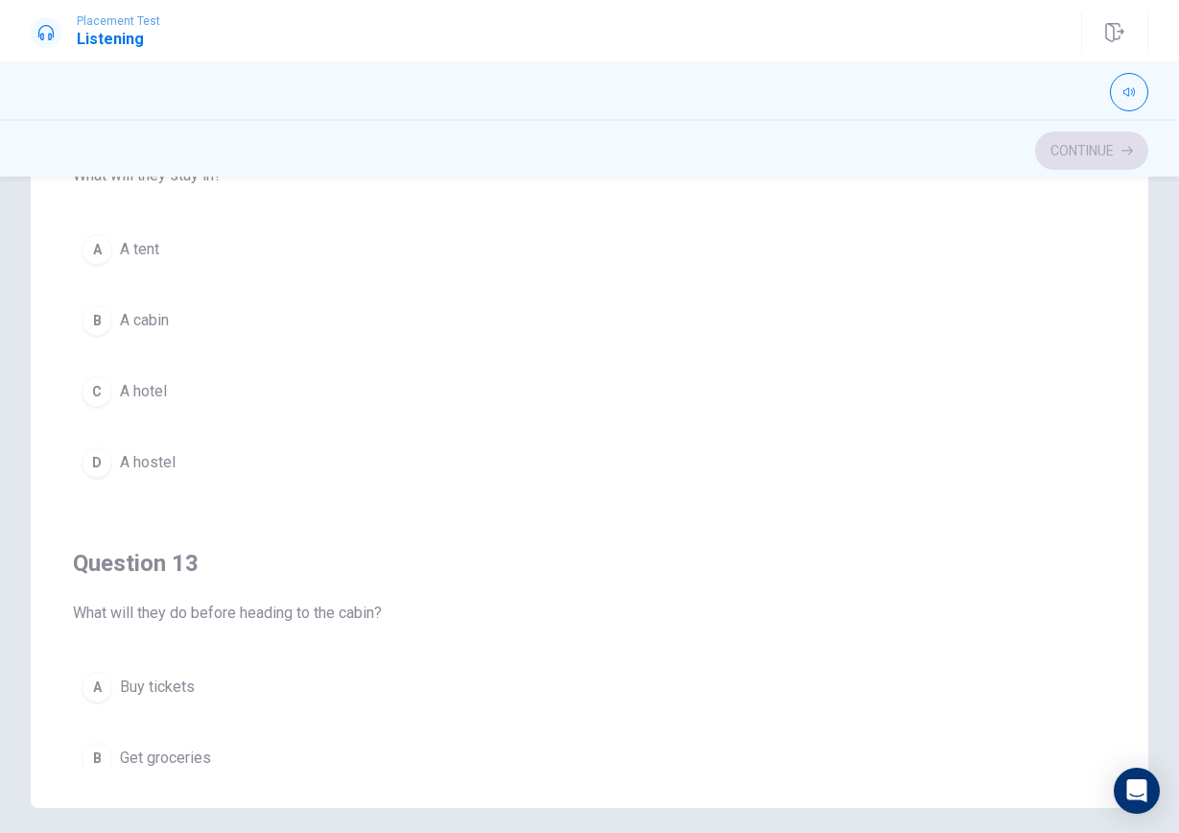
scroll to position [488, 0]
click at [221, 303] on button "B A cabin" at bounding box center [590, 323] width 1034 height 48
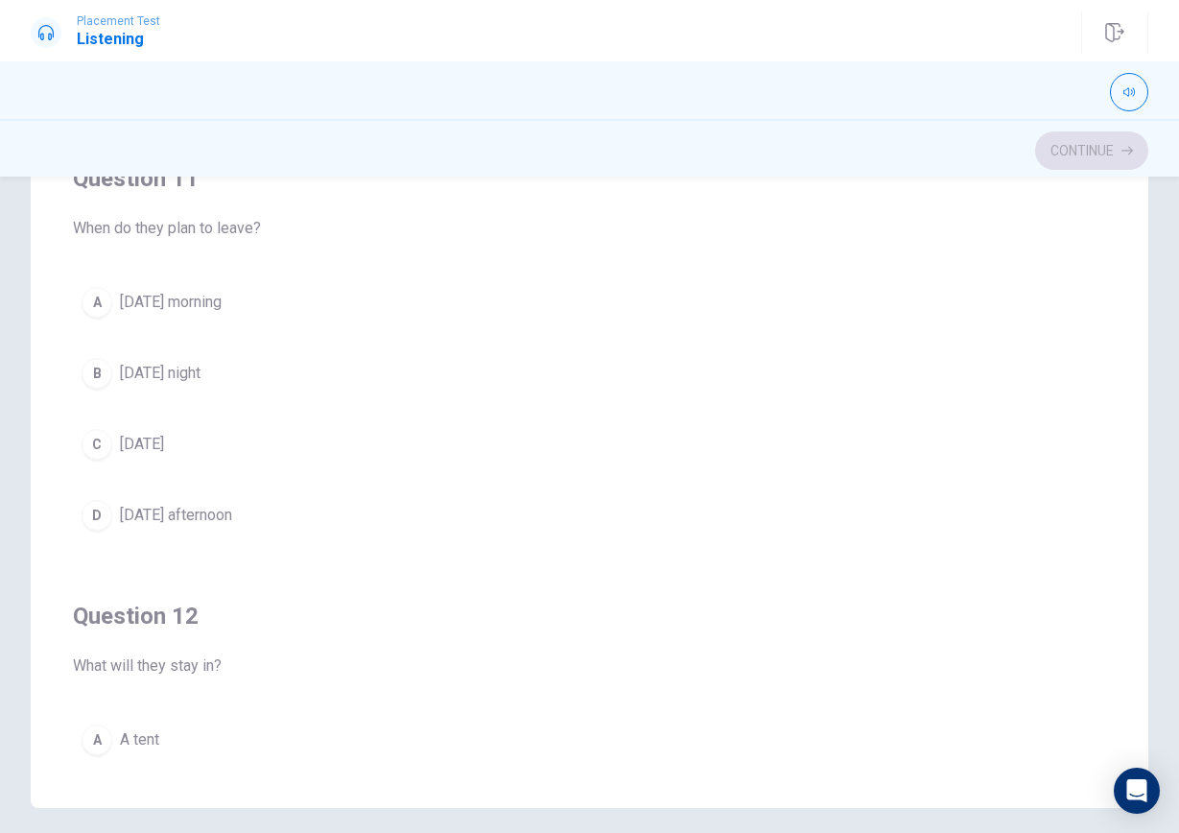
scroll to position [0, 0]
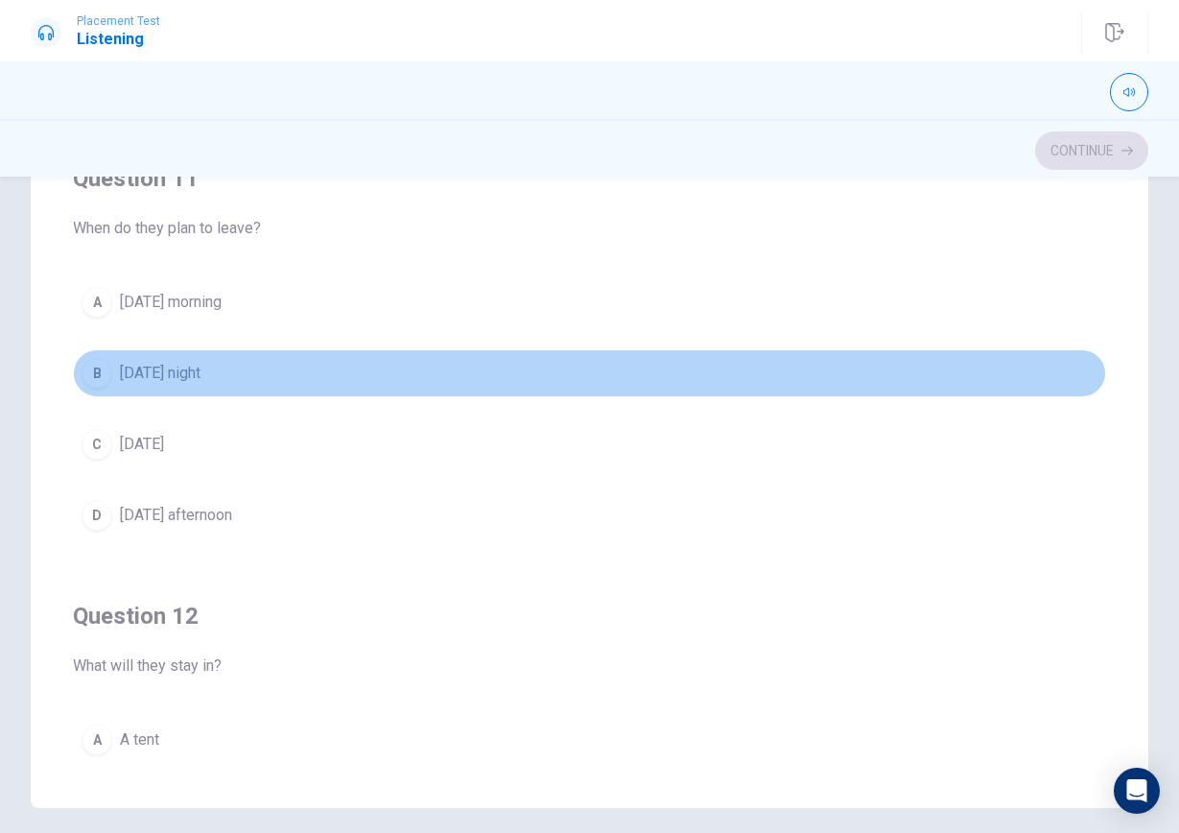
click at [257, 375] on button "B [DATE] night" at bounding box center [590, 373] width 1034 height 48
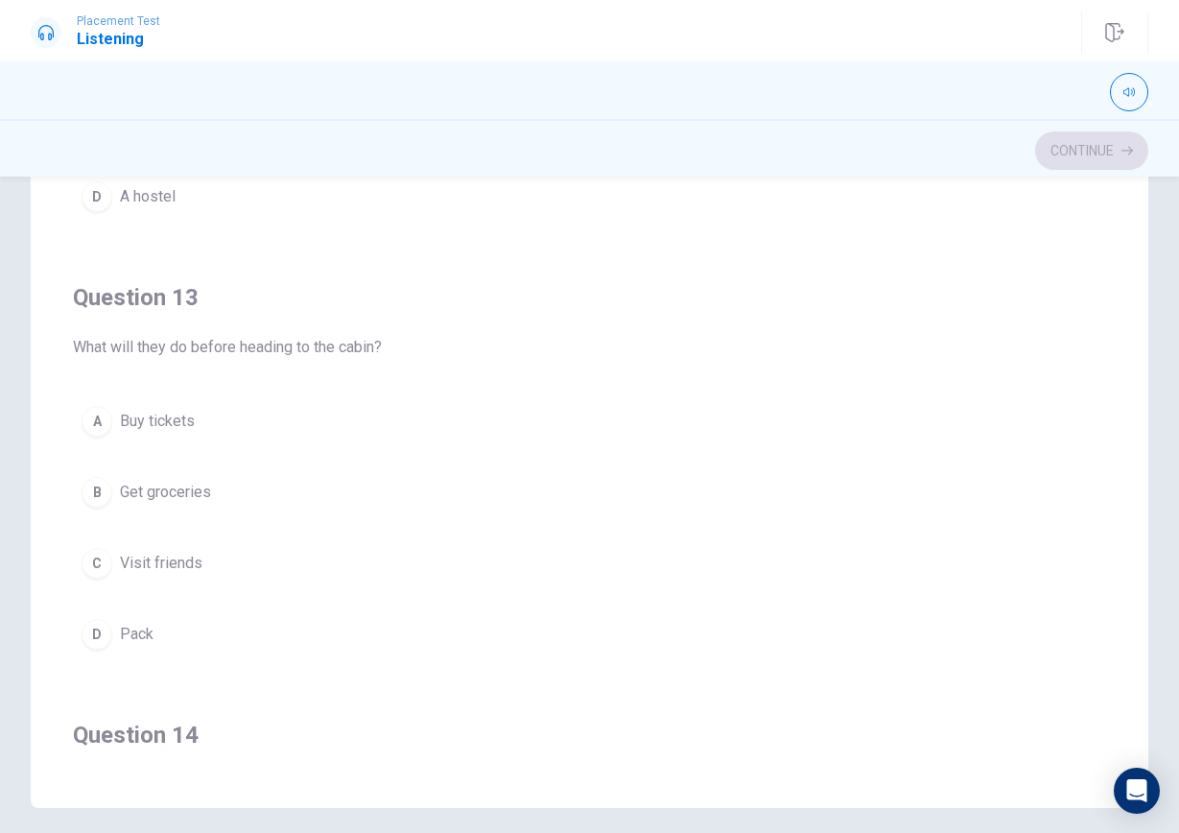
scroll to position [761, 0]
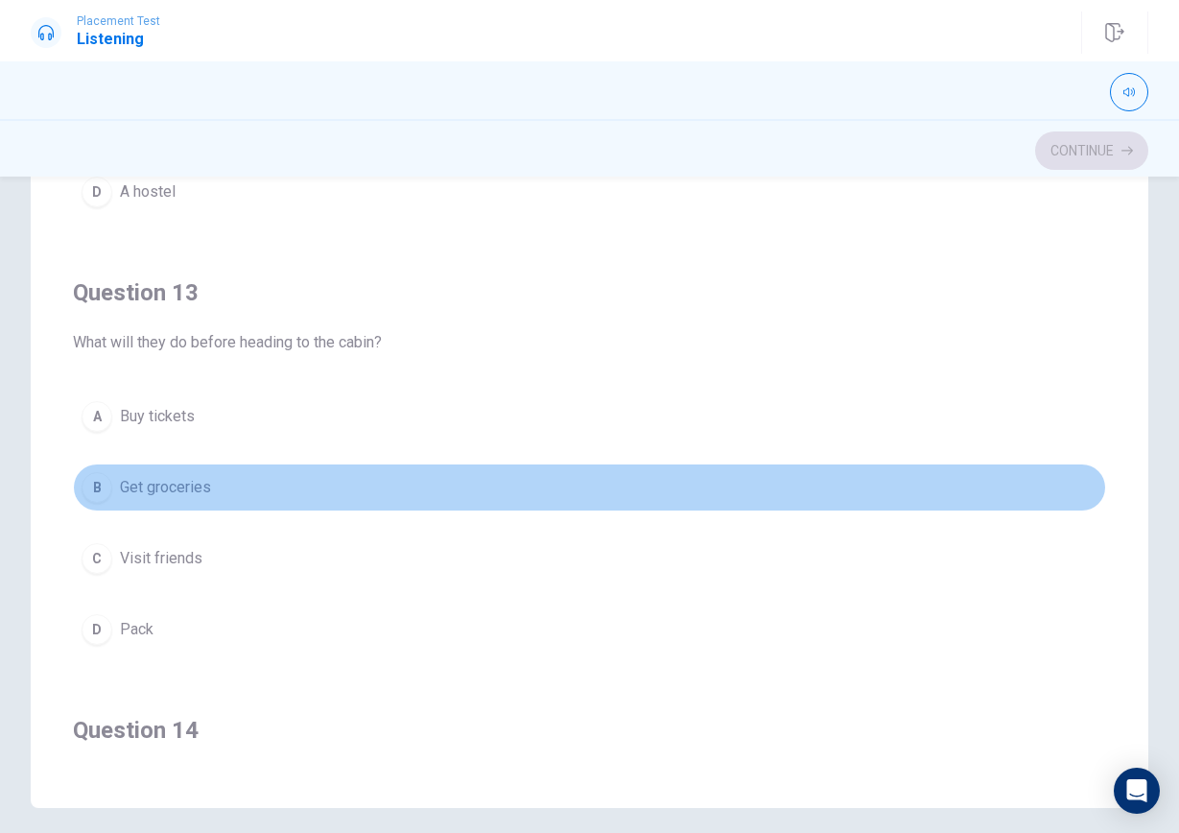
click at [314, 494] on button "B Get groceries" at bounding box center [590, 488] width 1034 height 48
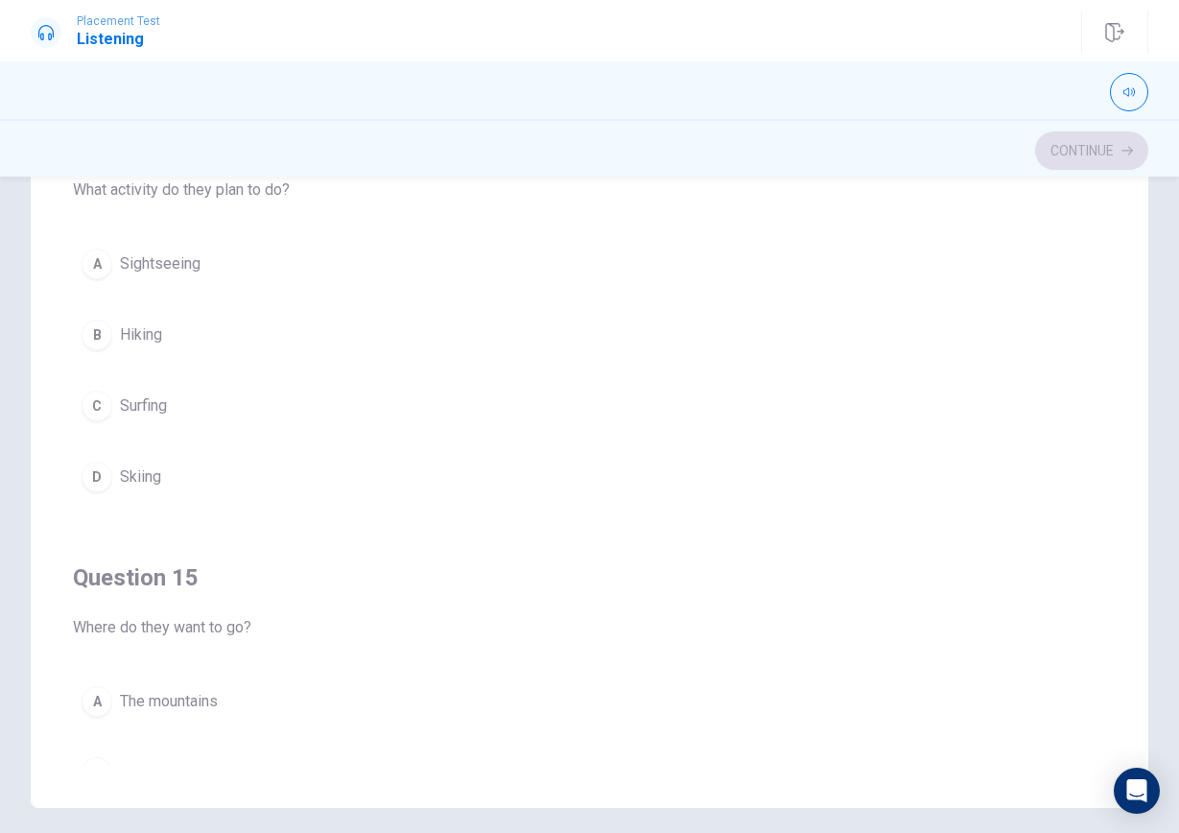
scroll to position [1358, 0]
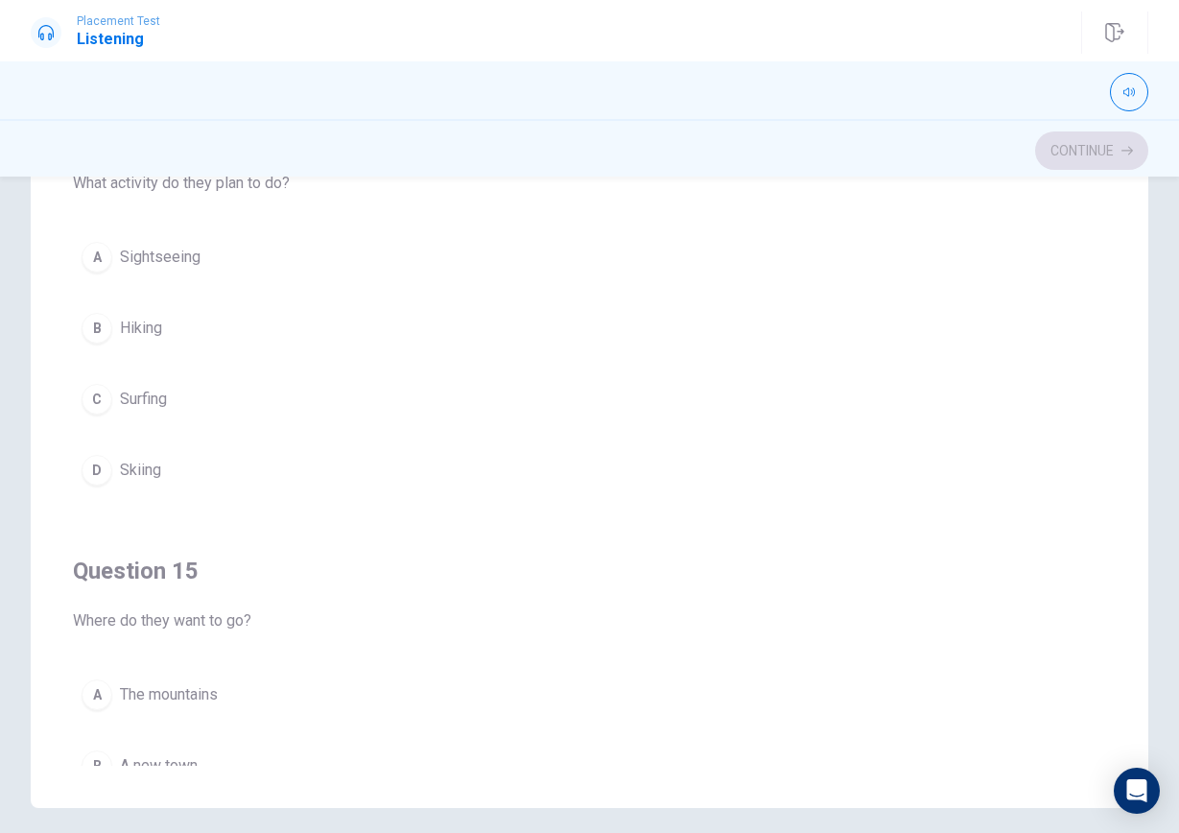
click at [303, 711] on button "A The mountains" at bounding box center [590, 695] width 1034 height 48
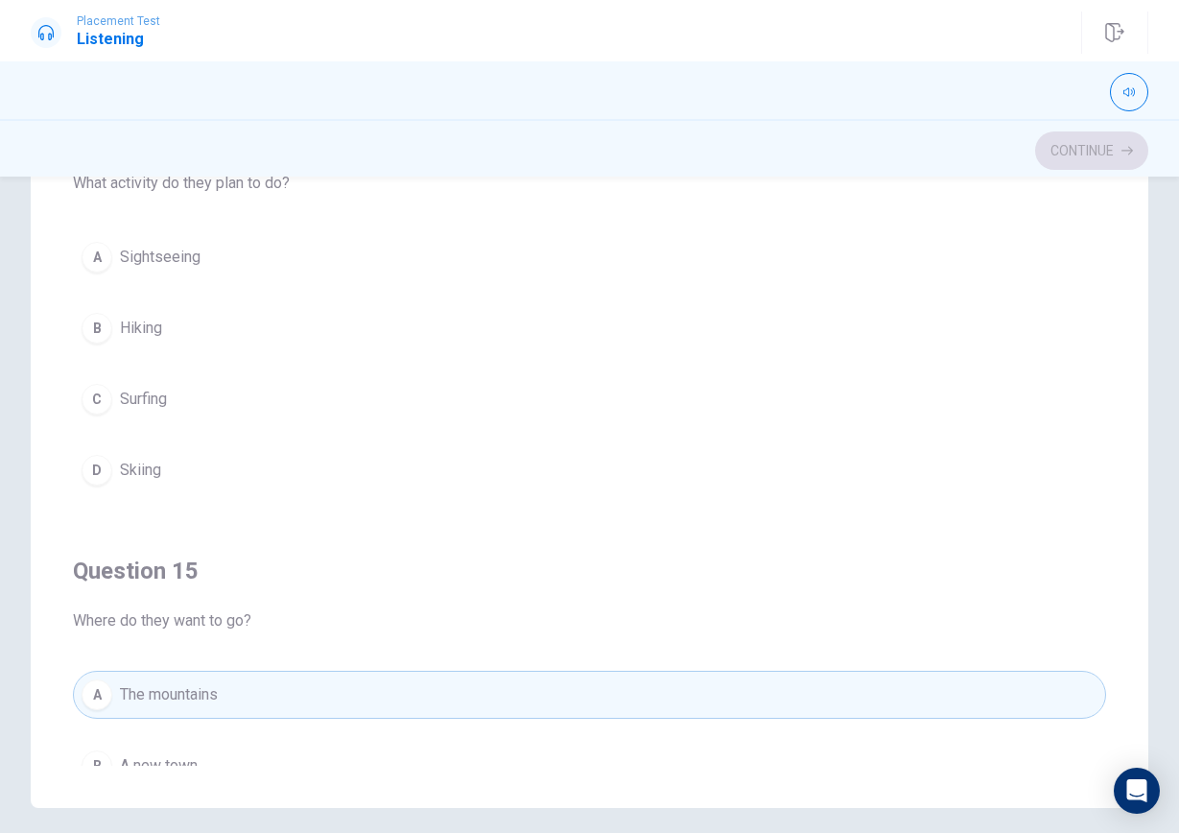
click at [255, 319] on button "B Hiking" at bounding box center [590, 328] width 1034 height 48
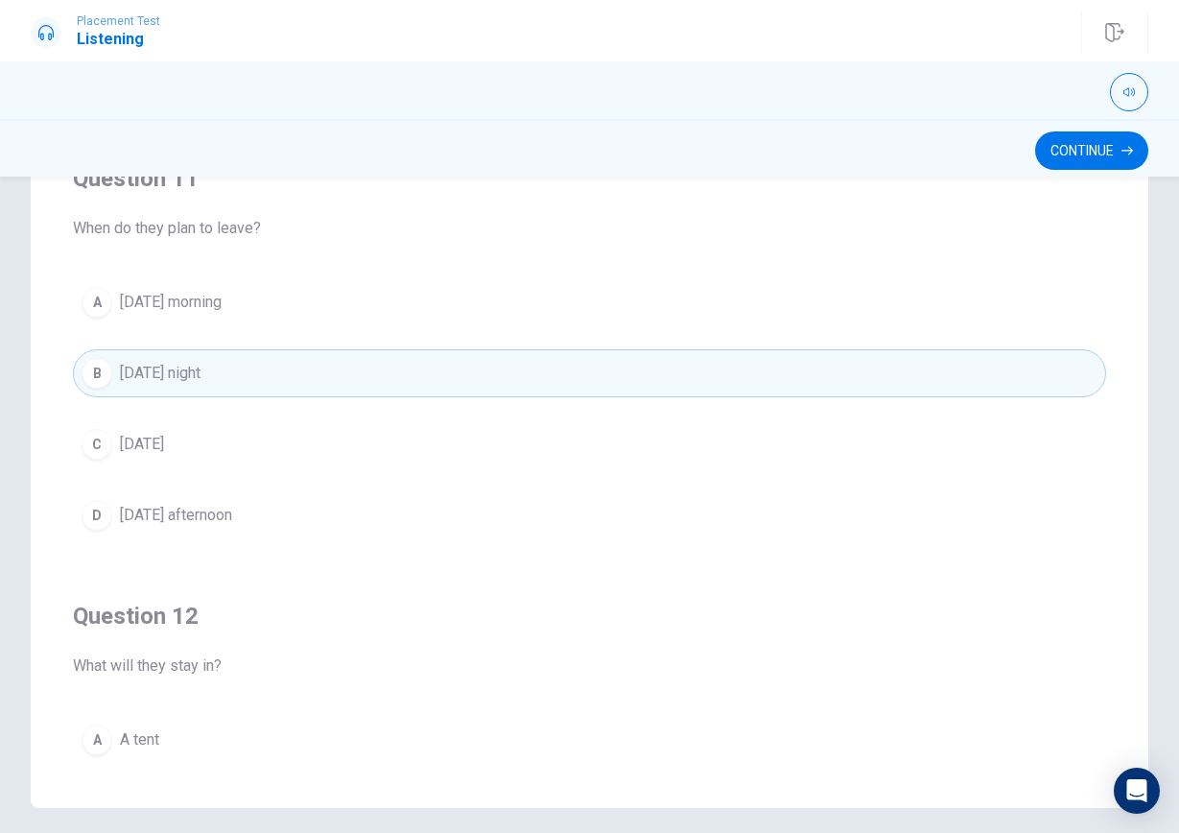
scroll to position [0, 0]
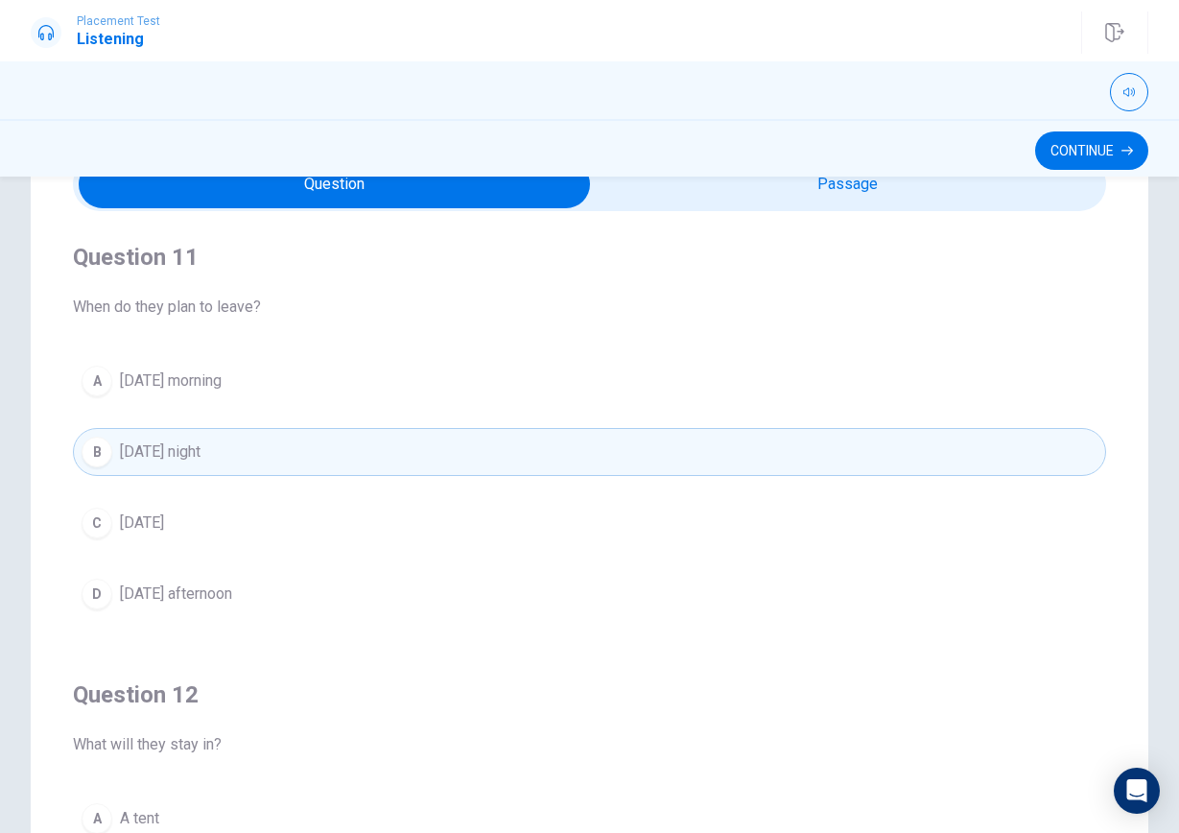
type input "47"
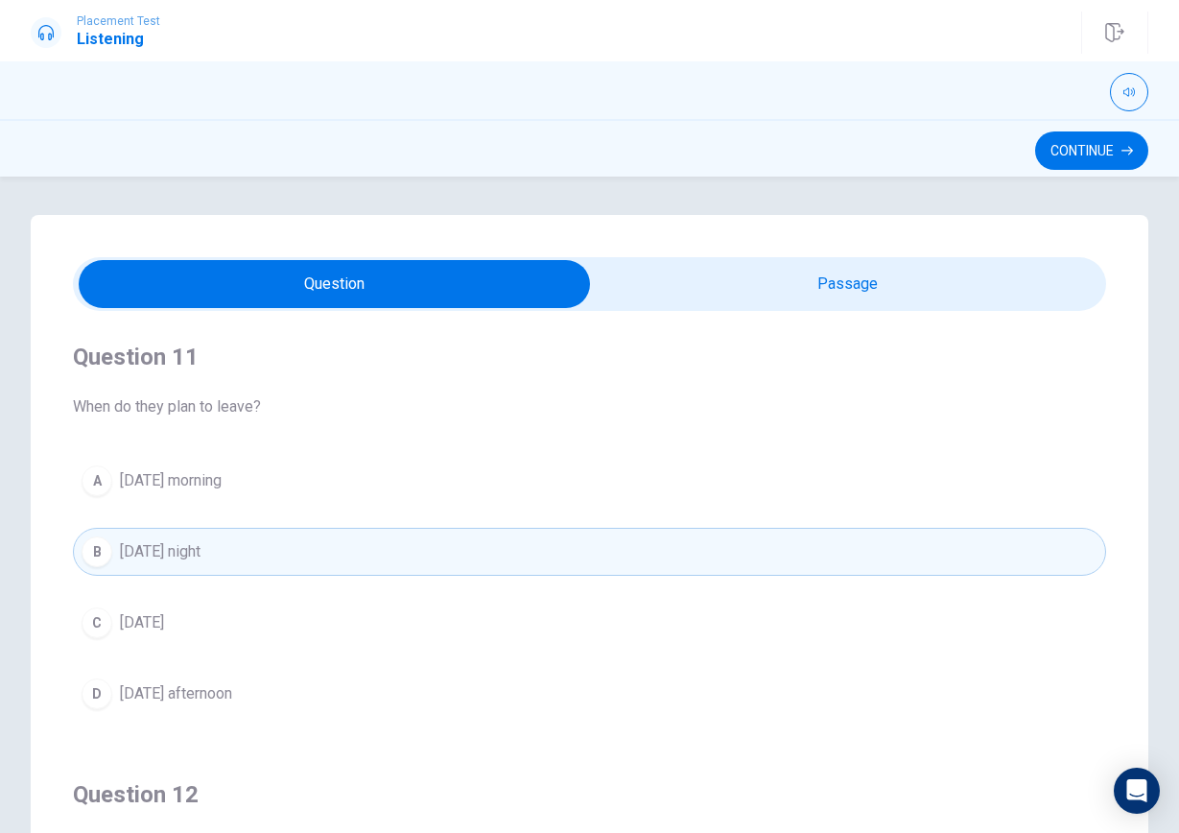
click at [737, 265] on input "checkbox" at bounding box center [335, 284] width 1551 height 48
checkbox input "true"
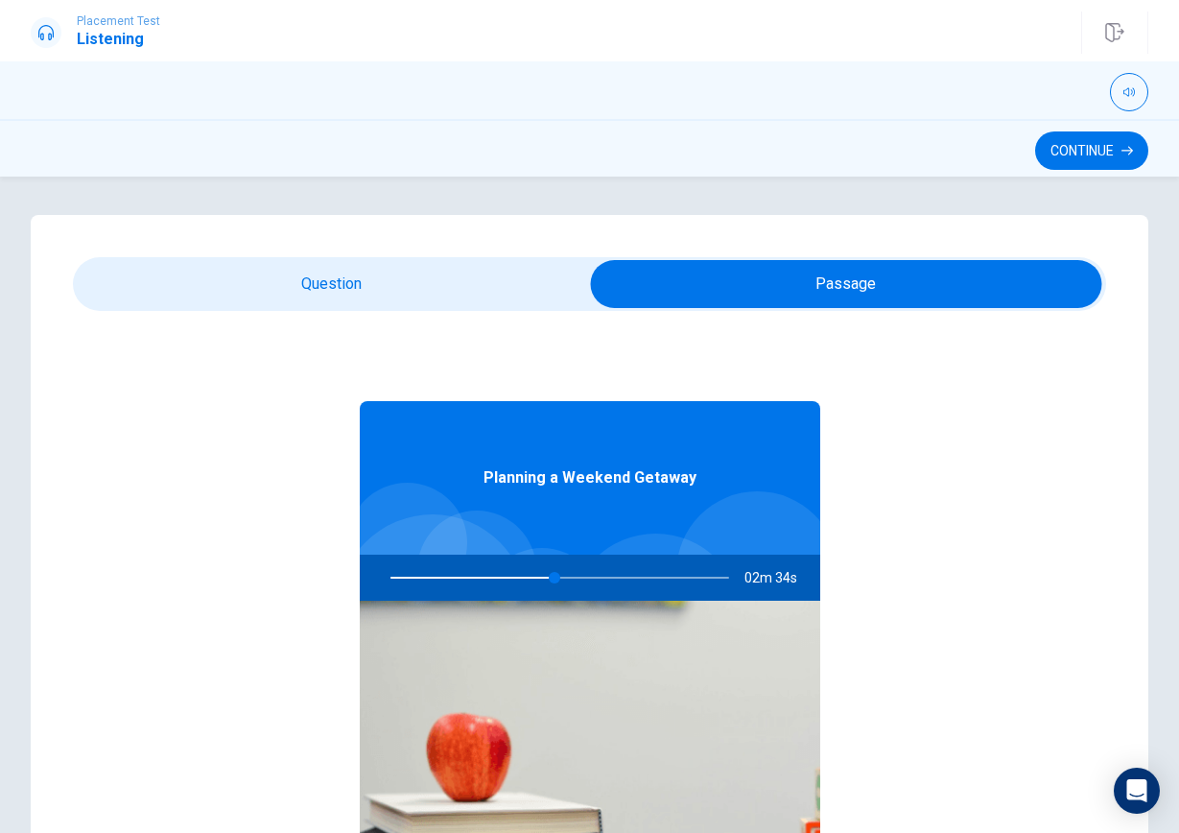
click at [540, 580] on div at bounding box center [556, 578] width 377 height 46
click at [544, 576] on div at bounding box center [556, 578] width 377 height 46
type input "49"
click at [379, 280] on input "checkbox" at bounding box center [846, 284] width 1551 height 48
checkbox input "false"
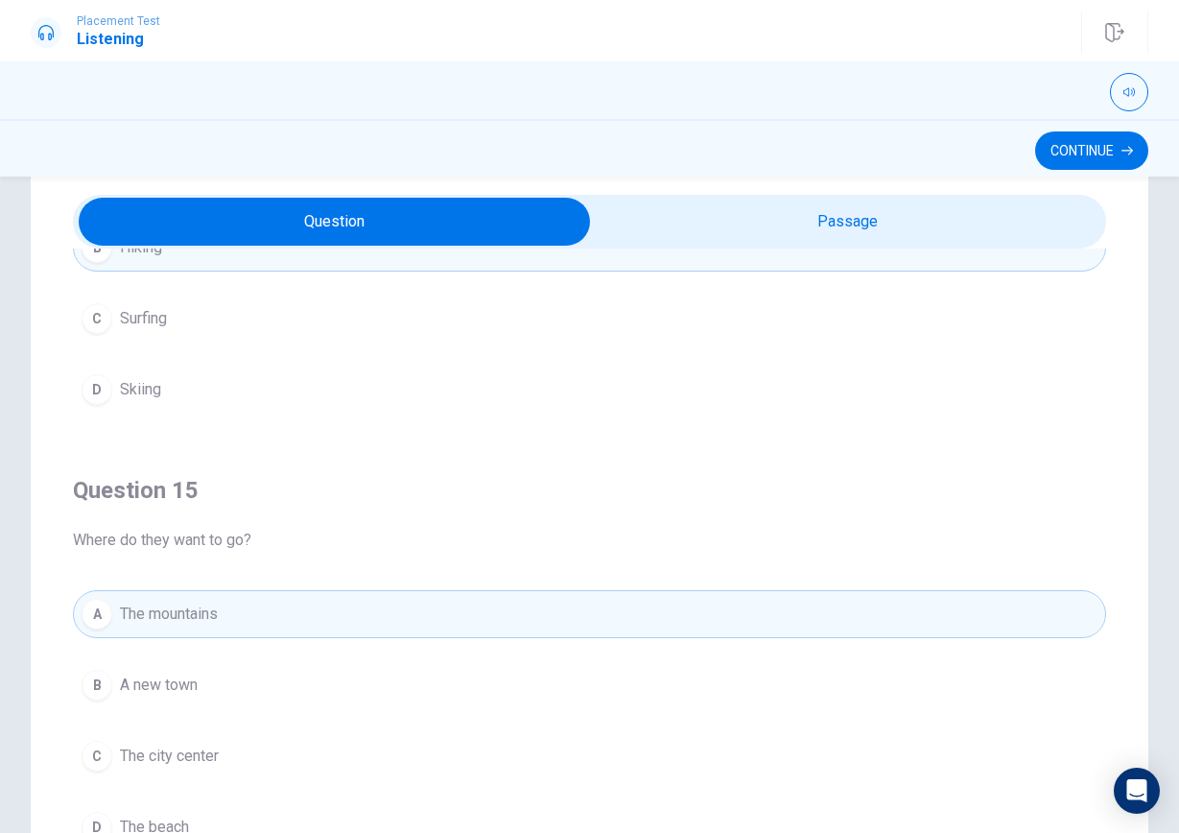
scroll to position [73, 0]
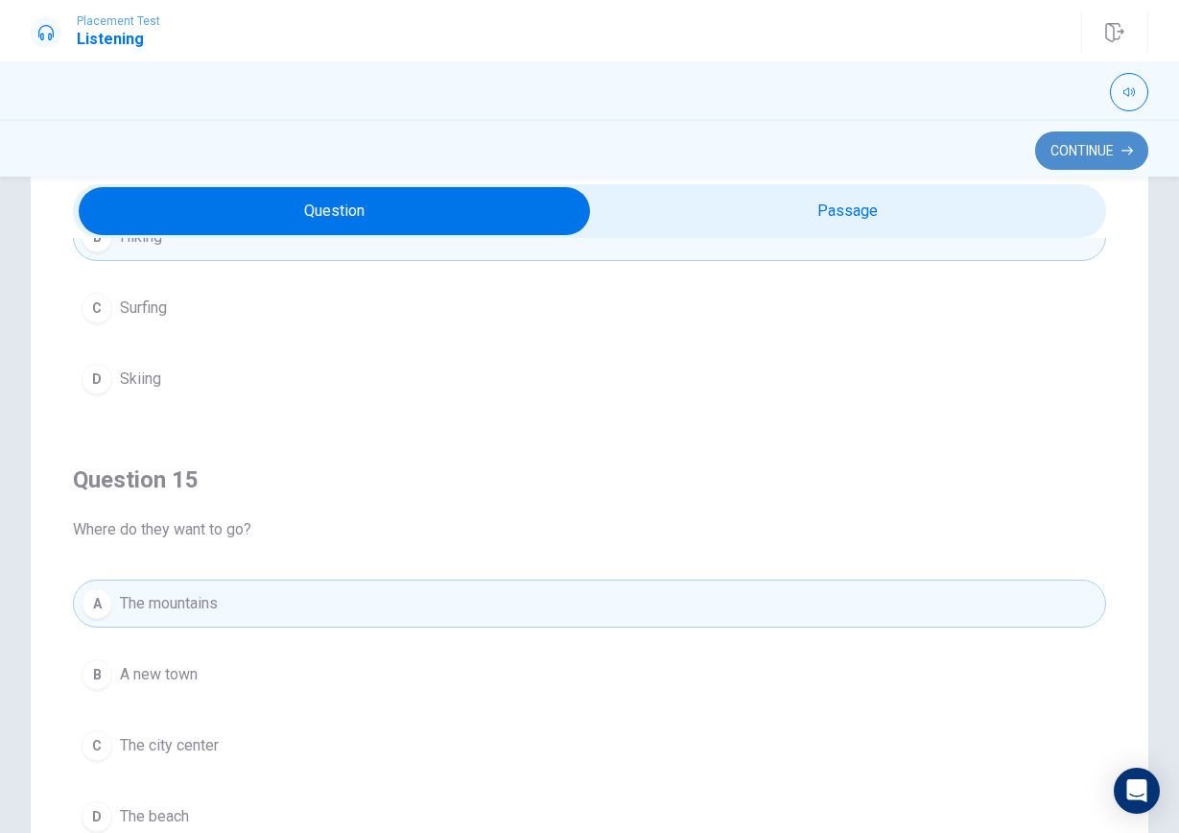
click at [1072, 153] on button "Continue" at bounding box center [1091, 150] width 113 height 38
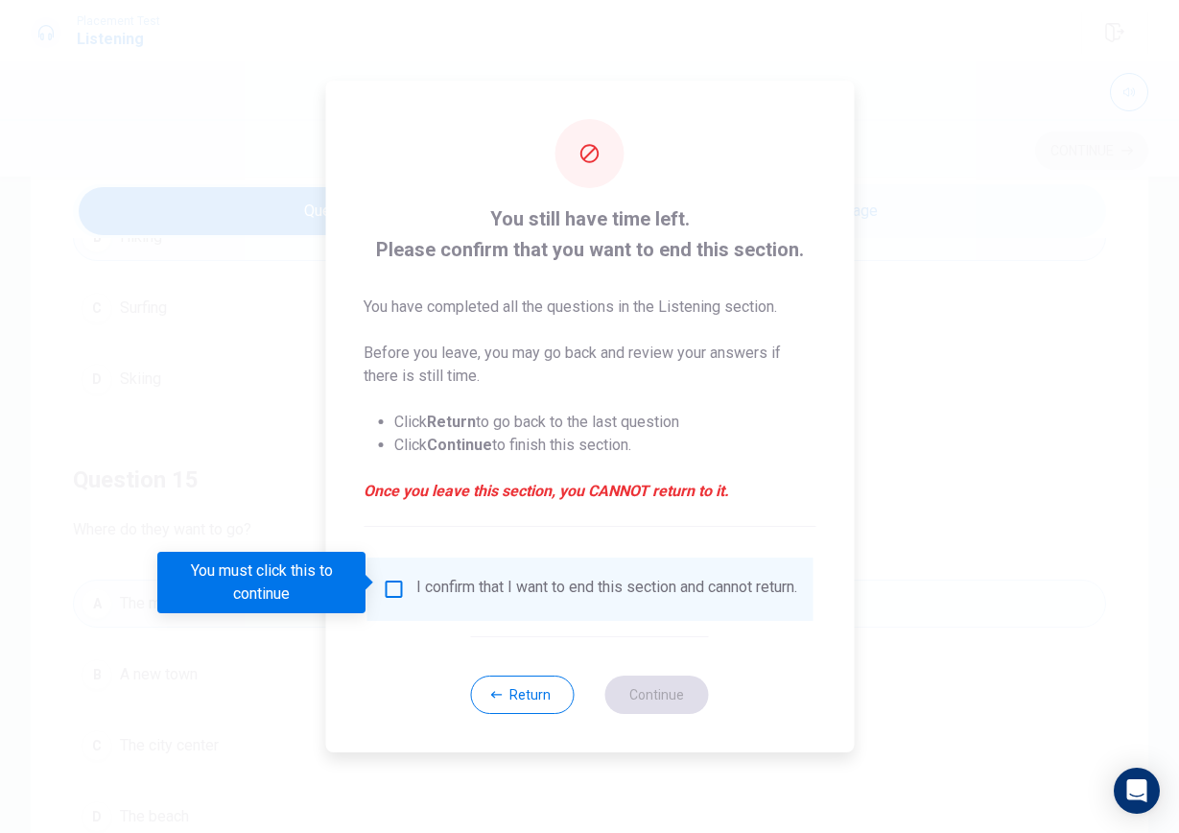
click at [484, 601] on div "I confirm that I want to end this section and cannot return." at bounding box center [606, 589] width 381 height 23
click at [540, 694] on button "Return" at bounding box center [523, 695] width 104 height 38
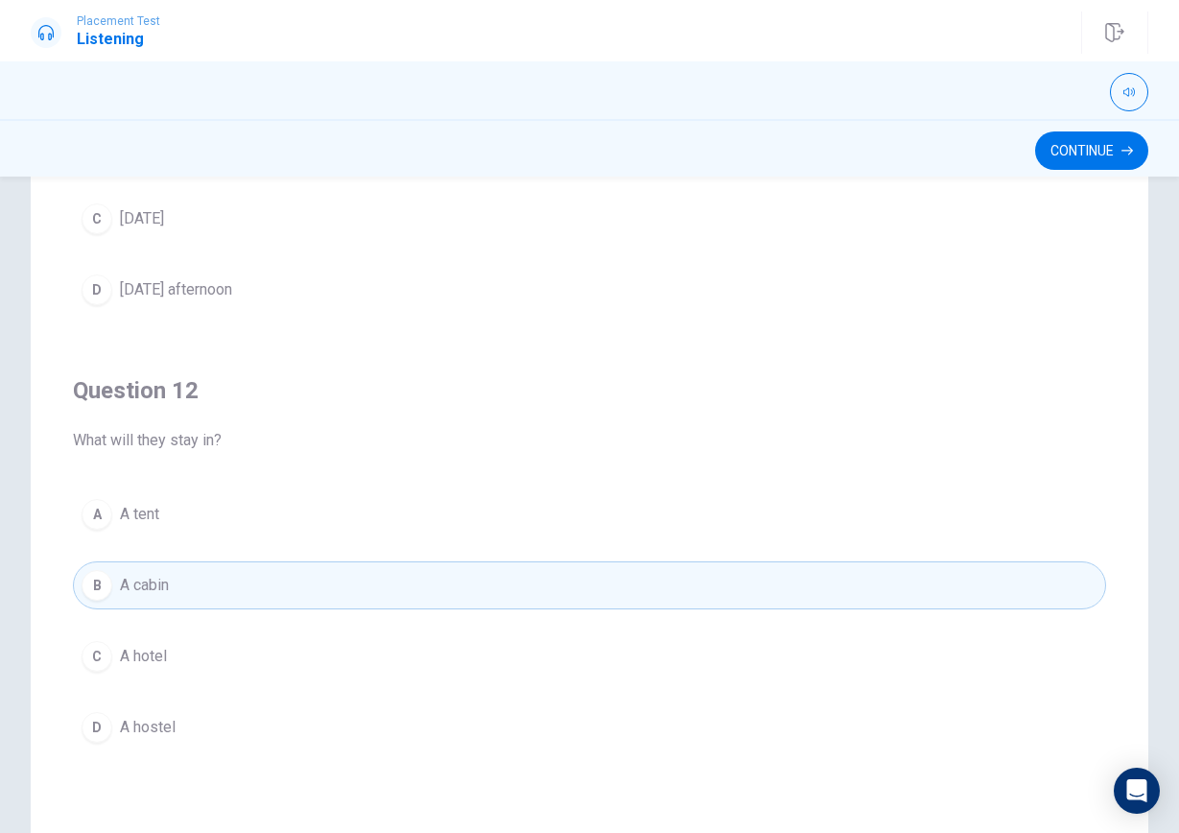
scroll to position [259, 0]
click at [1127, 149] on icon "button" at bounding box center [1128, 151] width 12 height 12
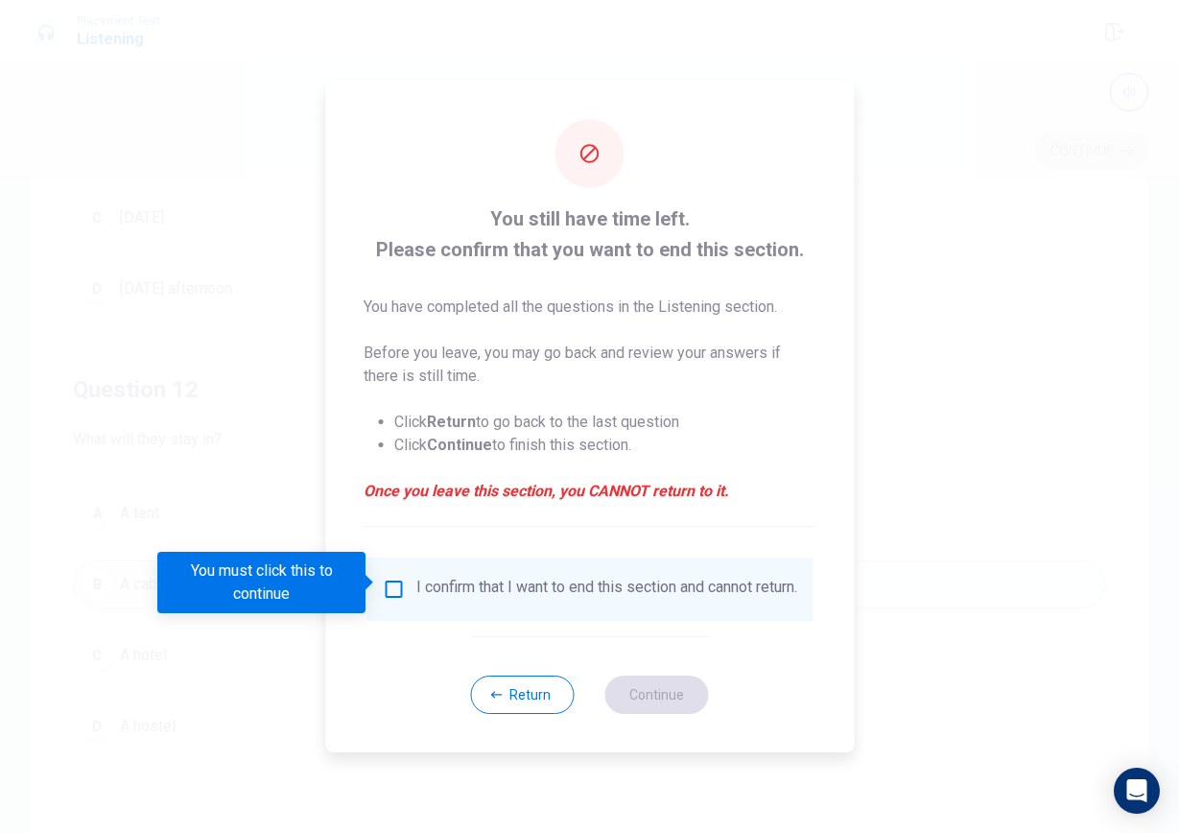
click at [494, 612] on div "I confirm that I want to end this section and cannot return." at bounding box center [590, 589] width 446 height 63
click at [441, 593] on div "I confirm that I want to end this section and cannot return." at bounding box center [606, 589] width 381 height 23
click at [388, 578] on input "You must click this to continue" at bounding box center [393, 589] width 23 height 23
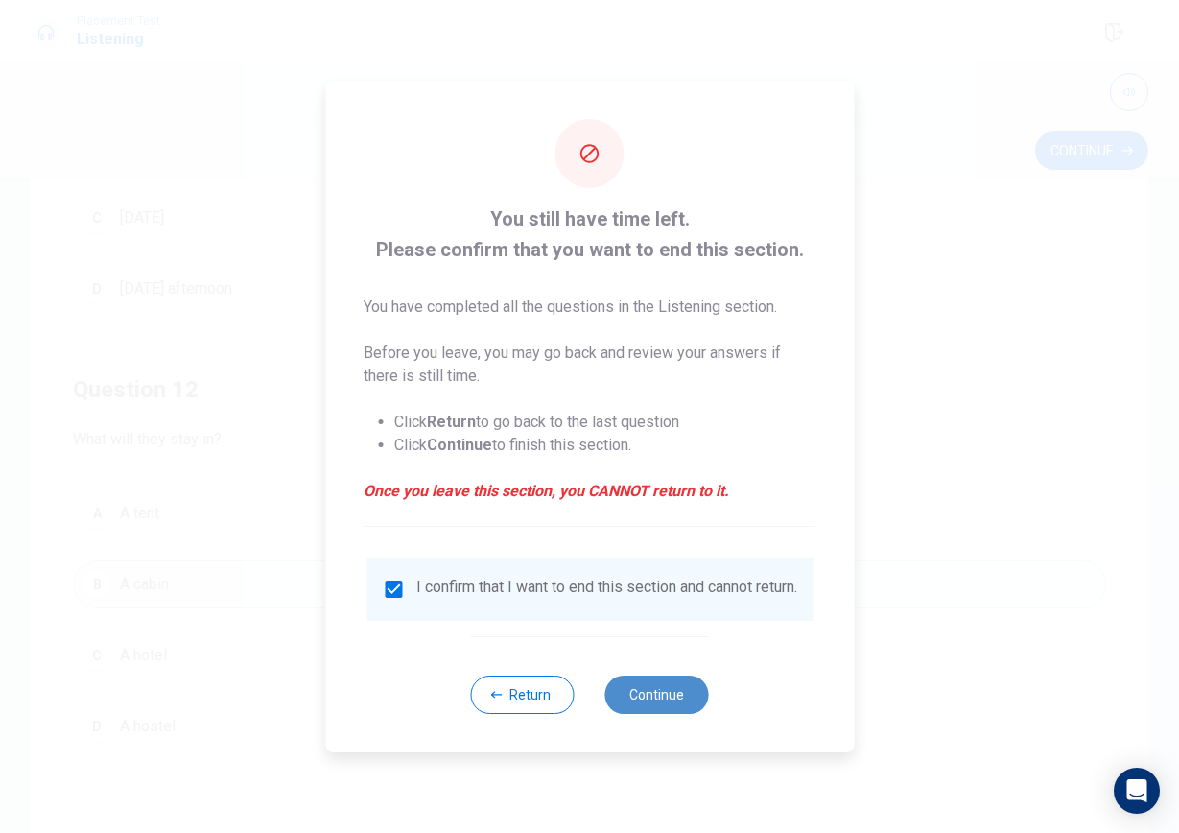
click at [640, 705] on button "Continue" at bounding box center [658, 695] width 104 height 38
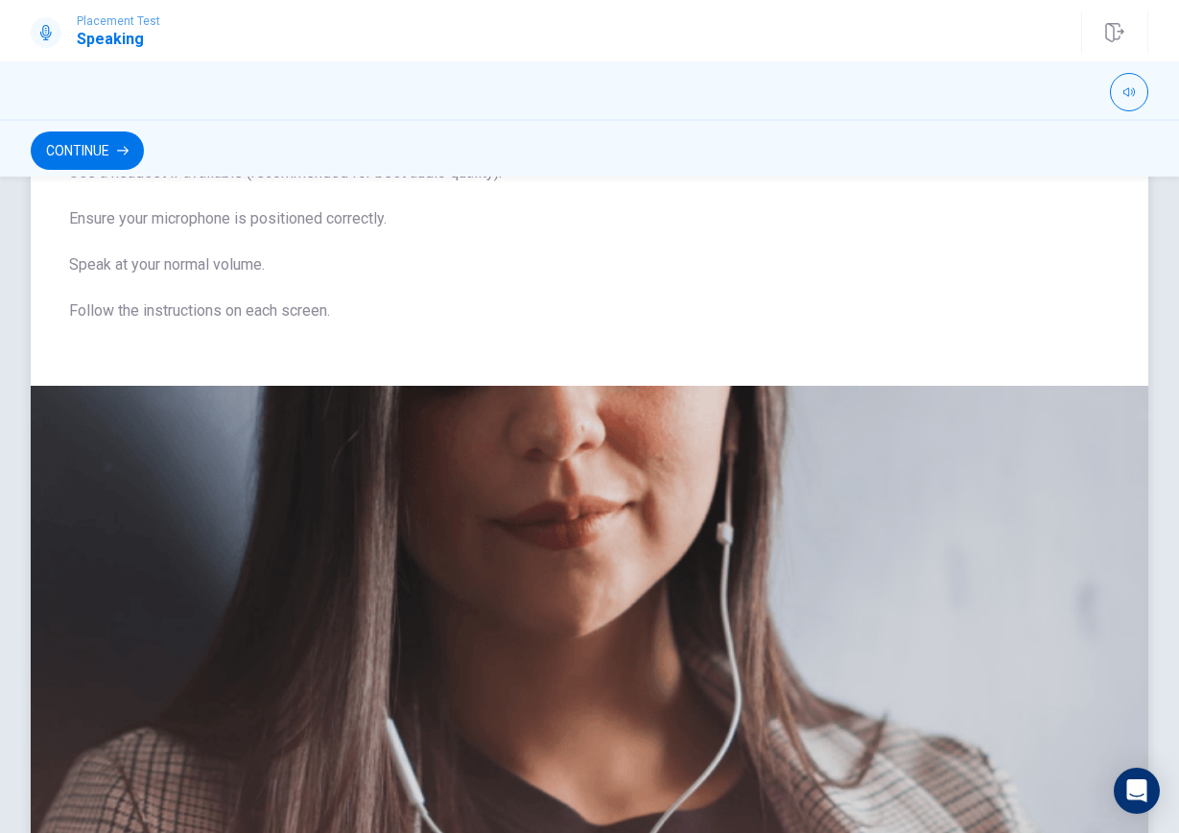
scroll to position [136, 0]
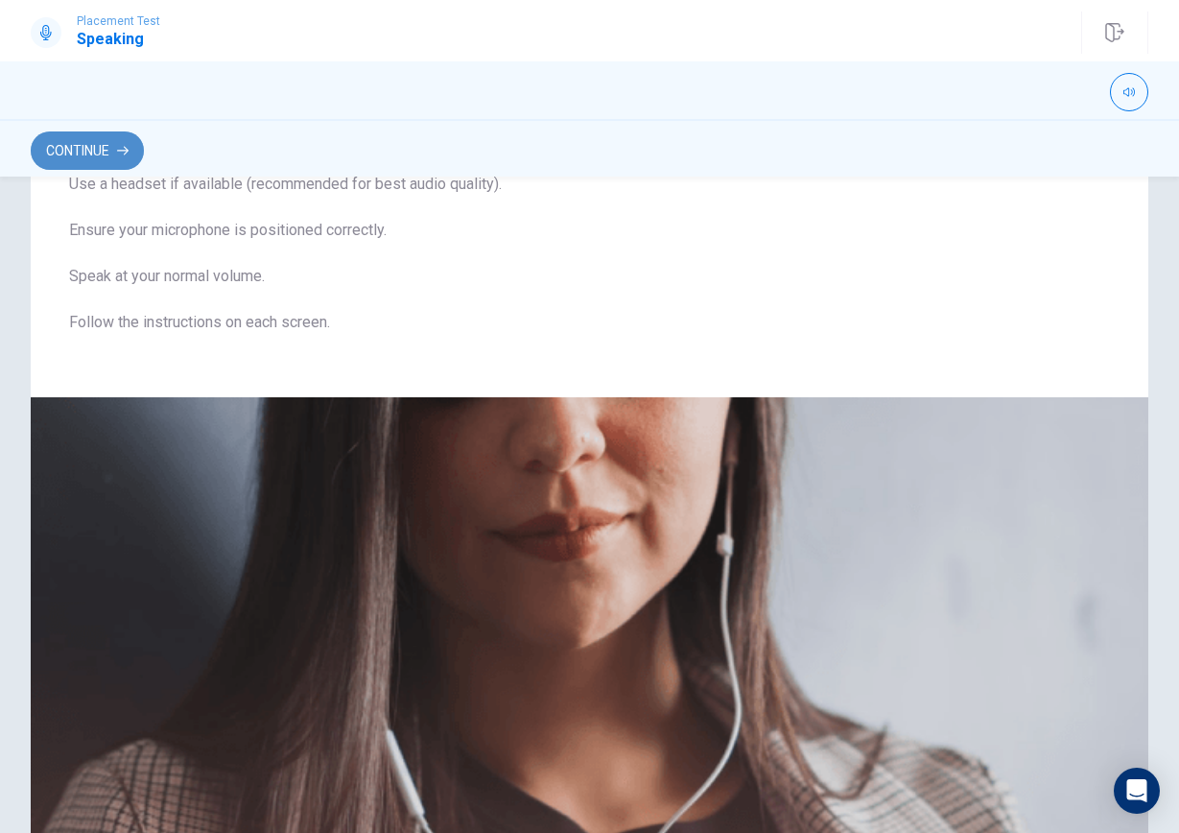
click at [107, 151] on button "Continue" at bounding box center [87, 150] width 113 height 38
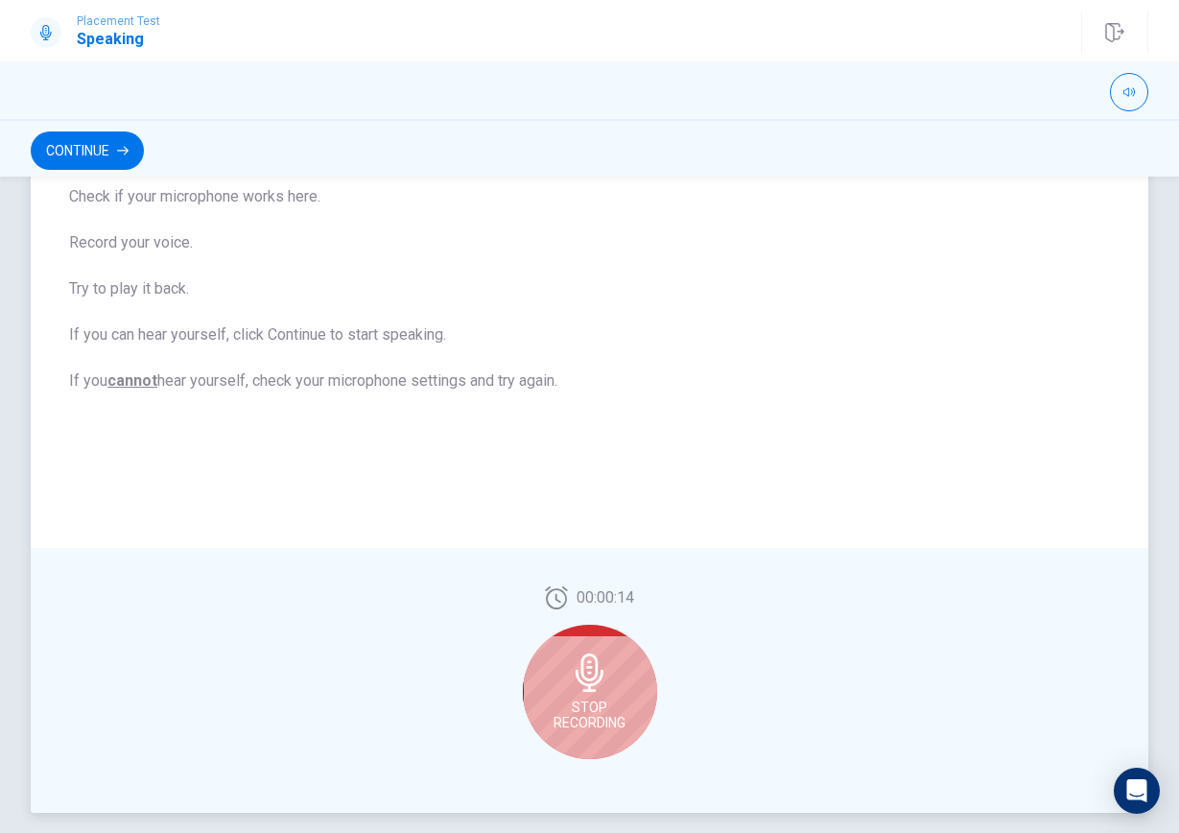
scroll to position [264, 0]
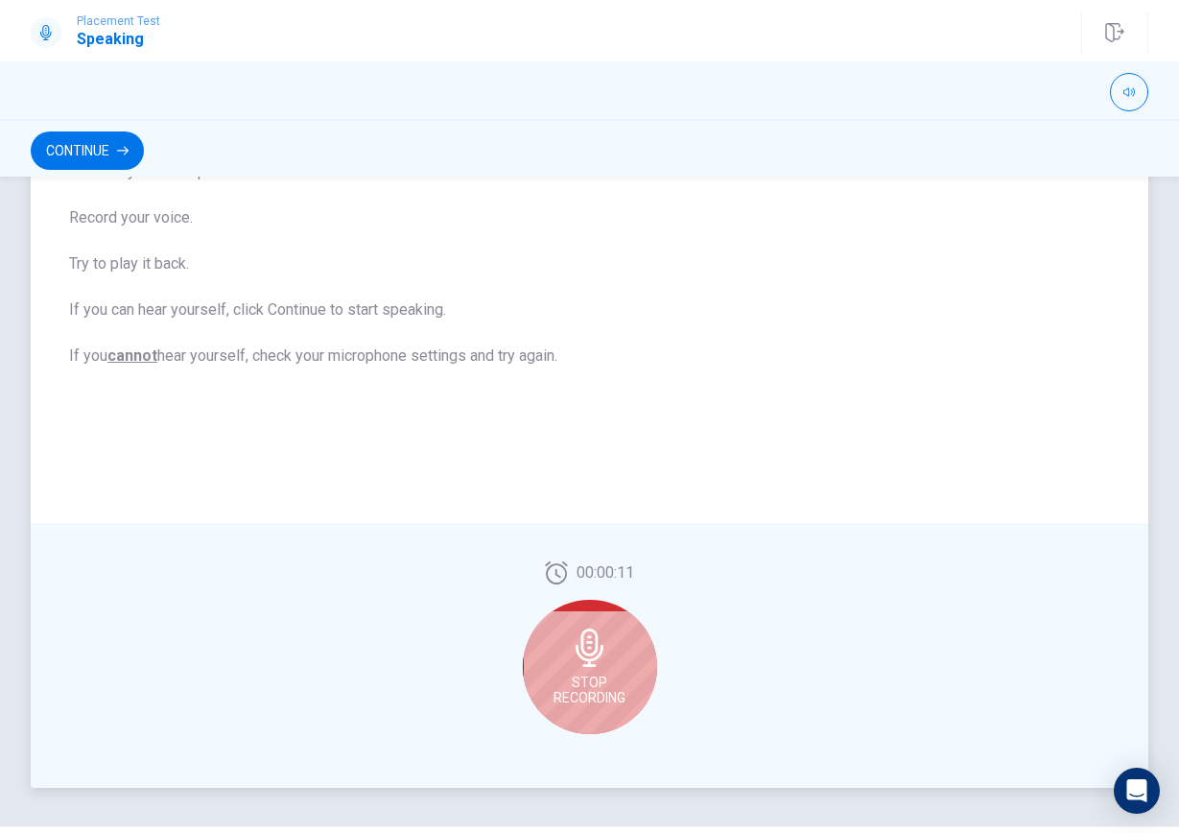
click at [615, 674] on div "Stop Recording" at bounding box center [590, 667] width 134 height 134
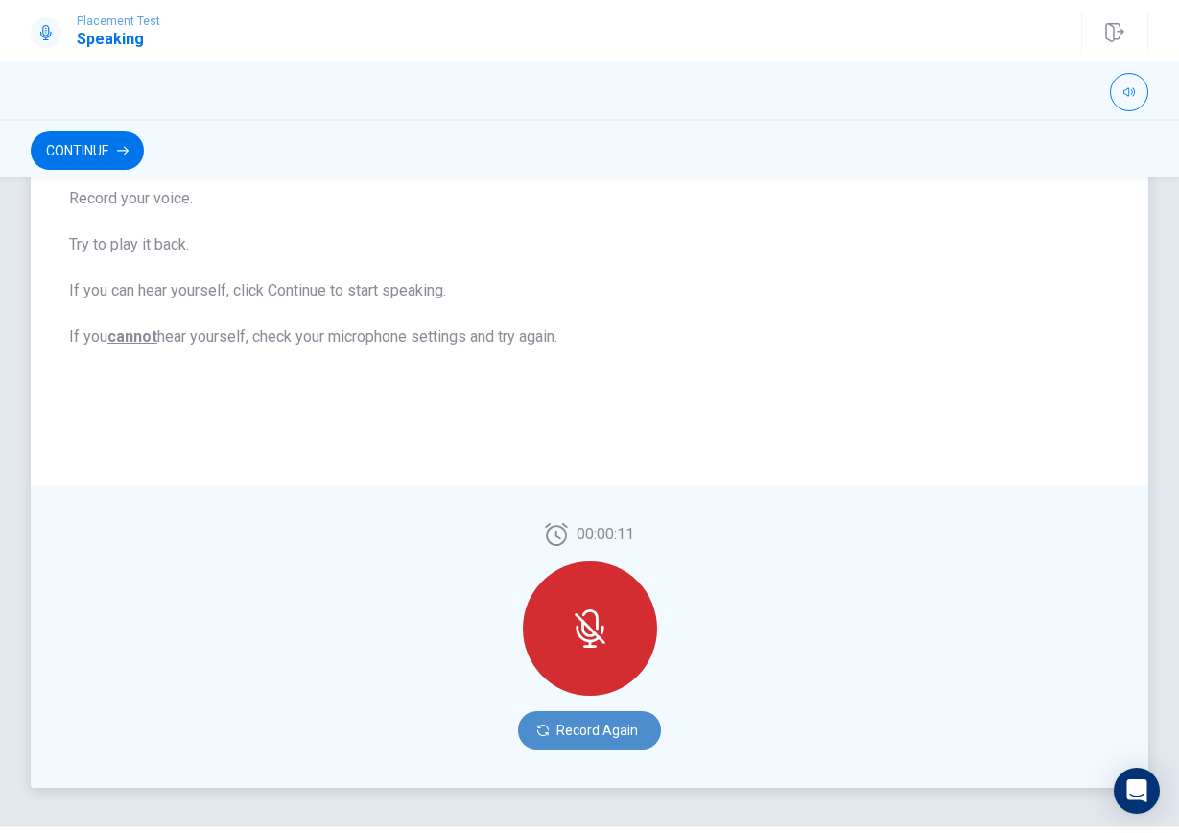
click at [602, 726] on button "Record Again" at bounding box center [589, 730] width 143 height 38
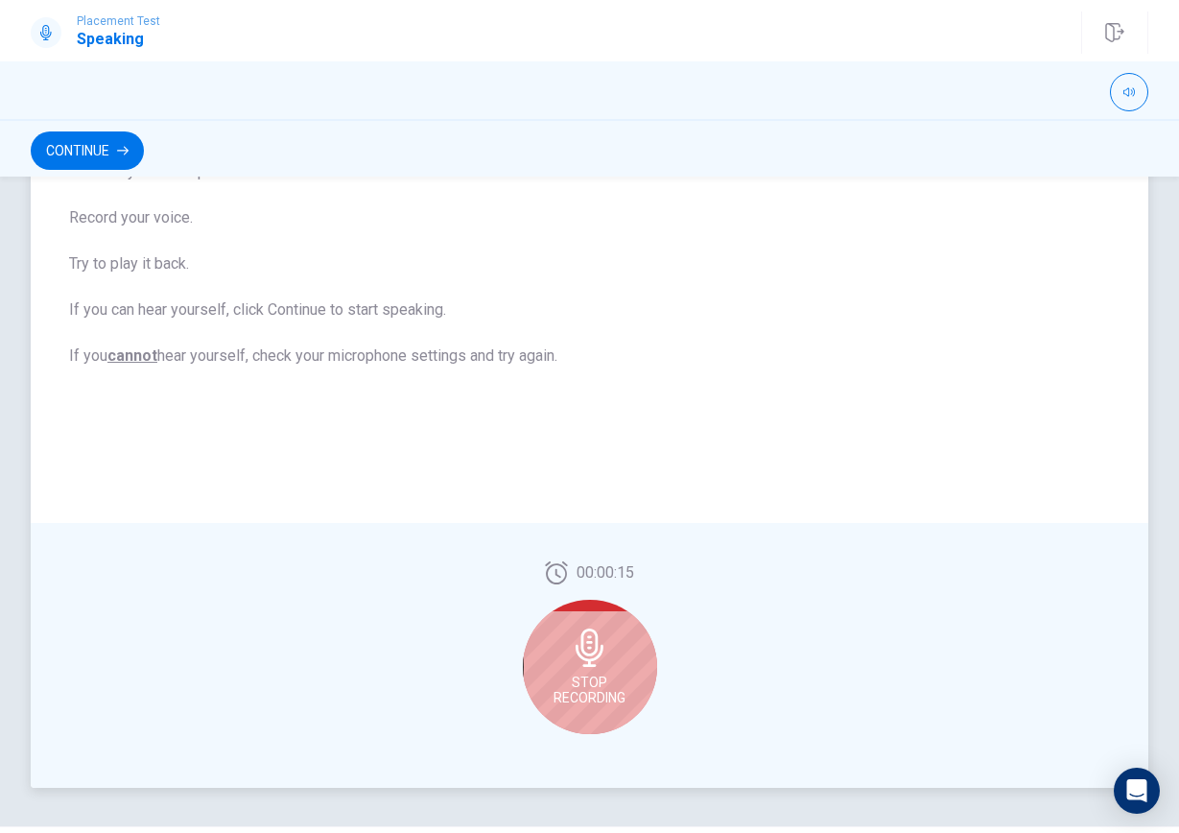
click at [598, 683] on span "Stop Recording" at bounding box center [590, 690] width 72 height 31
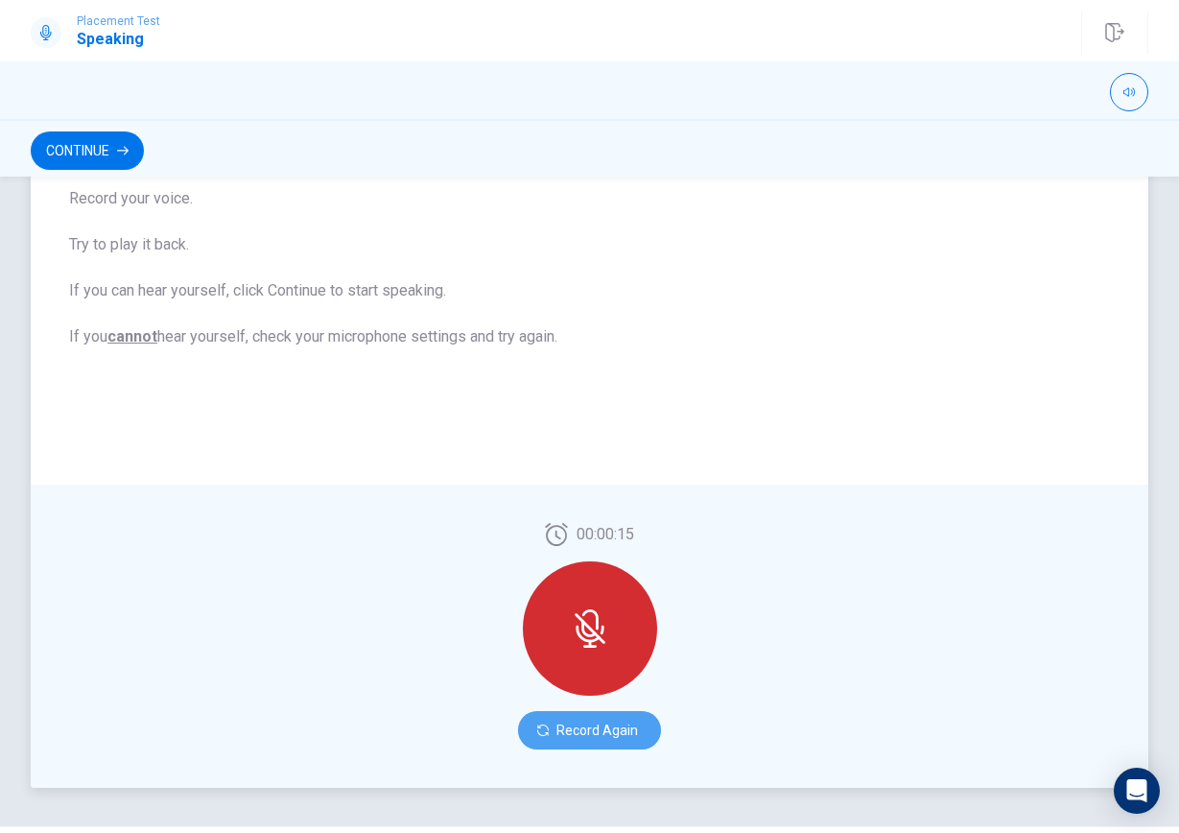
click at [610, 732] on button "Record Again" at bounding box center [589, 730] width 143 height 38
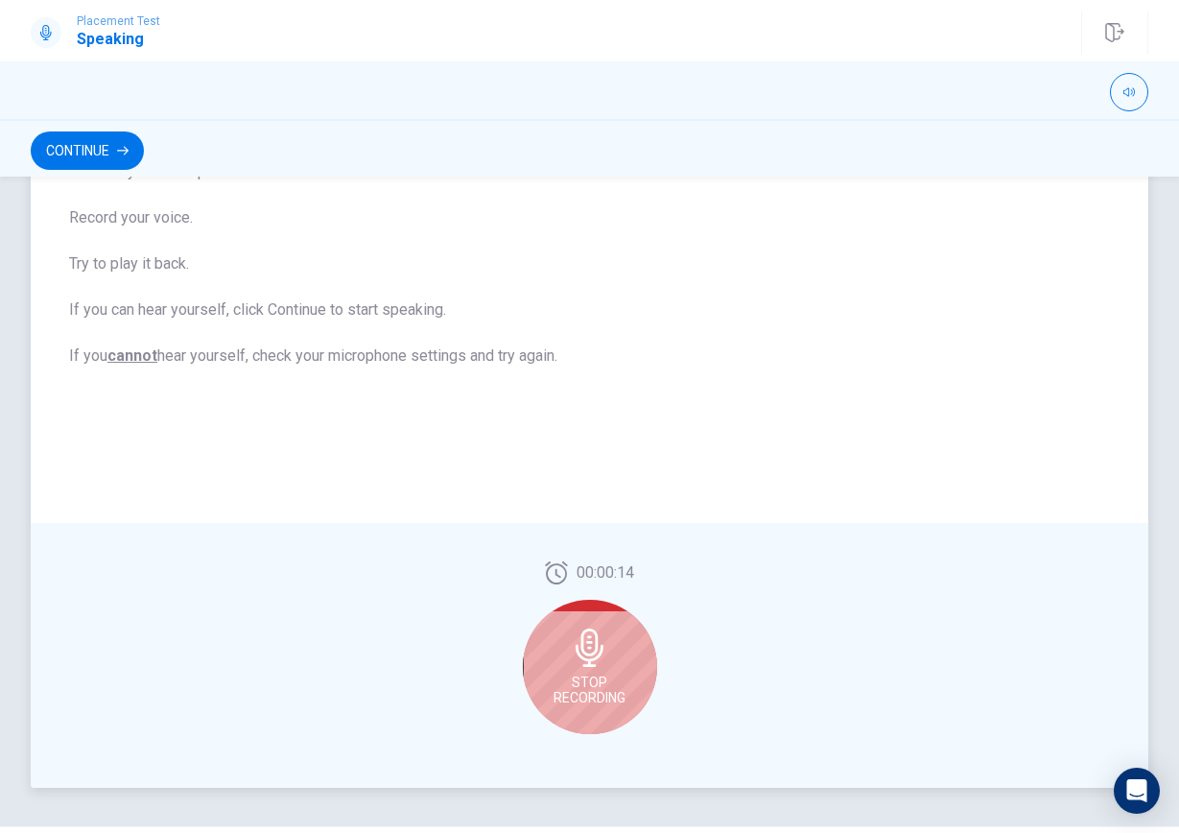
click at [591, 650] on icon at bounding box center [590, 648] width 38 height 38
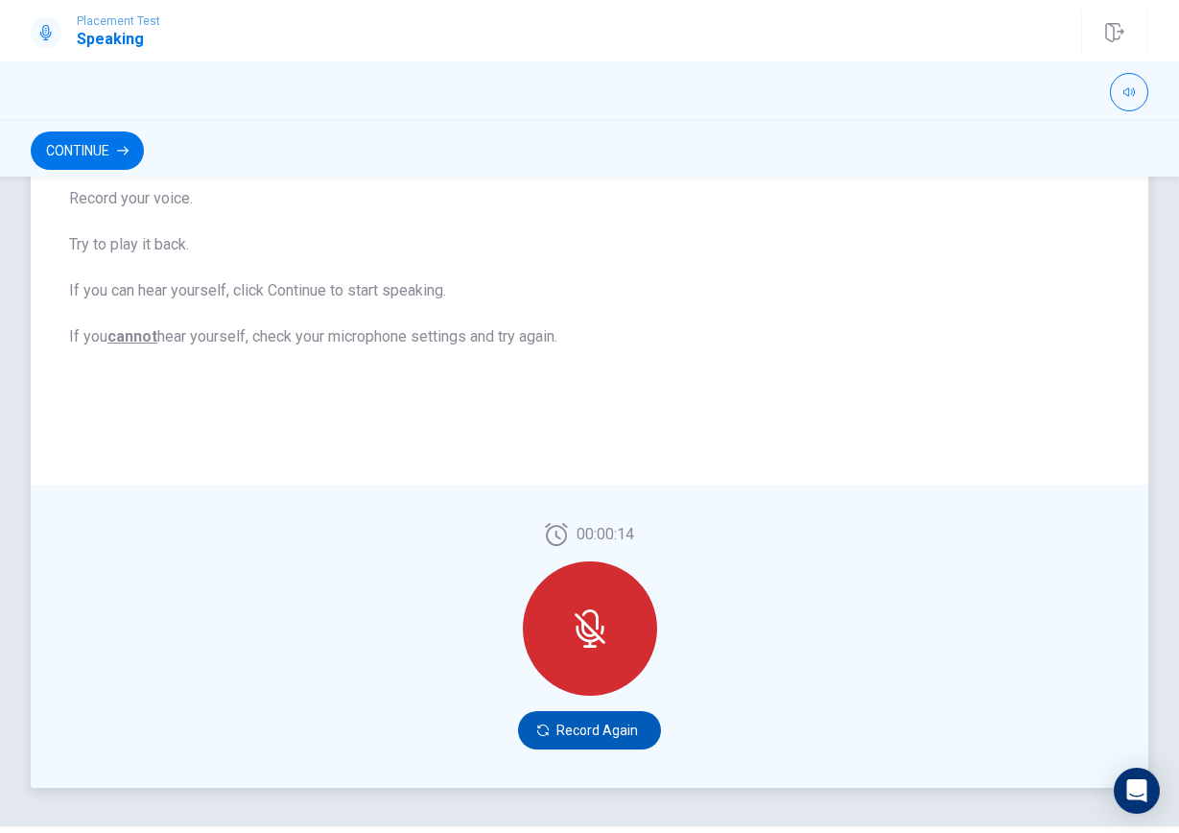
click at [591, 733] on button "Record Again" at bounding box center [589, 730] width 143 height 38
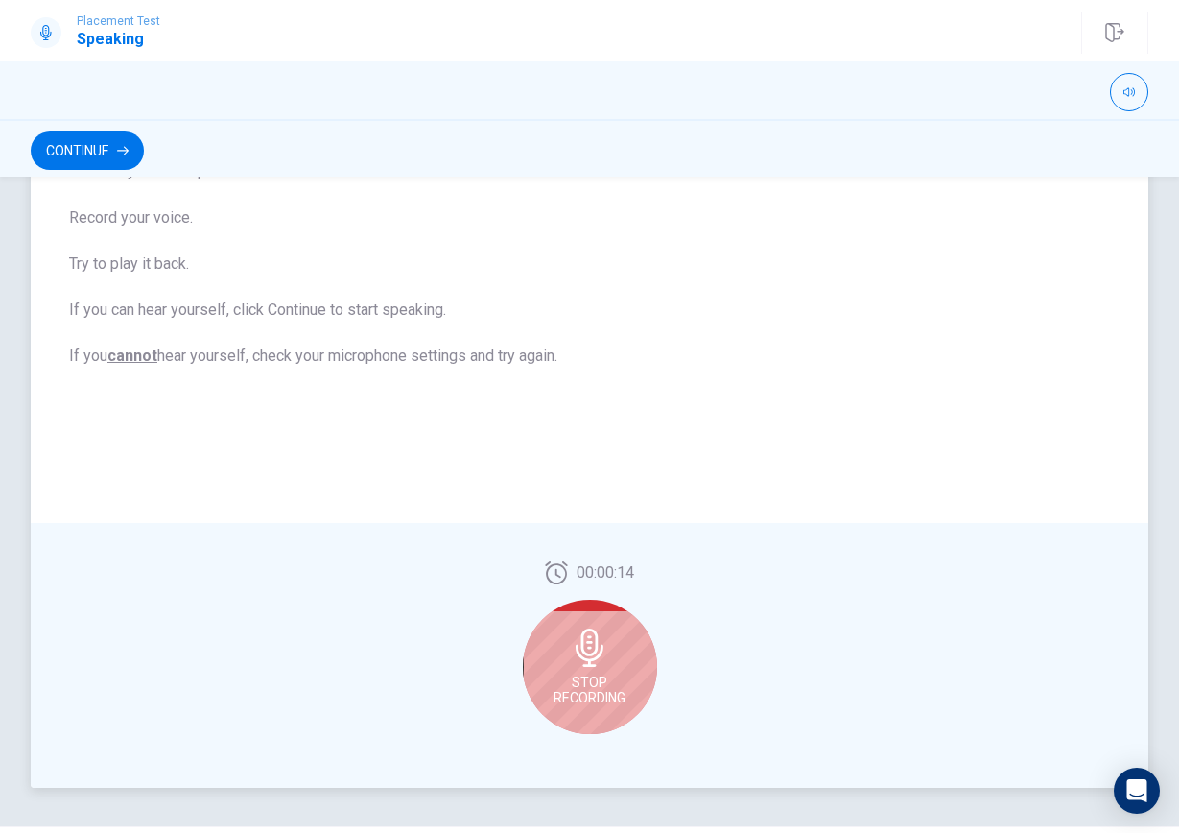
click at [598, 675] on span "Stop Recording" at bounding box center [590, 690] width 72 height 31
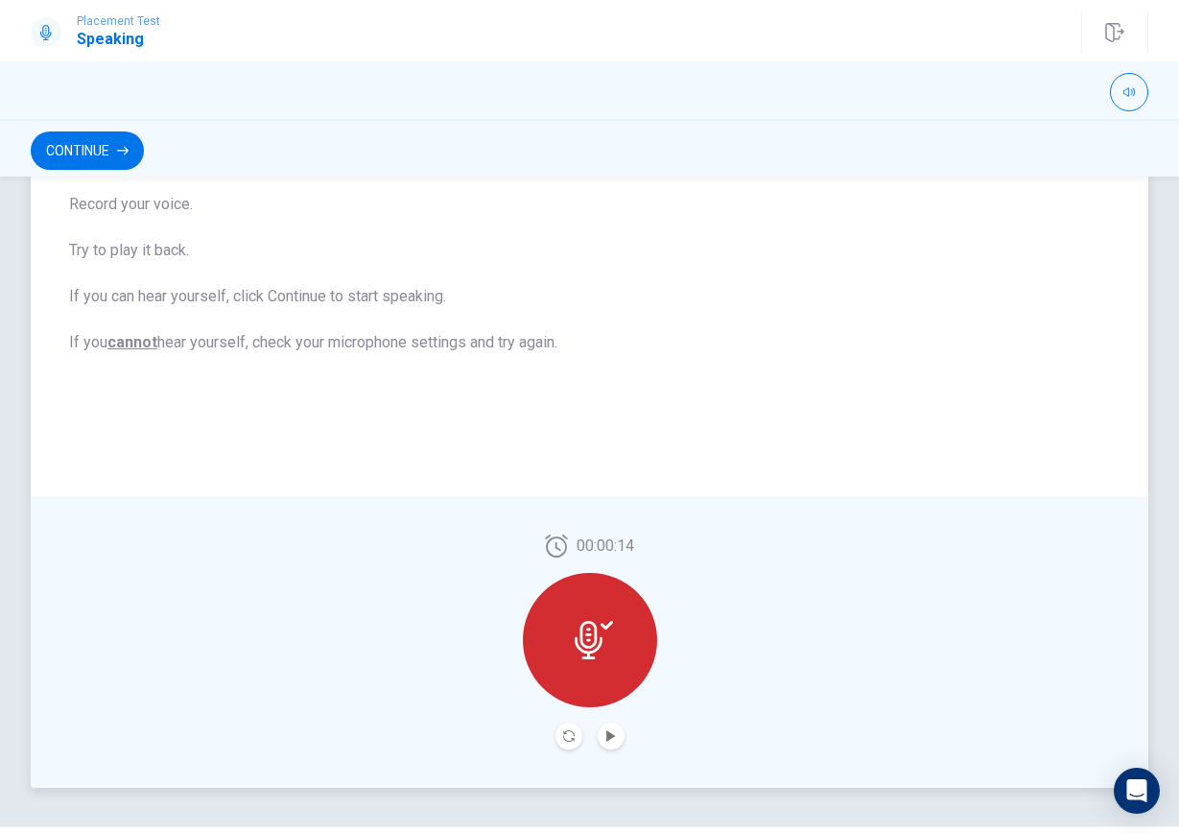
click at [598, 674] on div at bounding box center [590, 640] width 134 height 134
click at [572, 728] on button "Record Again" at bounding box center [569, 736] width 27 height 27
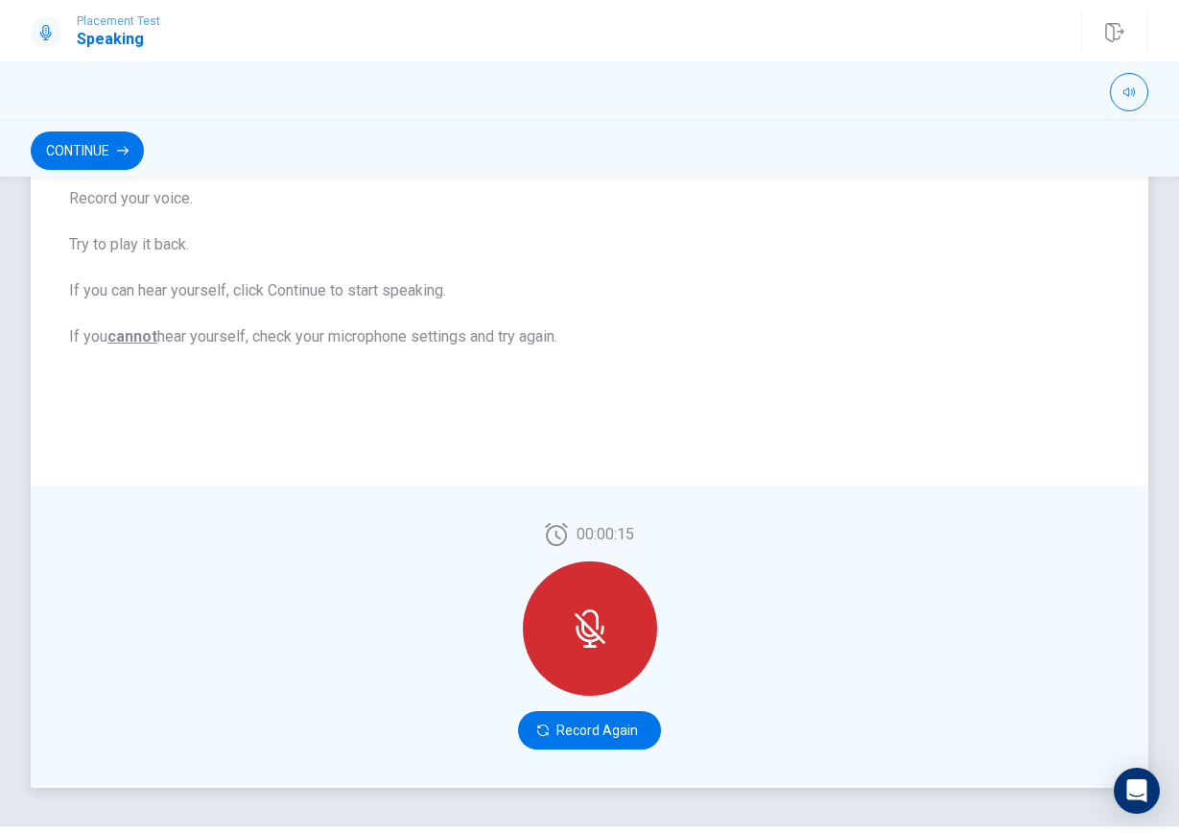
click at [591, 658] on div at bounding box center [590, 628] width 134 height 134
click at [591, 736] on button "Record Again" at bounding box center [589, 730] width 143 height 38
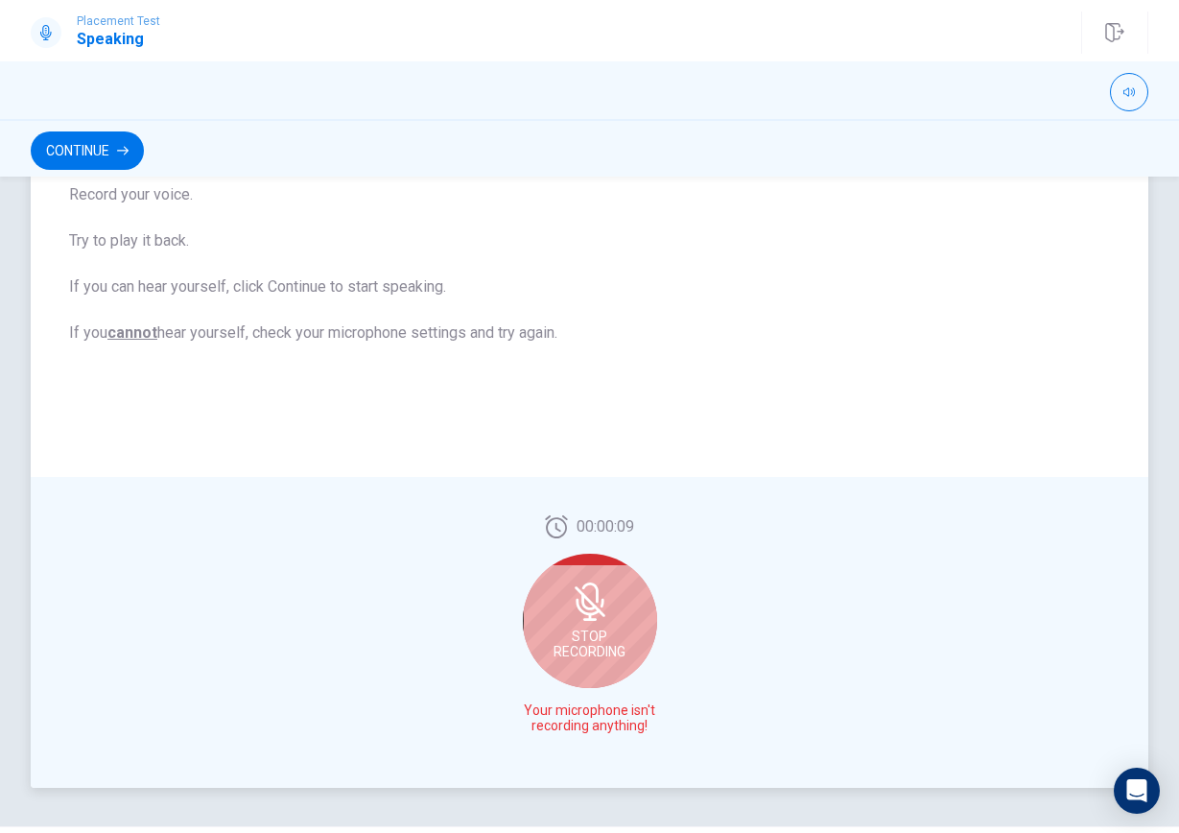
click at [630, 615] on div "Stop Recording" at bounding box center [590, 621] width 134 height 134
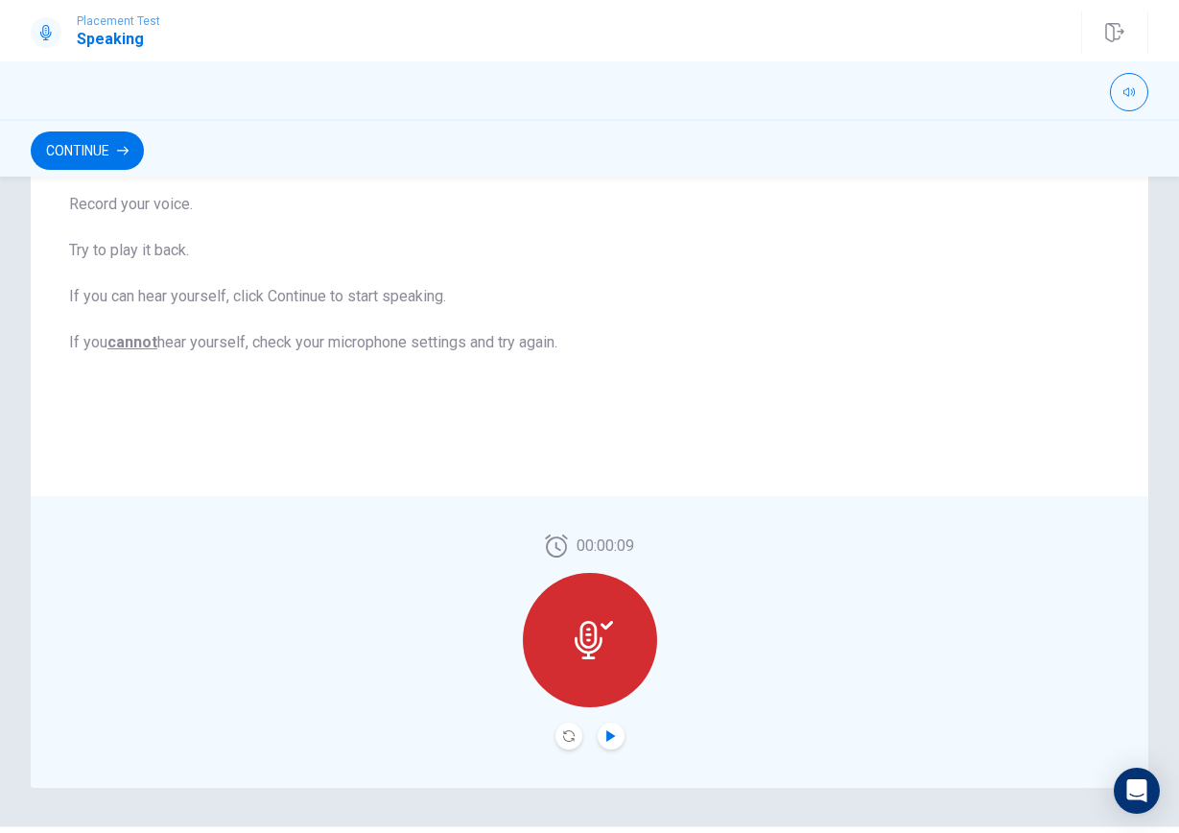
click at [610, 732] on icon "Play Audio" at bounding box center [612, 736] width 12 height 12
click at [609, 731] on icon "Pause Audio" at bounding box center [611, 736] width 10 height 12
click at [598, 648] on icon at bounding box center [589, 640] width 28 height 38
click at [567, 732] on icon "Record Again" at bounding box center [569, 736] width 12 height 12
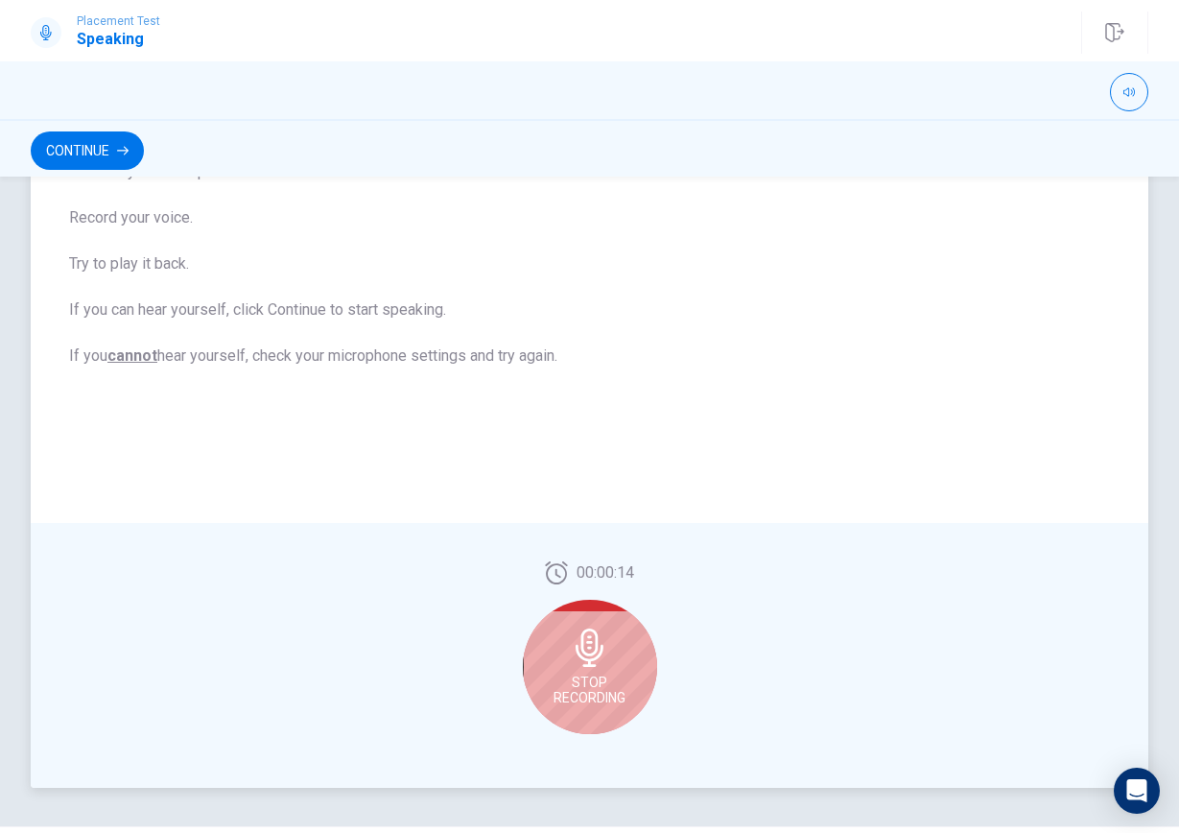
click at [607, 667] on div "Stop Recording" at bounding box center [590, 667] width 134 height 134
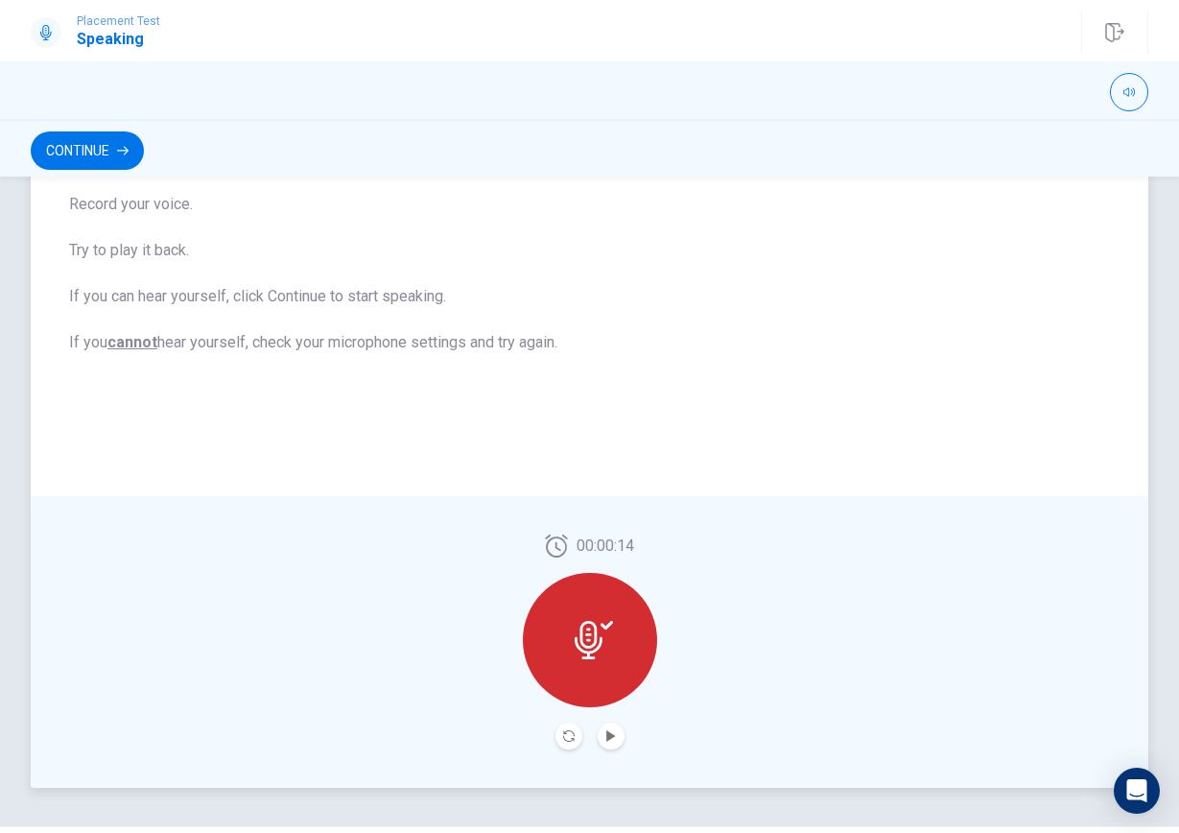
click at [607, 668] on div at bounding box center [590, 640] width 134 height 134
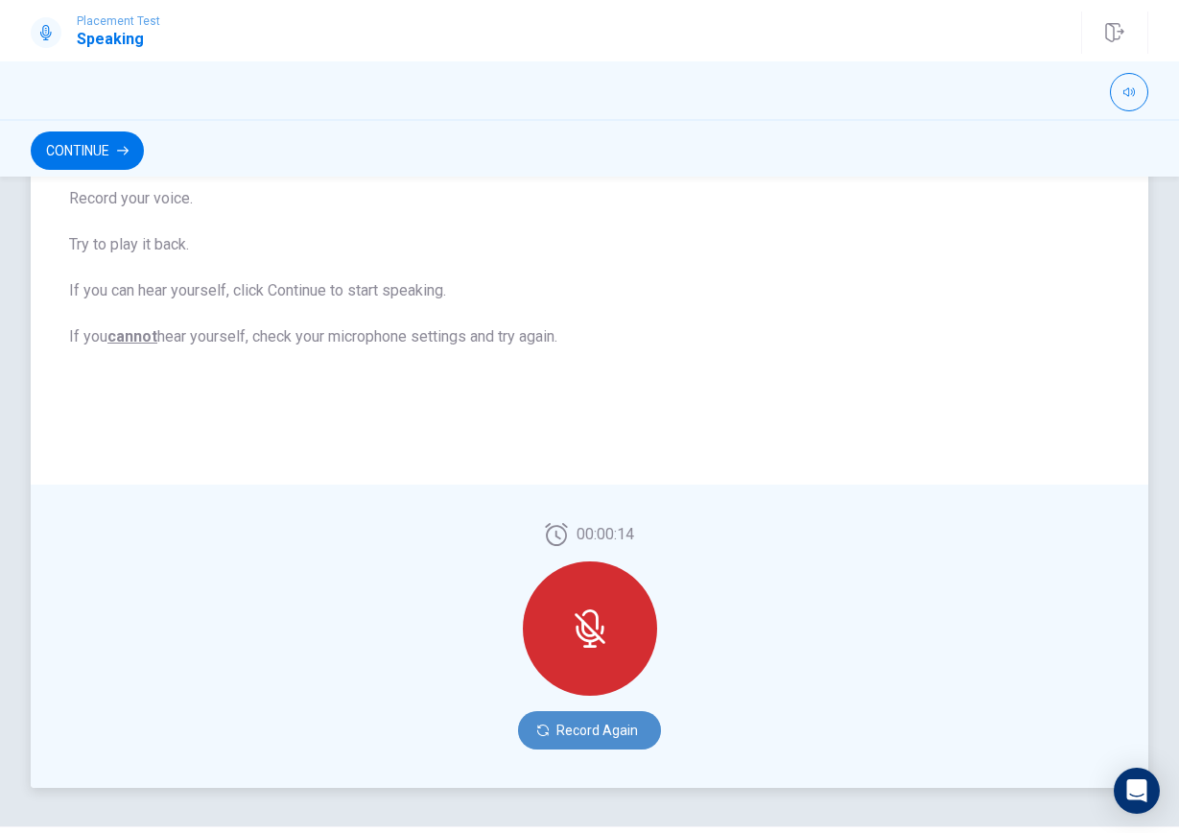
click at [581, 723] on button "Record Again" at bounding box center [589, 730] width 143 height 38
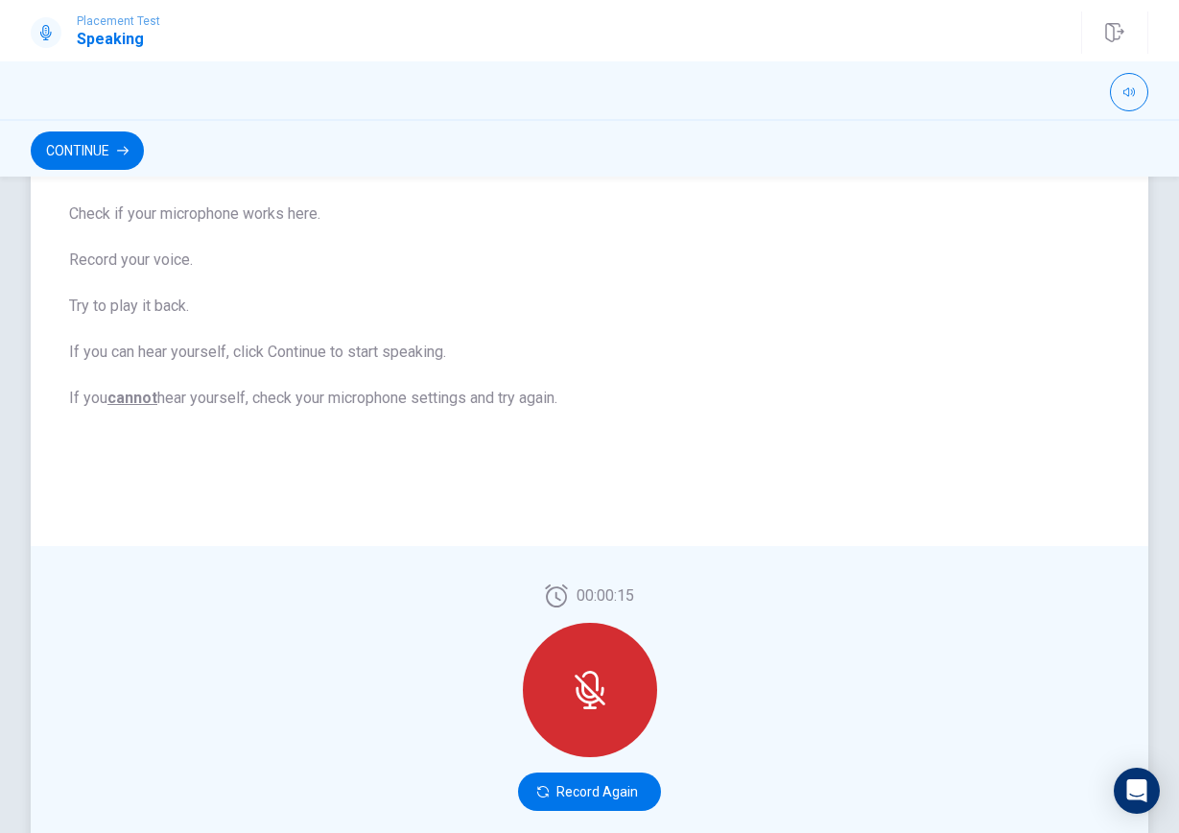
scroll to position [203, 0]
click at [601, 685] on icon at bounding box center [590, 689] width 38 height 38
click at [595, 702] on icon at bounding box center [588, 694] width 24 height 17
click at [573, 803] on button "Record Again" at bounding box center [589, 791] width 143 height 38
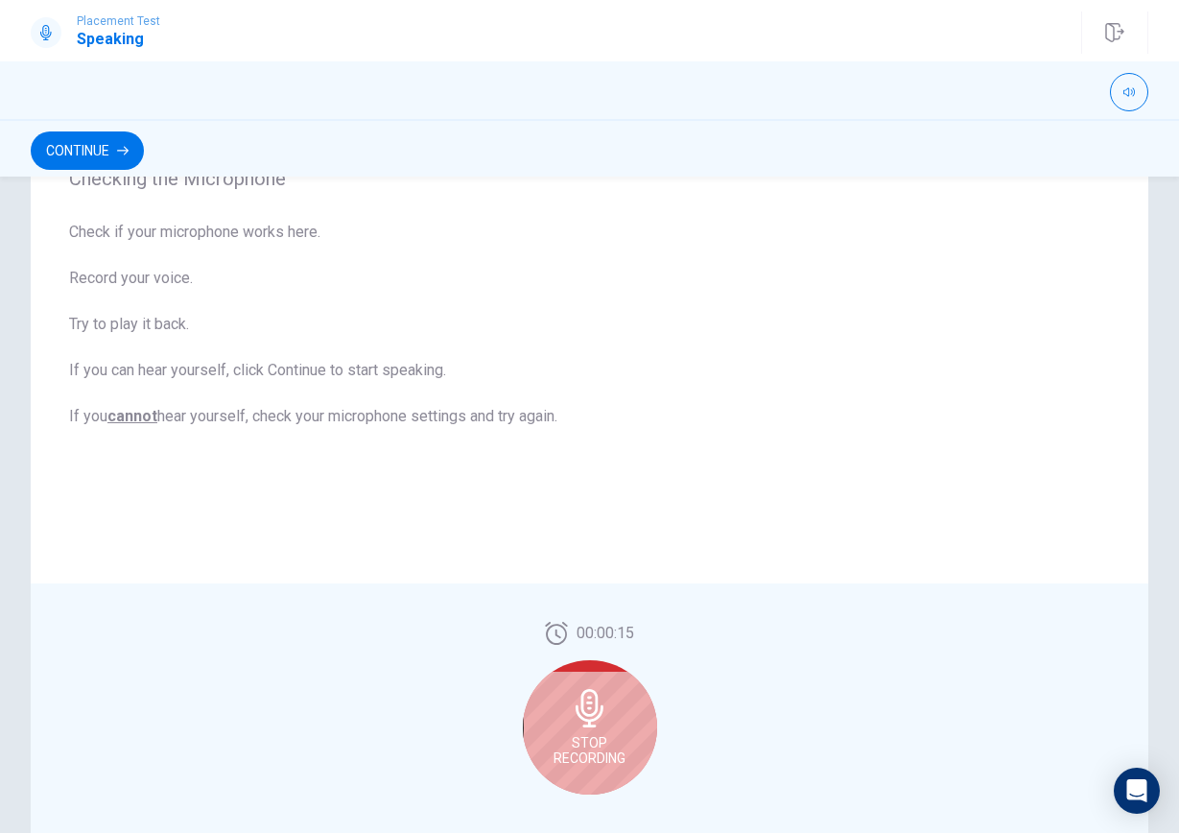
click at [626, 739] on span "Stop Recording" at bounding box center [590, 750] width 72 height 31
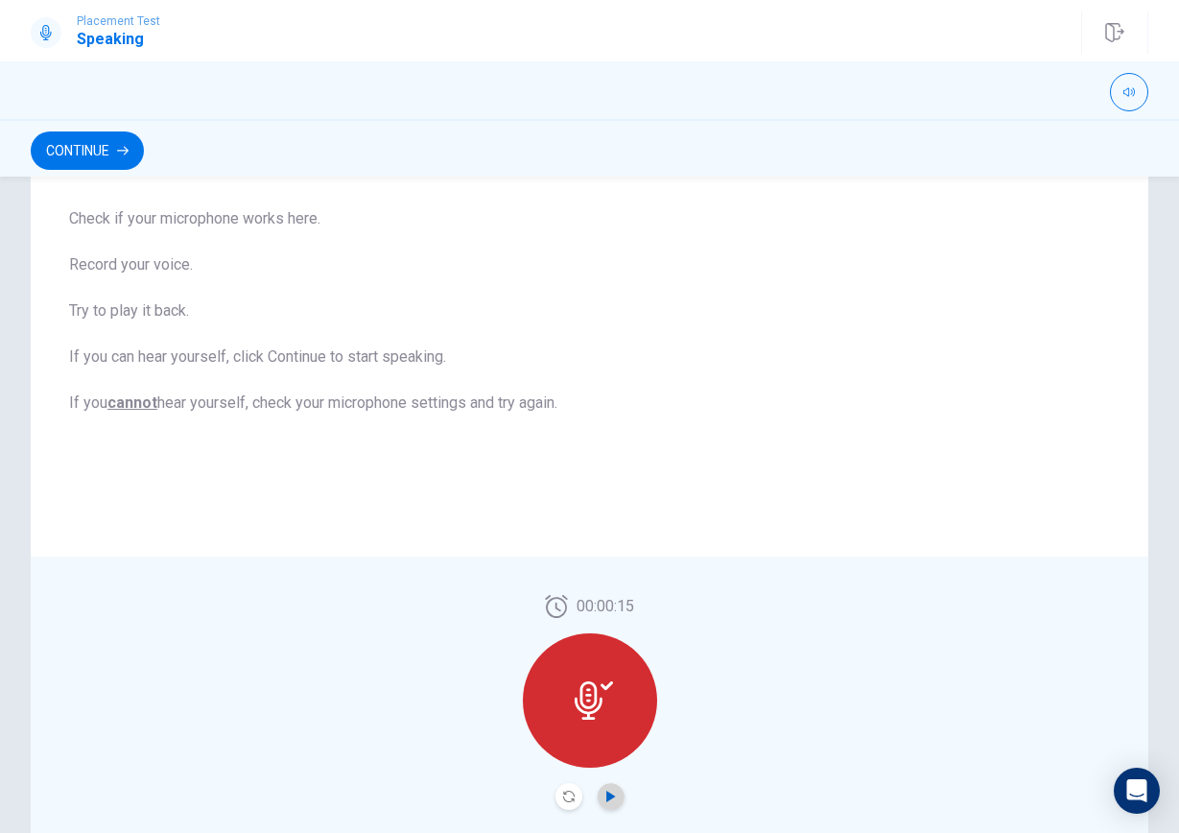
click at [611, 796] on icon "Play Audio" at bounding box center [611, 797] width 9 height 12
click at [623, 721] on div at bounding box center [590, 700] width 134 height 134
click at [568, 809] on button "Record Again" at bounding box center [569, 796] width 27 height 27
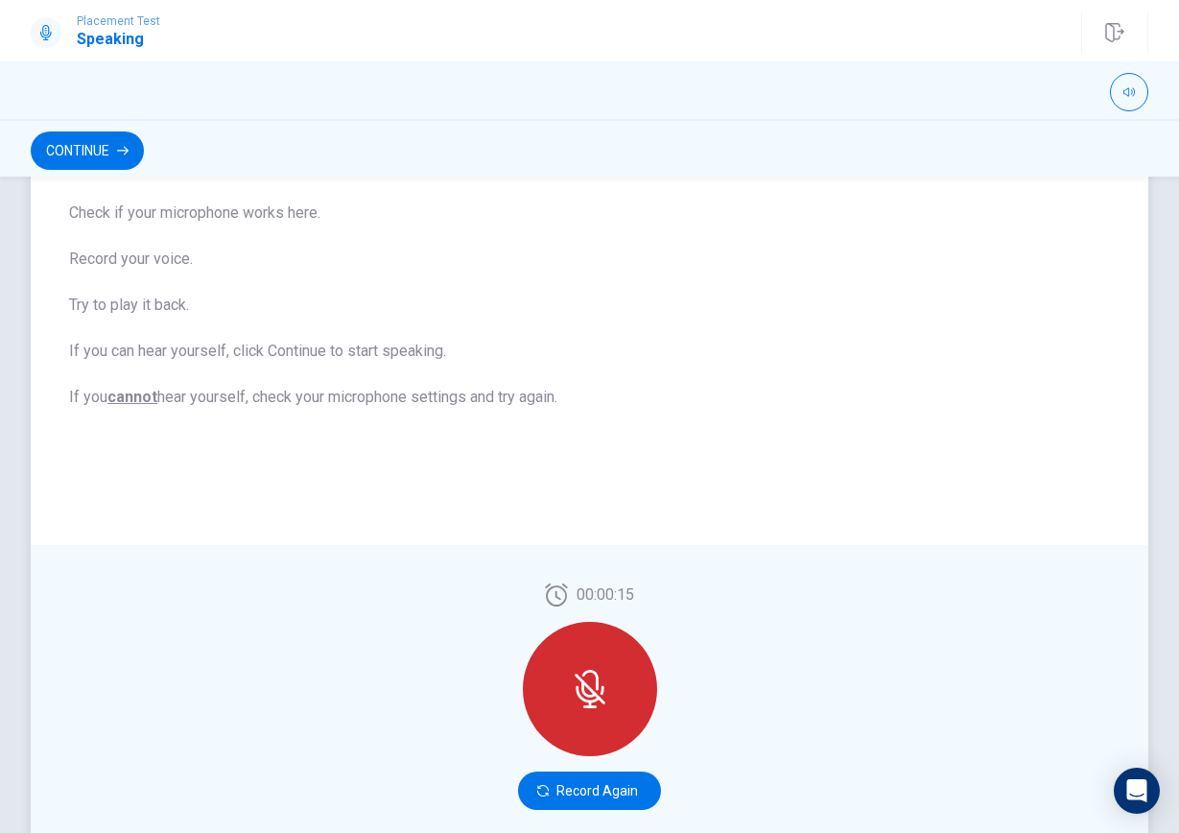
click at [607, 680] on icon at bounding box center [590, 689] width 38 height 38
click at [604, 788] on button "Record Again" at bounding box center [589, 791] width 143 height 38
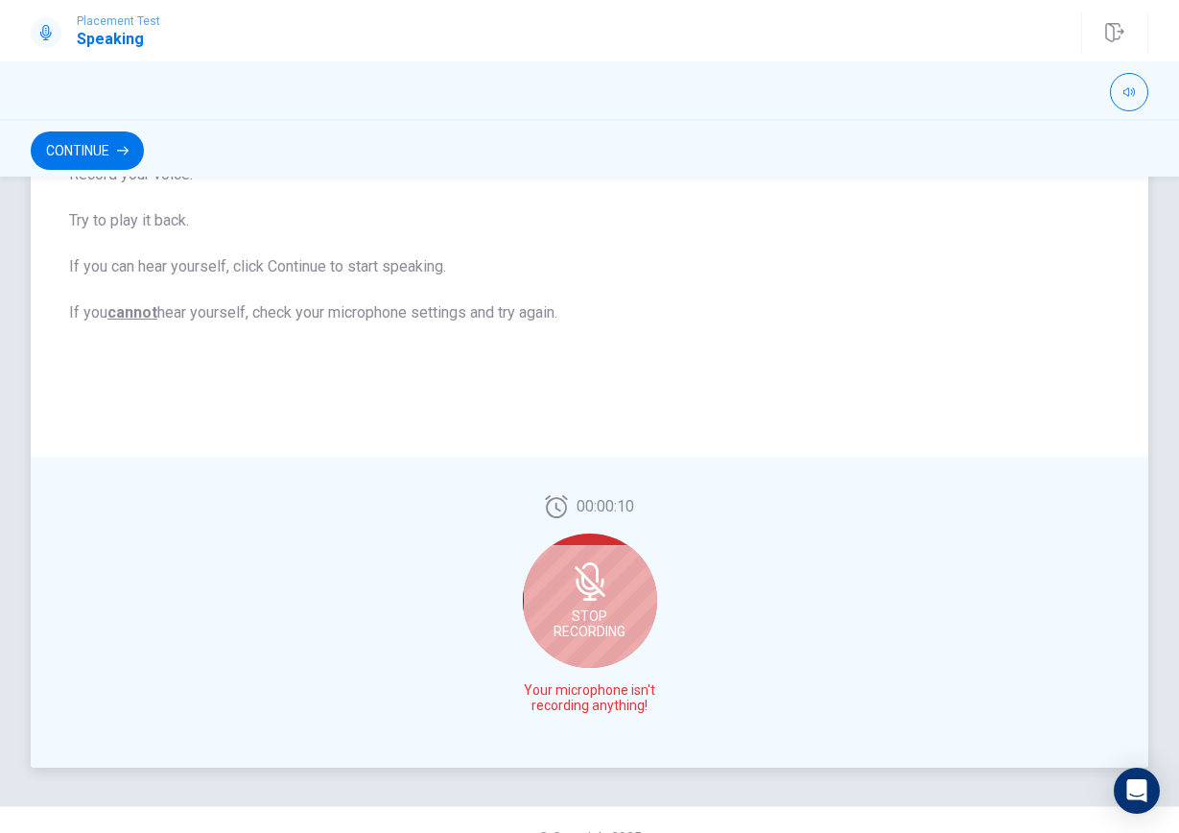
scroll to position [286, 0]
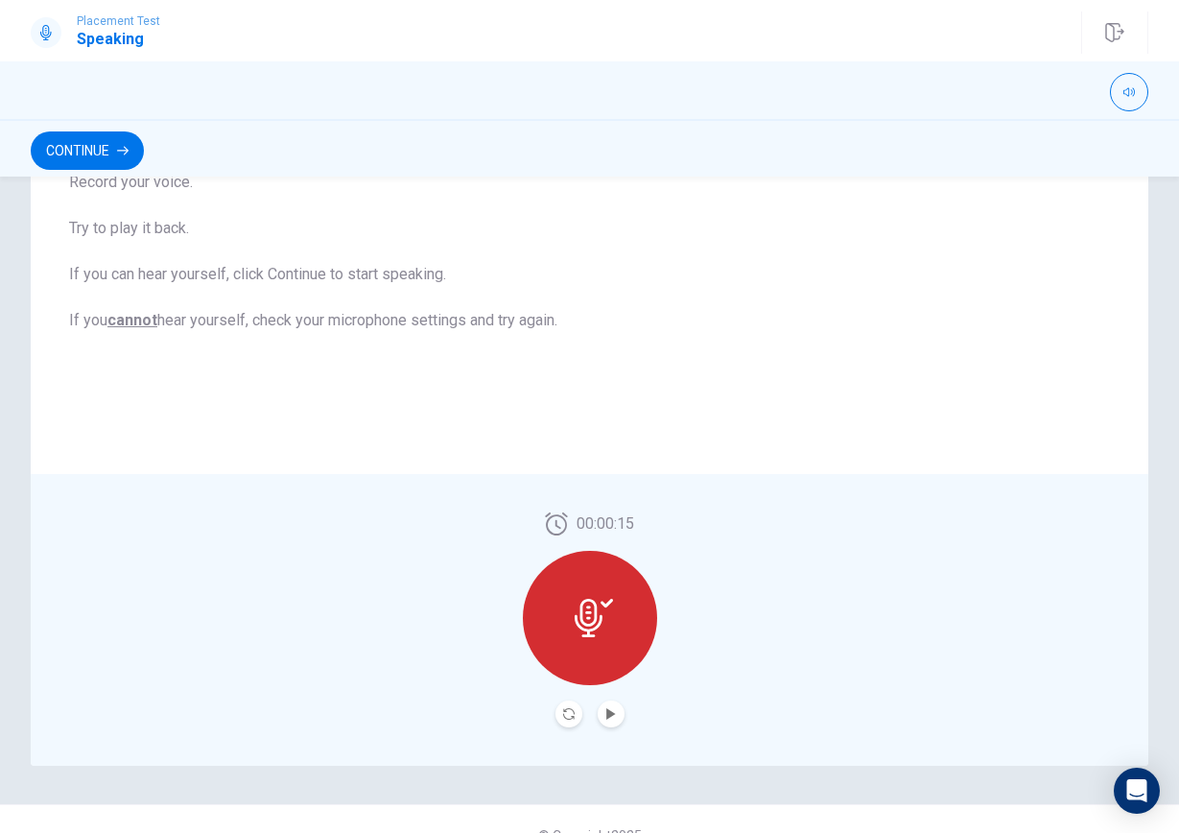
click at [604, 674] on div at bounding box center [590, 618] width 134 height 134
click at [606, 638] on div at bounding box center [590, 618] width 134 height 134
click at [610, 717] on icon "Play Audio" at bounding box center [611, 714] width 9 height 12
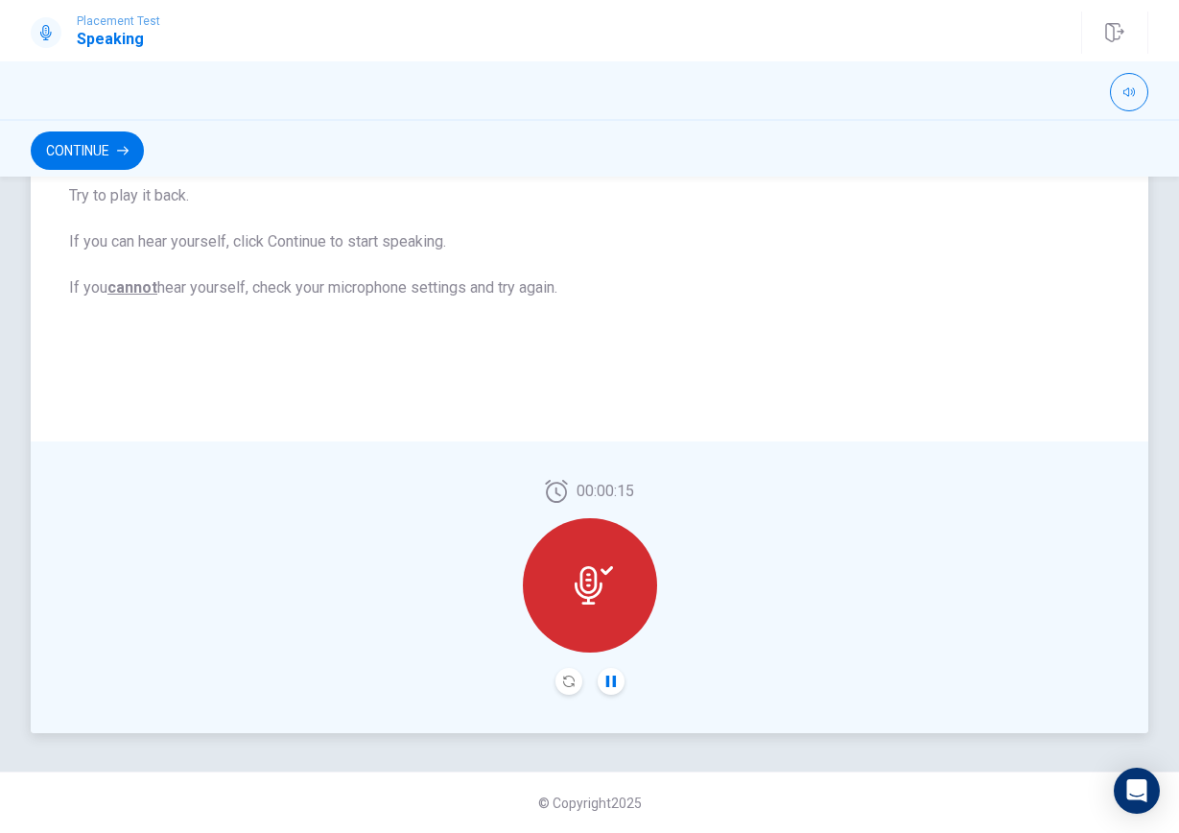
scroll to position [0, 0]
click at [104, 159] on button "Continue" at bounding box center [87, 150] width 113 height 38
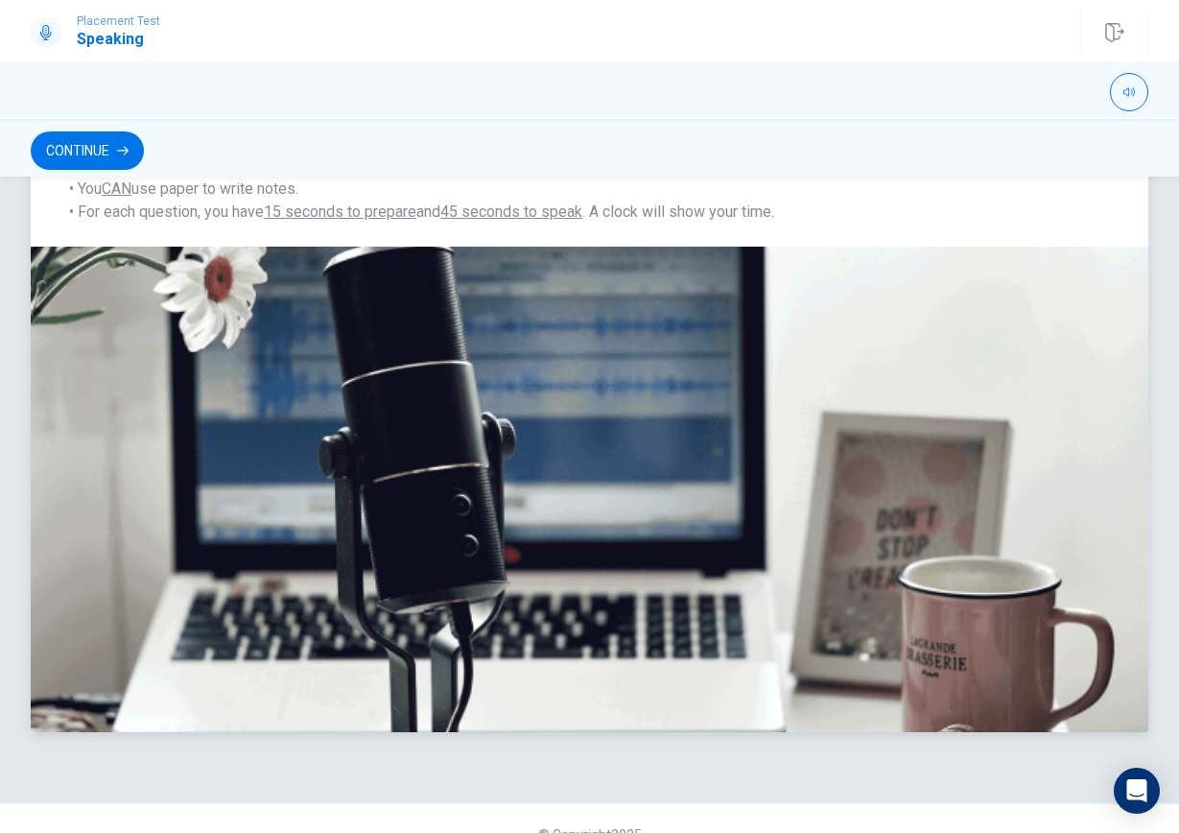
scroll to position [297, 0]
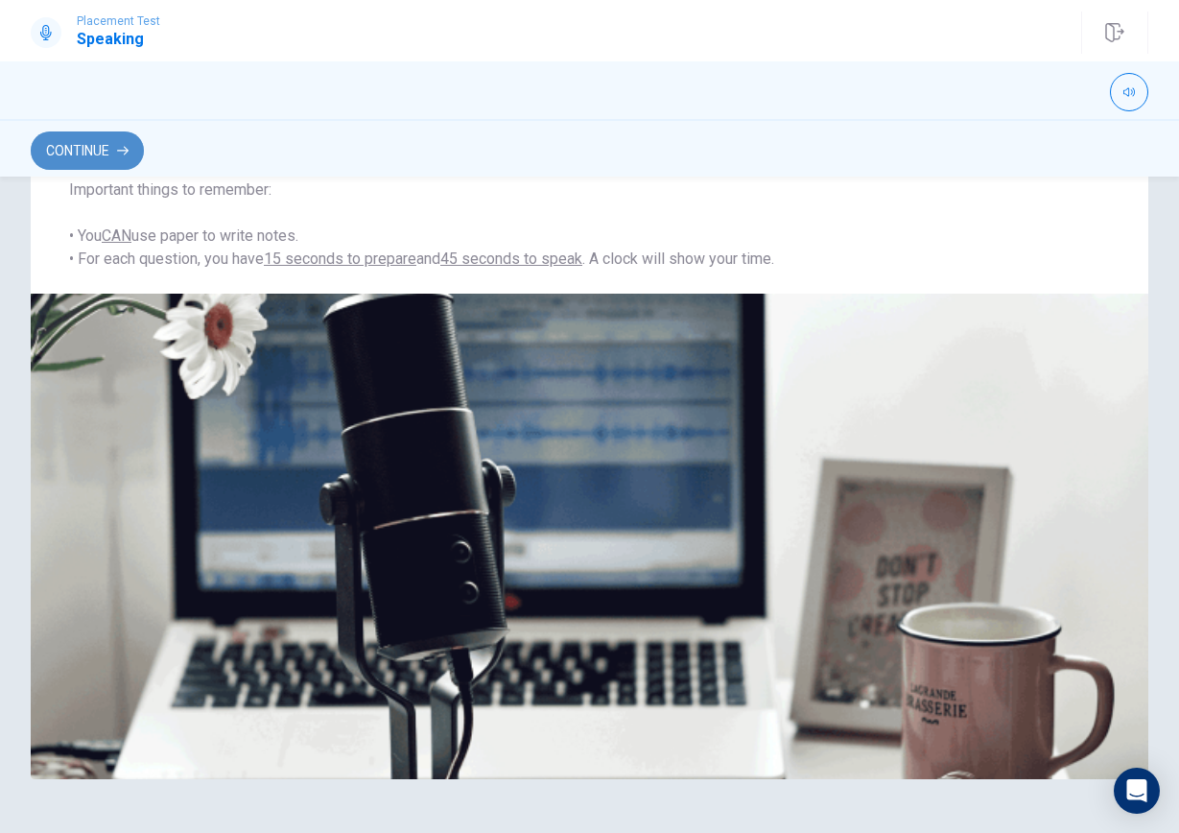
click at [100, 142] on button "Continue" at bounding box center [87, 150] width 113 height 38
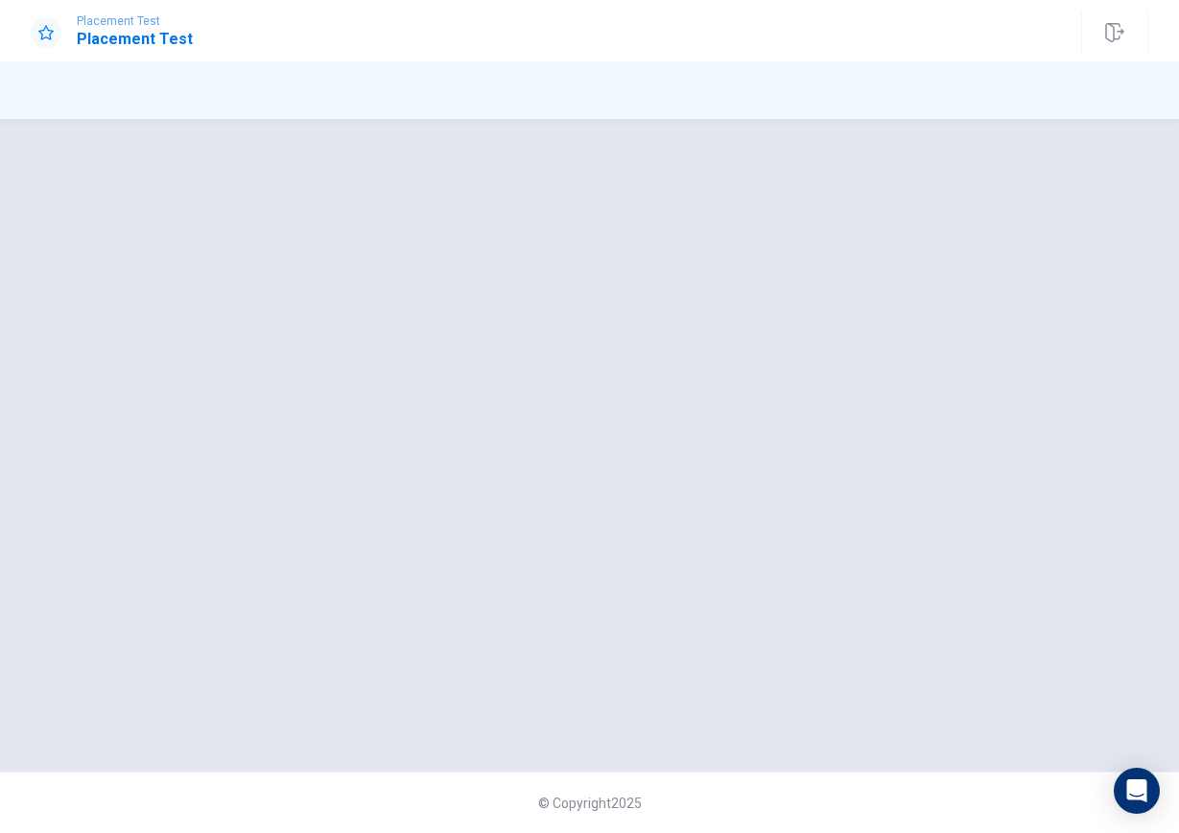
scroll to position [0, 0]
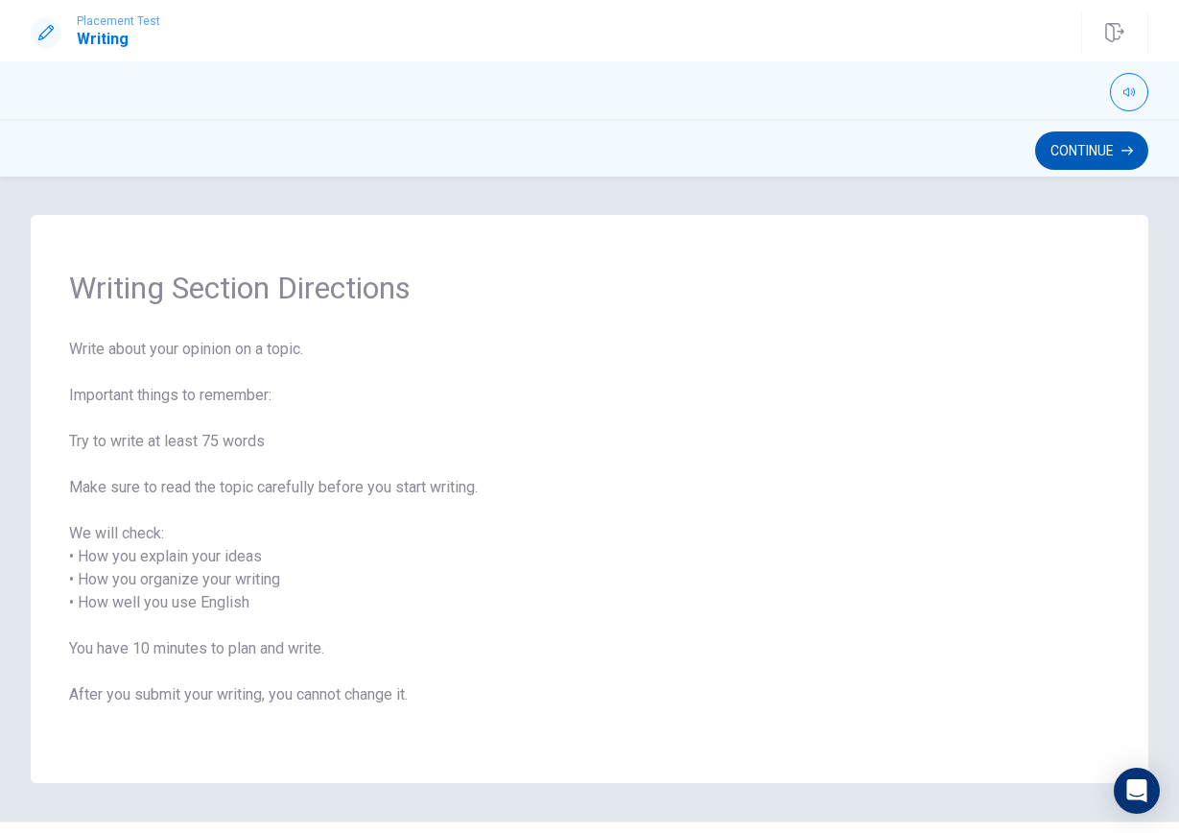
click at [1082, 142] on button "Continue" at bounding box center [1091, 150] width 113 height 38
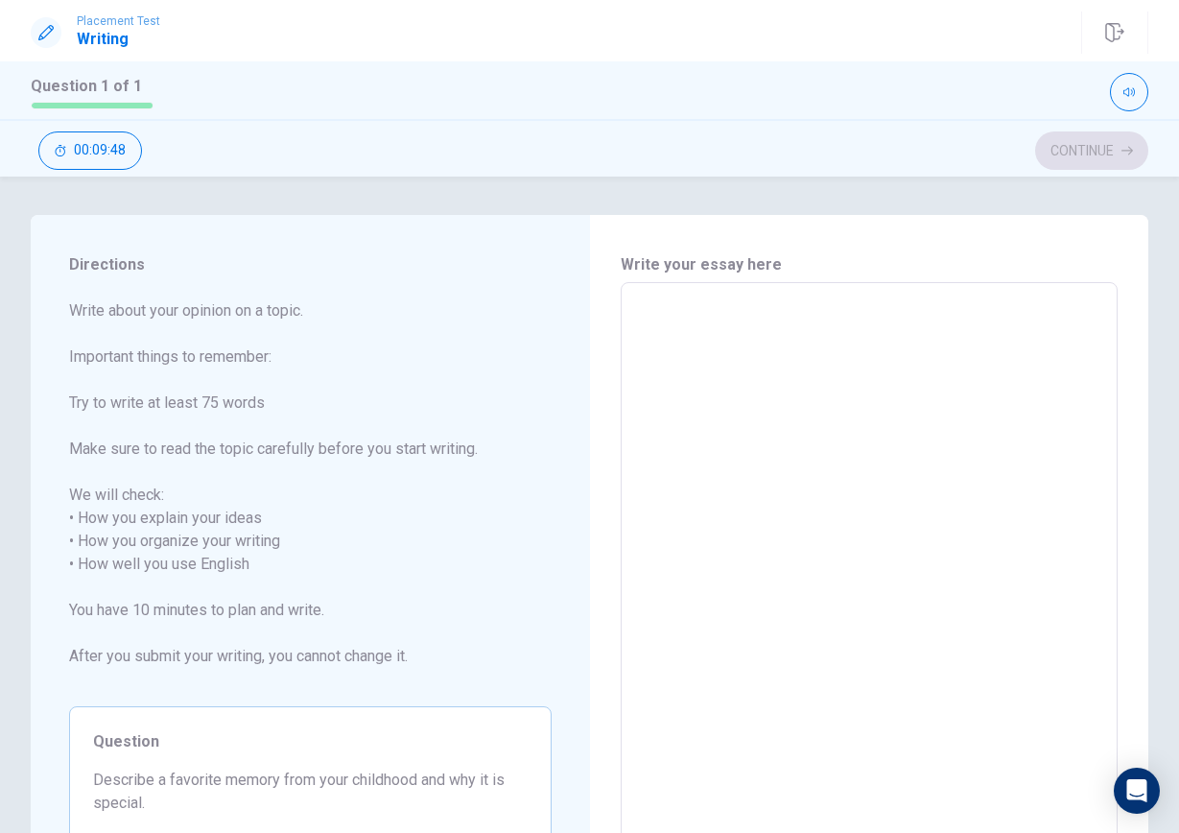
click at [707, 364] on textarea at bounding box center [869, 564] width 471 height 533
type textarea "L"
type textarea "x"
type textarea "I"
type textarea "x"
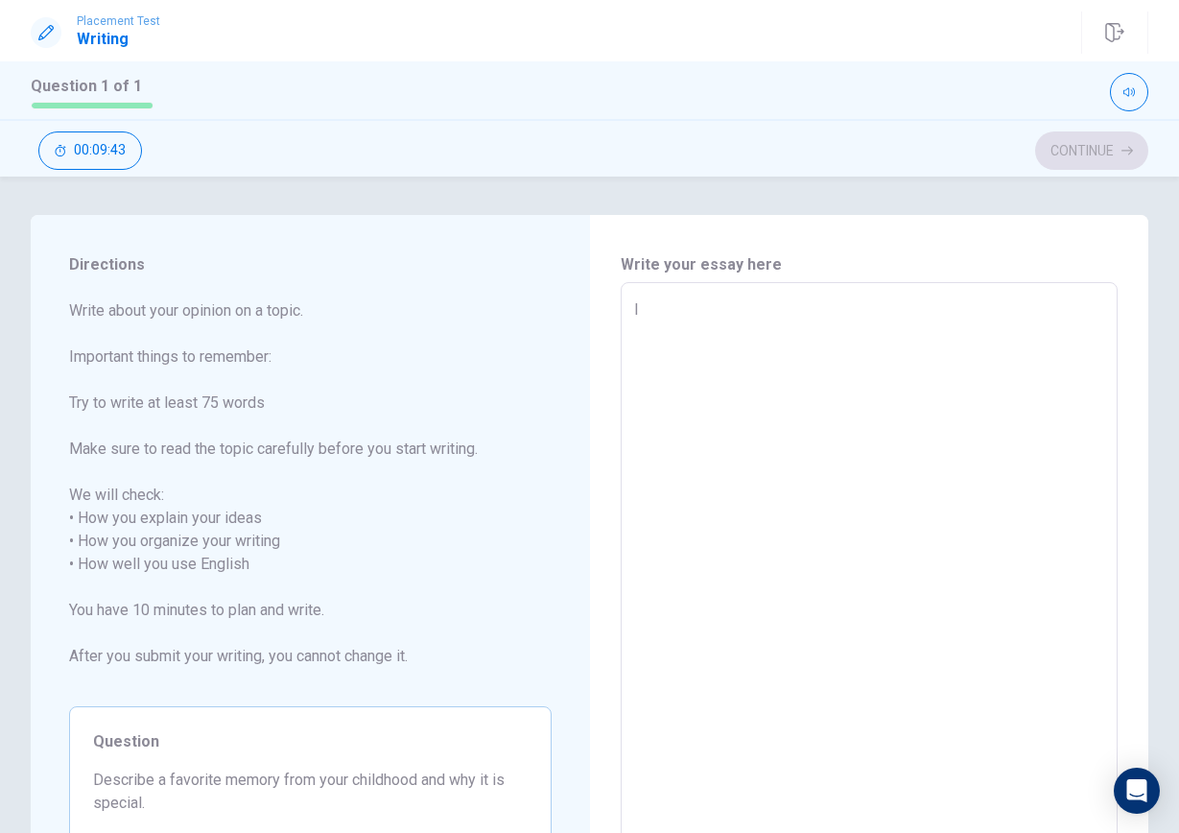
type textarea "In"
type textarea "x"
type textarea "In"
type textarea "x"
type textarea "In m"
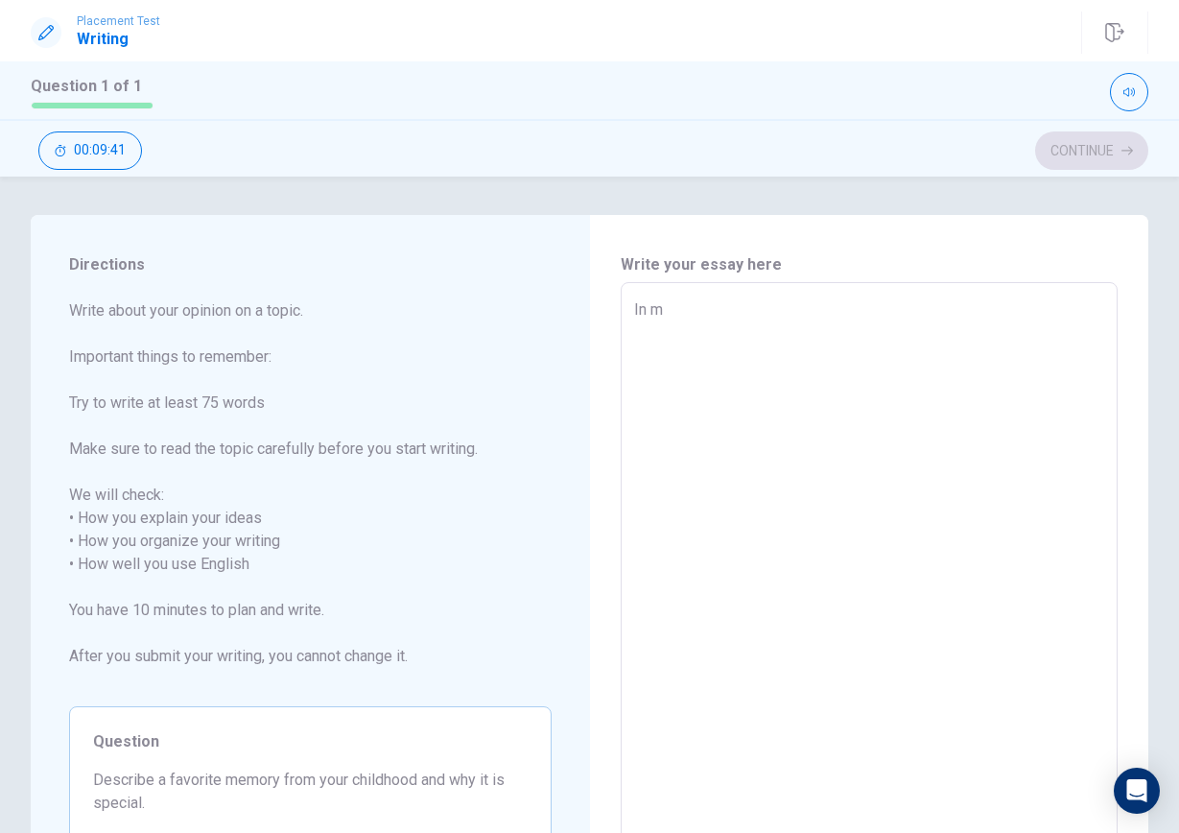
type textarea "x"
type textarea "In my"
type textarea "x"
type textarea "In my"
type textarea "x"
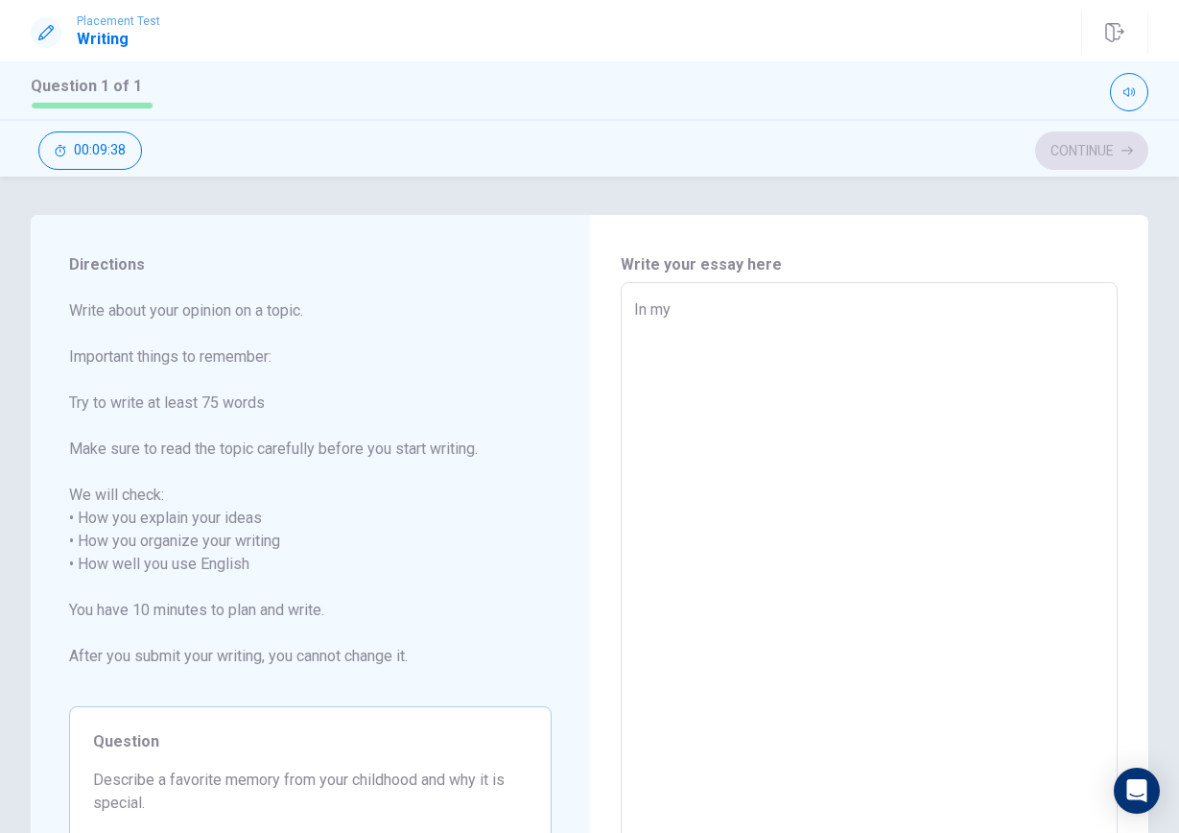
type textarea "In my c"
type textarea "x"
type textarea "In my ch"
type textarea "x"
type textarea "In my chi"
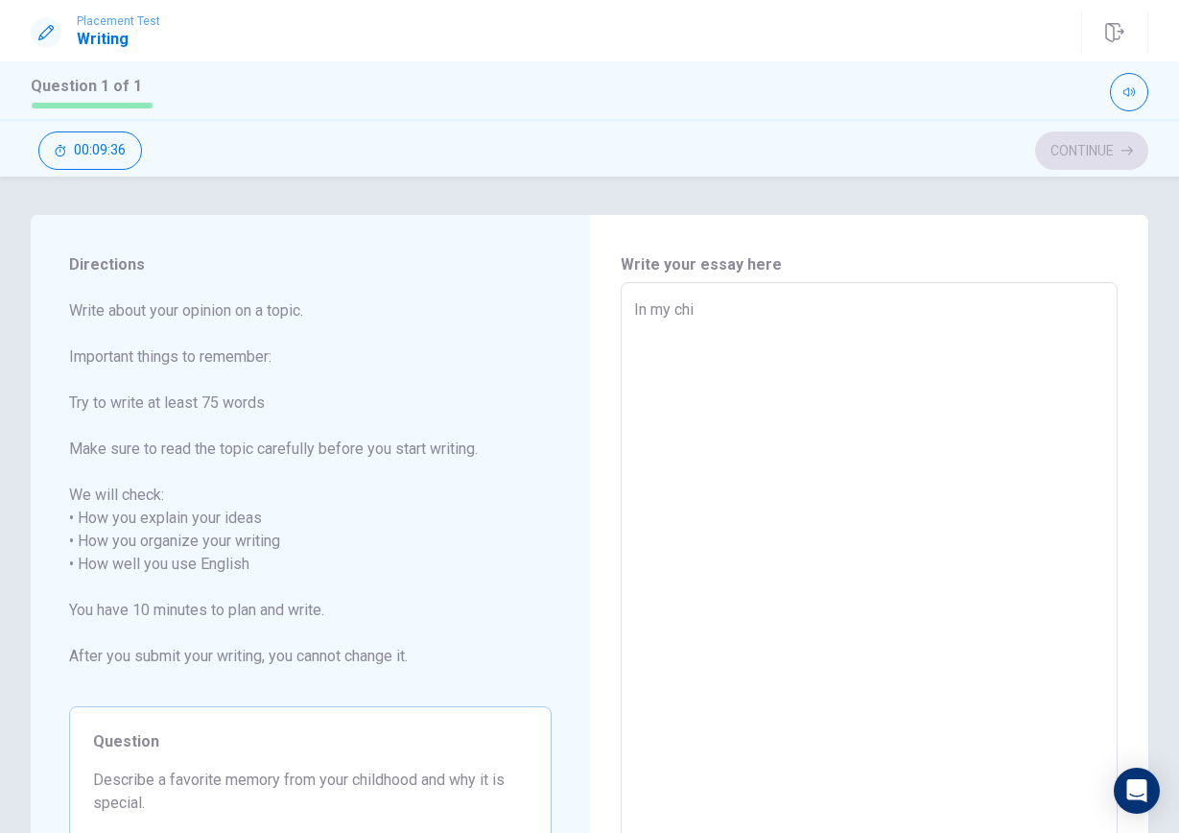
type textarea "x"
type textarea "In my chil"
type textarea "x"
type textarea "In my chilh"
type textarea "x"
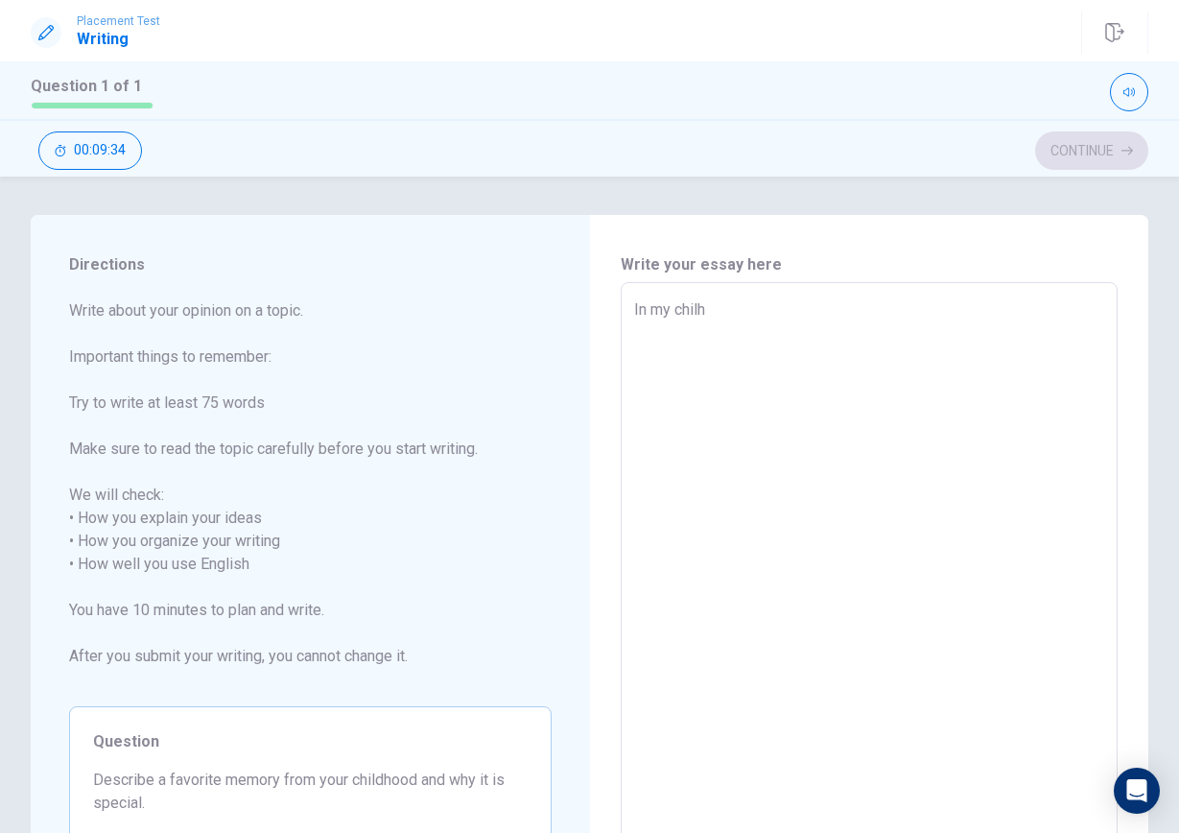
type textarea "In my chil"
type textarea "x"
type textarea "In my child"
type textarea "x"
type textarea "In my childh"
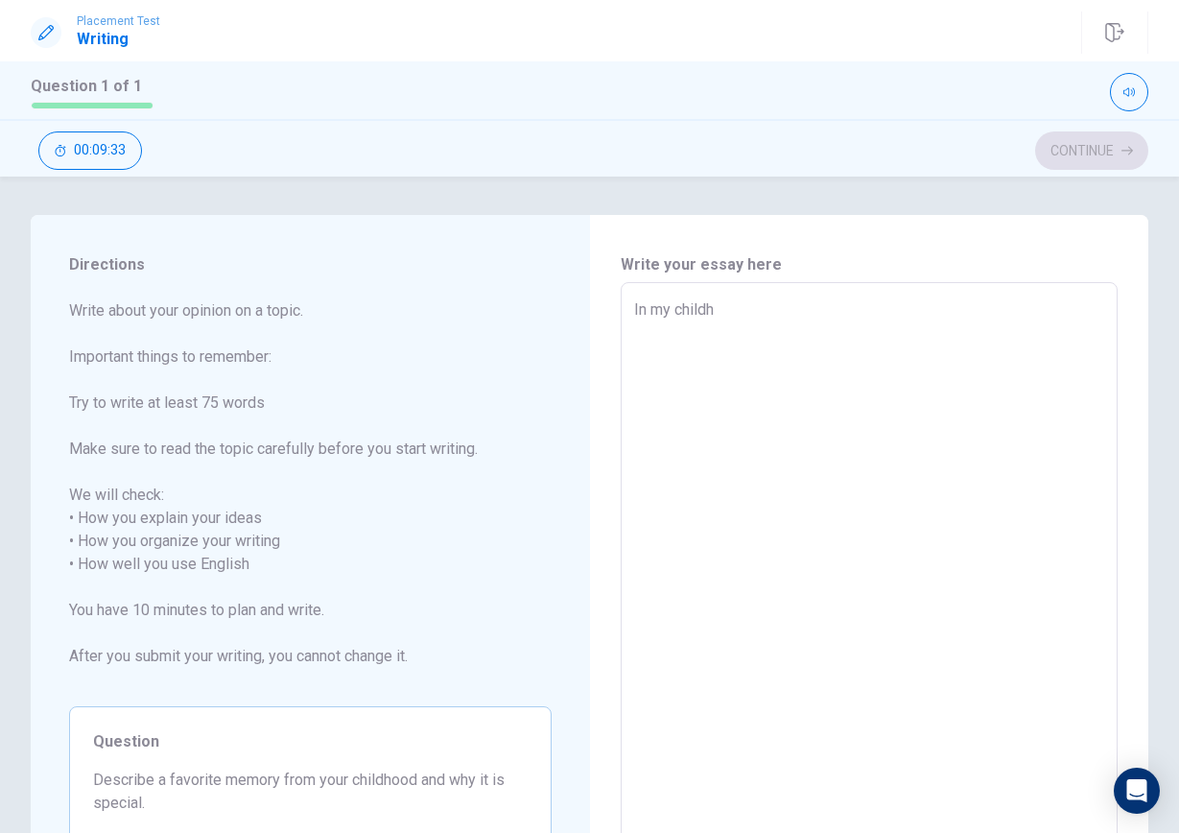
type textarea "x"
type textarea "In my childho"
type textarea "x"
type textarea "In my childhoo"
type textarea "x"
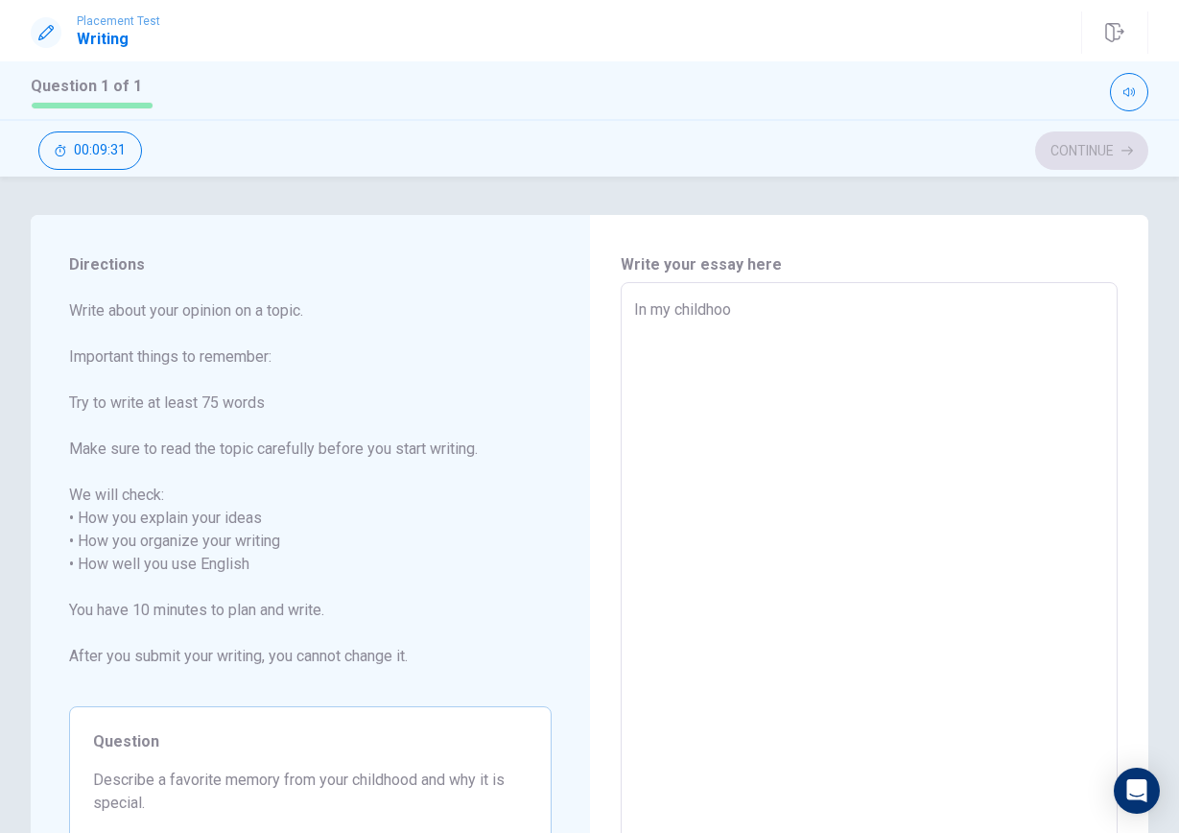
type textarea "In my childhood"
type textarea "x"
type textarea "In my childhood"
type textarea "x"
type textarea "In my childhood m"
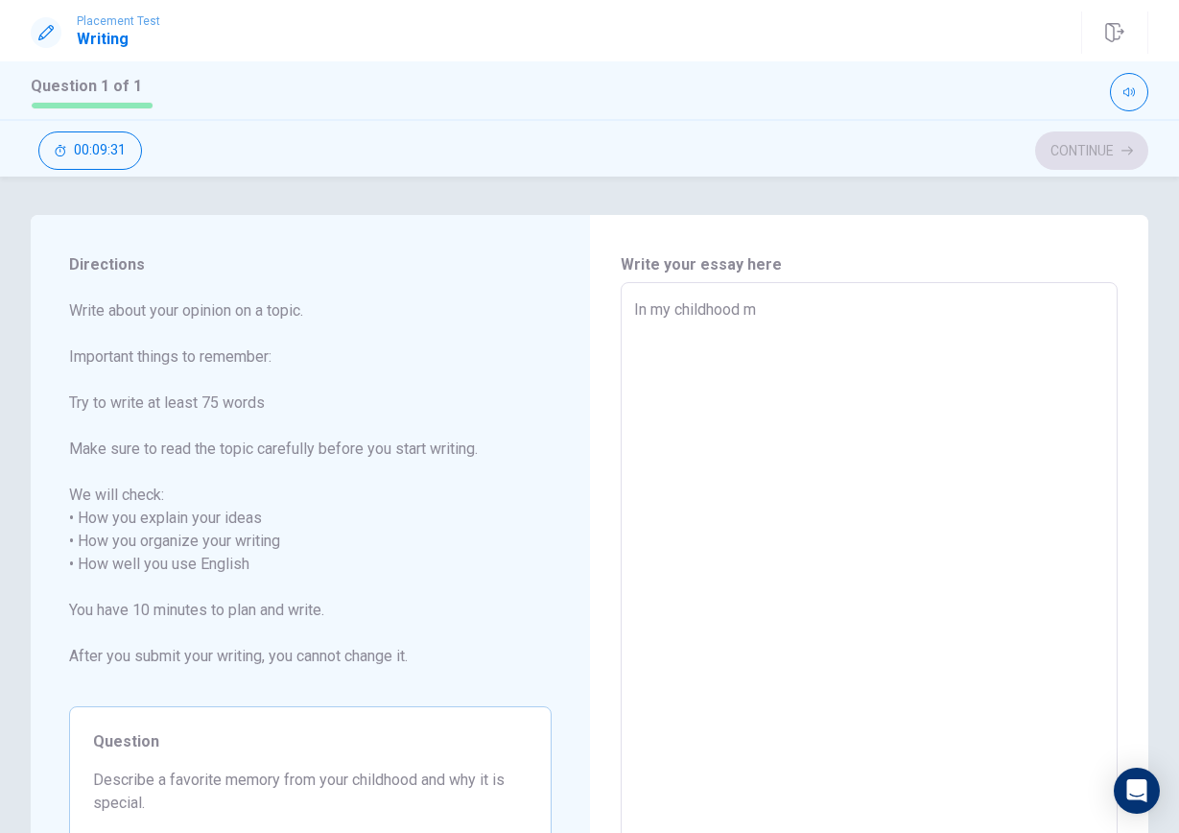
type textarea "x"
type textarea "In my childhood my"
type textarea "x"
type textarea "In my childhood my"
type textarea "x"
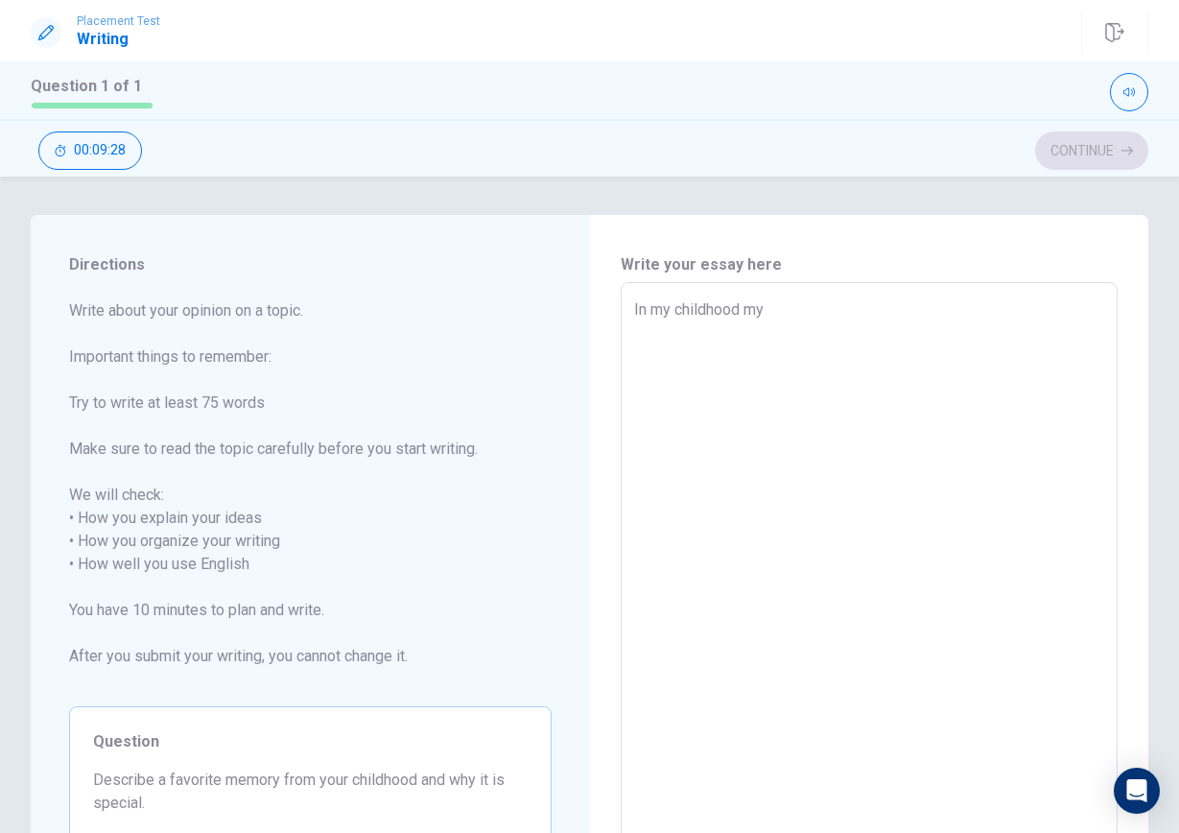
type textarea "In my childhood my f"
type textarea "x"
type textarea "In my childhood my fa"
type textarea "x"
type textarea "In my childhood my fav"
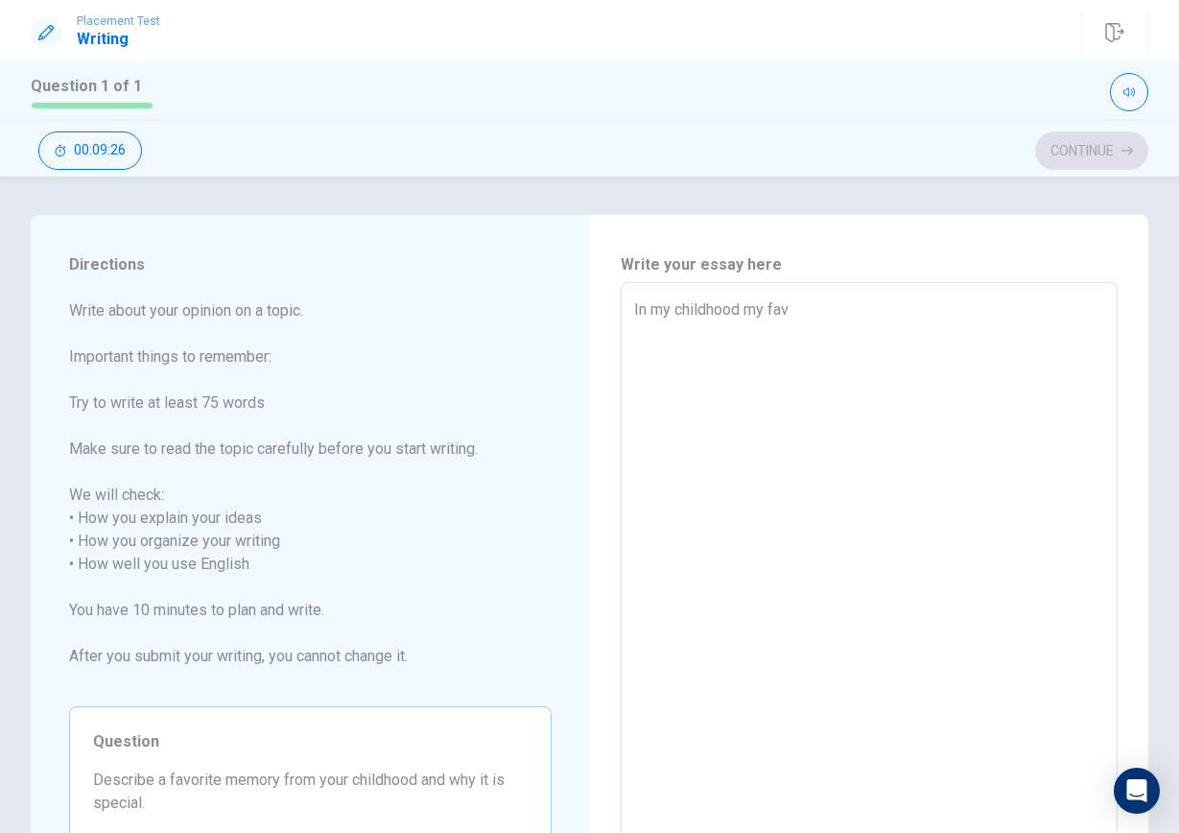
type textarea "x"
type textarea "In my childhood my favo"
type textarea "x"
type textarea "In my childhood my favor"
type textarea "x"
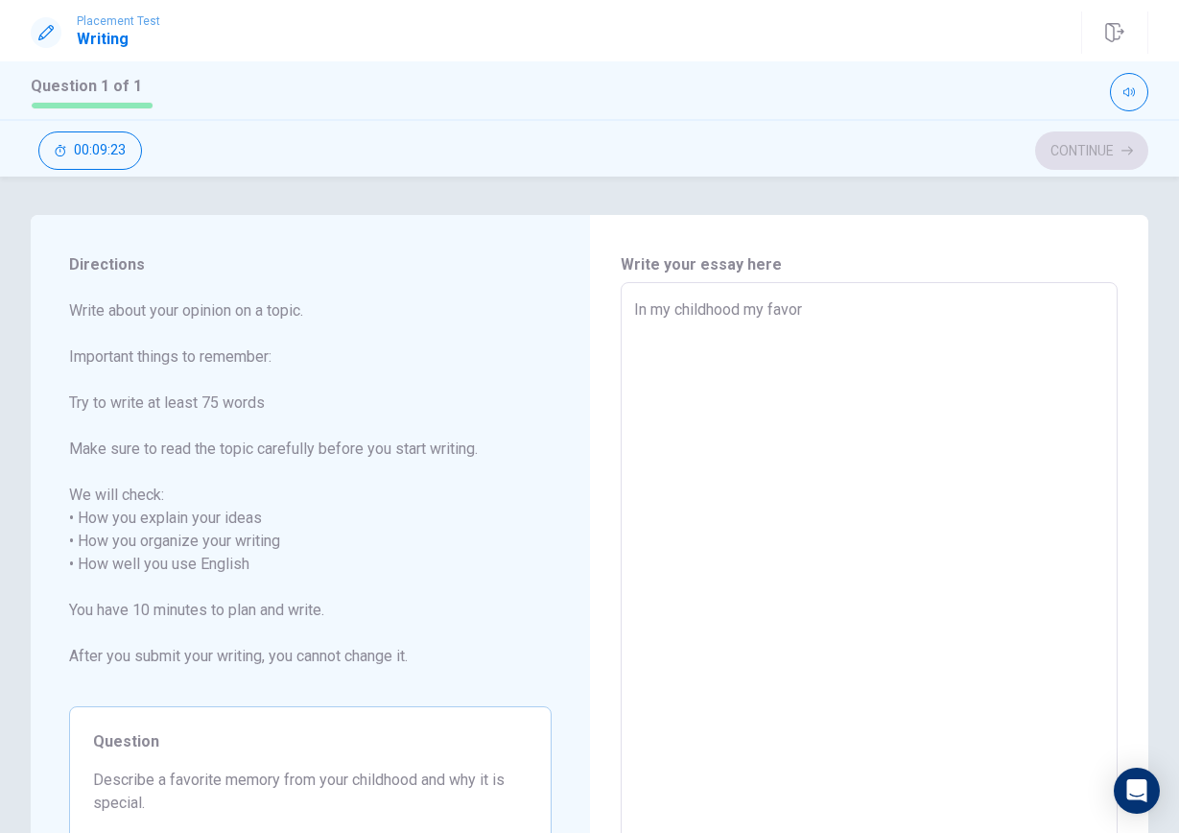
type textarea "In my childhood my favori"
type textarea "x"
type textarea "In my childhood my favorit"
type textarea "x"
type textarea "In my childhood my favorite"
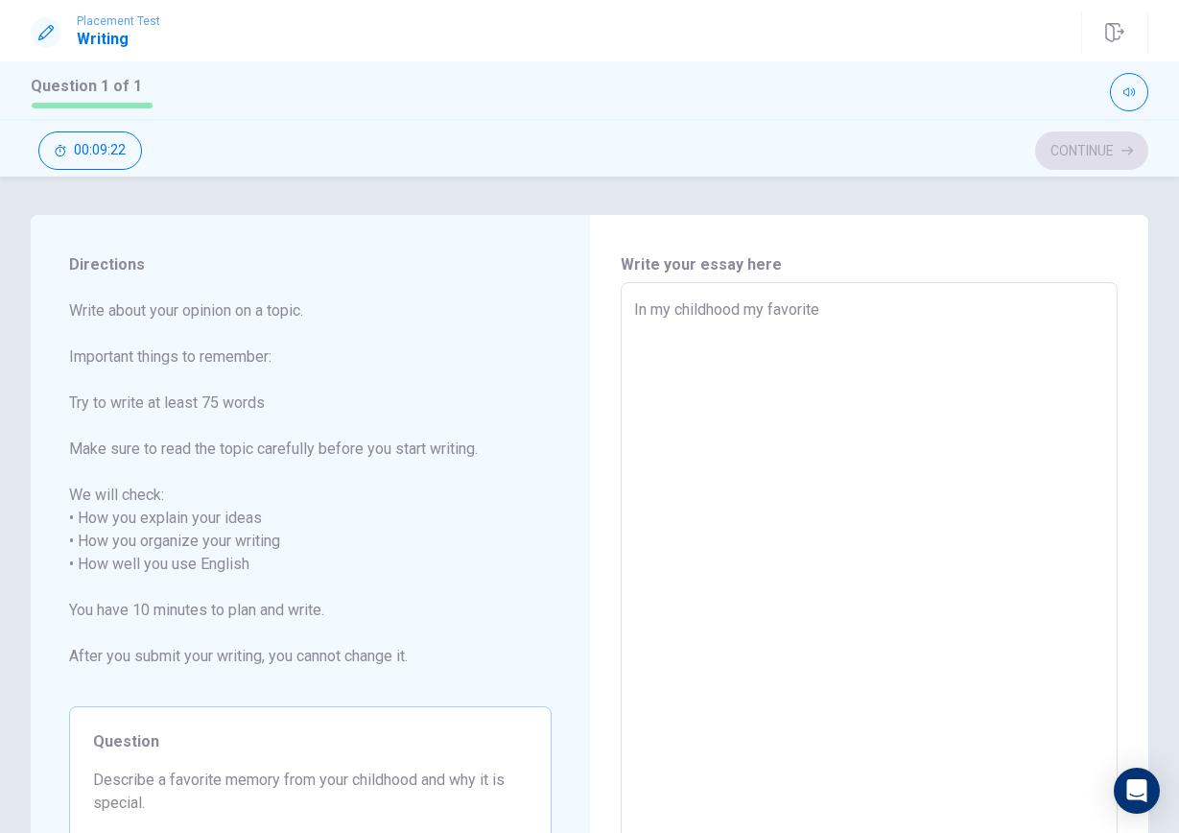
type textarea "x"
type textarea "In my childhood my favorite"
type textarea "x"
type textarea "In my childhood my favorite i"
type textarea "x"
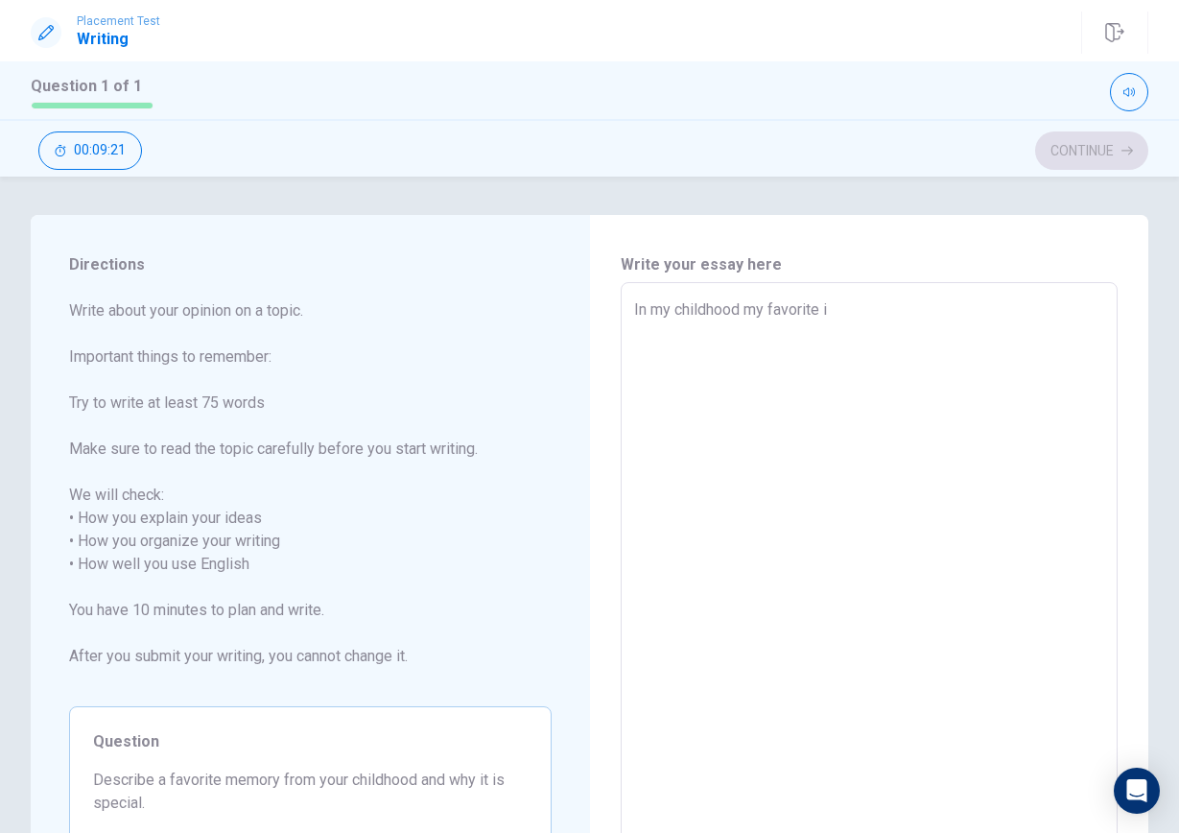
type textarea "In my childhood my favorite is"
type textarea "x"
type textarea "In my childhood my favorite is"
type textarea "x"
type textarea "In my childhood my favorite is p"
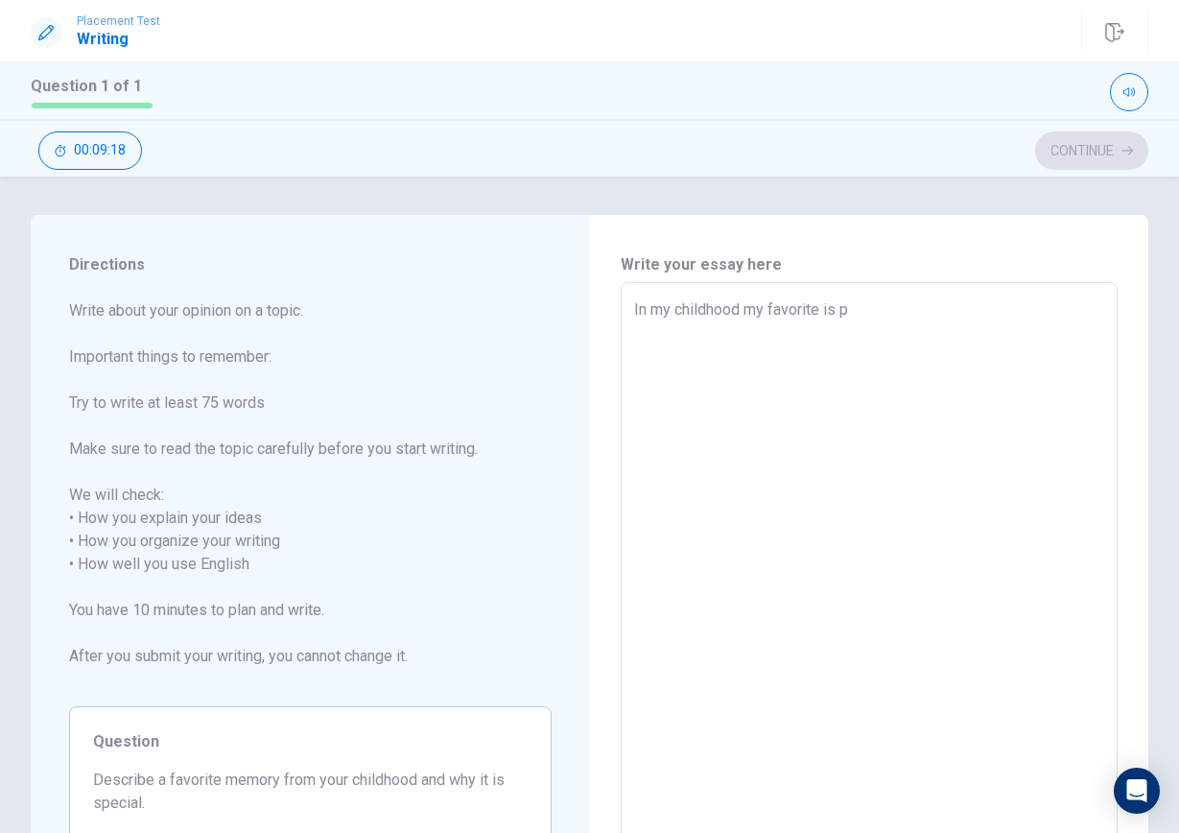
type textarea "x"
type textarea "In my childhood my favorite is pa"
type textarea "x"
type textarea "In my childhood my favorite is pal"
type textarea "x"
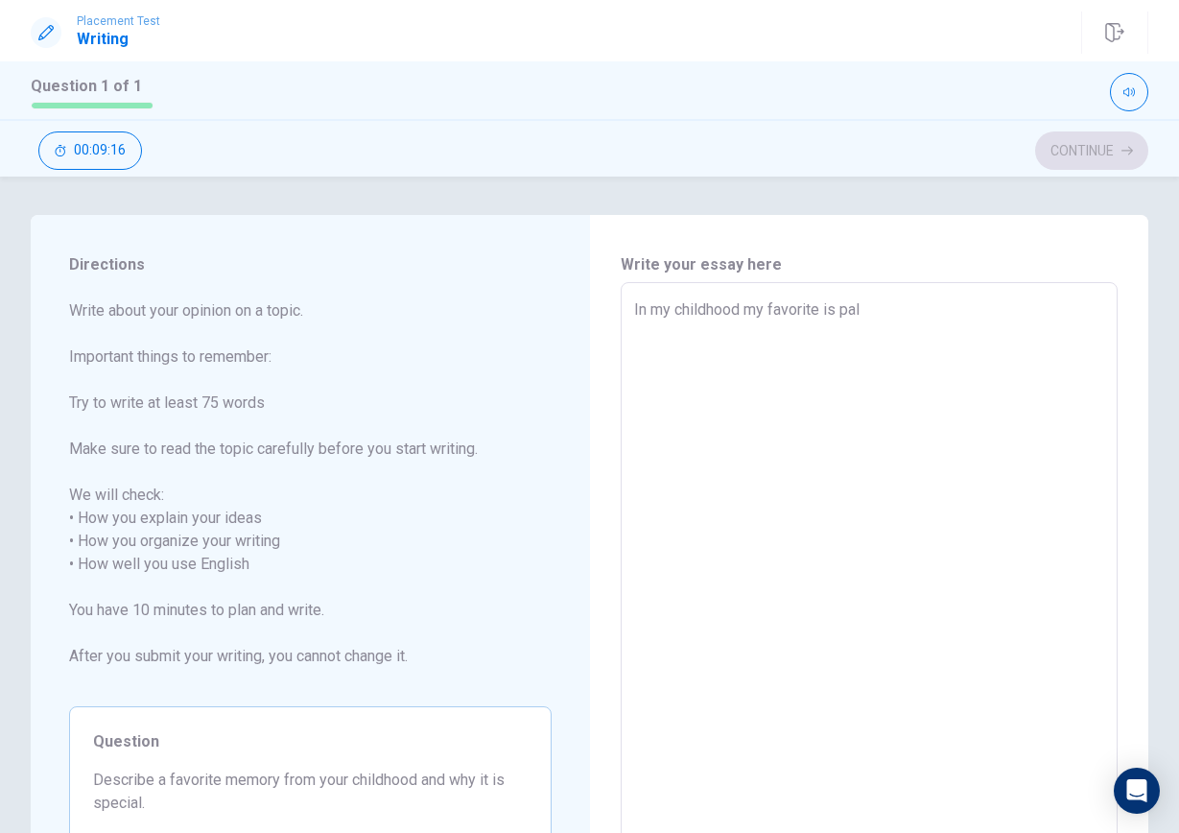
type textarea "In my childhood my favorite is pa"
type textarea "x"
type textarea "In my childhood my favorite is p"
type textarea "x"
type textarea "In my childhood my favorite is p;"
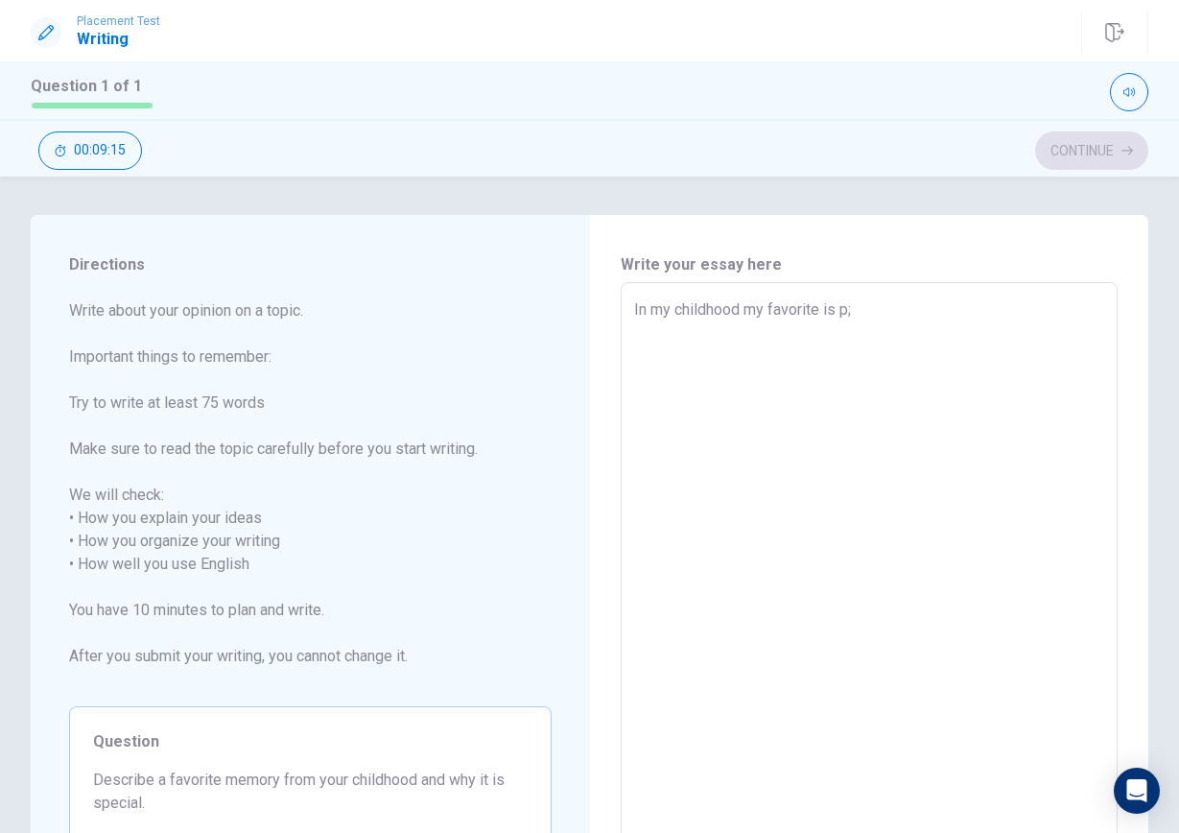
type textarea "x"
type textarea "In my childhood my favorite is p"
type textarea "x"
type textarea "In my childhood my favorite is pl"
type textarea "x"
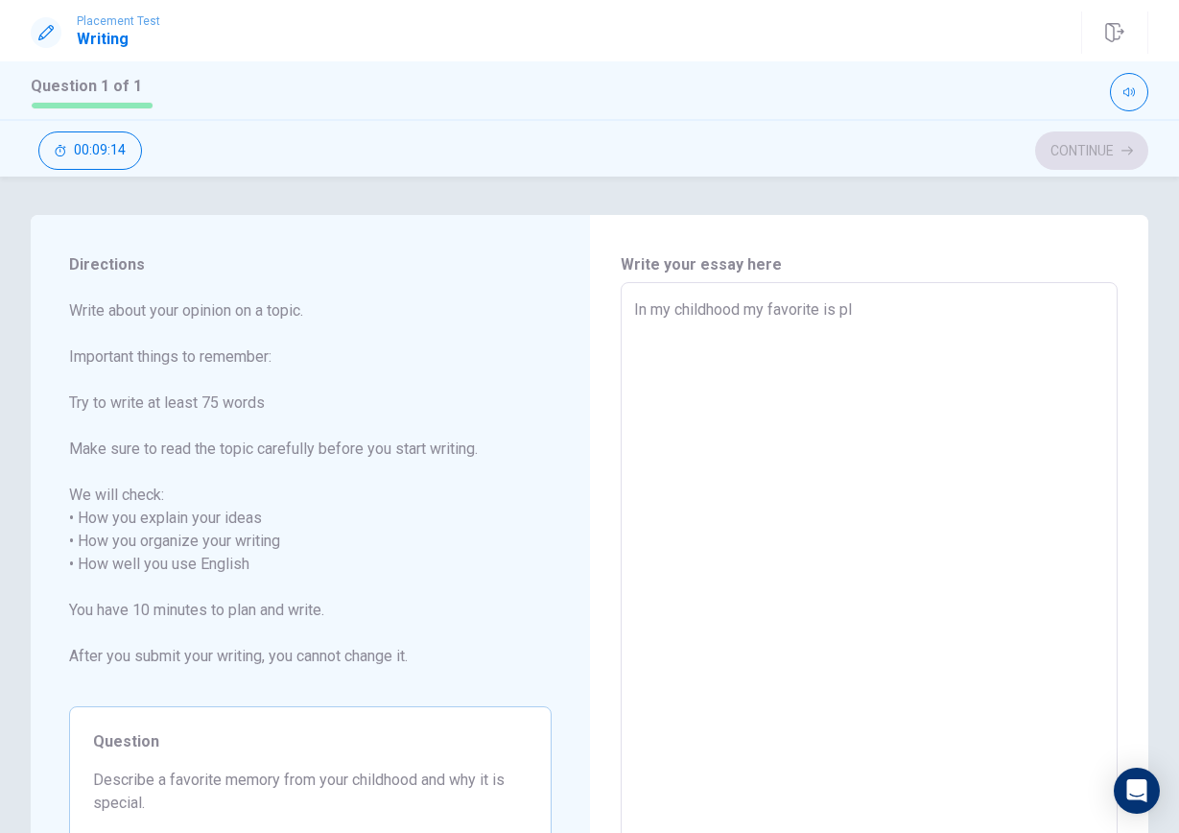
type textarea "In my childhood my favorite is pla"
type textarea "x"
type textarea "In my childhood my favorite is play"
type textarea "x"
type textarea "In my childhood my favorite is play"
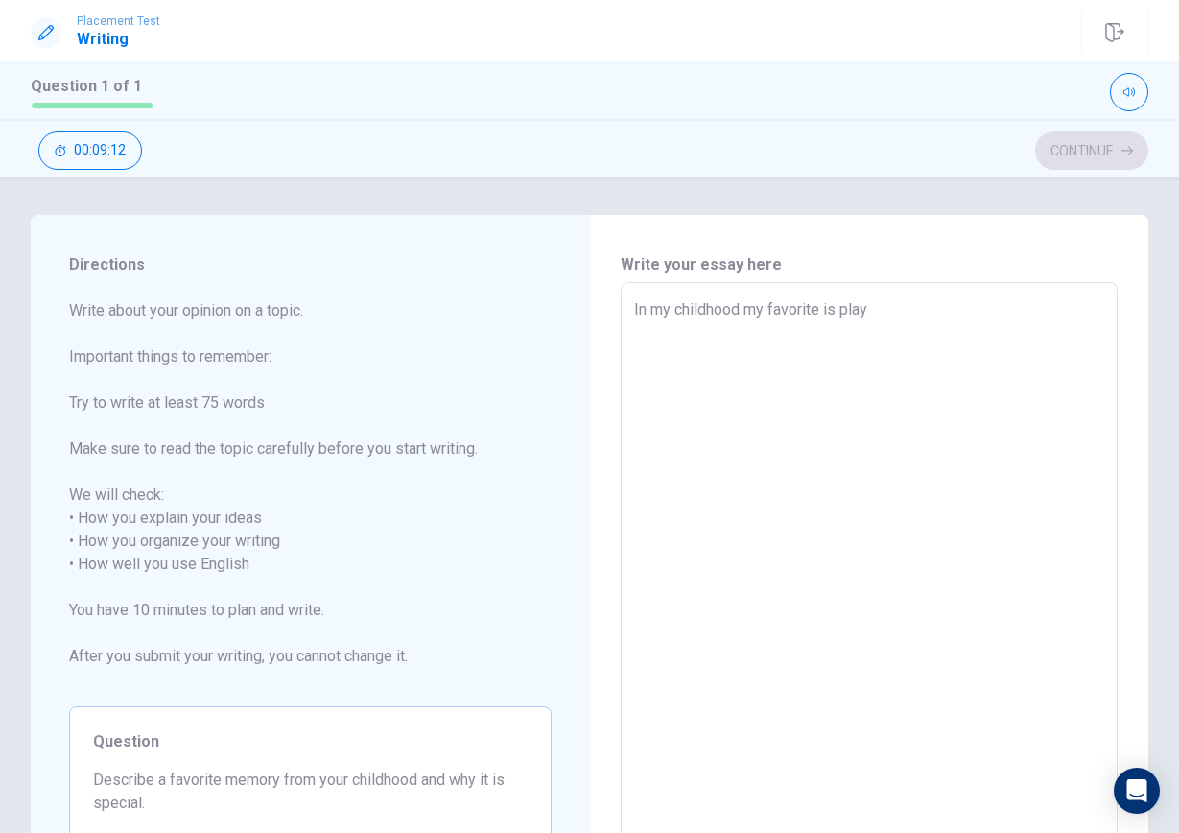
type textarea "x"
type textarea "In my childhood my favorite is play w"
type textarea "x"
type textarea "In my childhood my favorite is play wi"
type textarea "x"
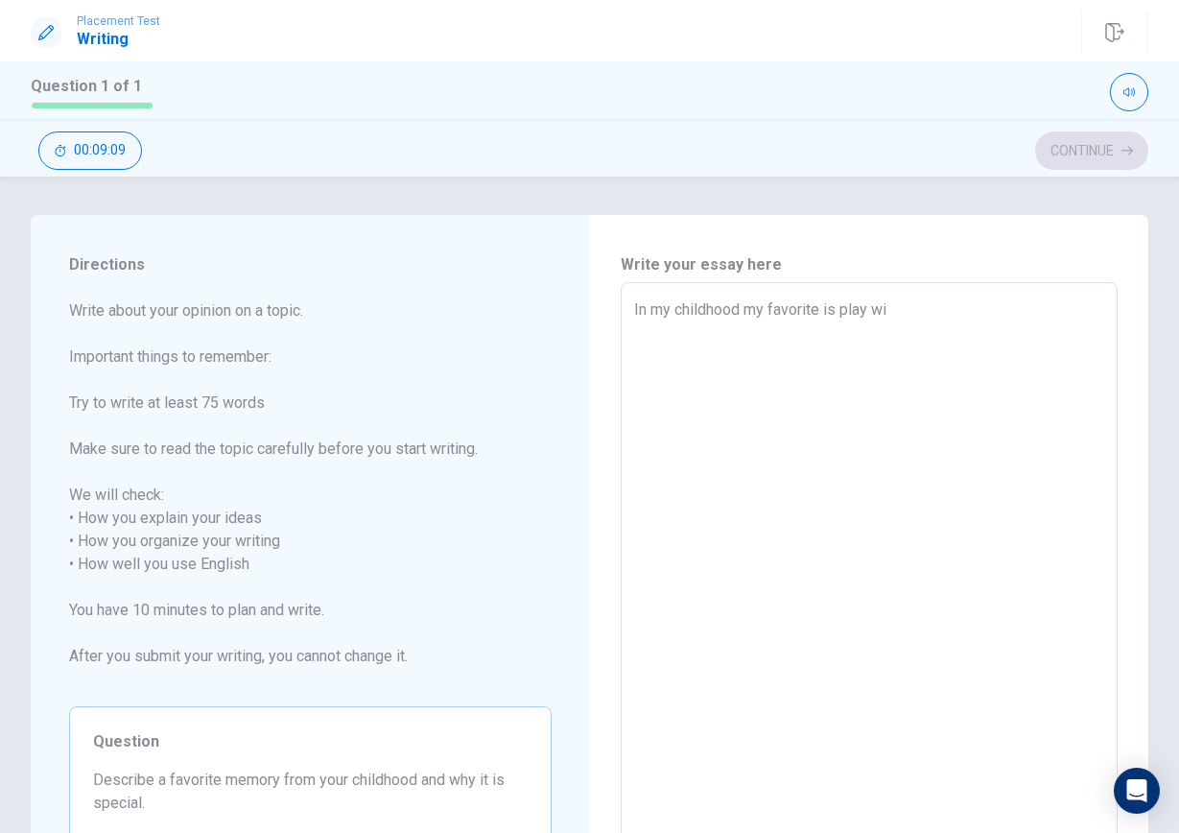
type textarea "In my childhood my favorite is play wit"
type textarea "x"
type textarea "In my childhood my favorite is play with"
type textarea "x"
type textarea "In my childhood my favorite is play with"
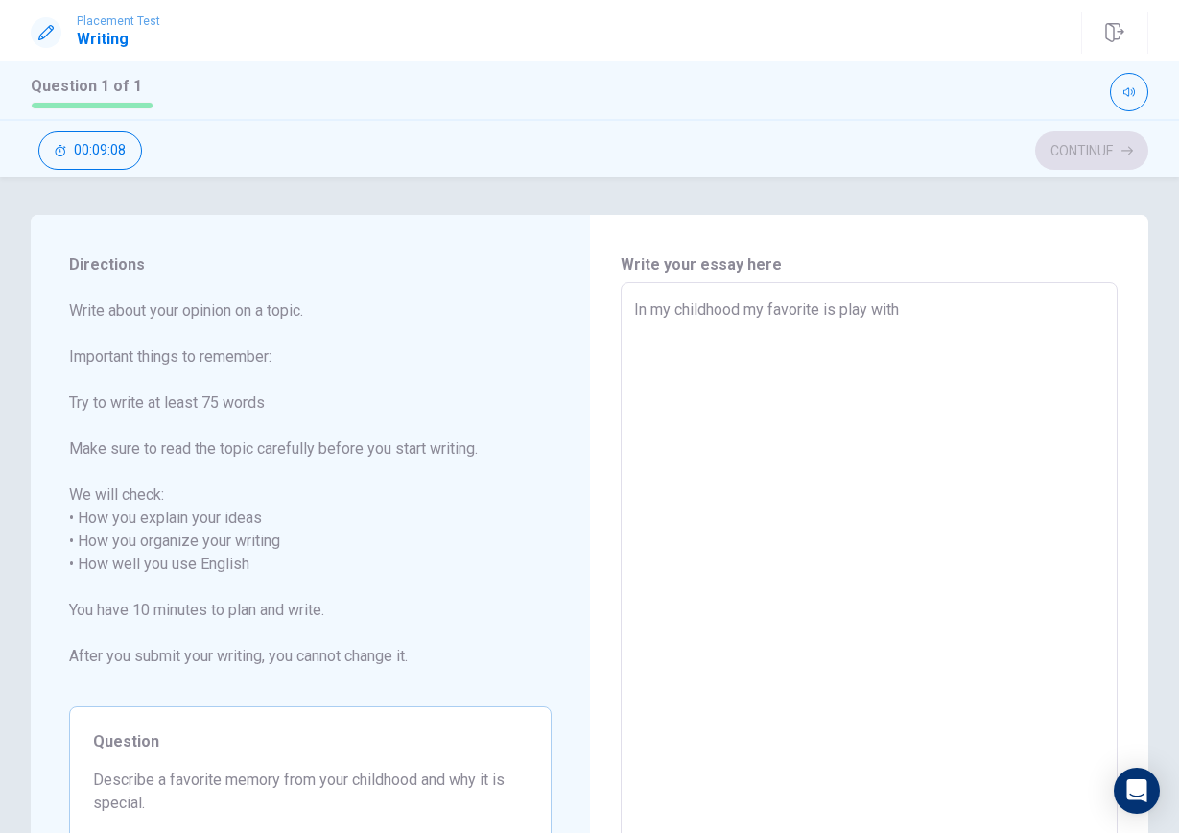
type textarea "x"
type textarea "In my childhood my favorite is play with m"
type textarea "x"
type textarea "In my childhood my favorite is play with my"
type textarea "x"
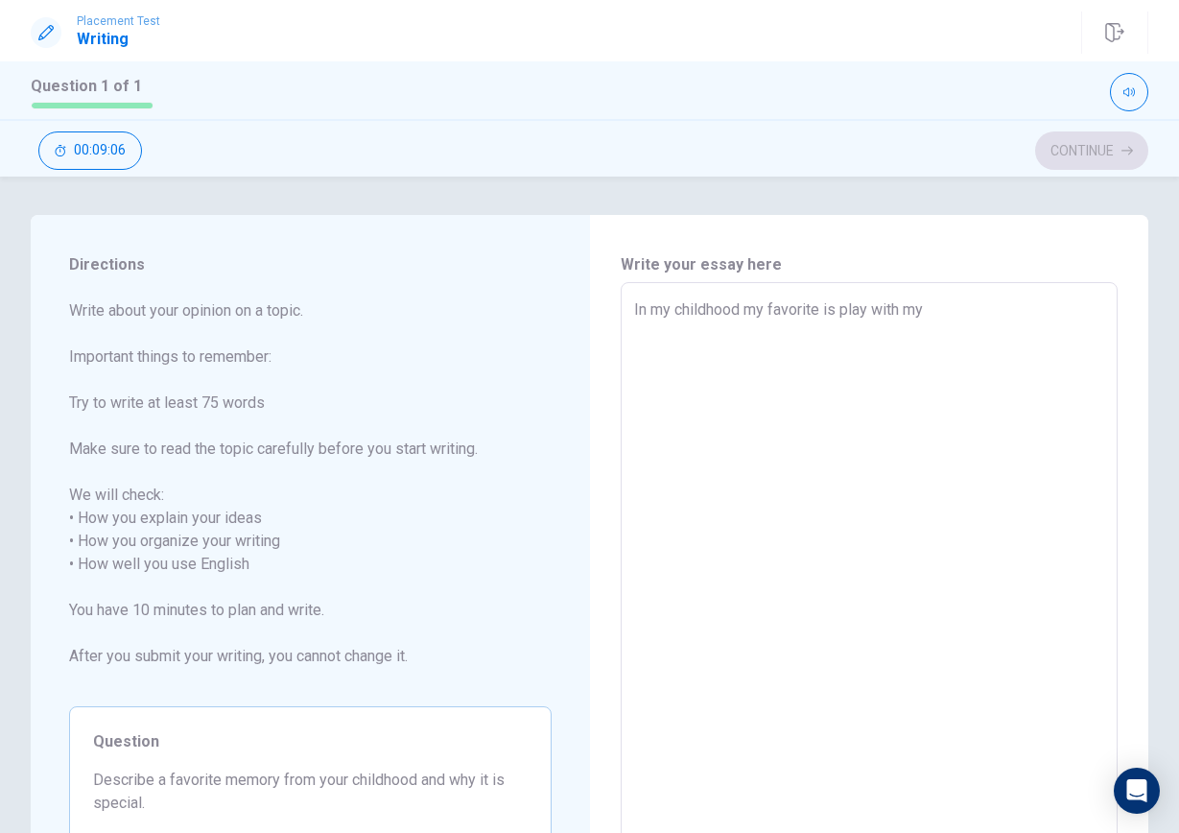
type textarea "In my childhood my favorite is play with my"
type textarea "x"
type textarea "In my childhood my favorite is play with my u"
type textarea "x"
type textarea "In my childhood my favorite is play with my un"
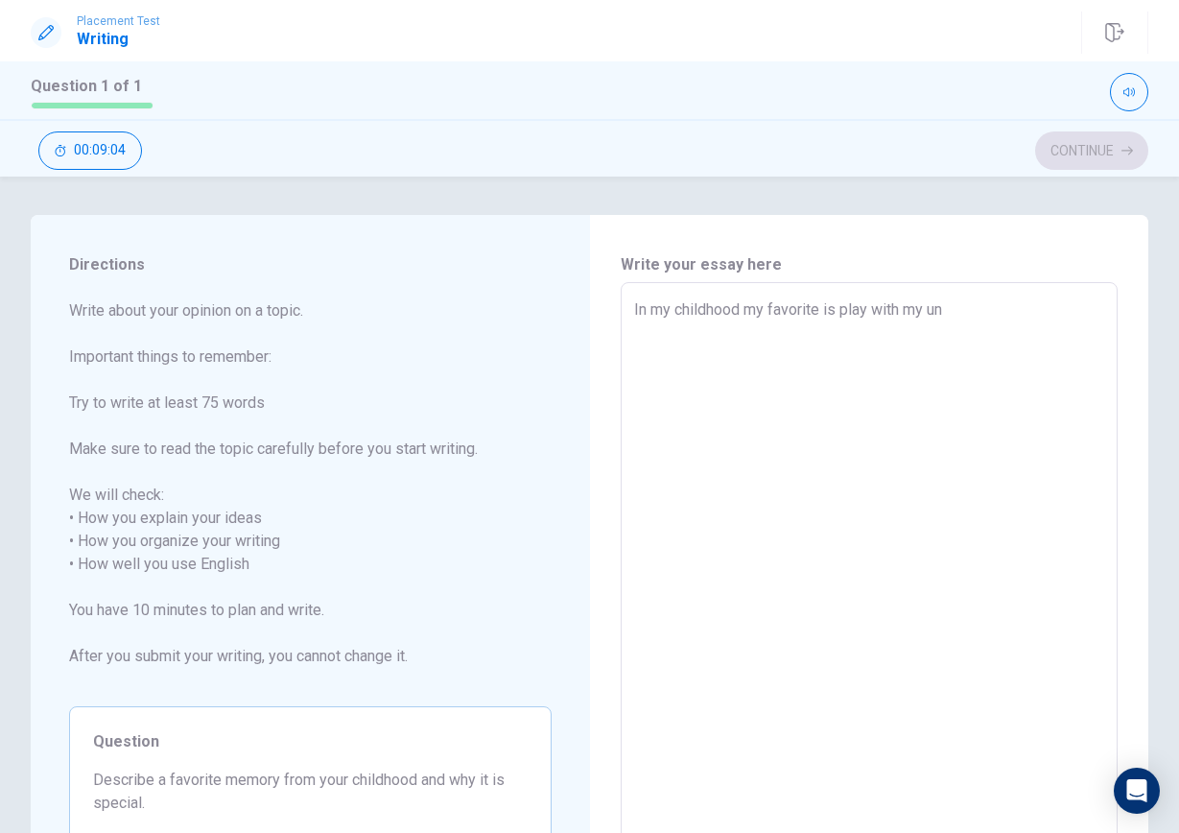
type textarea "x"
type textarea "In my childhood my favorite is play with my unc"
type textarea "x"
type textarea "In my childhood my favorite is play with my uncl"
type textarea "x"
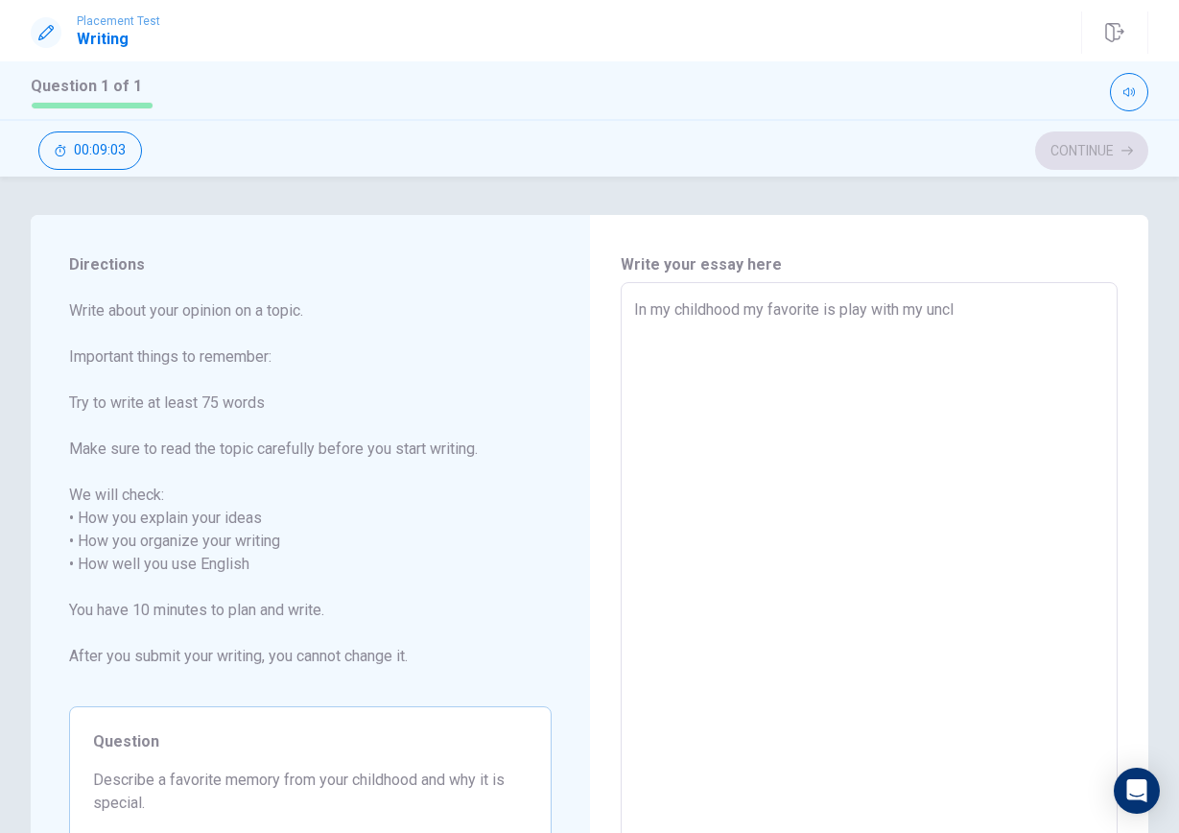
type textarea "In my childhood my favorite is play with my unclr"
type textarea "x"
type textarea "In my childhood my favorite is play with my uncl"
type textarea "x"
type textarea "In my childhood my favorite is play with my uncle"
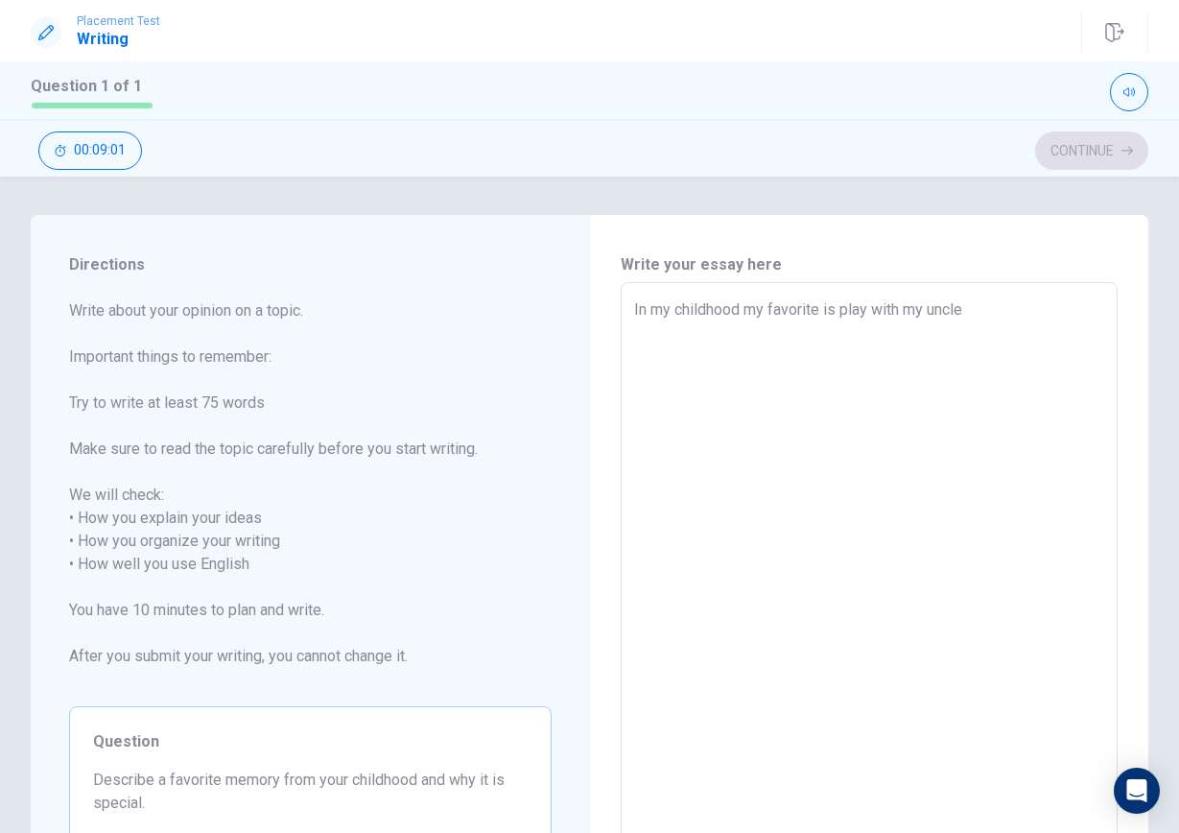
type textarea "x"
type textarea "In my childhood my favorite is play with my uncle"
type textarea "x"
type textarea "In my childhood my favorite is play with my uncle h"
type textarea "x"
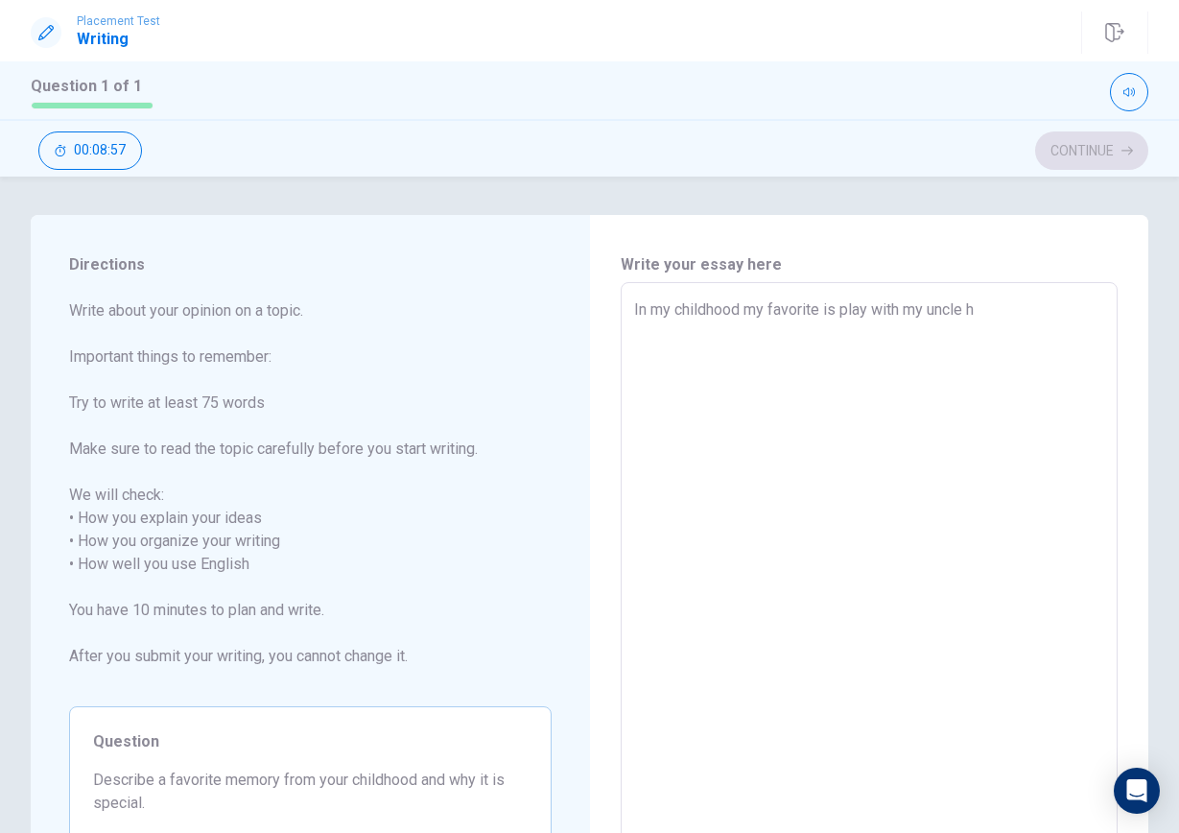
type textarea "In my childhood my favorite is play with my uncle [PERSON_NAME]"
type textarea "x"
type textarea "In my childhood my favorite is play with my uncle h"
type textarea "x"
type textarea "In my childhood my favorite is play with my uncle hi"
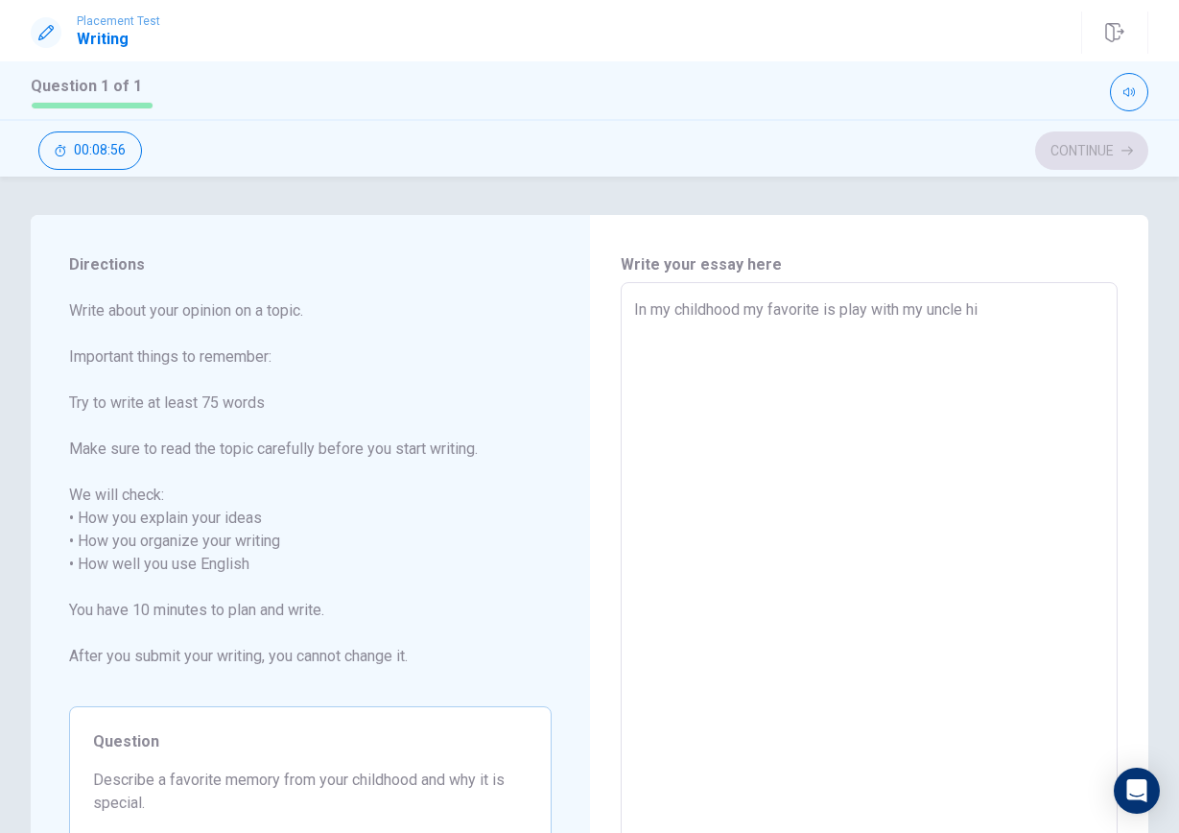
type textarea "x"
type textarea "In my childhood my favorite is play with my uncle his"
type textarea "x"
type textarea "In my childhood my favorite is play with my uncle his"
type textarea "x"
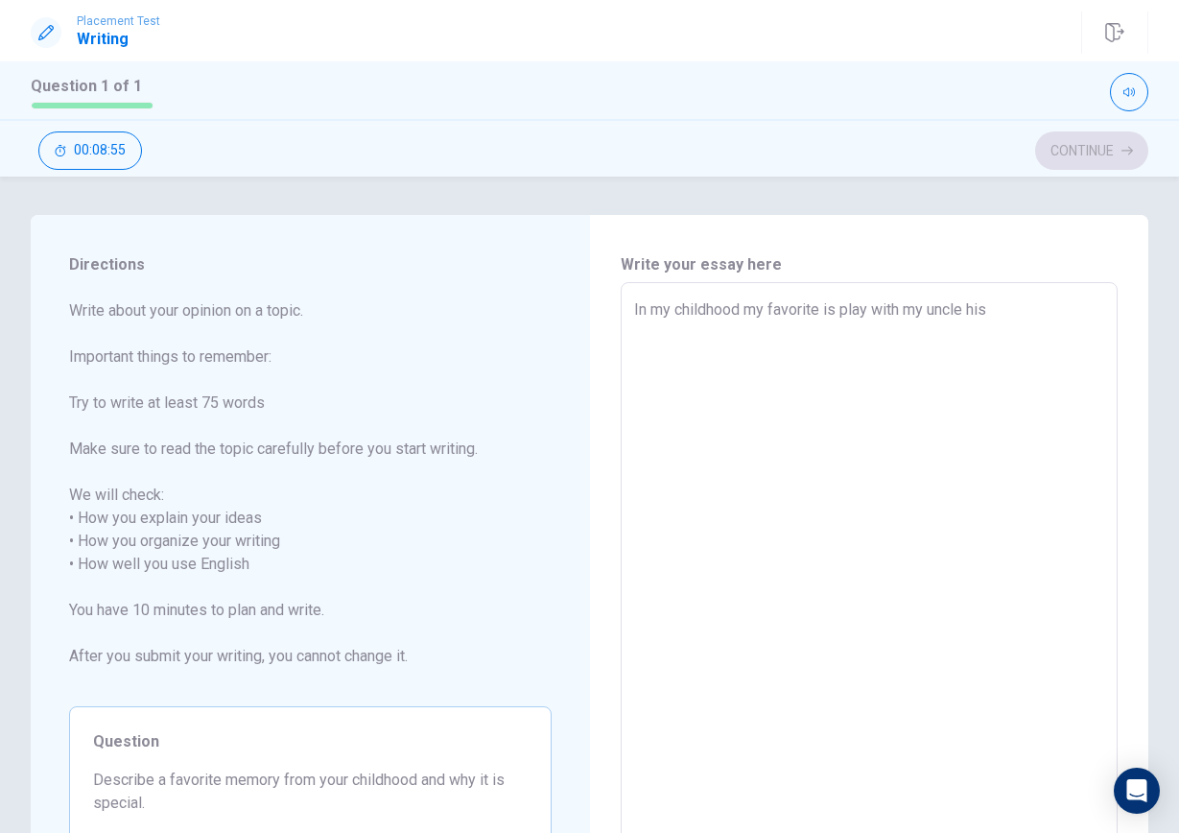
type textarea "In my childhood my favorite is play with my uncle his i"
type textarea "x"
type textarea "In my childhood my favorite is play with my uncle his is"
type textarea "x"
type textarea "In my childhood my favorite is play with my uncle his is"
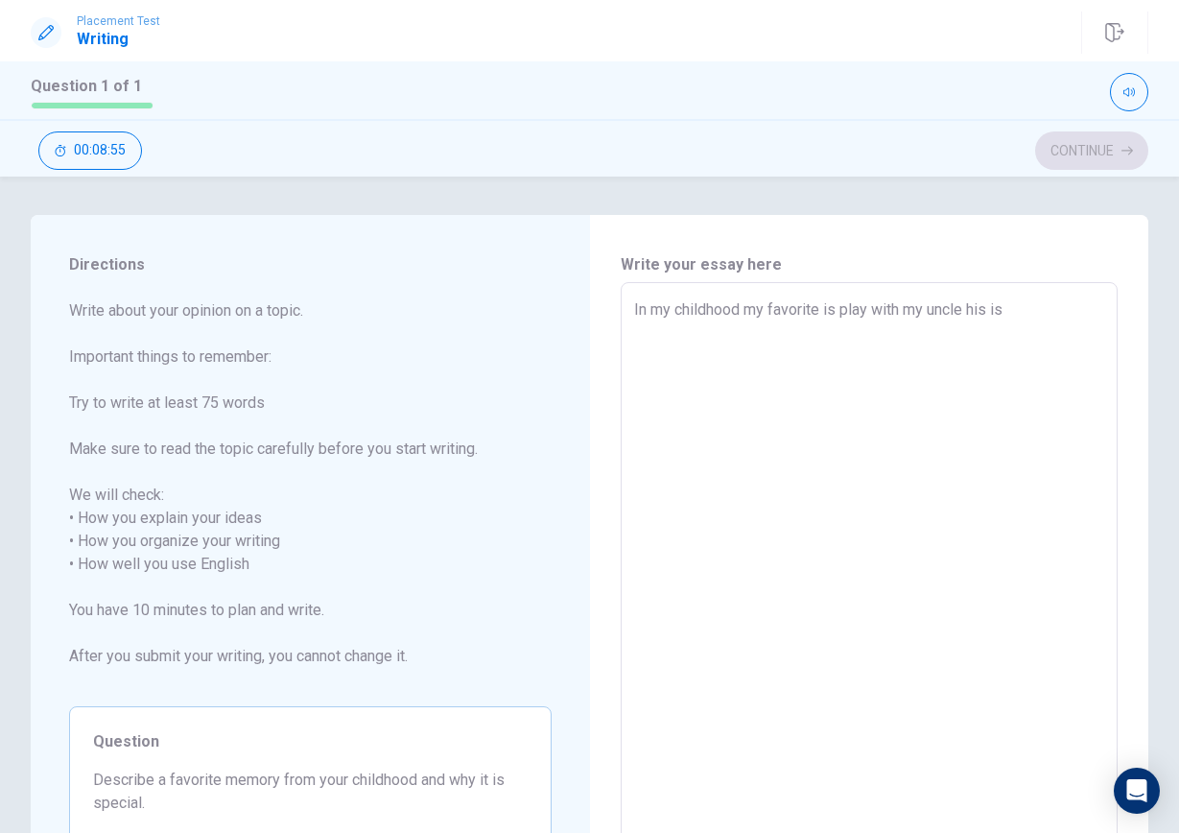
type textarea "x"
type textarea "In my childhood my favorite is play with my uncle his is c"
type textarea "x"
type textarea "In my childhood my favorite is play with my uncle his is ca"
type textarea "x"
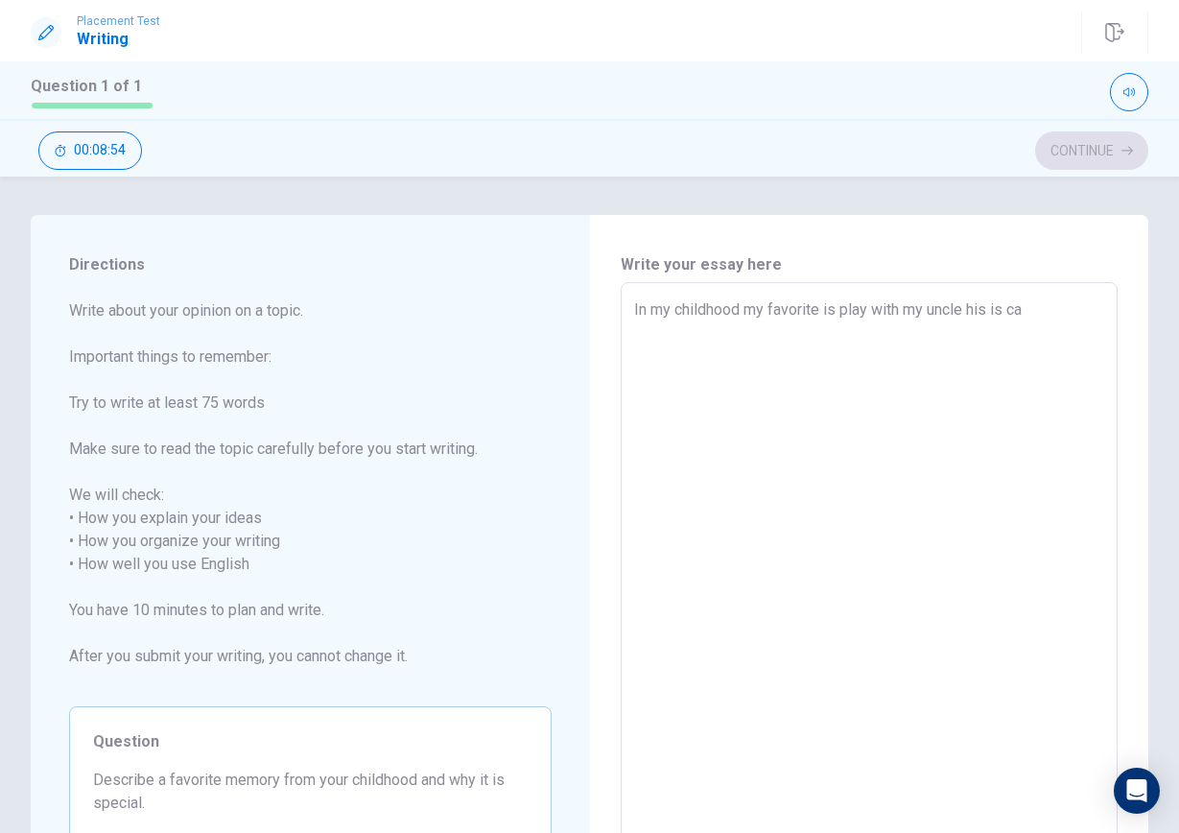
type textarea "In my childhood my favorite is play with my uncle his is cal"
type textarea "x"
type textarea "In my childhood my favorite is play with my uncle his is call"
type textarea "x"
type textarea "In my childhood my favorite is play with my uncle his is calle"
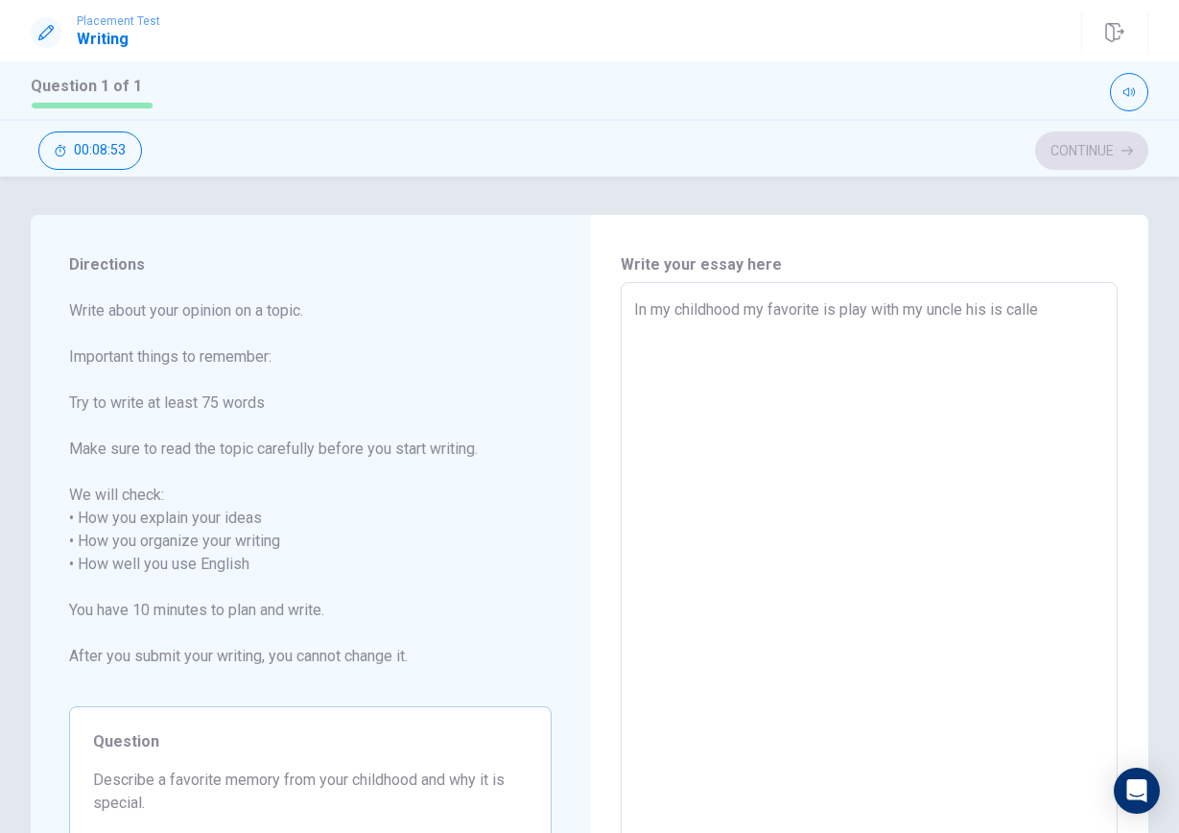
type textarea "x"
type textarea "In my childhood my favorite is play with my uncle his is called"
type textarea "x"
type textarea "In my childhood my favorite is play with my uncle his is called"
type textarea "x"
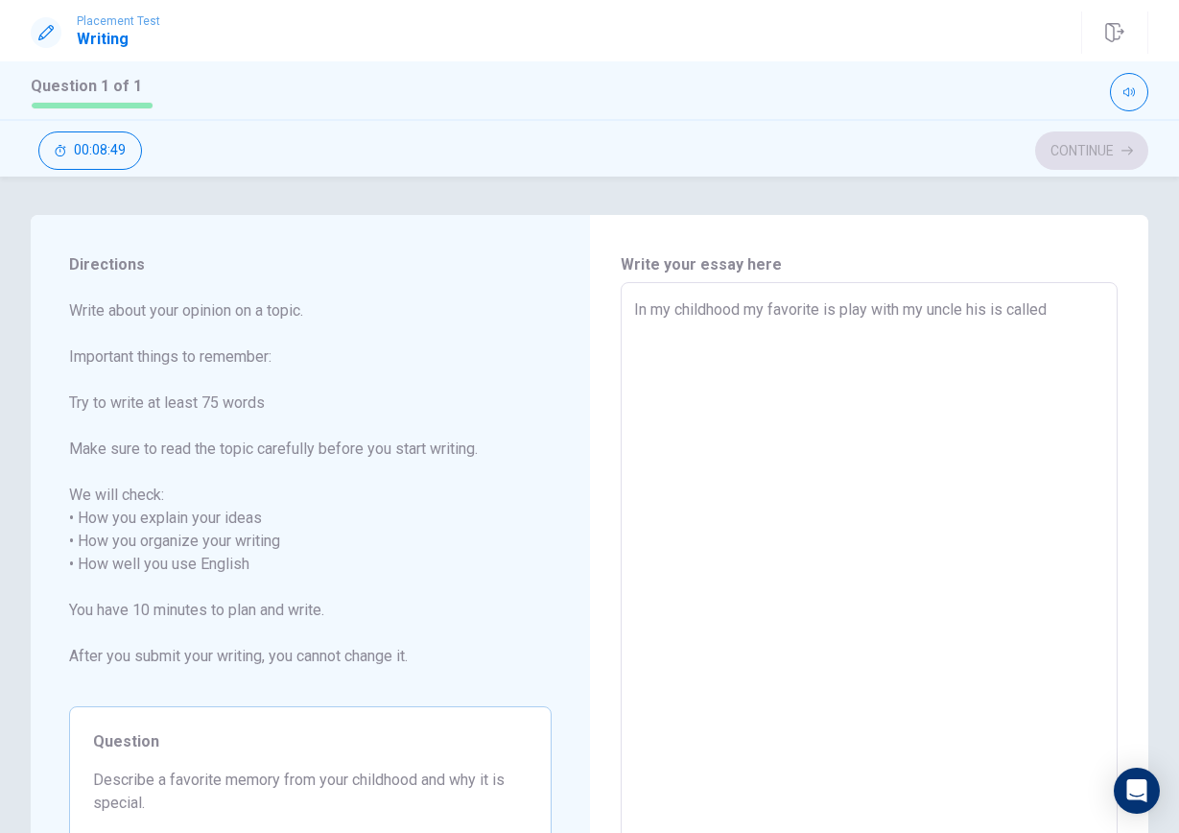
type textarea "In my childhood my favorite is play with my uncle his is called K"
type textarea "x"
type textarea "In my childhood my favorite is play with my uncle his is called [PERSON_NAME]"
type textarea "x"
type textarea "In my childhood my favorite is play with my uncle his is called [PERSON_NAME]"
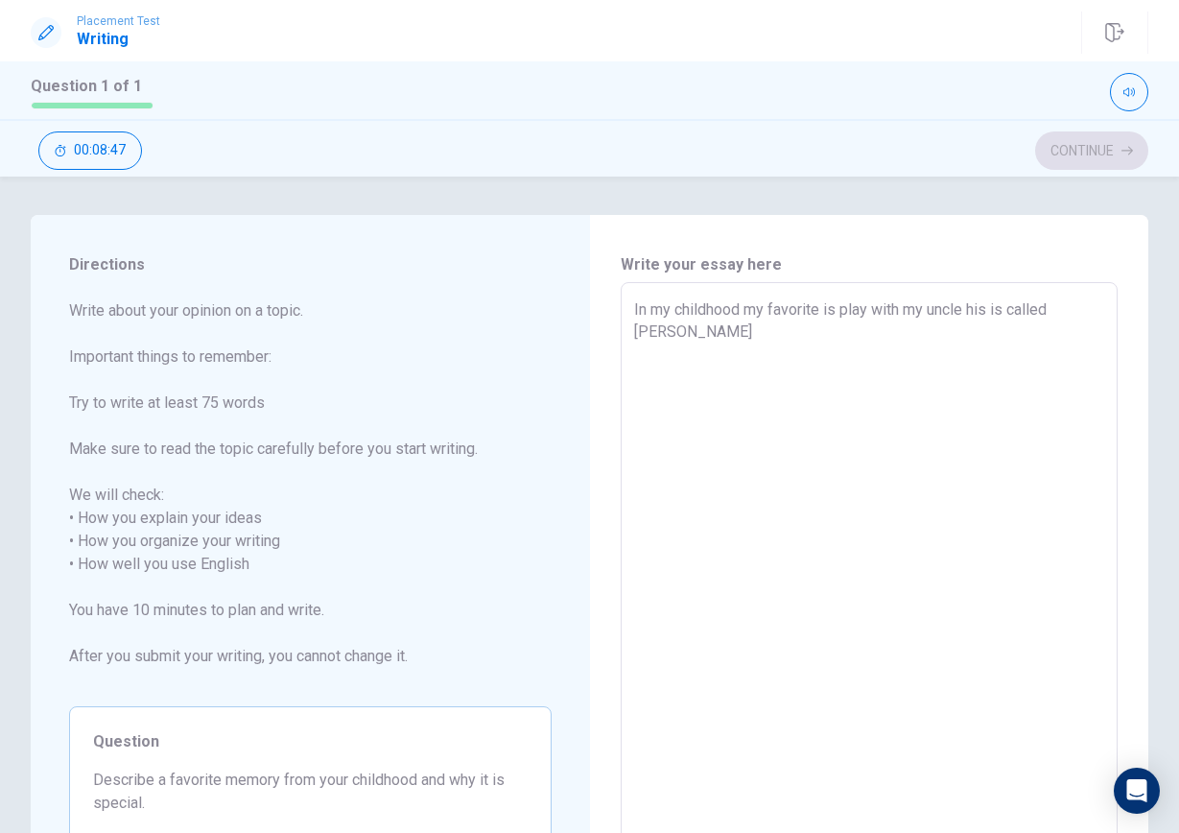
type textarea "x"
type textarea "In my childhood my favorite is play with my uncle his is called Kong"
type textarea "x"
type textarea "In my childhood my favorite is play with my uncle his is called [PERSON_NAME]"
type textarea "x"
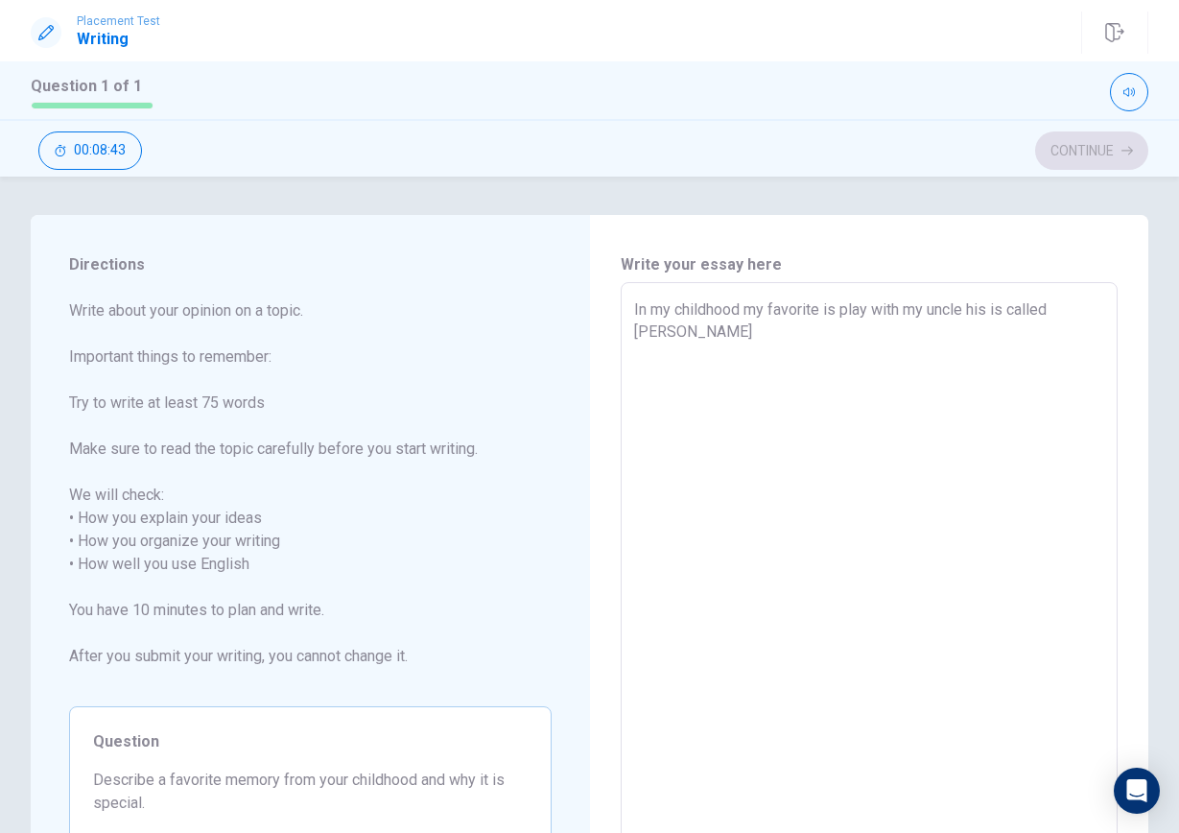
type textarea "In my childhood my favorite is play with my uncle his is called [PERSON_NAME]"
type textarea "x"
type textarea "In my childhood my favorite is play with my uncle his is called K"
type textarea "x"
type textarea "In my childhood my favorite is play with my uncle his is called"
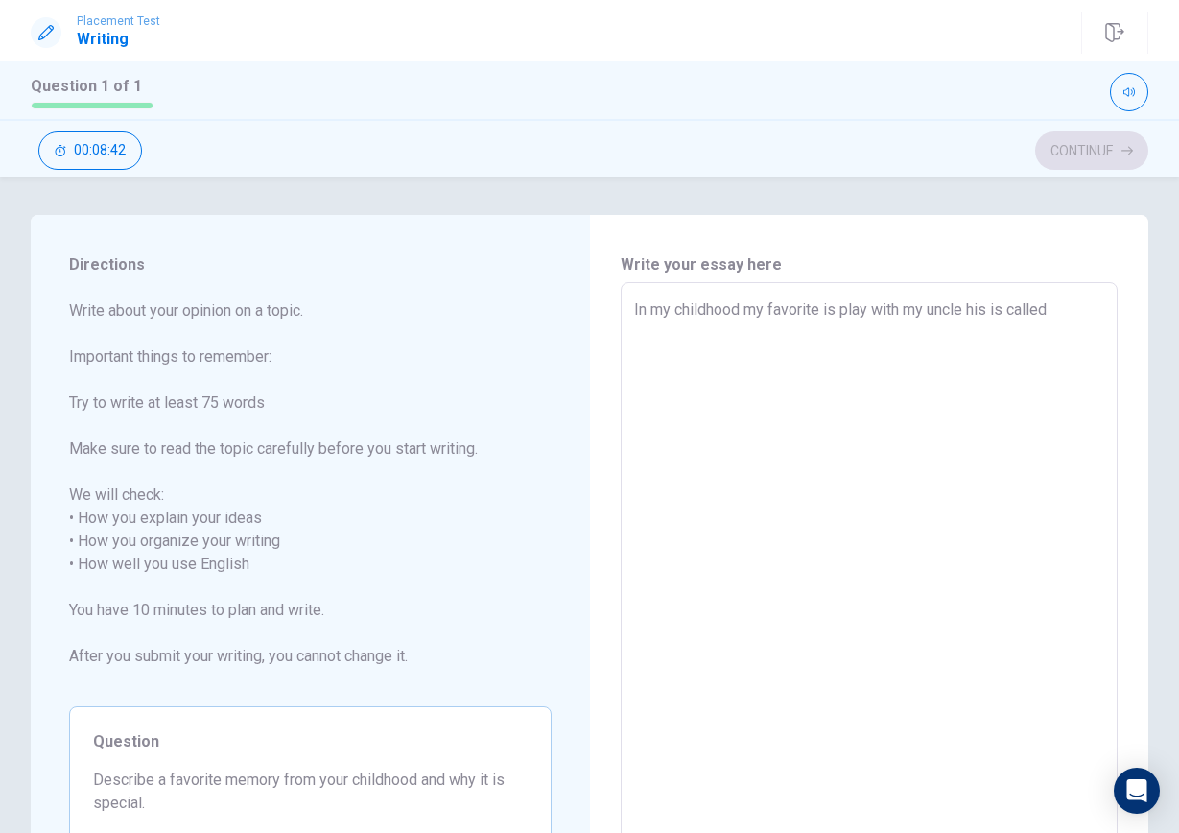
type textarea "x"
type textarea "In my childhood my favorite is play with my uncle his is called"
type textarea "x"
type textarea "In my childhood my favorite is play with my uncle his is calle"
type textarea "x"
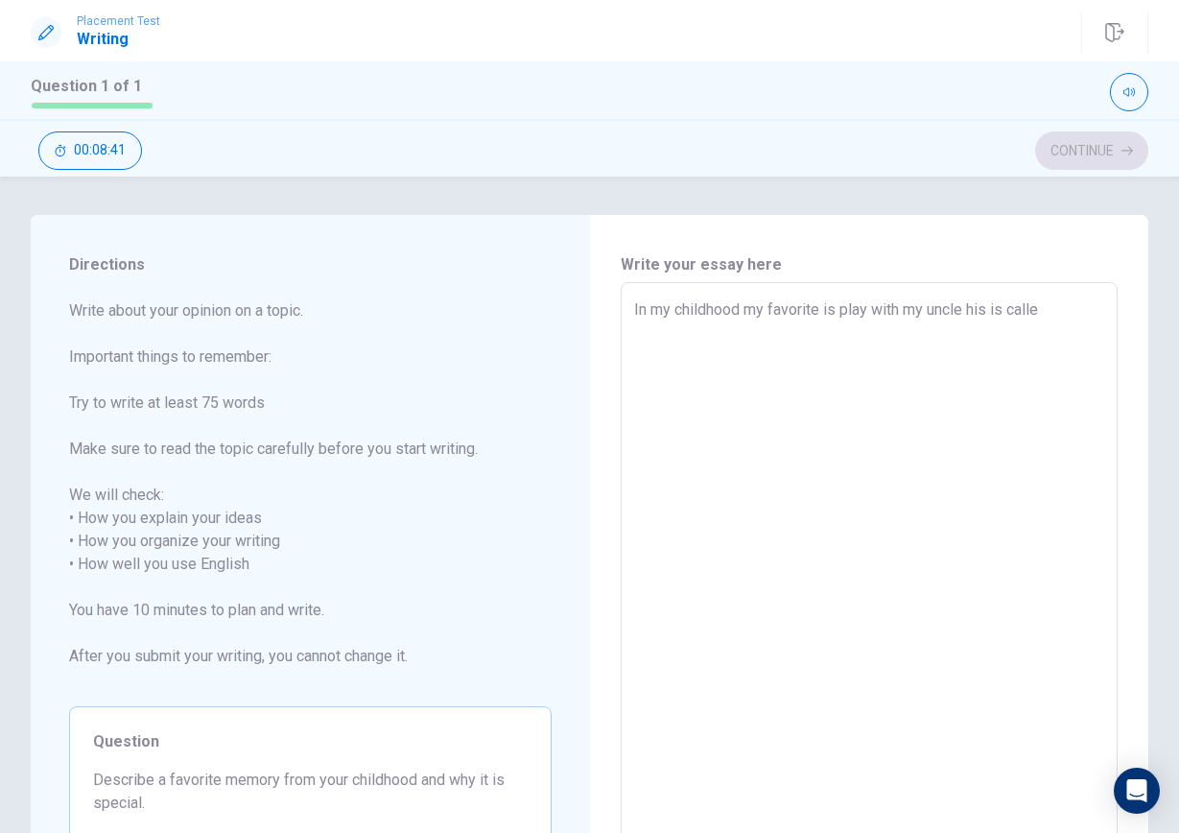
type textarea "In my childhood my favorite is play with my uncle his is call"
type textarea "x"
type textarea "In my childhood my favorite is play with my uncle his is cal"
type textarea "x"
type textarea "In my childhood my favorite is play with my uncle his is ca"
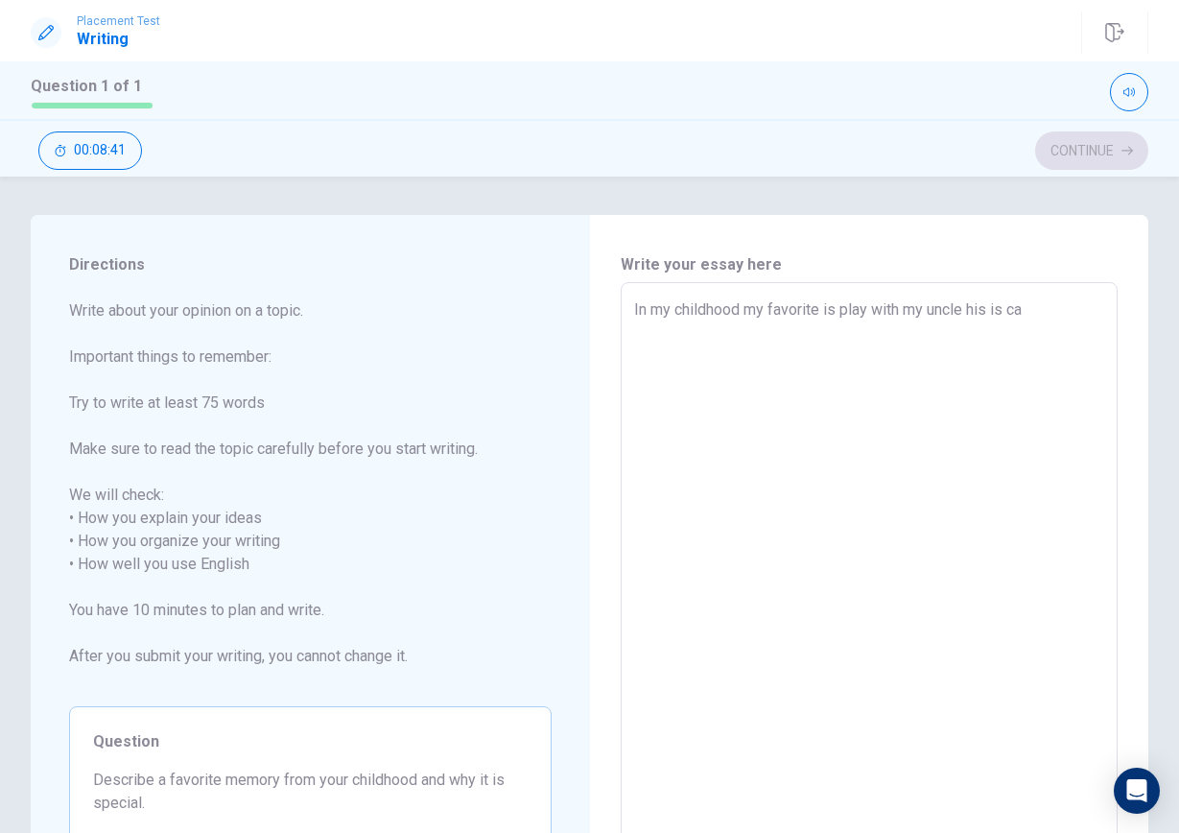
type textarea "x"
type textarea "In my childhood my favorite is play with my uncle his is c"
type textarea "x"
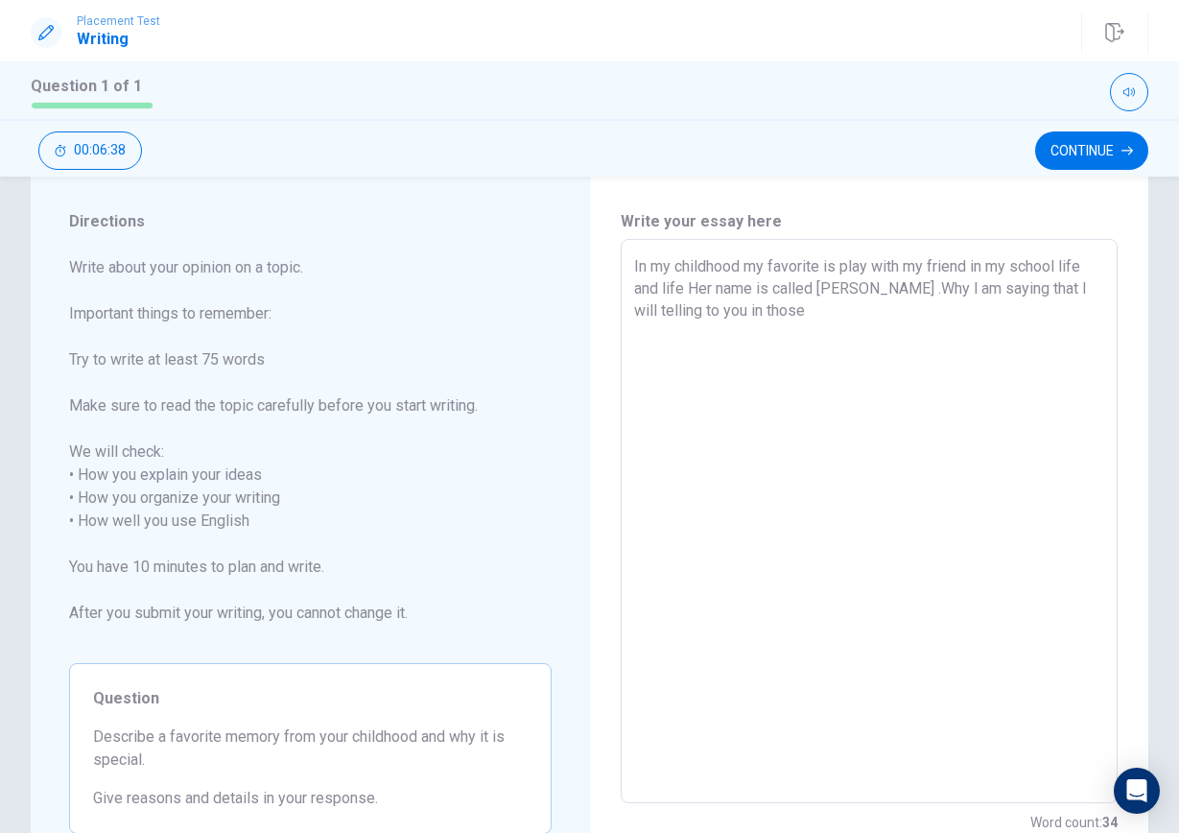
scroll to position [35, 0]
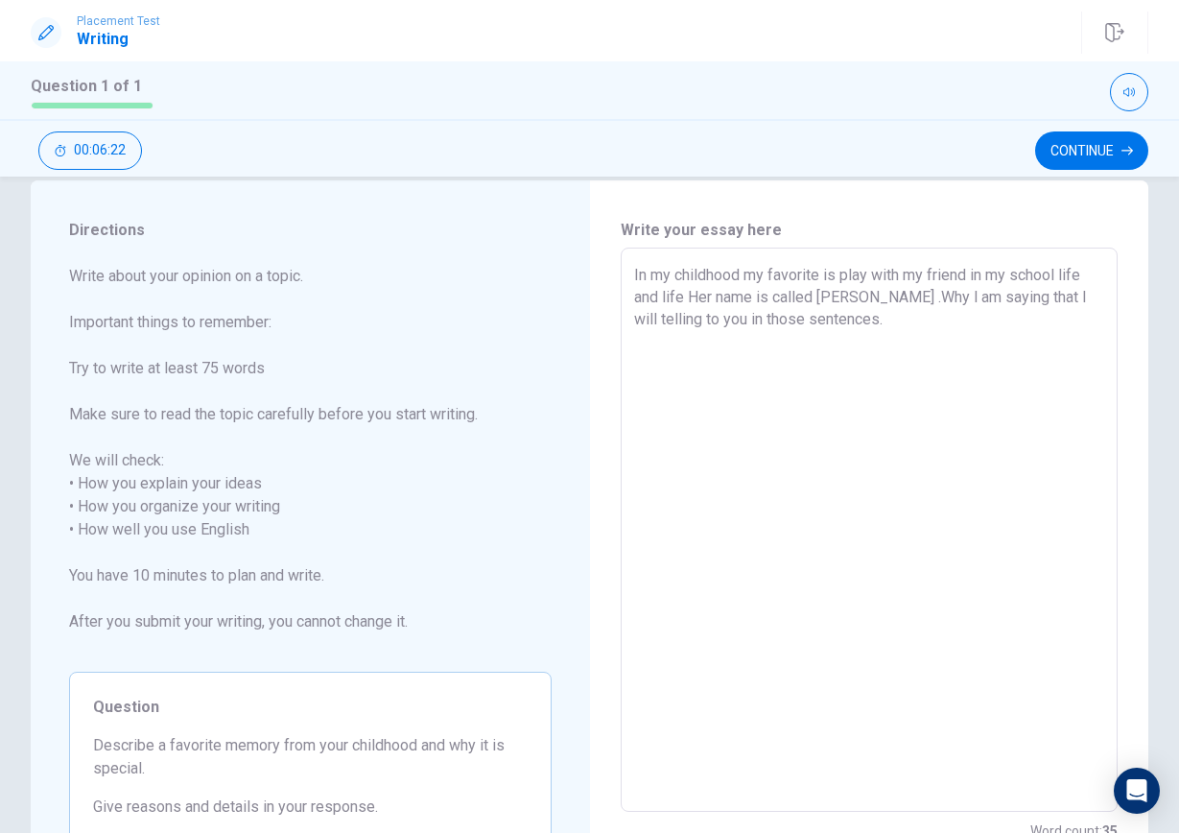
click at [634, 270] on textarea "In my childhood my favorite is play with my friend in my school life and life H…" at bounding box center [869, 530] width 471 height 533
click at [668, 352] on textarea "In my childhood my favorite is play with my friend in my school life and life H…" at bounding box center [869, 530] width 471 height 533
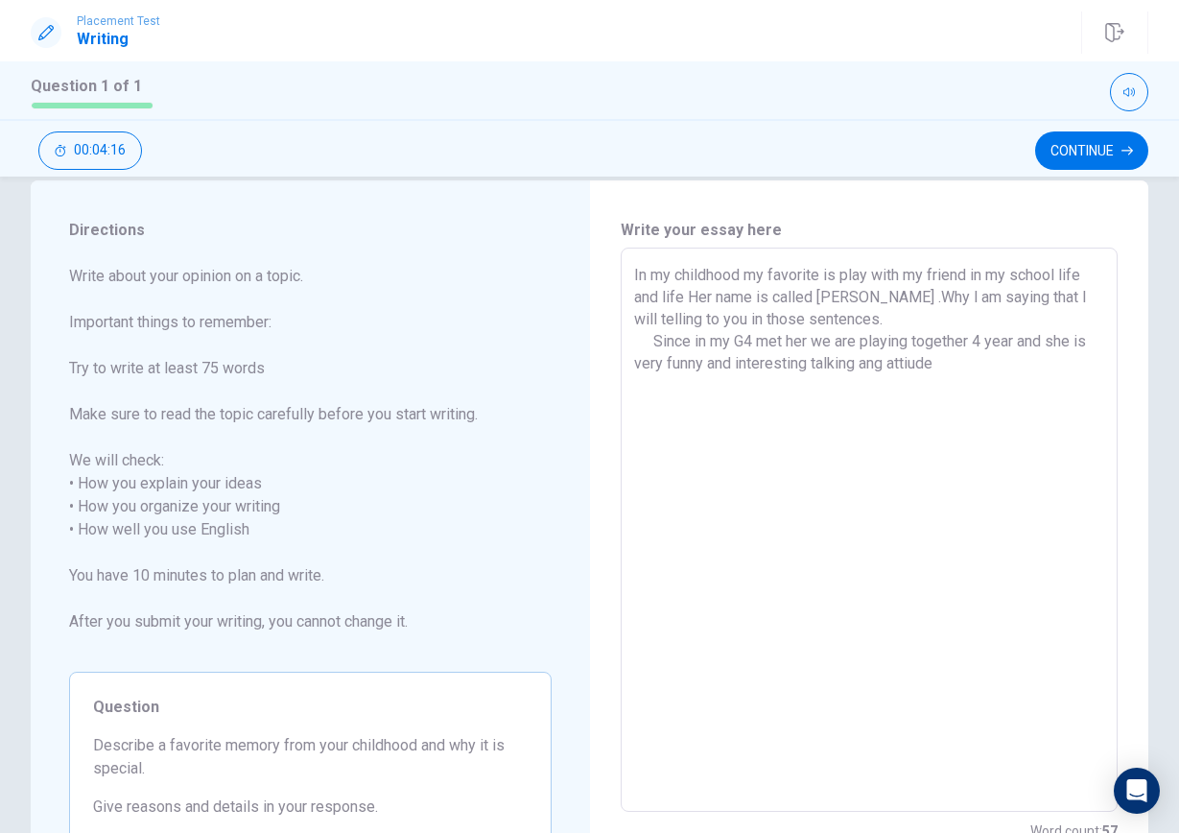
click at [889, 364] on textarea "In my childhood my favorite is play with my friend in my school life and life H…" at bounding box center [869, 530] width 471 height 533
click at [977, 362] on textarea "In my childhood my favorite is play with my friend in my school life and life H…" at bounding box center [869, 530] width 471 height 533
click at [777, 387] on textarea "In my childhood my favorite is play with my friend in my school life and life H…" at bounding box center [869, 530] width 471 height 533
click at [859, 387] on textarea "In my childhood my favorite is play with my friend in my school life and life H…" at bounding box center [869, 530] width 471 height 533
